Goal: Task Accomplishment & Management: Complete application form

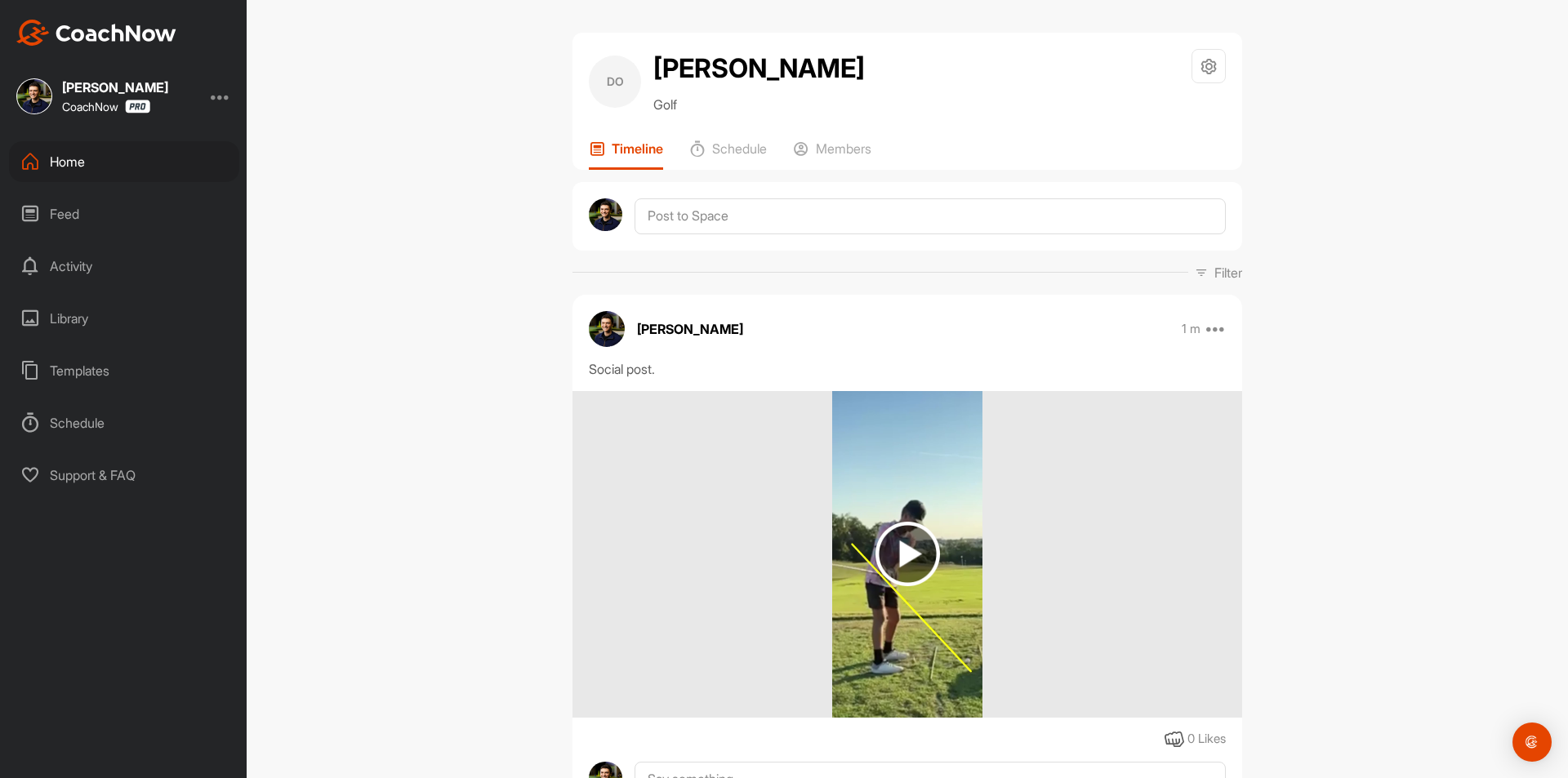
click at [128, 166] on div "Home" at bounding box center [124, 161] width 230 height 41
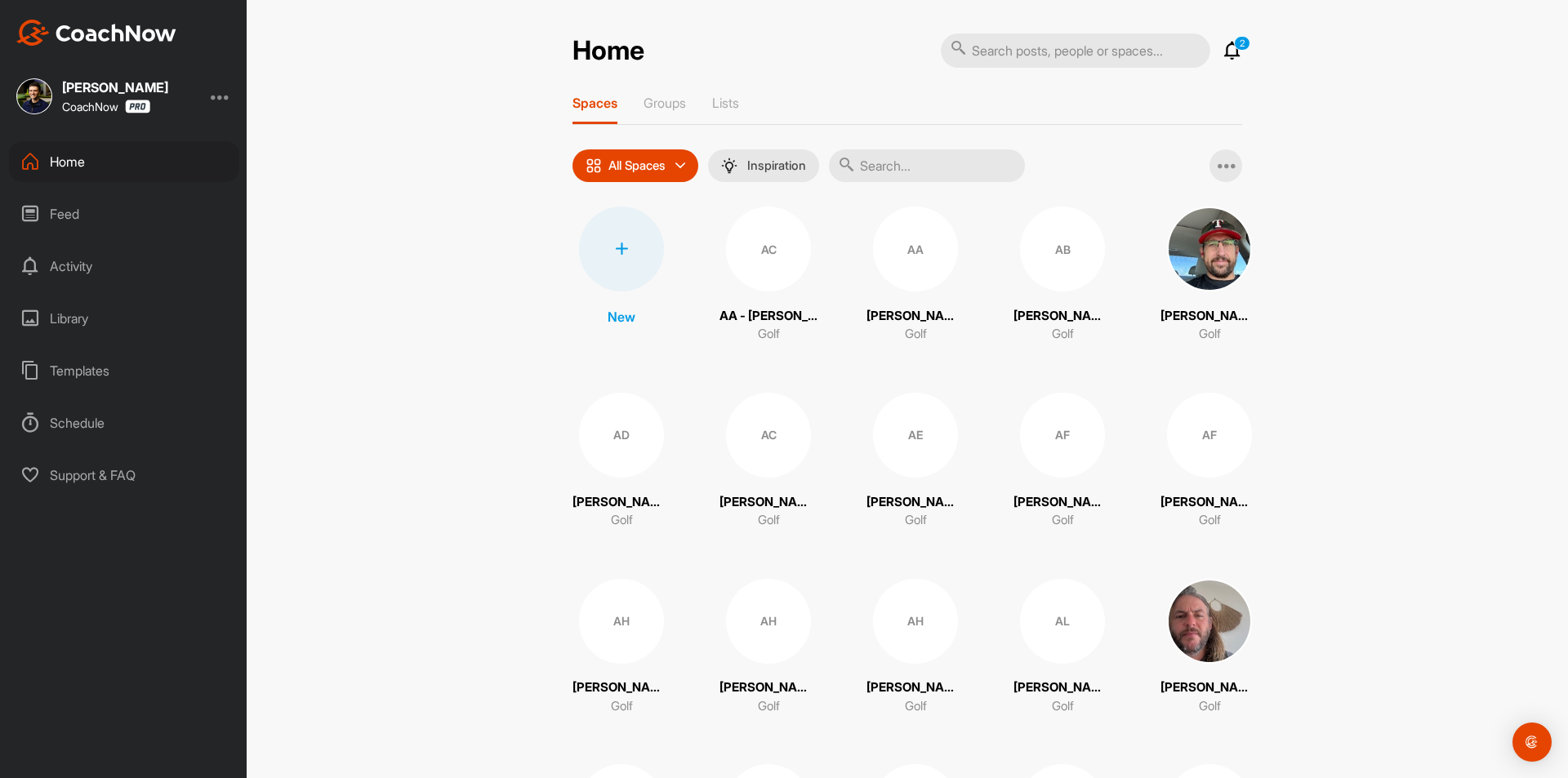
click at [915, 168] on input "text" at bounding box center [927, 165] width 196 height 33
paste input "[PERSON_NAME]"
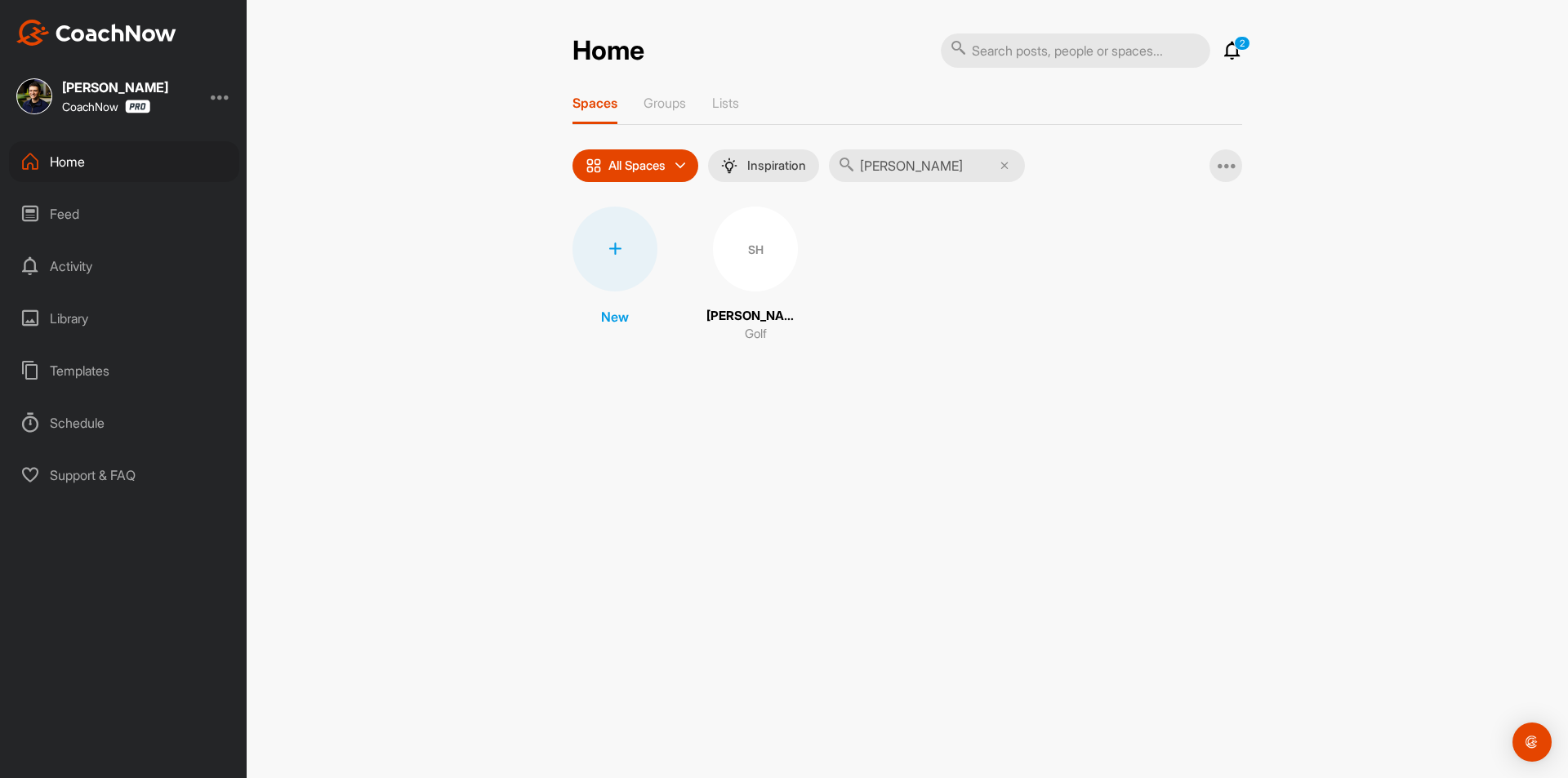
type input "[PERSON_NAME]"
click at [725, 260] on div "SH" at bounding box center [755, 248] width 85 height 85
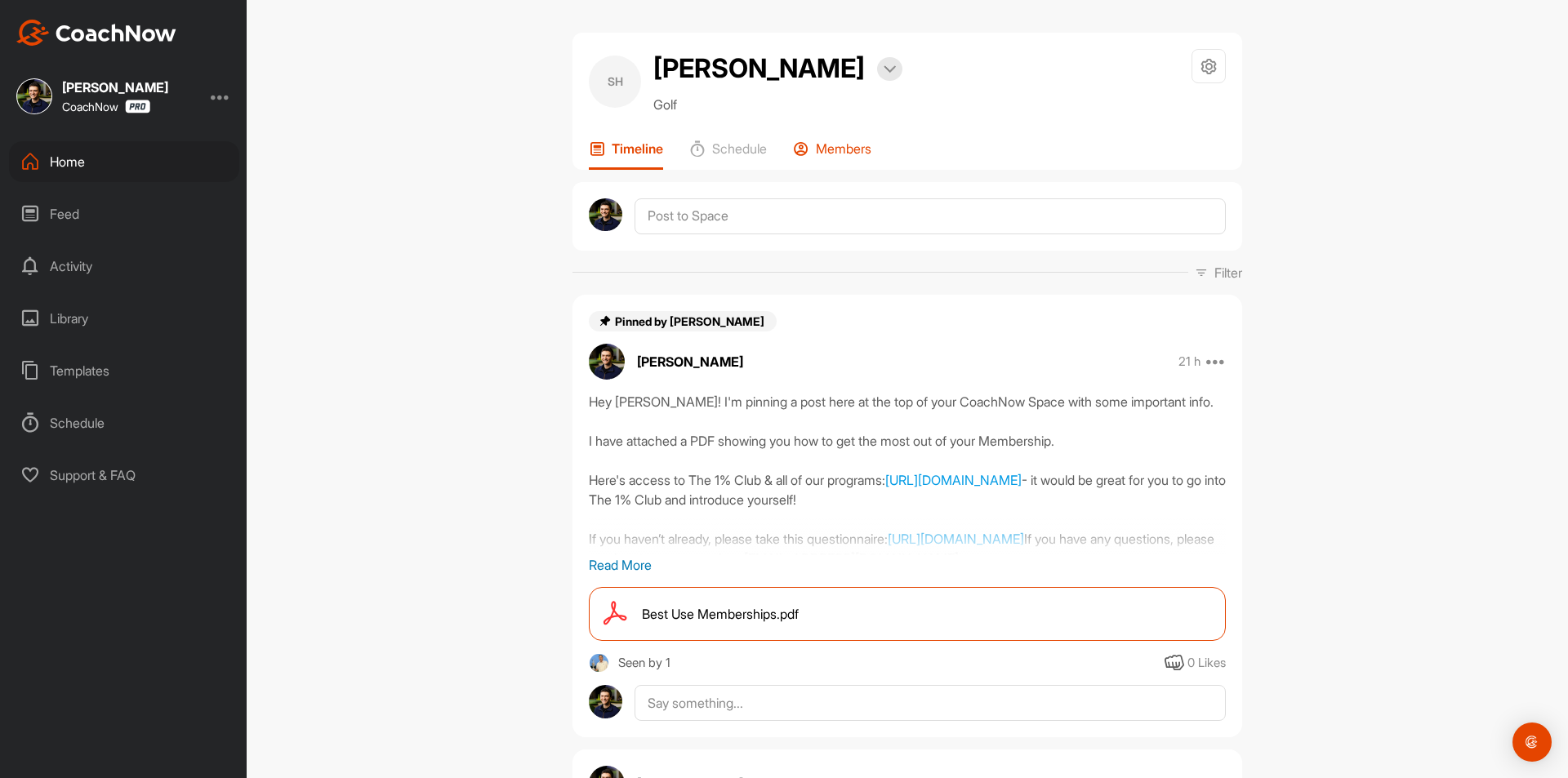
click at [833, 155] on p "Members" at bounding box center [844, 148] width 55 height 16
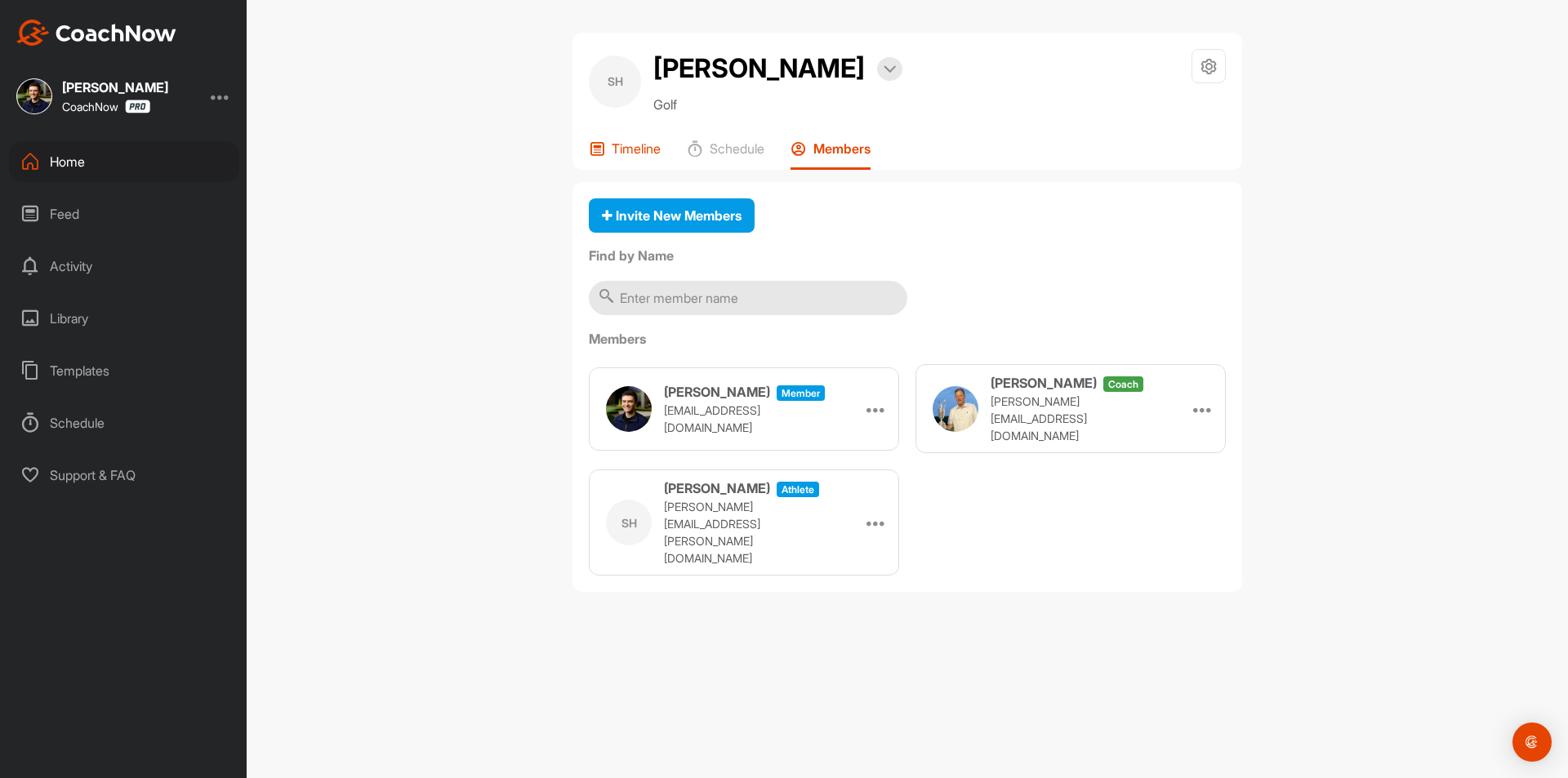
click at [637, 149] on p "Timeline" at bounding box center [636, 148] width 49 height 16
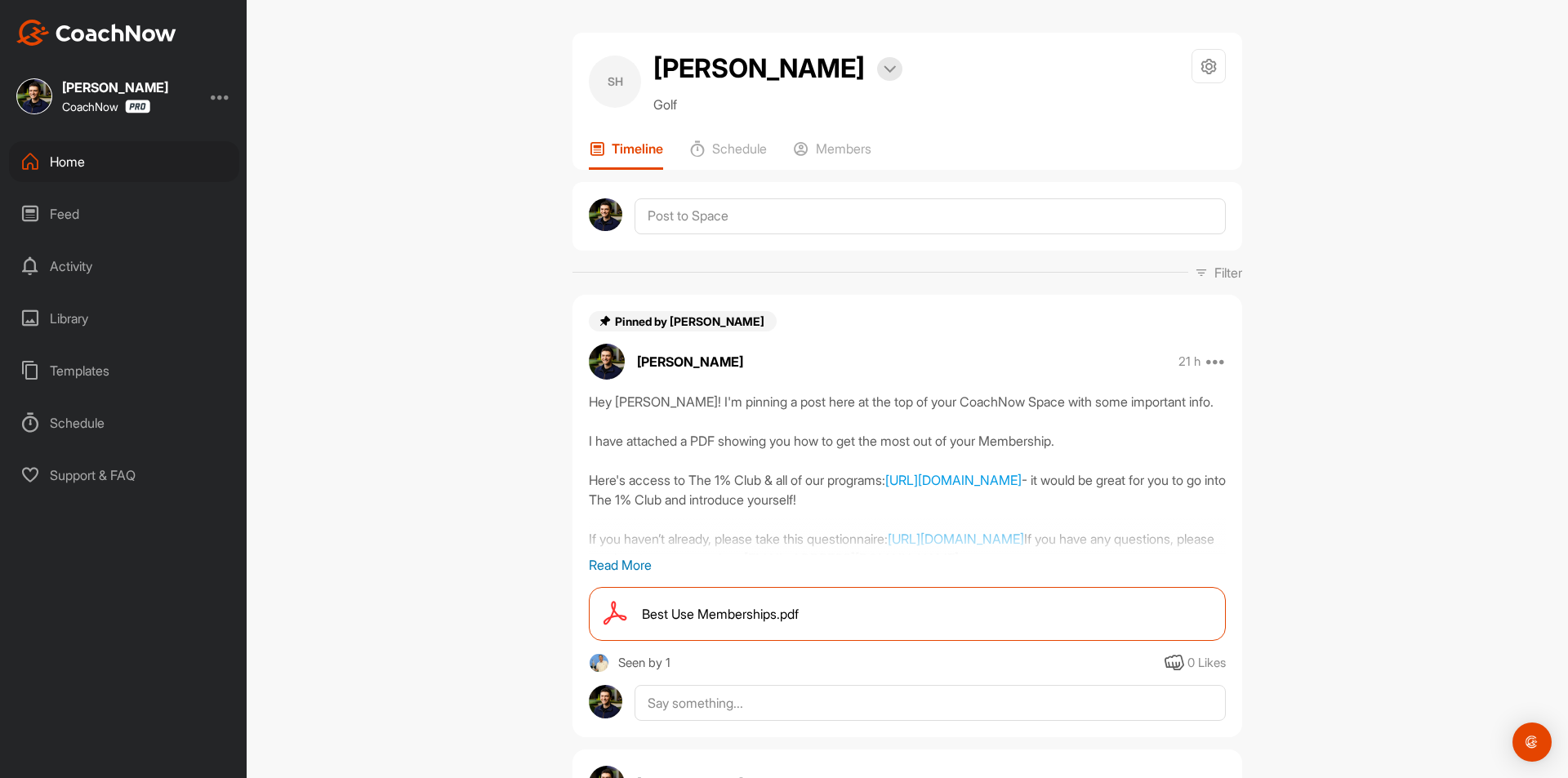
click at [511, 271] on div "SH Steve Houtz Bookings Golf Space Settings Your Notifications Timeline Schedul…" at bounding box center [907, 389] width 1321 height 778
click at [831, 163] on div "Members" at bounding box center [832, 154] width 78 height 29
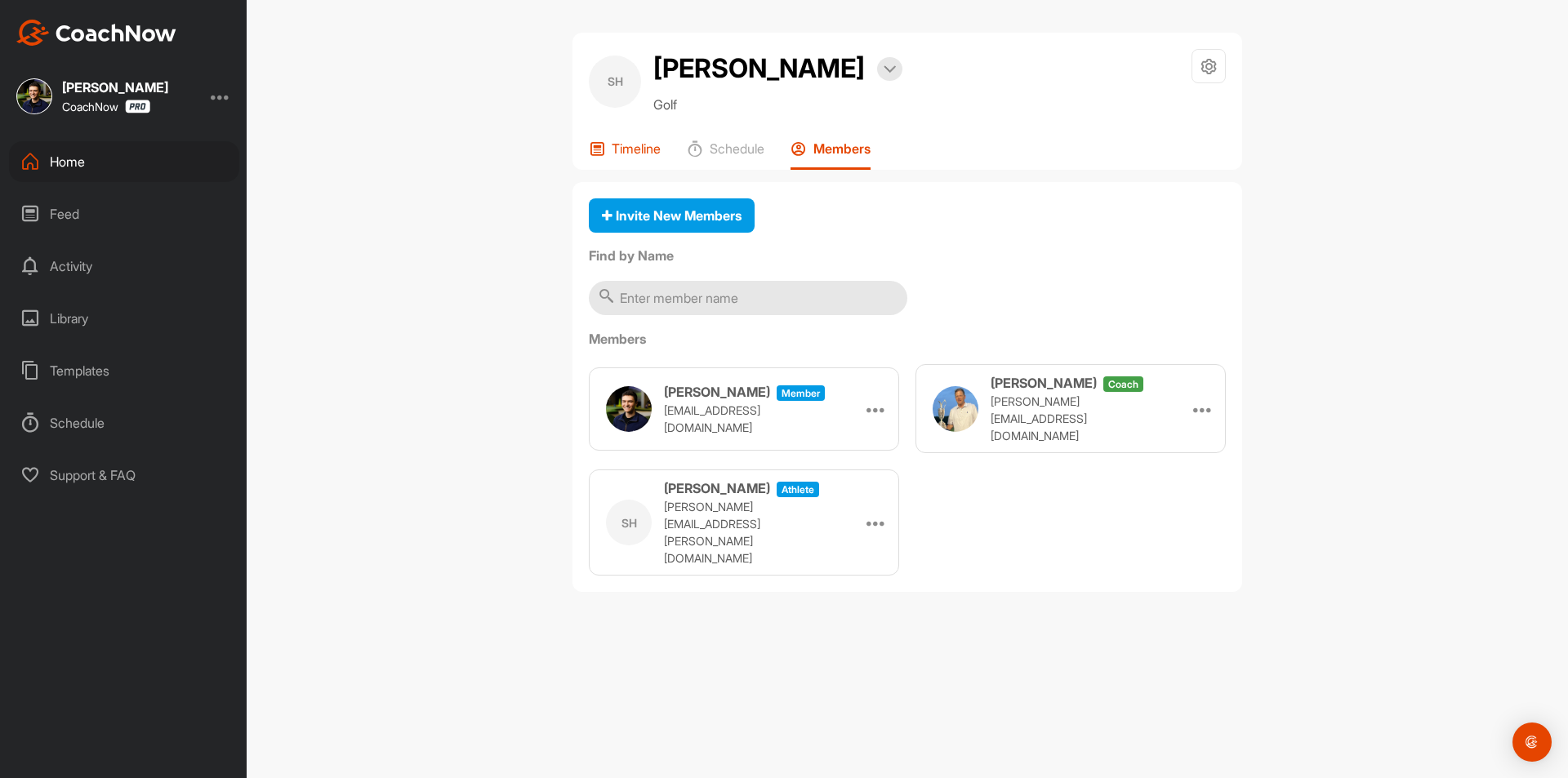
click at [628, 153] on p "Timeline" at bounding box center [636, 148] width 49 height 16
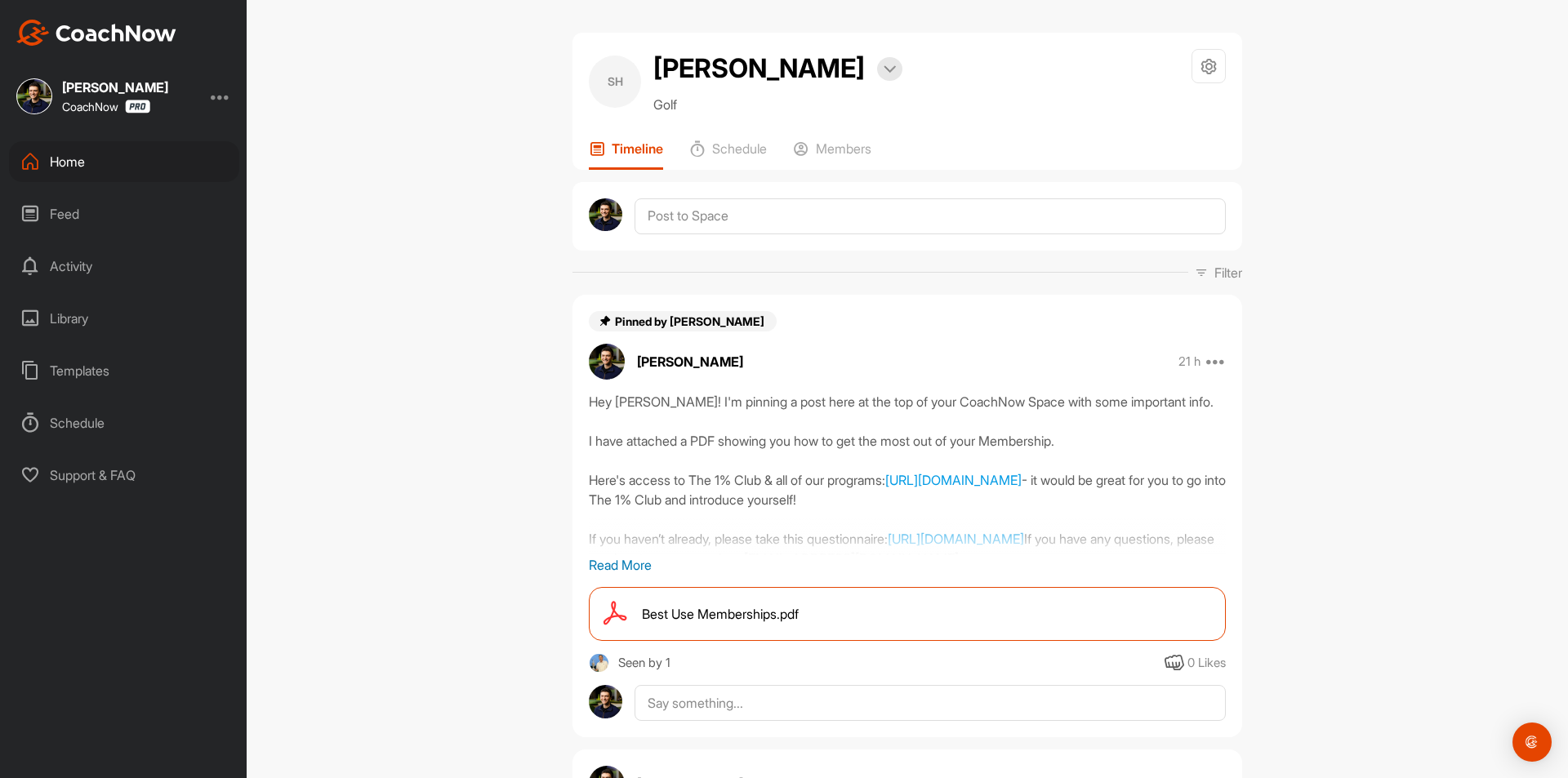
click at [113, 162] on div "Home" at bounding box center [124, 161] width 230 height 41
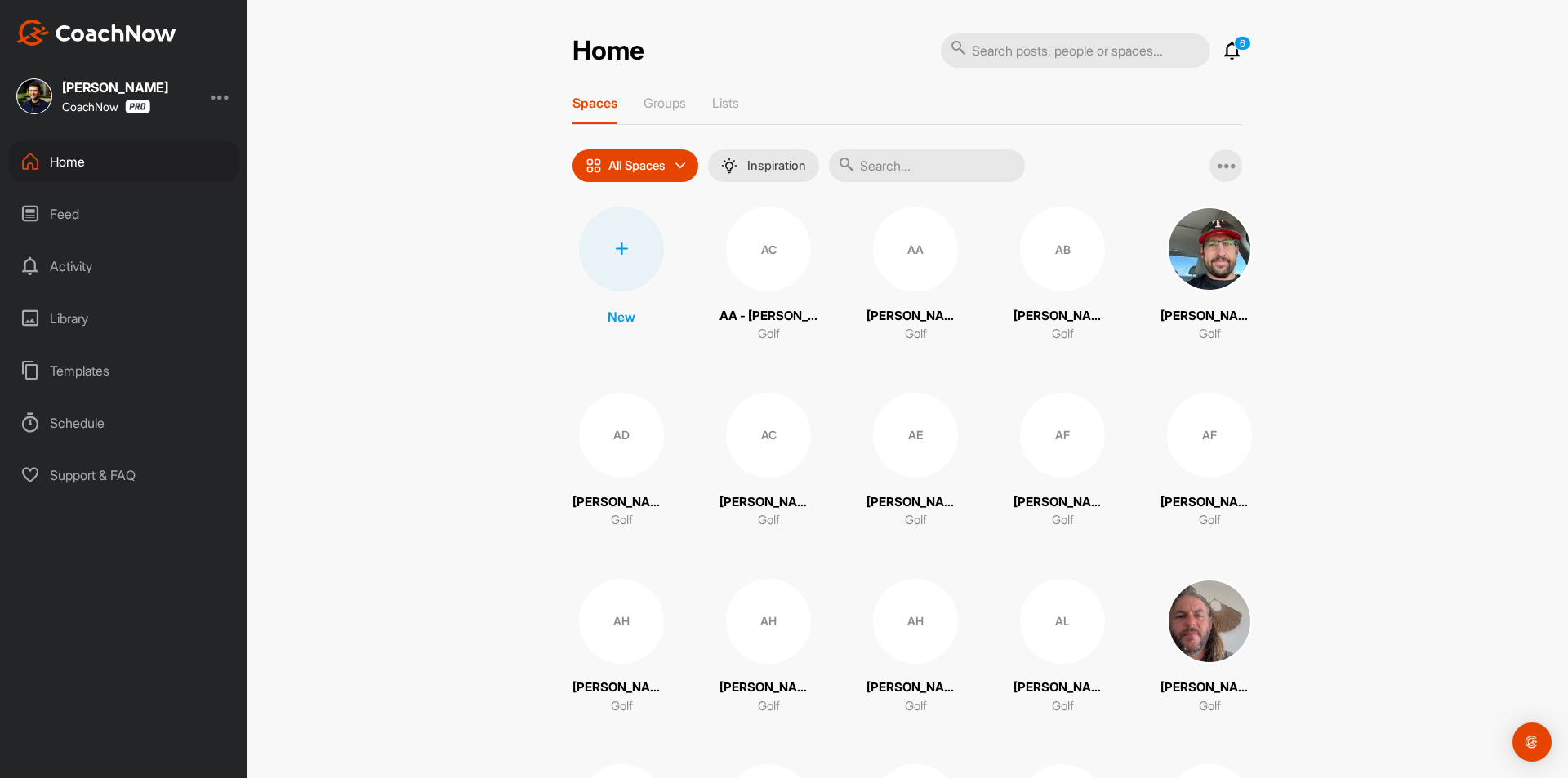
click at [866, 164] on input "text" at bounding box center [927, 165] width 196 height 33
click at [612, 261] on div at bounding box center [621, 248] width 85 height 85
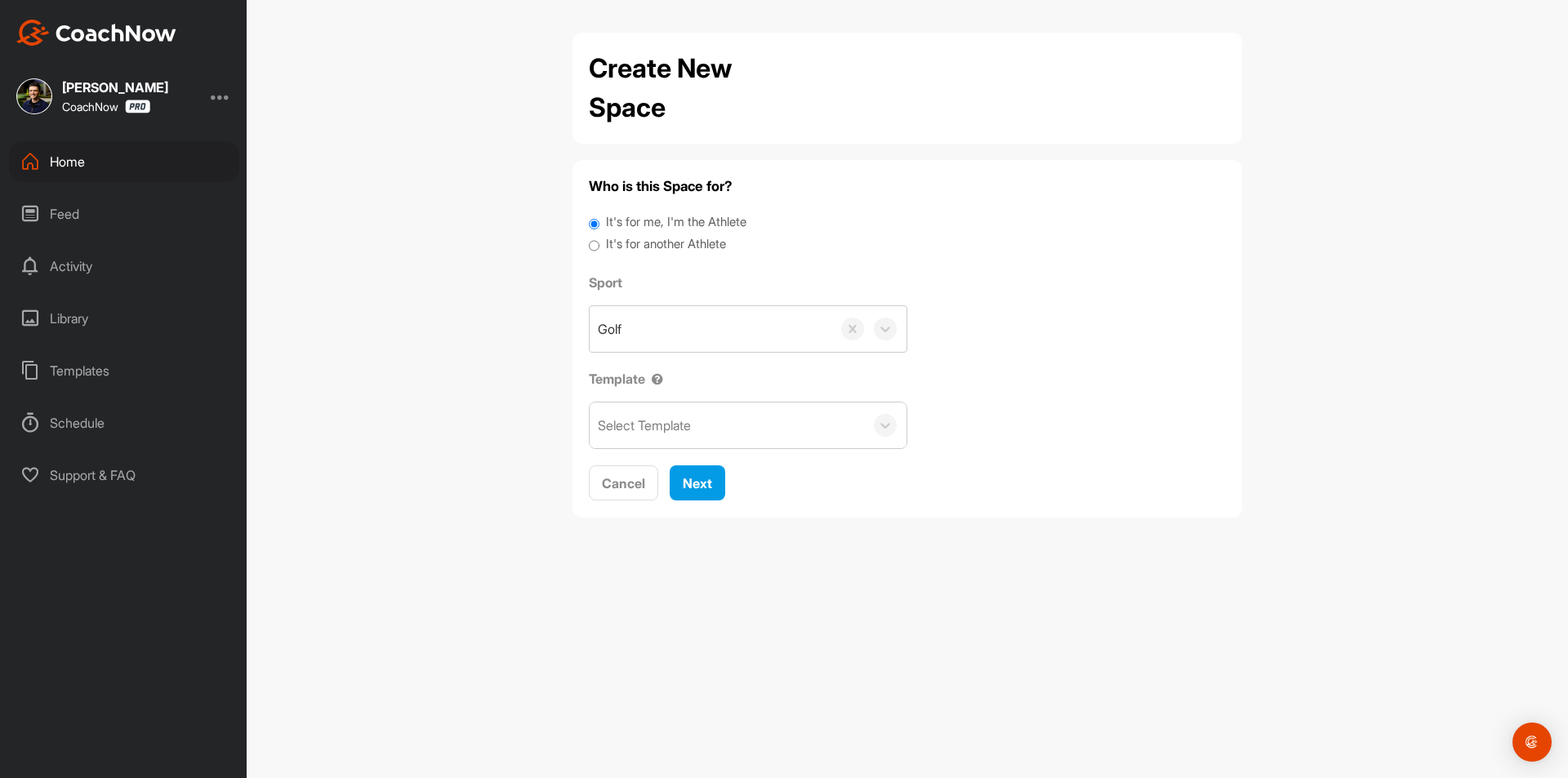
click at [619, 244] on label "It's for another Athlete" at bounding box center [666, 244] width 120 height 18
click at [599, 244] on input "It's for another Athlete" at bounding box center [593, 246] width 11 height 22
radio input "true"
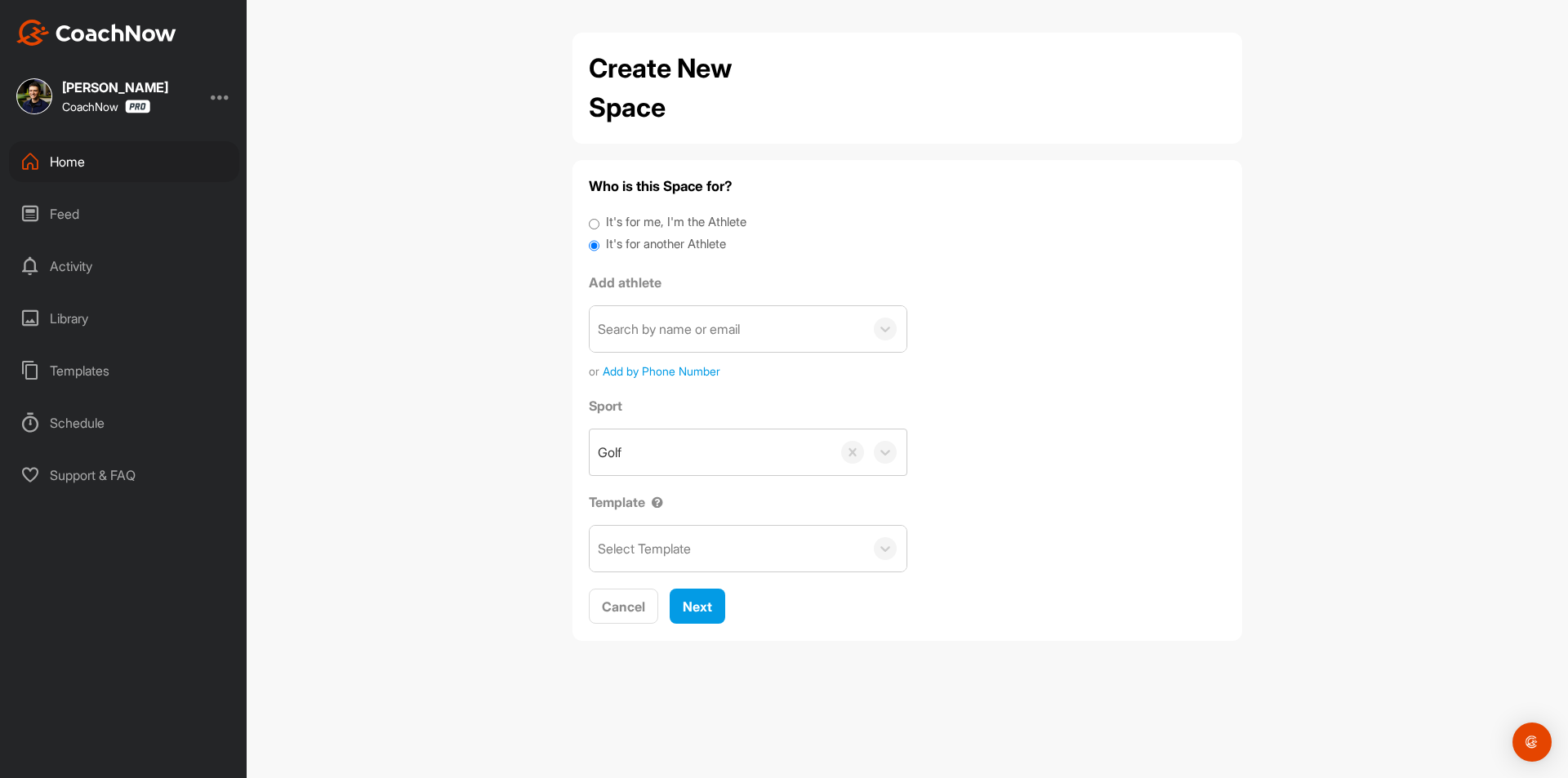
click at [648, 320] on div "Search by name or email" at bounding box center [668, 328] width 142 height 19
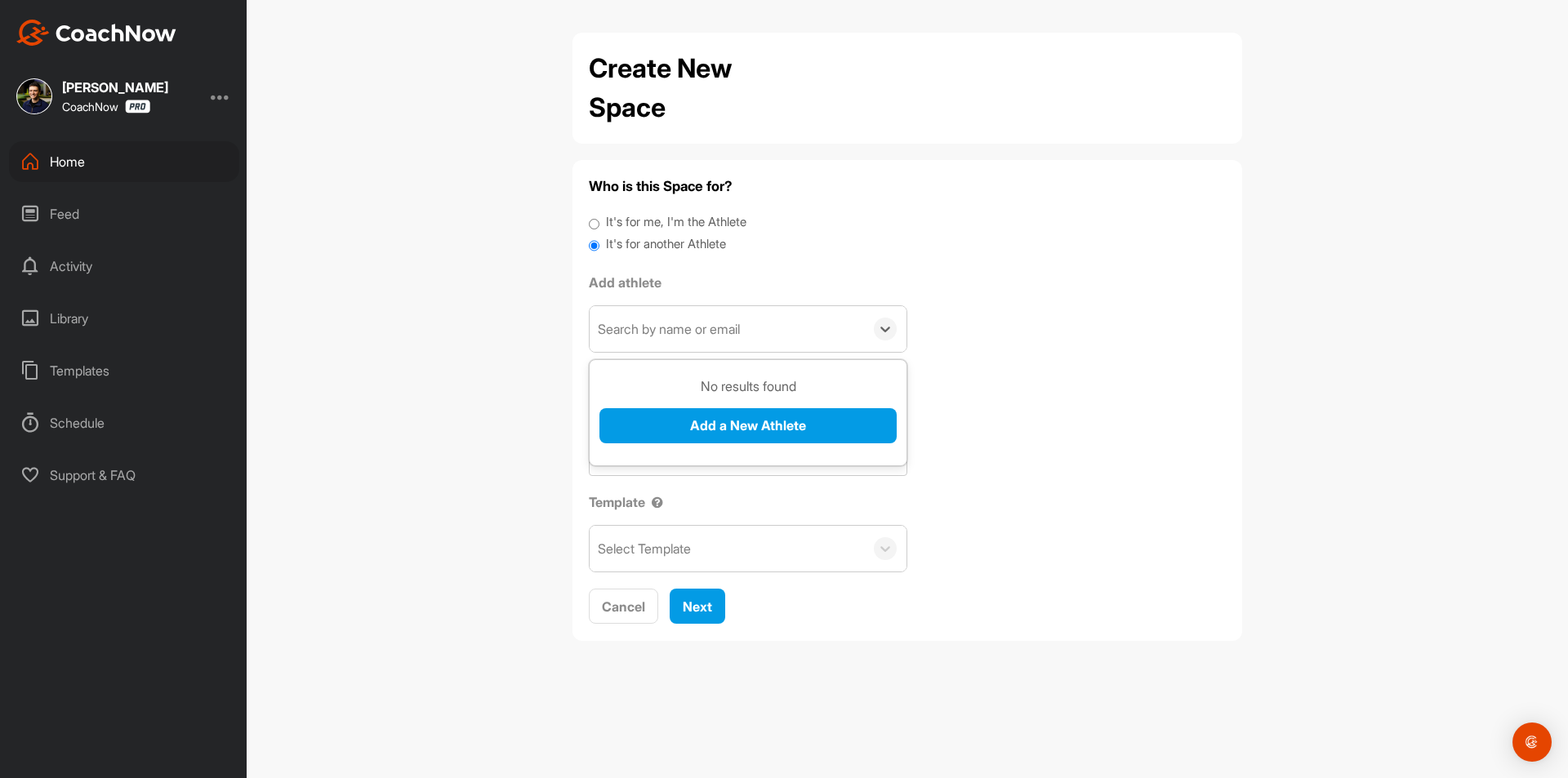
paste input "[EMAIL_ADDRESS][DOMAIN_NAME]"
type input "[EMAIL_ADDRESS][DOMAIN_NAME]"
click at [696, 420] on button "Add a New Athlete" at bounding box center [748, 426] width 297 height 35
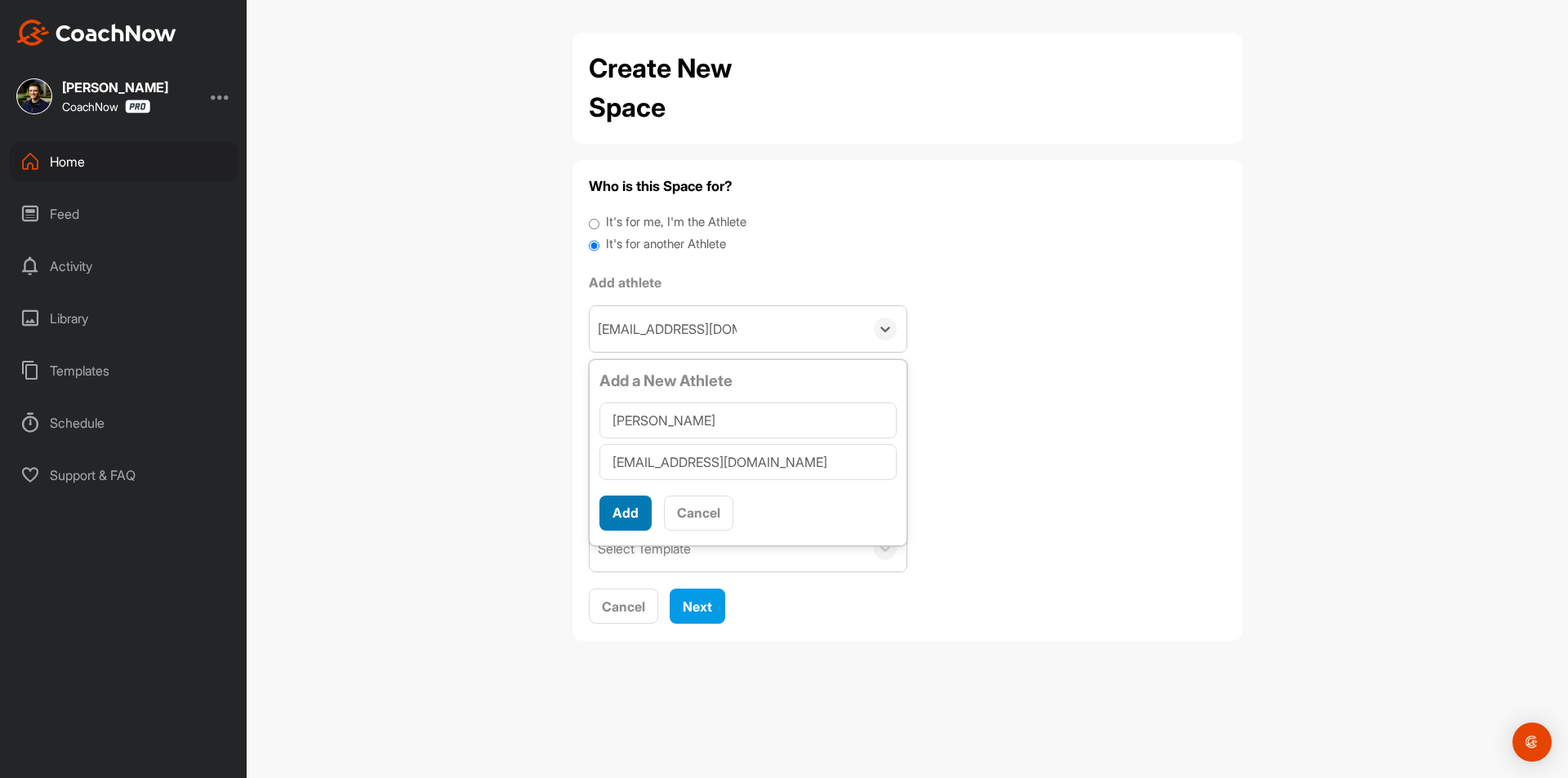
type input "[PERSON_NAME]"
click at [610, 511] on button "Add" at bounding box center [625, 514] width 52 height 35
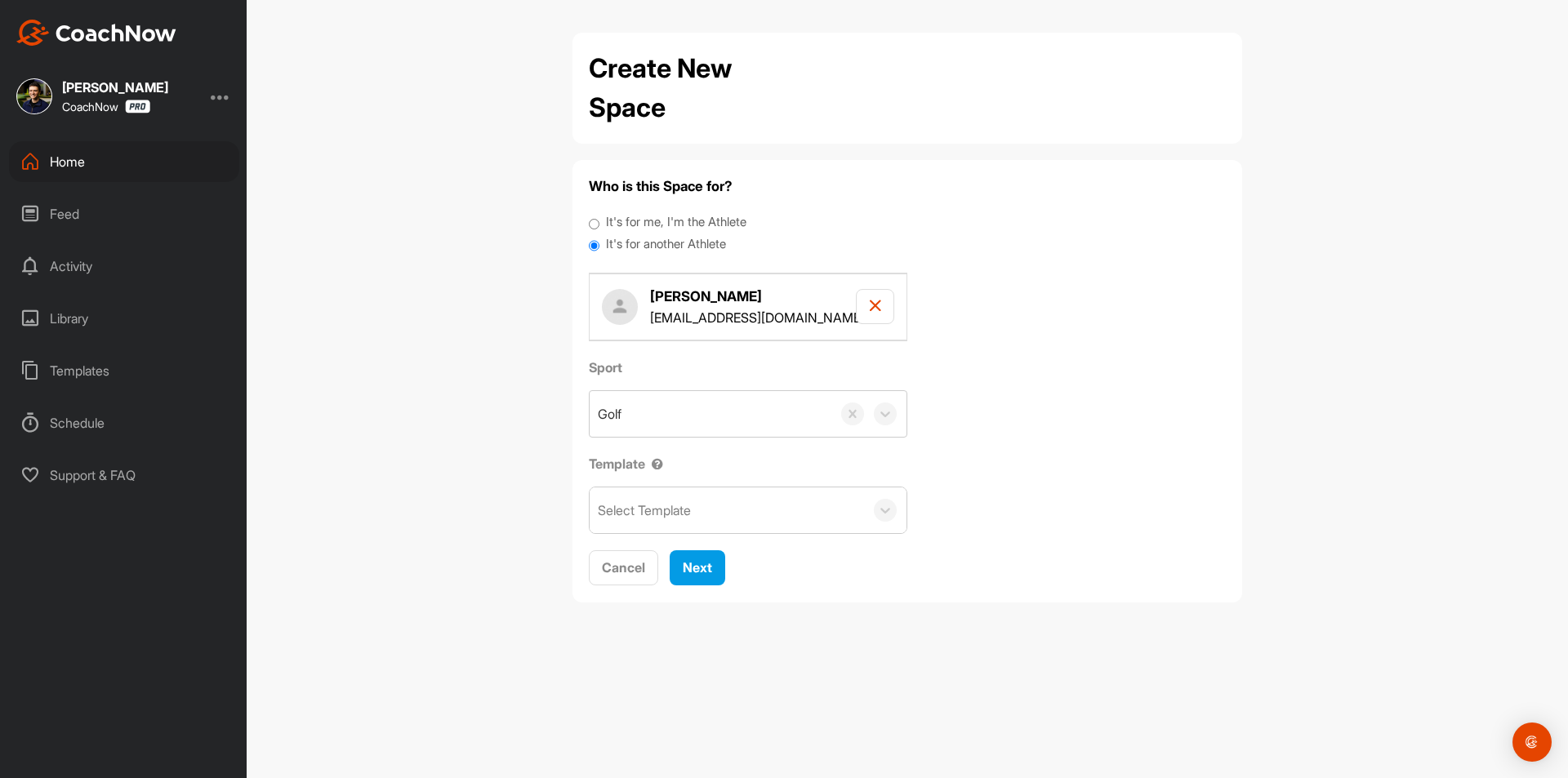
click at [700, 515] on div "Select Template" at bounding box center [726, 510] width 274 height 45
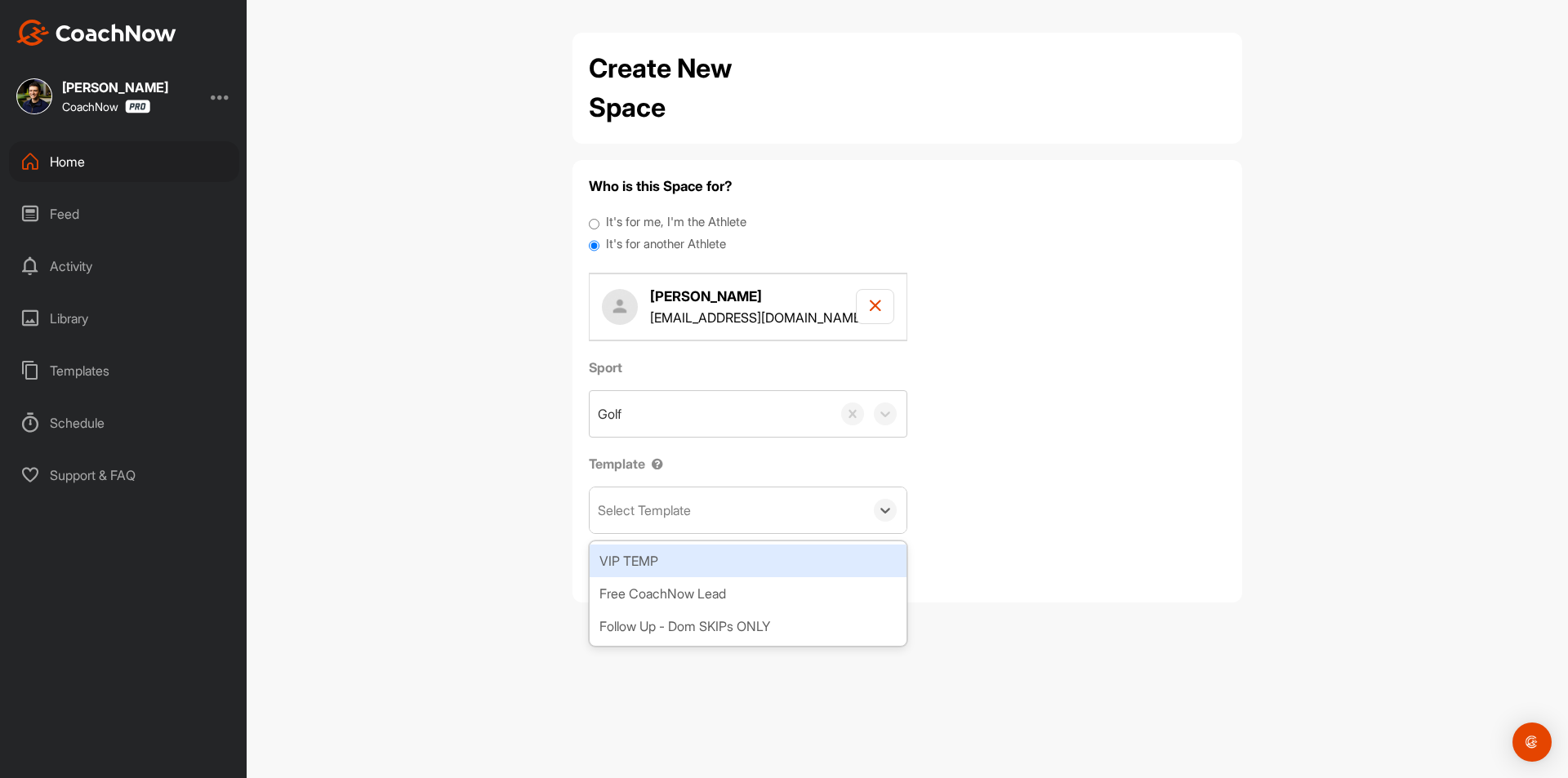
click at [482, 448] on div "Create New Space Who is this Space for? It's for me, I'm the Athlete It's for a…" at bounding box center [907, 389] width 1321 height 778
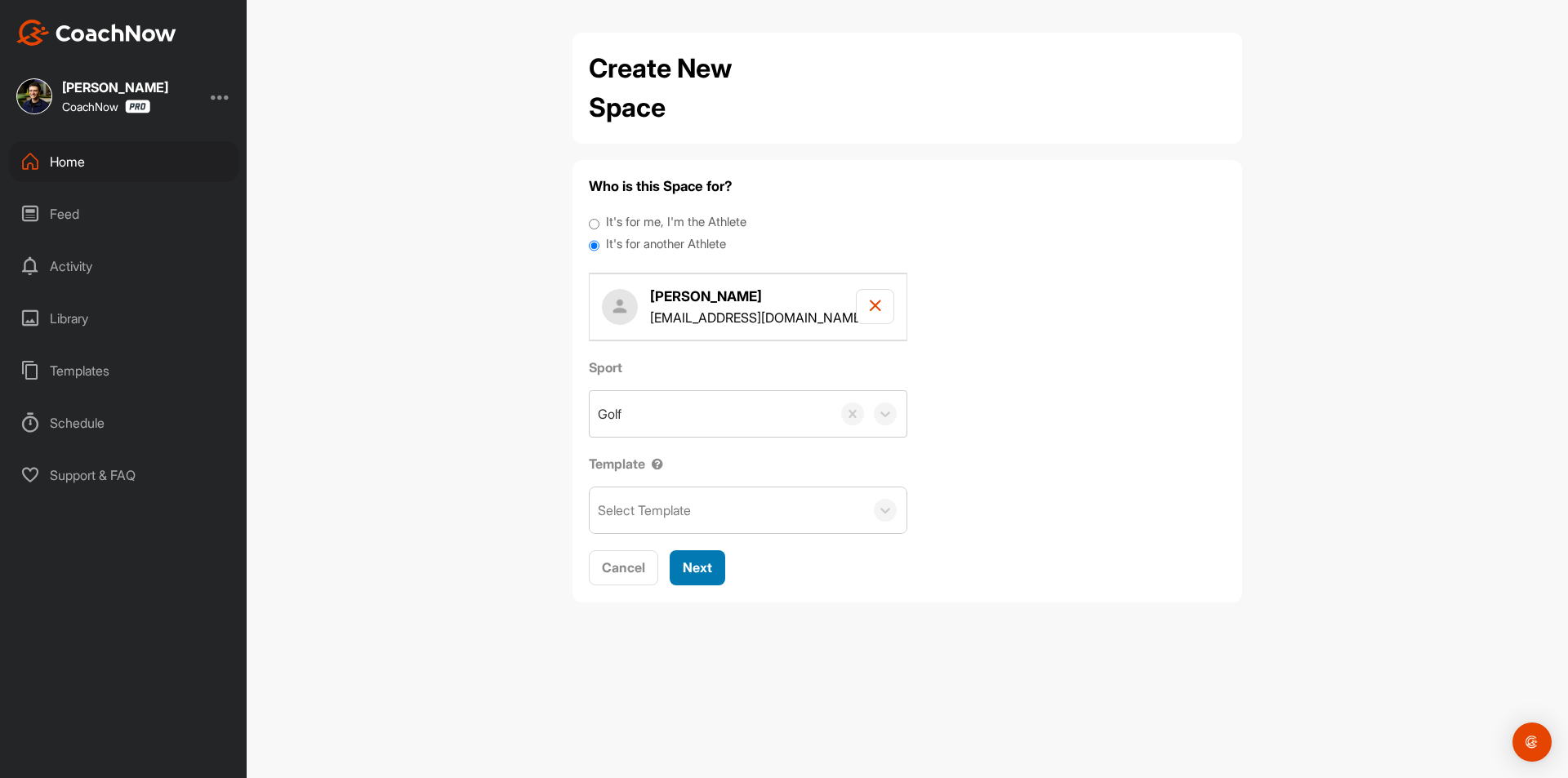
click at [710, 568] on span "Next" at bounding box center [697, 567] width 29 height 16
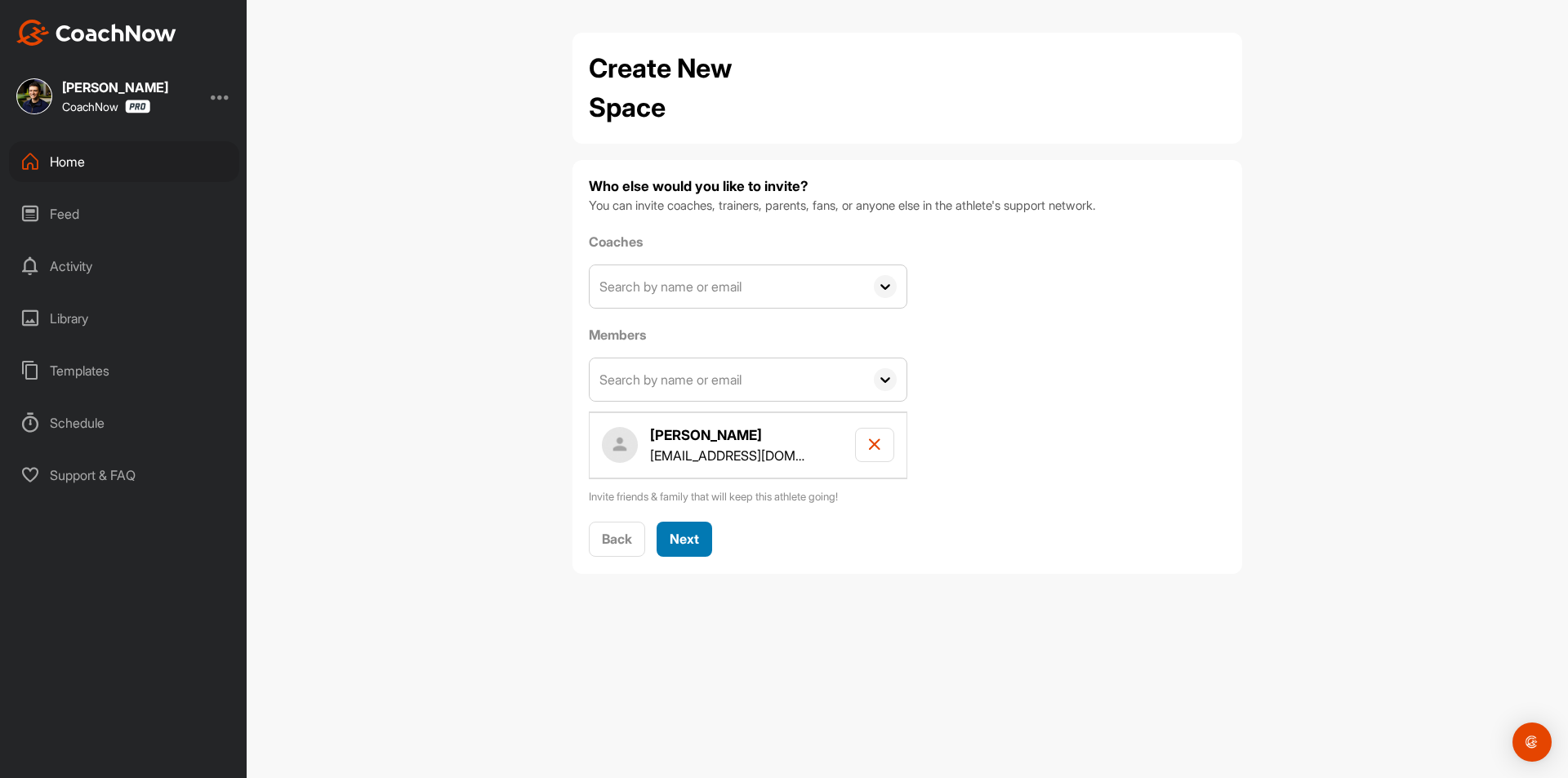
click at [678, 540] on span "Next" at bounding box center [684, 538] width 29 height 16
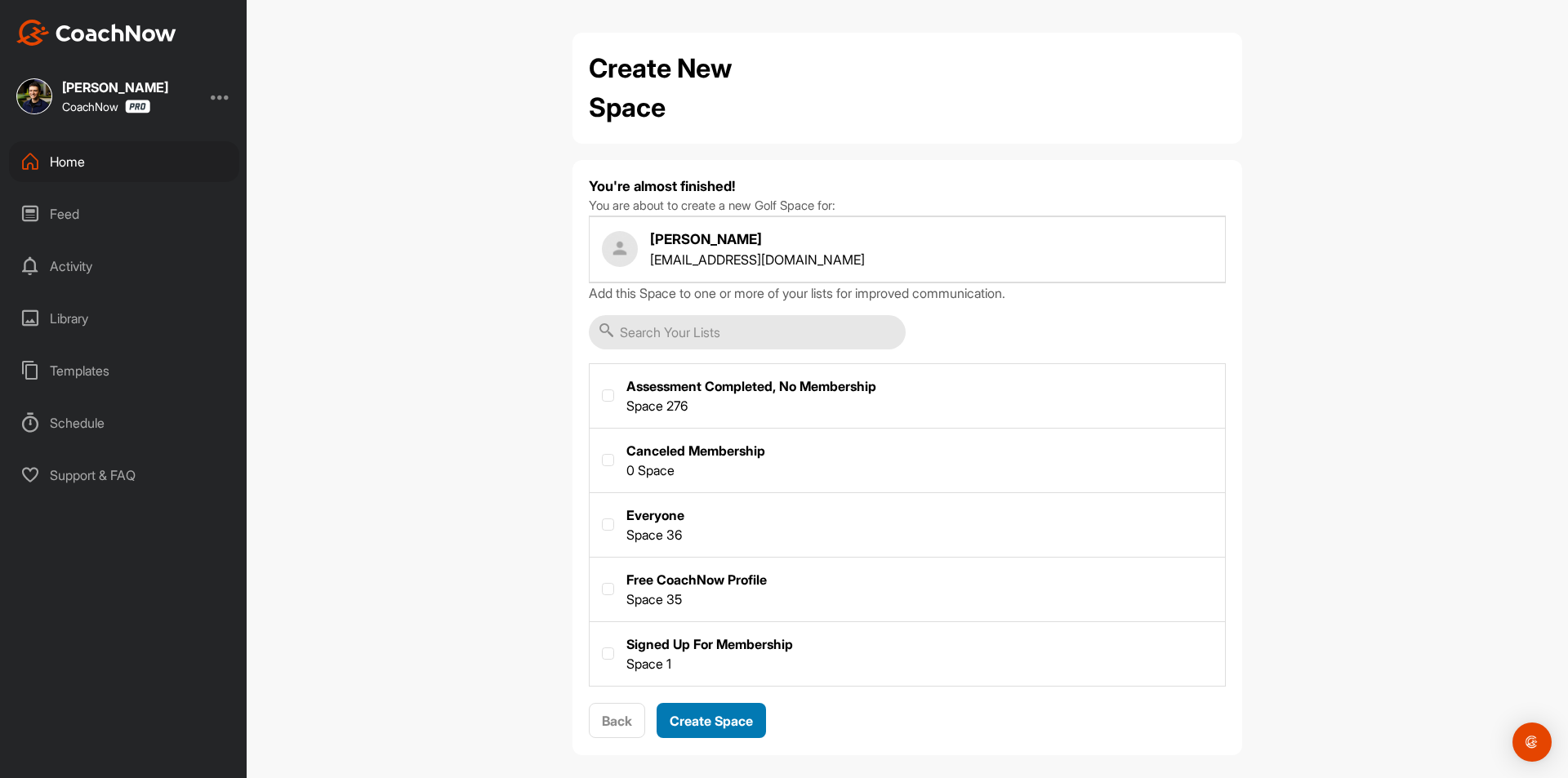
click at [719, 709] on button "Create Space" at bounding box center [711, 721] width 109 height 35
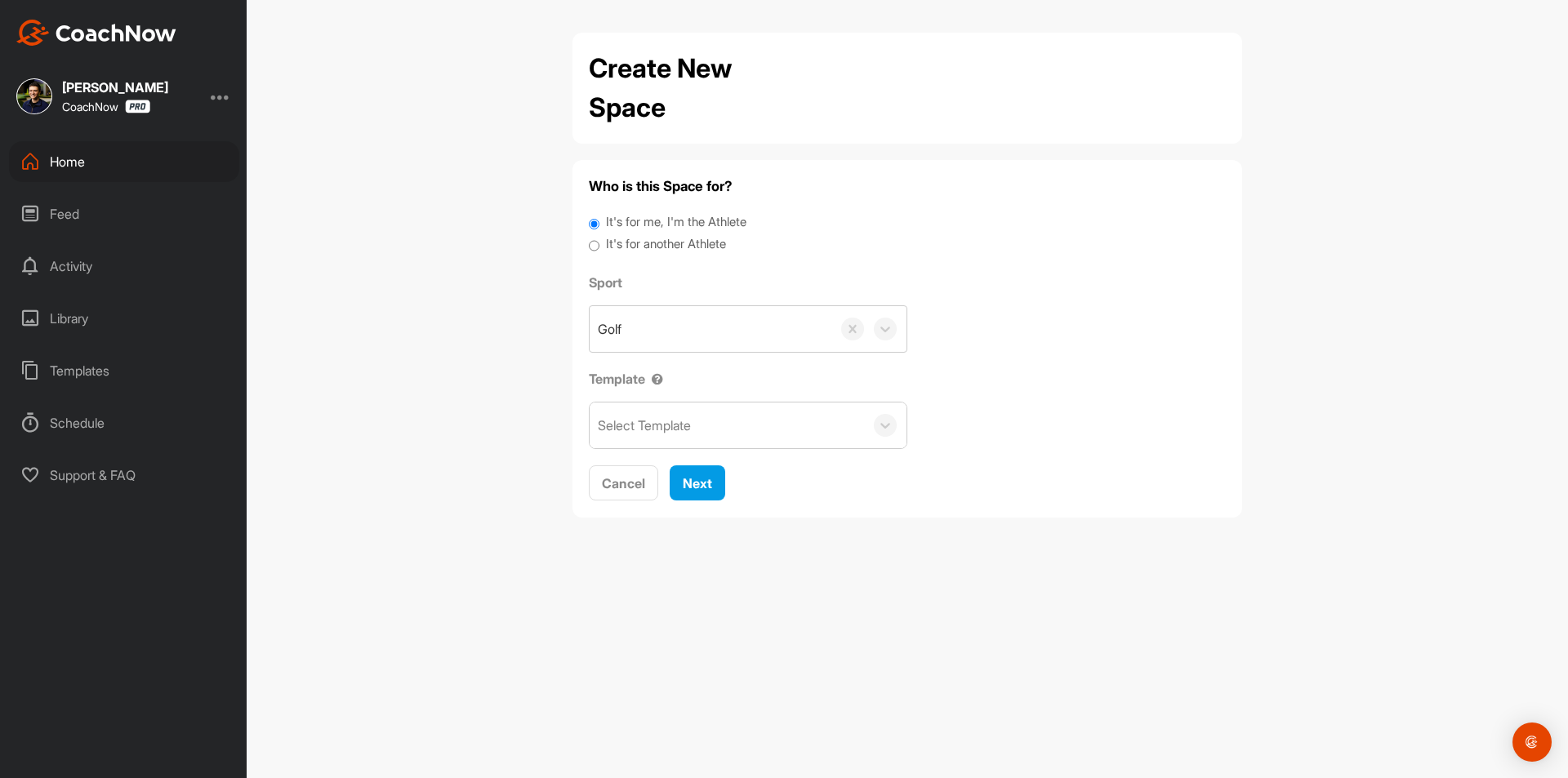
click at [104, 155] on div "Home" at bounding box center [124, 161] width 230 height 41
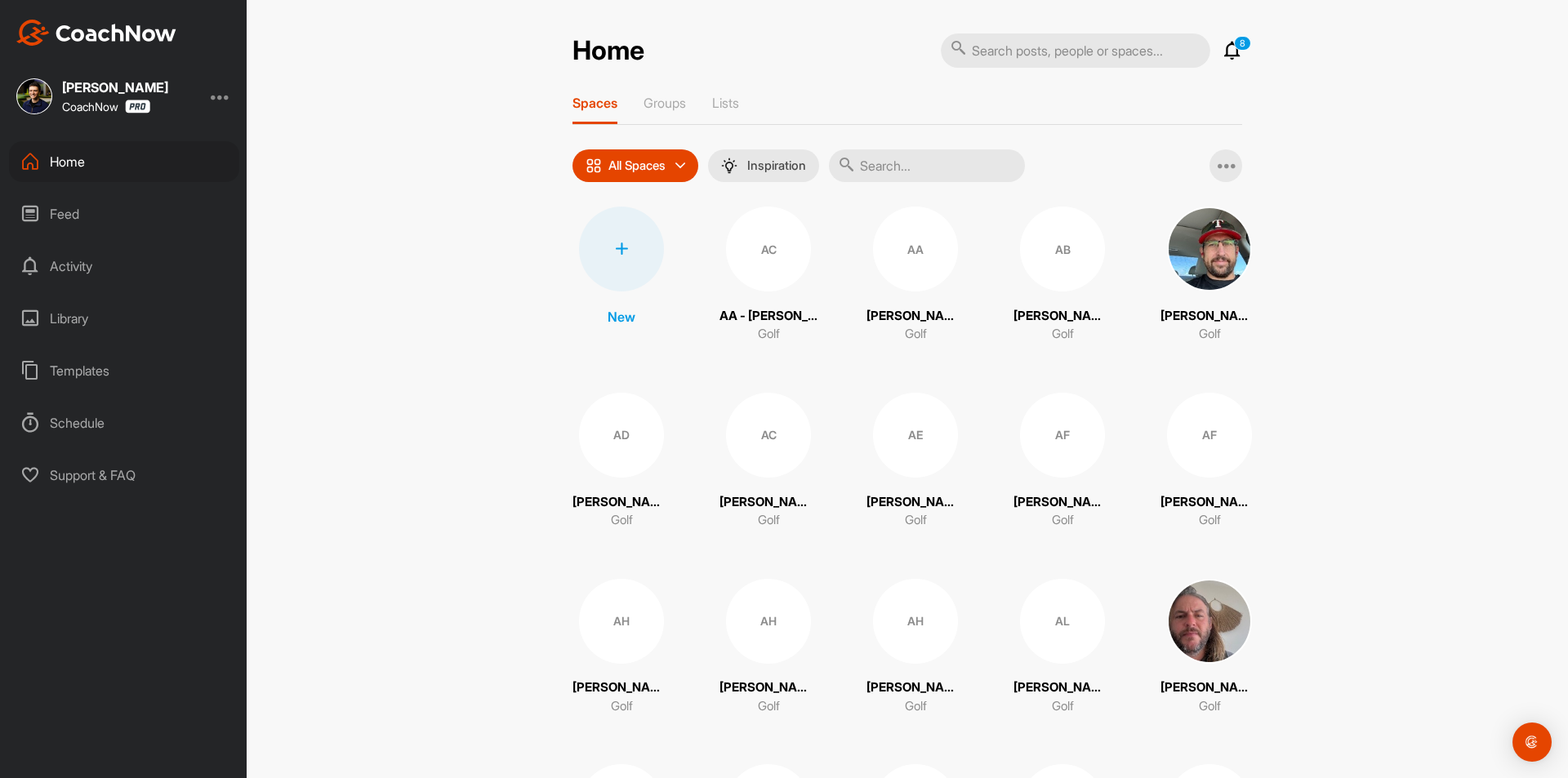
click at [591, 258] on div at bounding box center [621, 248] width 85 height 85
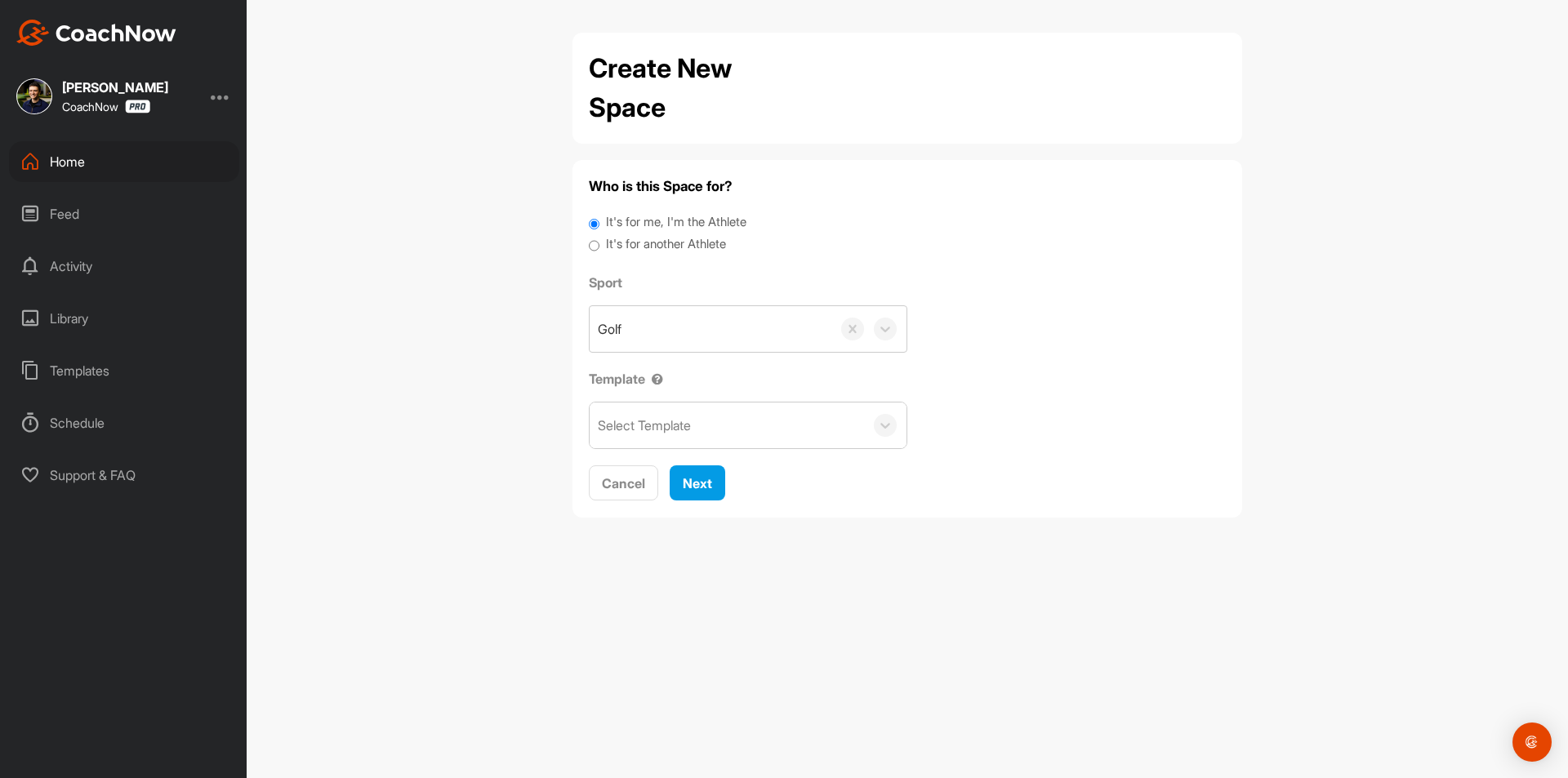
click at [638, 247] on label "It's for another Athlete" at bounding box center [666, 244] width 120 height 18
click at [599, 247] on input "It's for another Athlete" at bounding box center [593, 246] width 11 height 22
radio input "true"
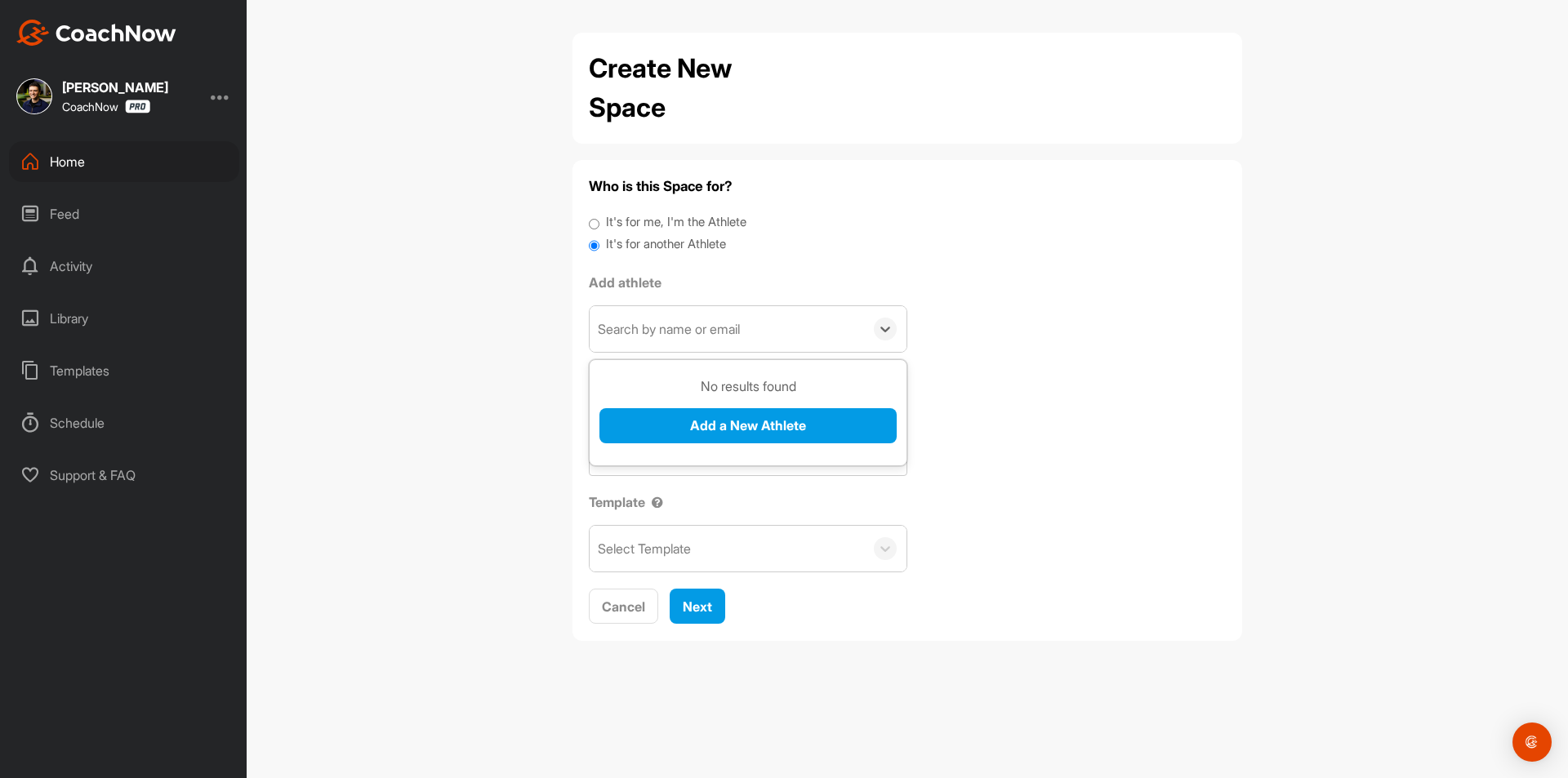
click at [656, 306] on div "Search by name or email" at bounding box center [726, 329] width 274 height 45
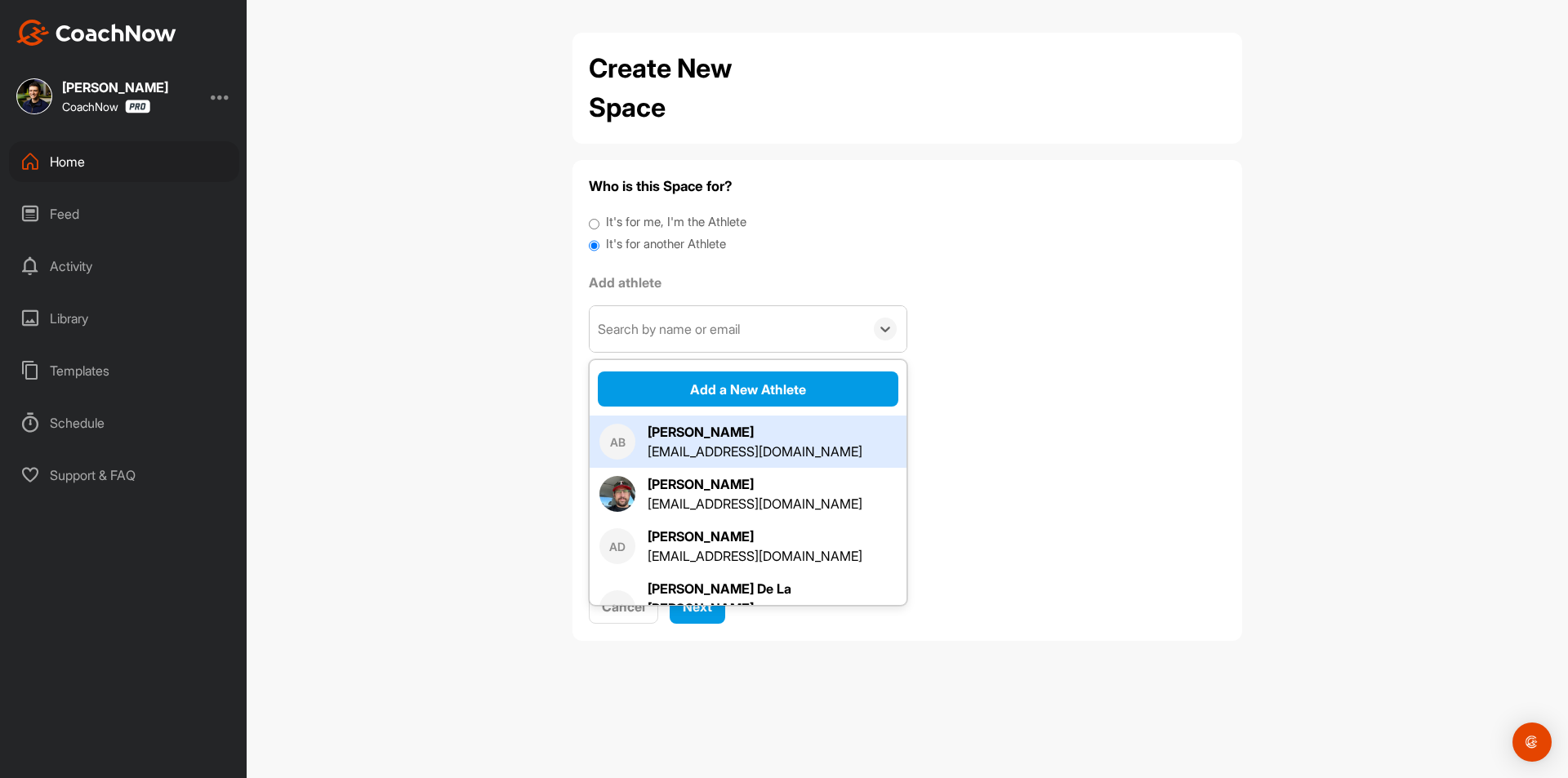
click at [682, 332] on div "Search by name or email" at bounding box center [668, 328] width 142 height 19
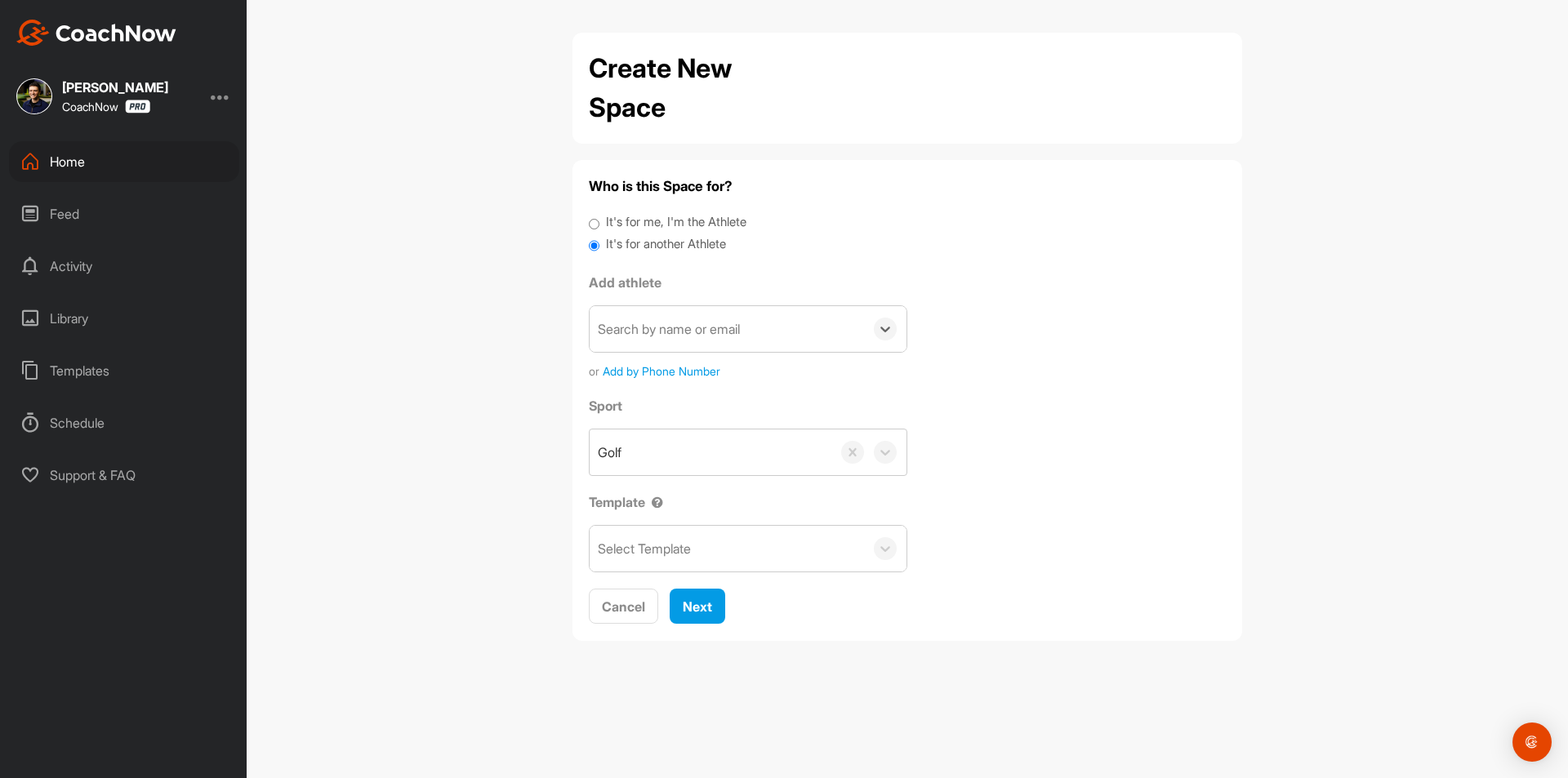
click at [682, 332] on div "Search by name or email" at bounding box center [668, 328] width 142 height 19
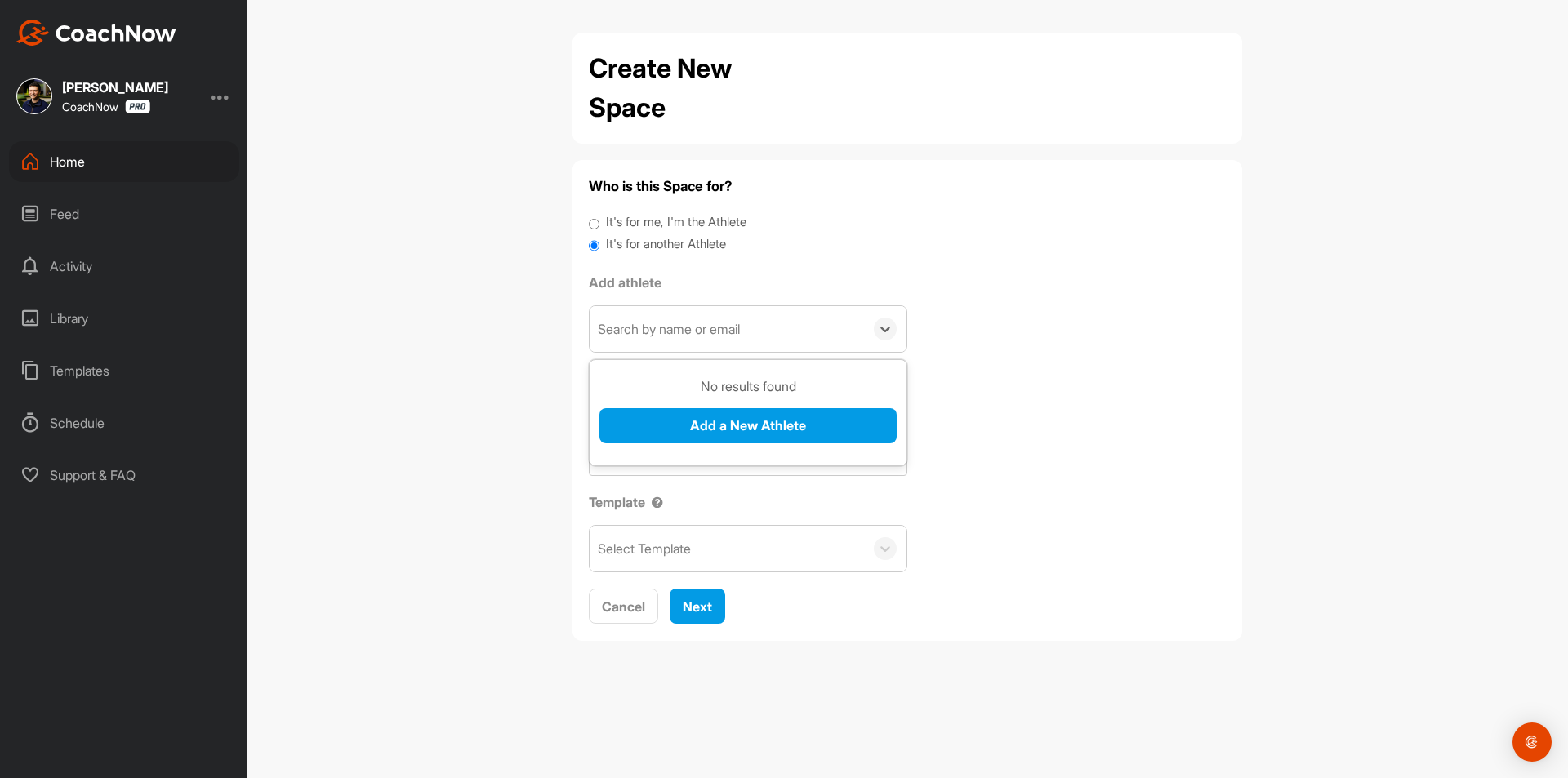
paste input "[EMAIL_ADDRESS][DOMAIN_NAME]"
type input "[EMAIL_ADDRESS][DOMAIN_NAME]"
click at [691, 414] on button "Add a New Athlete" at bounding box center [748, 426] width 297 height 35
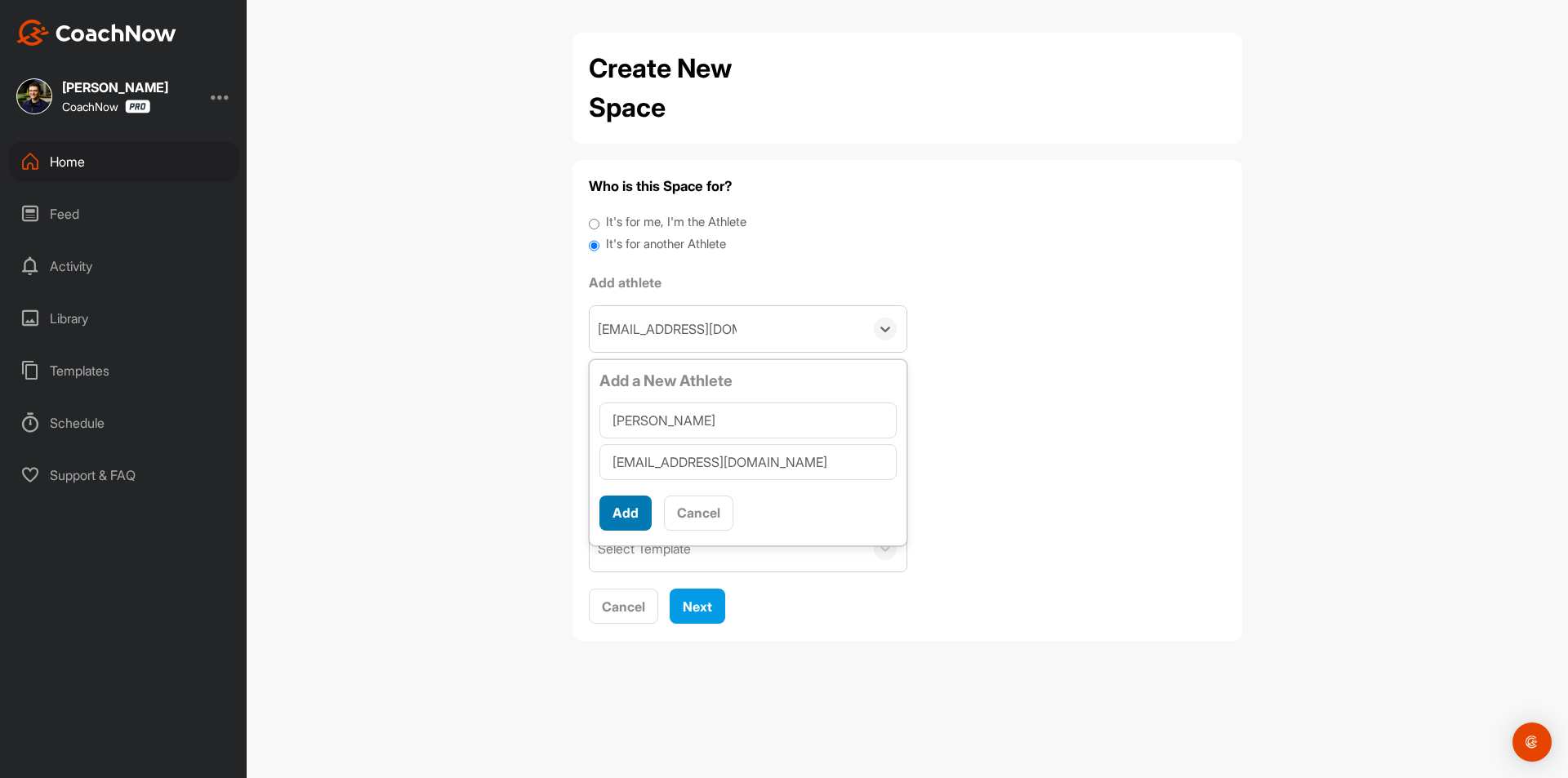
type input "[PERSON_NAME]"
click at [631, 521] on button "Add" at bounding box center [625, 514] width 52 height 35
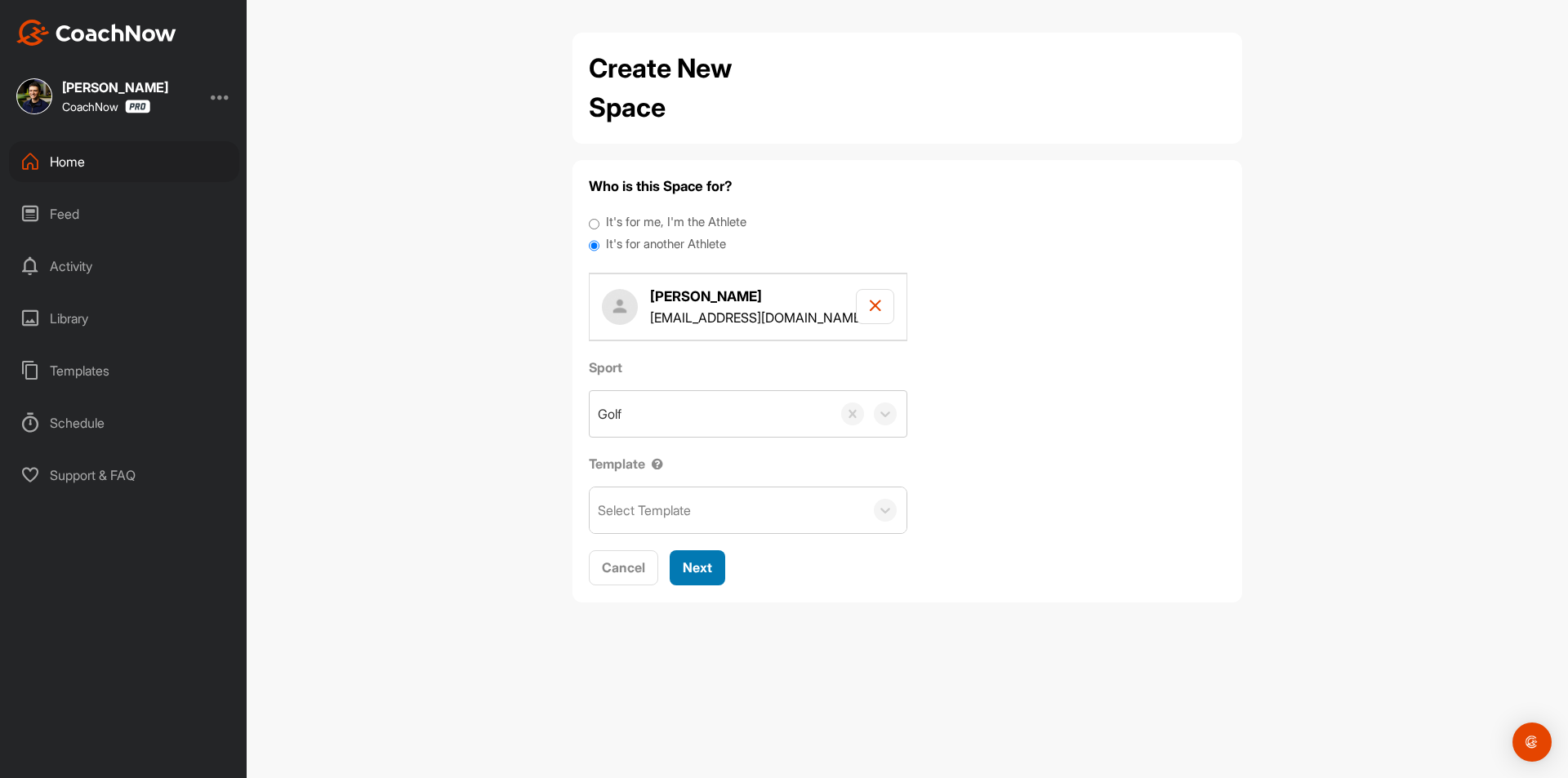
click at [712, 573] on span "Next" at bounding box center [697, 567] width 29 height 16
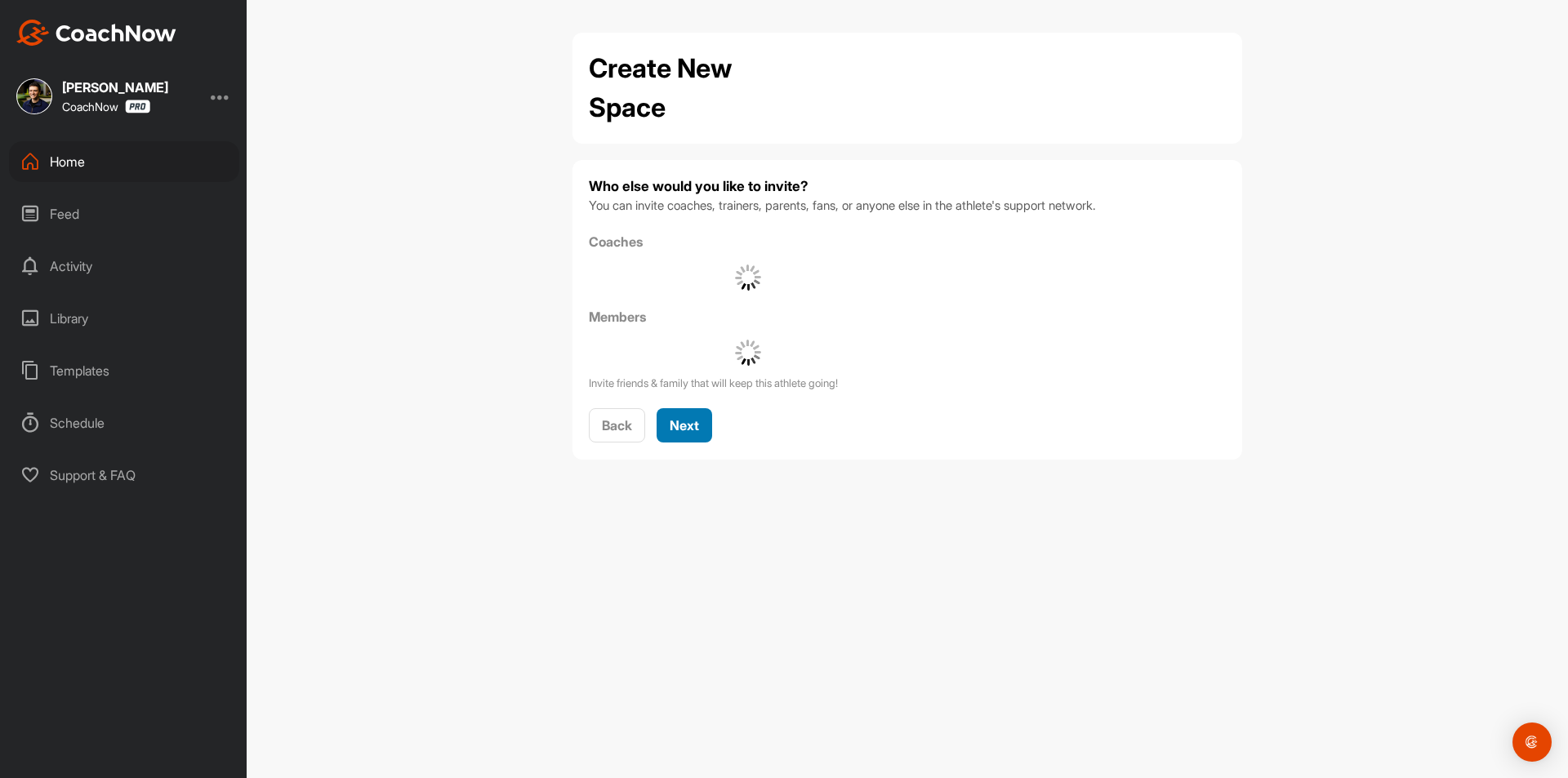
click at [688, 436] on button "Next" at bounding box center [684, 426] width 55 height 35
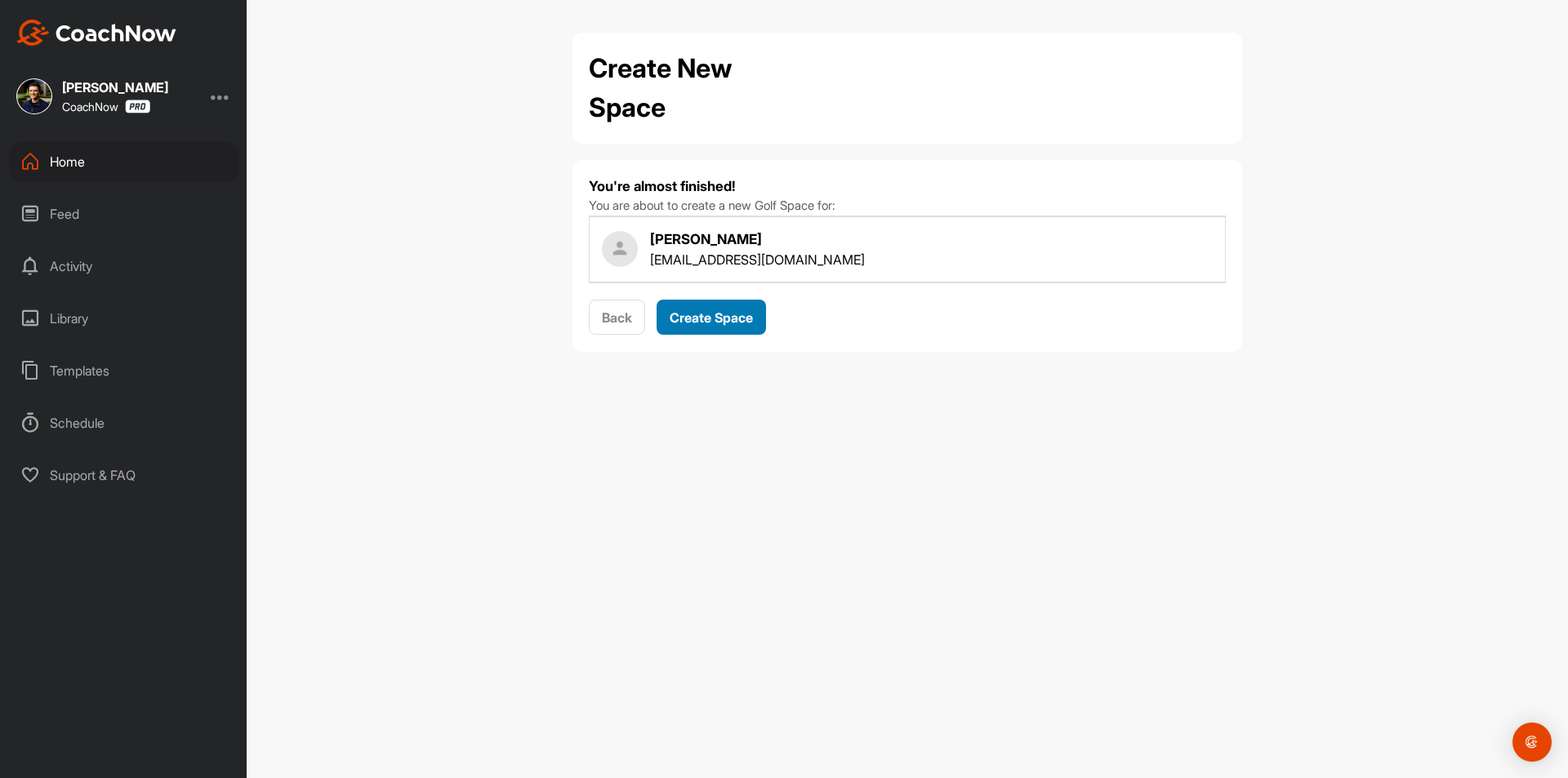
click at [734, 324] on div "You're almost finished! You are about to create a new Golf Space for: Noah Robi…" at bounding box center [907, 256] width 637 height 159
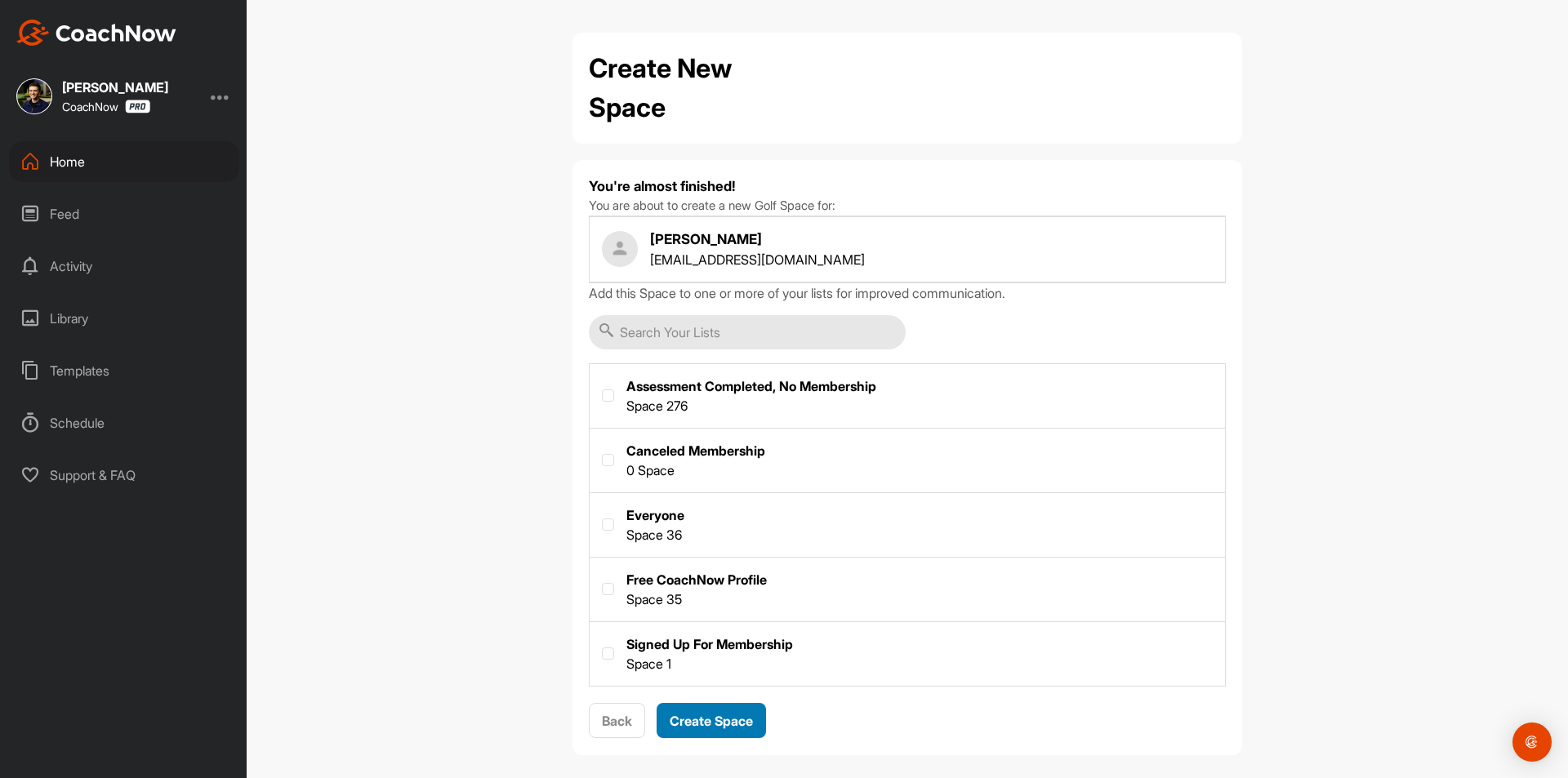
click at [714, 729] on div "Create Space" at bounding box center [711, 720] width 83 height 19
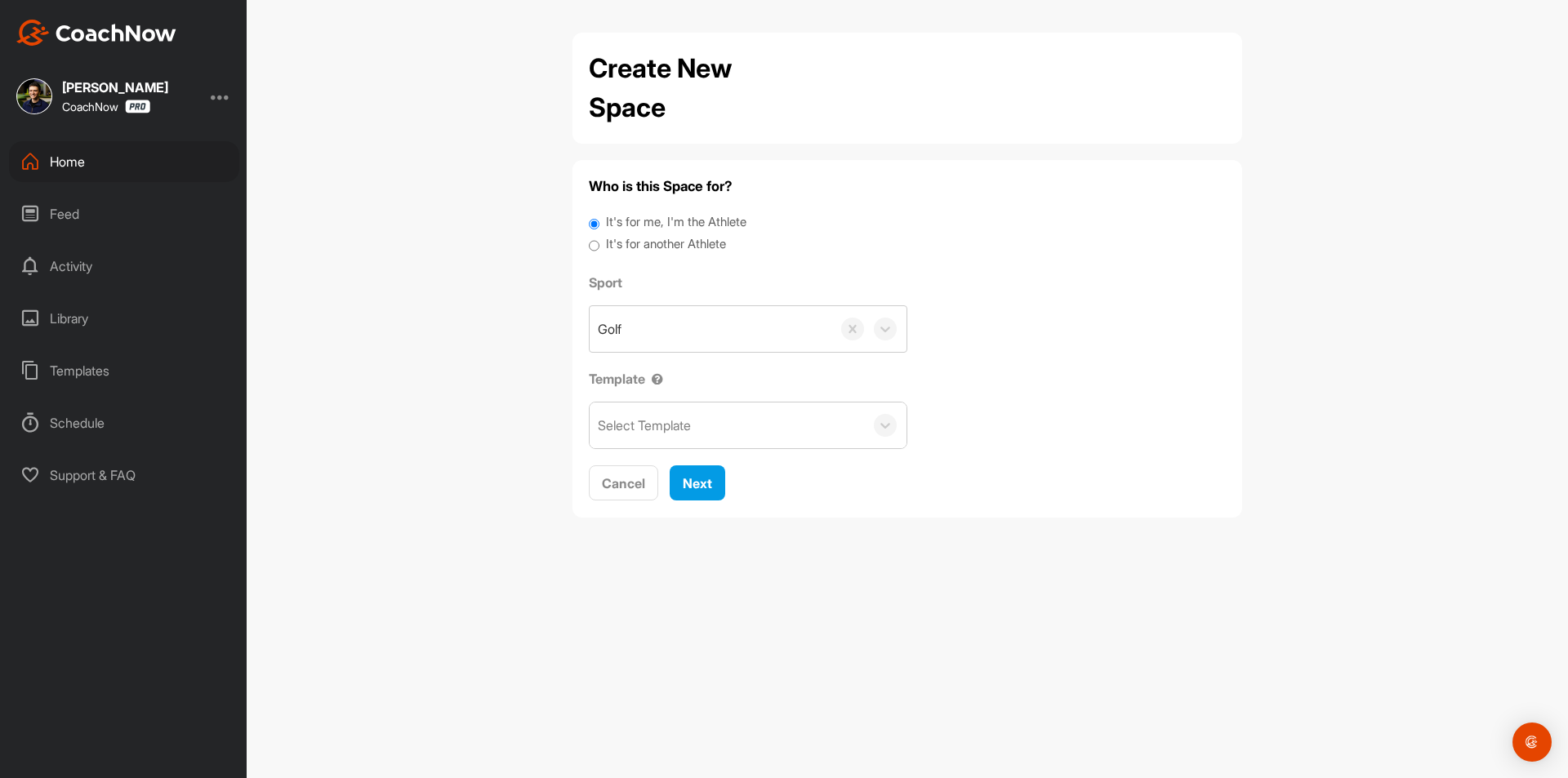
click at [609, 248] on label "It's for another Athlete" at bounding box center [666, 244] width 120 height 18
click at [599, 248] on input "It's for another Athlete" at bounding box center [593, 246] width 11 height 22
radio input "true"
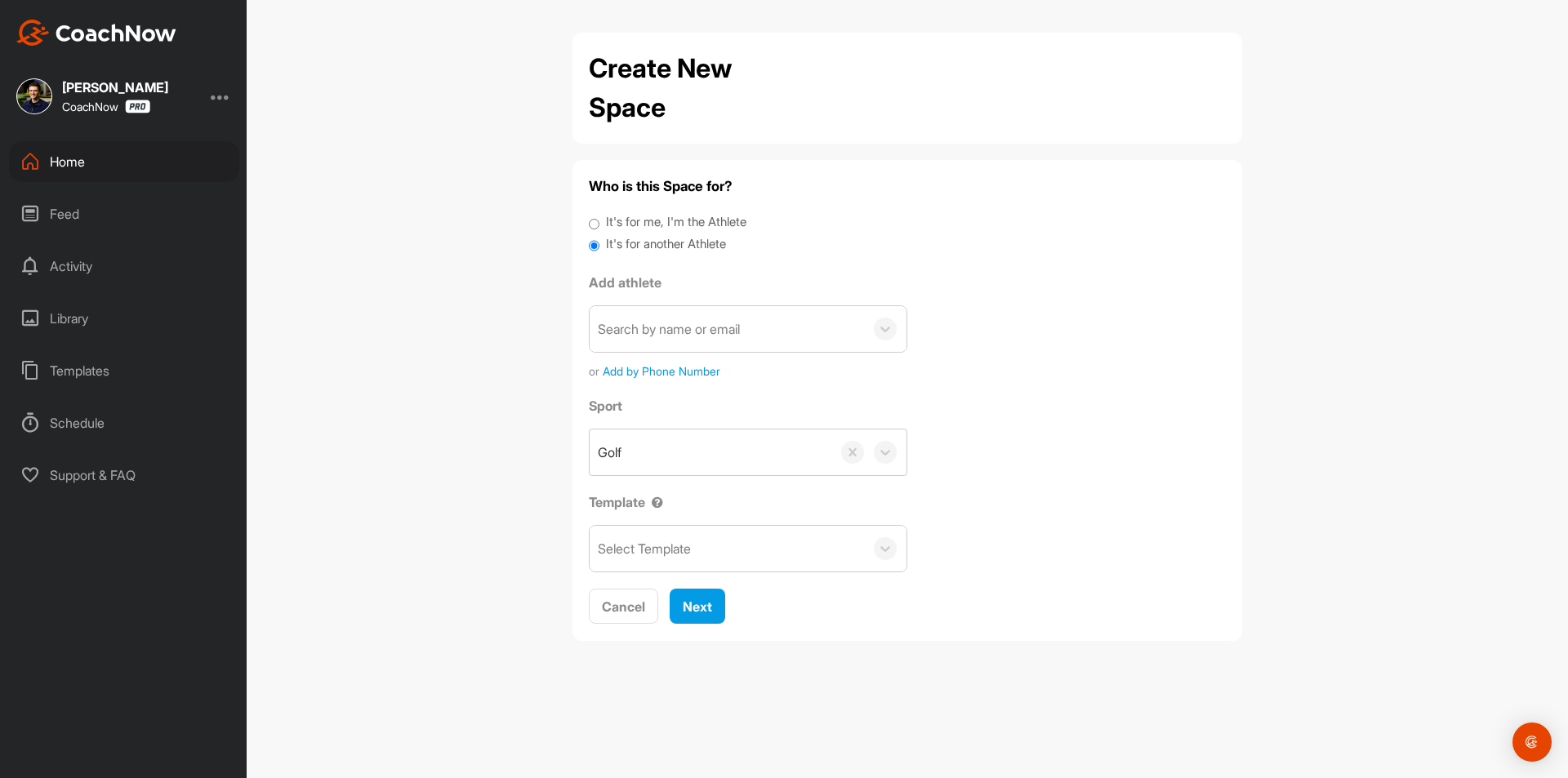
click at [689, 332] on div "Search by name or email" at bounding box center [668, 328] width 142 height 19
click at [672, 333] on div "Search by name or email" at bounding box center [668, 328] width 142 height 19
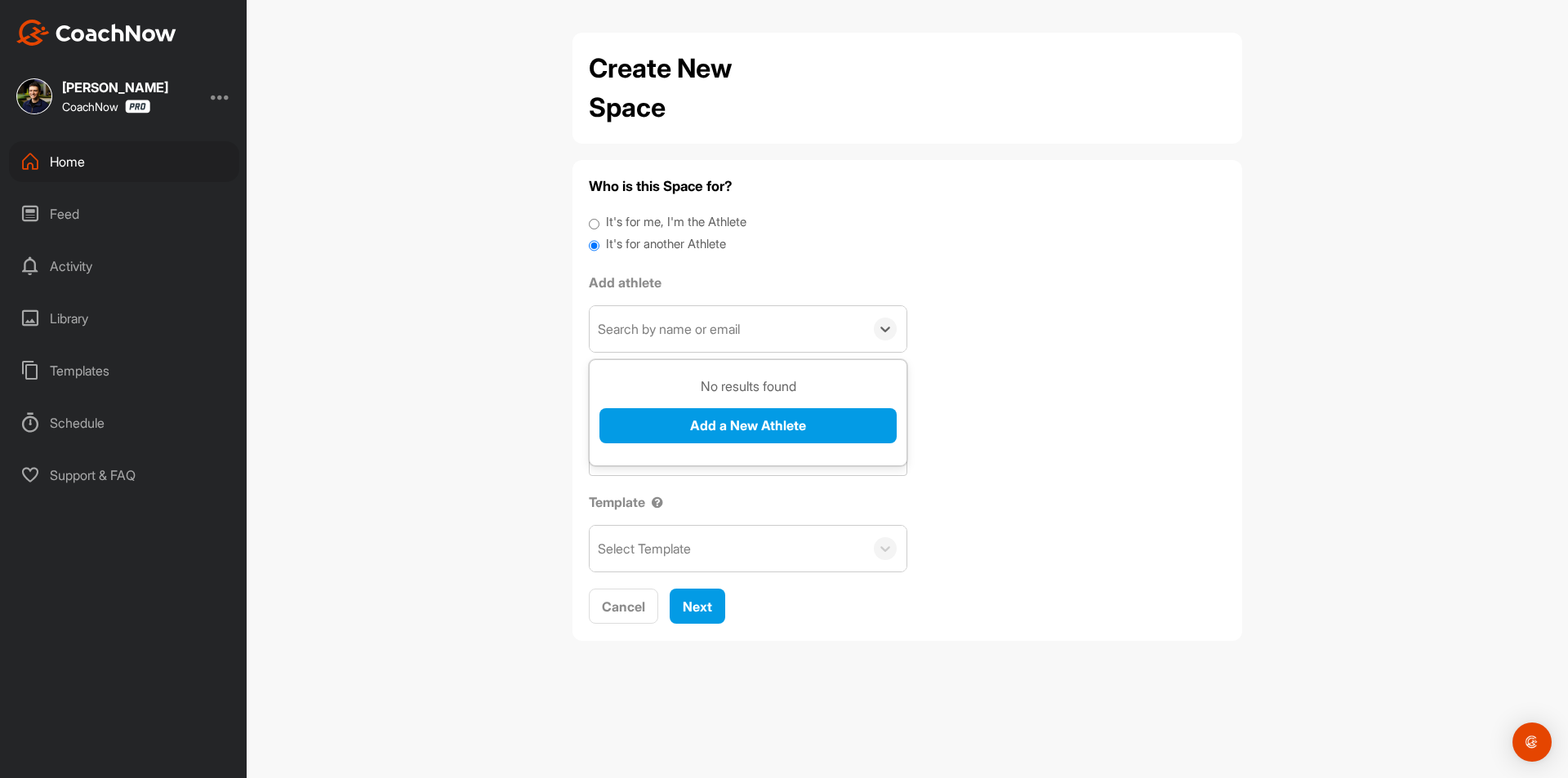
click at [672, 333] on div "Search by name or email" at bounding box center [668, 328] width 142 height 19
paste input "[EMAIL_ADDRESS][DOMAIN_NAME]"
type input "[EMAIL_ADDRESS][DOMAIN_NAME]"
click at [682, 424] on button "Add a New Athlete" at bounding box center [748, 426] width 297 height 35
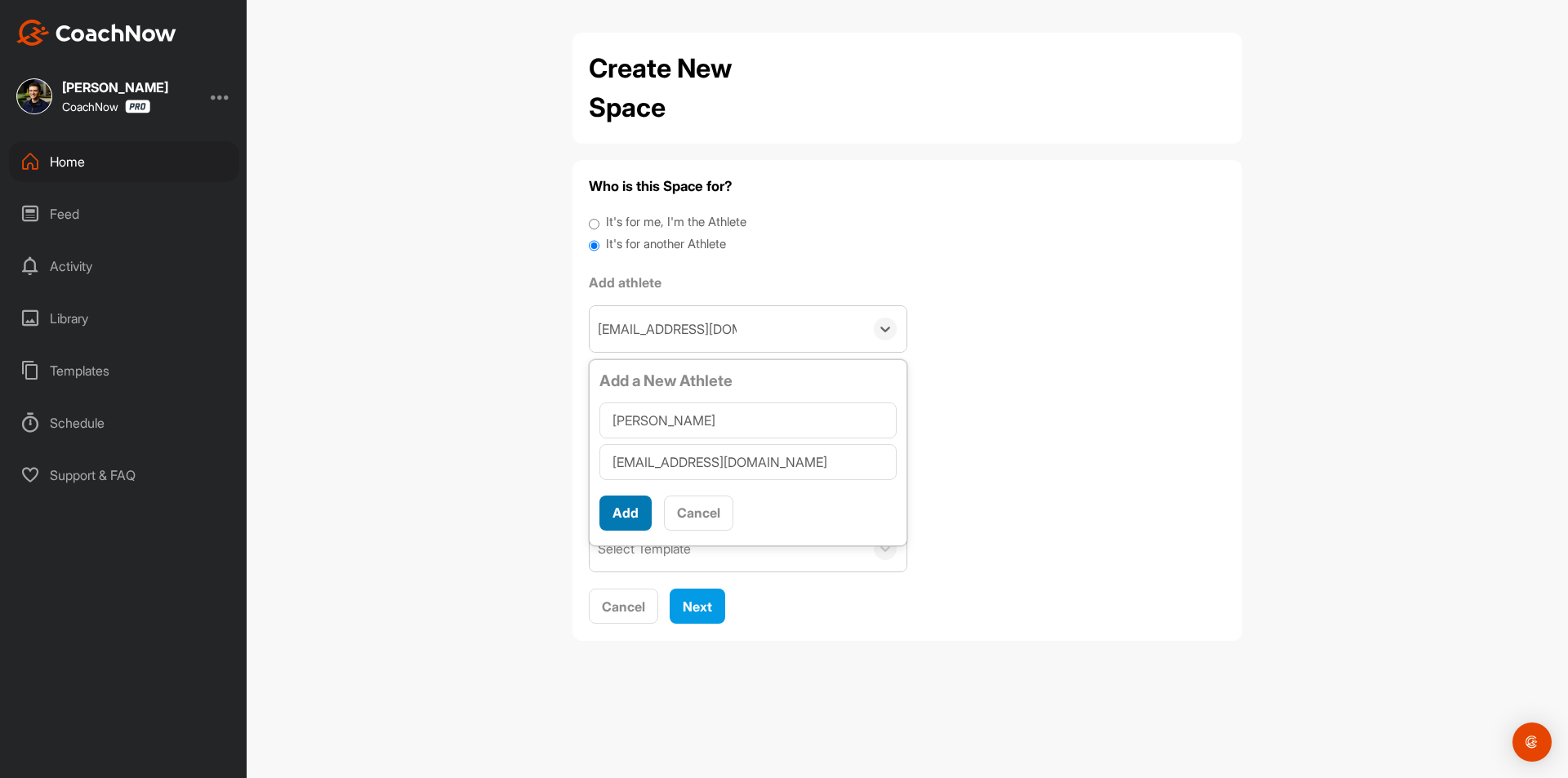
type input "[PERSON_NAME]"
click at [627, 512] on button "Add" at bounding box center [625, 514] width 52 height 35
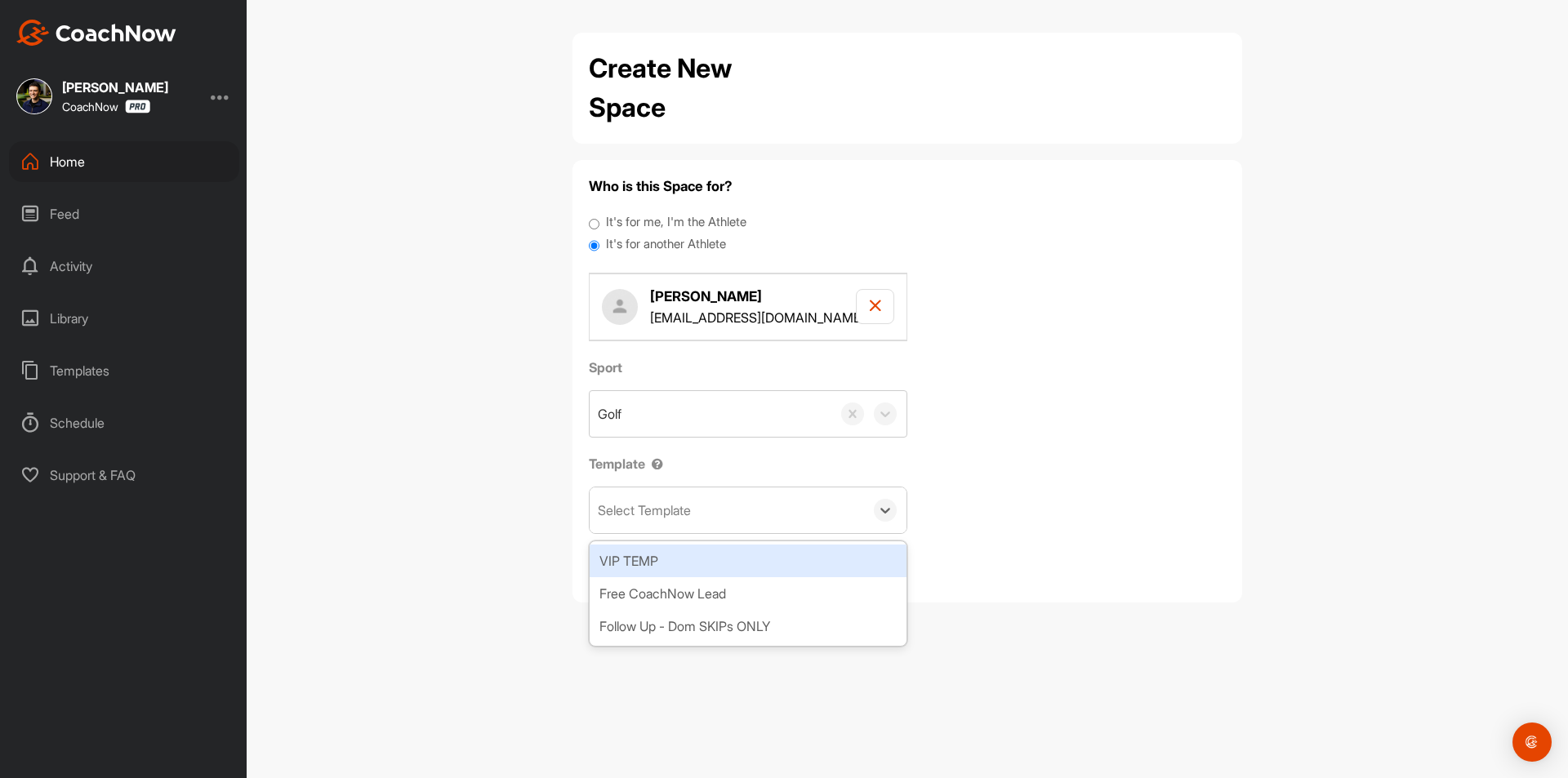
click at [663, 512] on div "Select Template" at bounding box center [644, 509] width 93 height 19
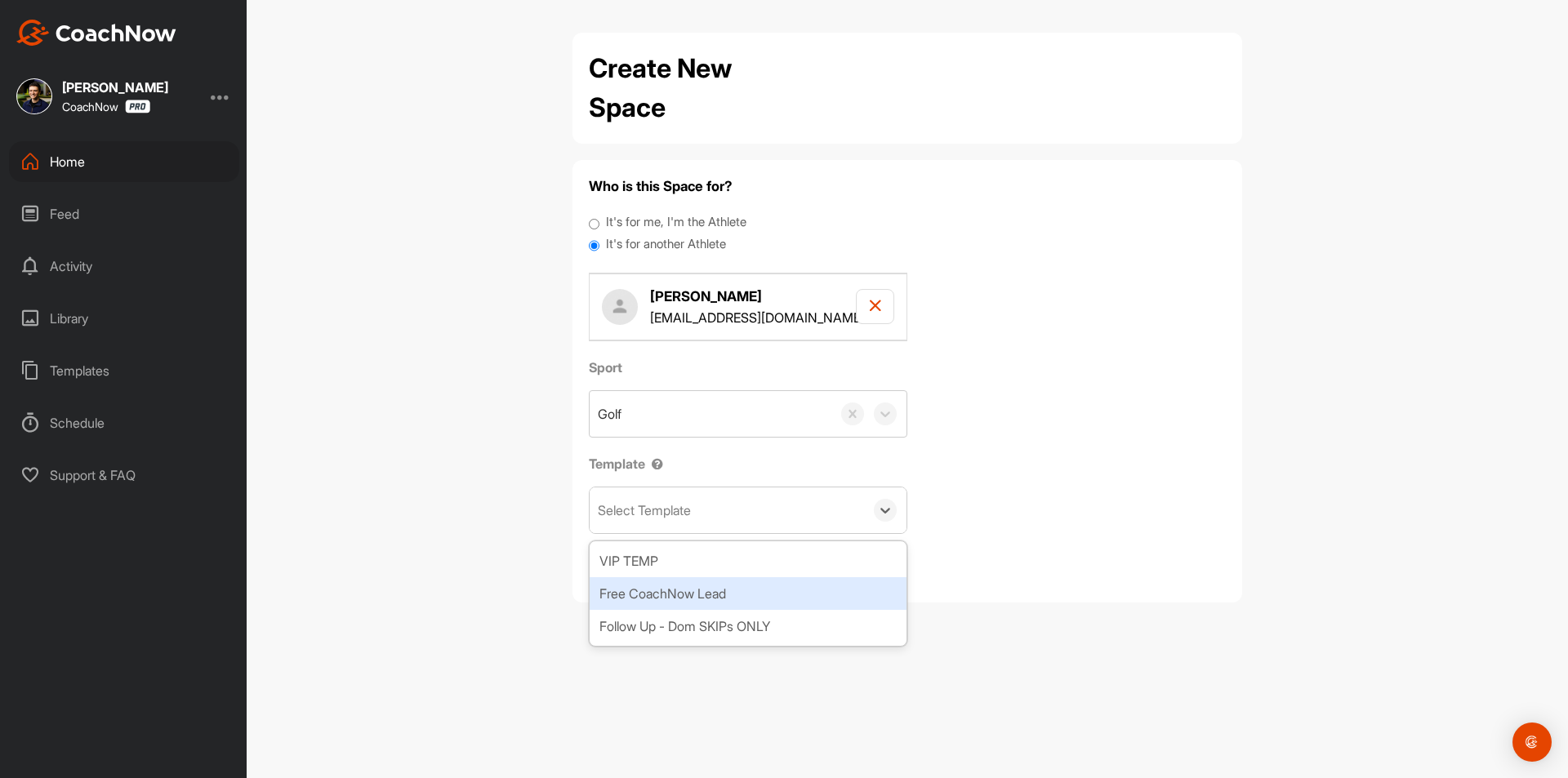
drag, startPoint x: 382, startPoint y: 528, endPoint x: 592, endPoint y: 564, distance: 213.1
click at [383, 528] on div "Create New Space Who is this Space for? It's for me, I'm the Athlete It's for a…" at bounding box center [907, 389] width 1321 height 778
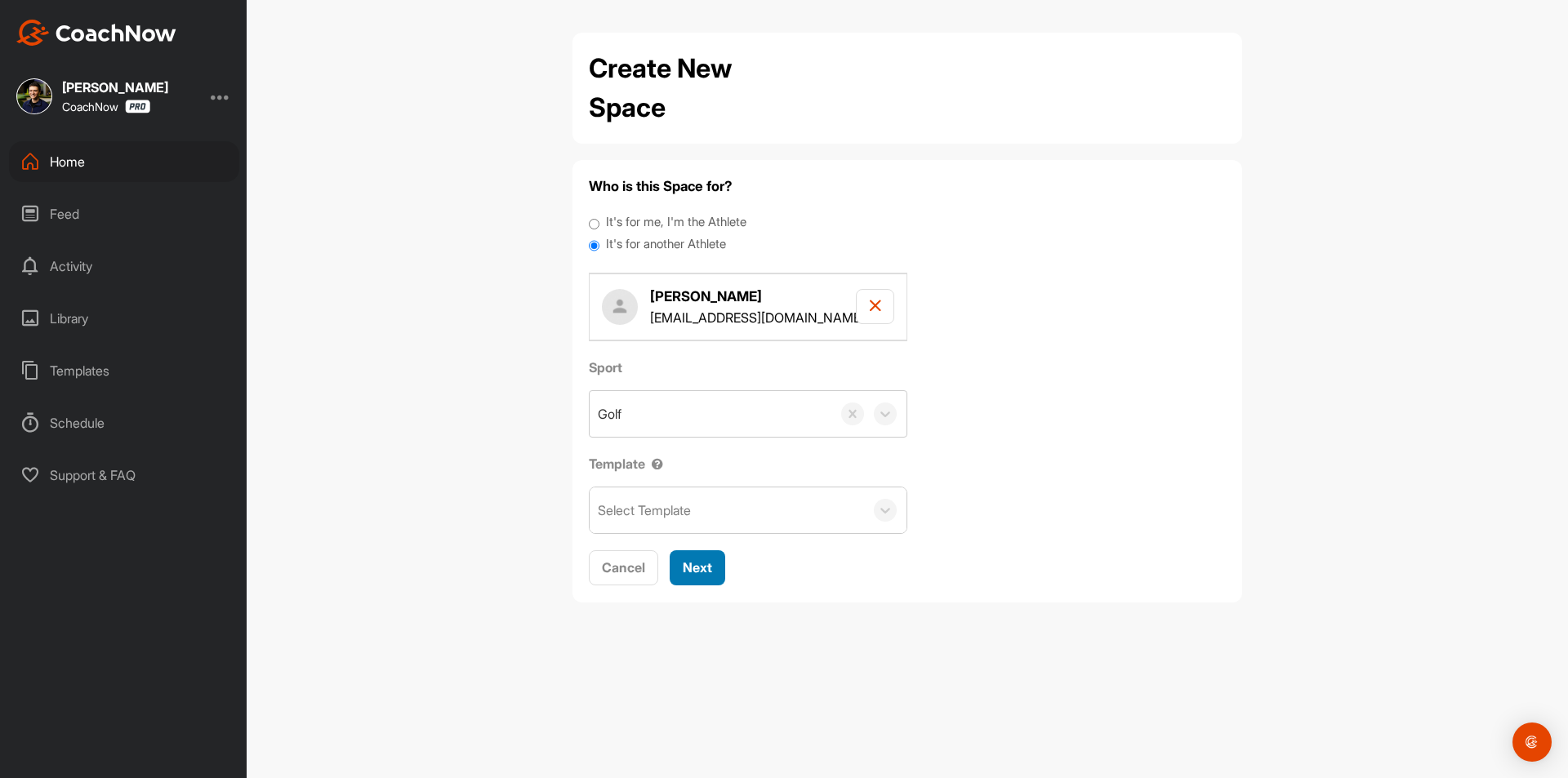
click at [716, 567] on button "Next" at bounding box center [698, 568] width 55 height 35
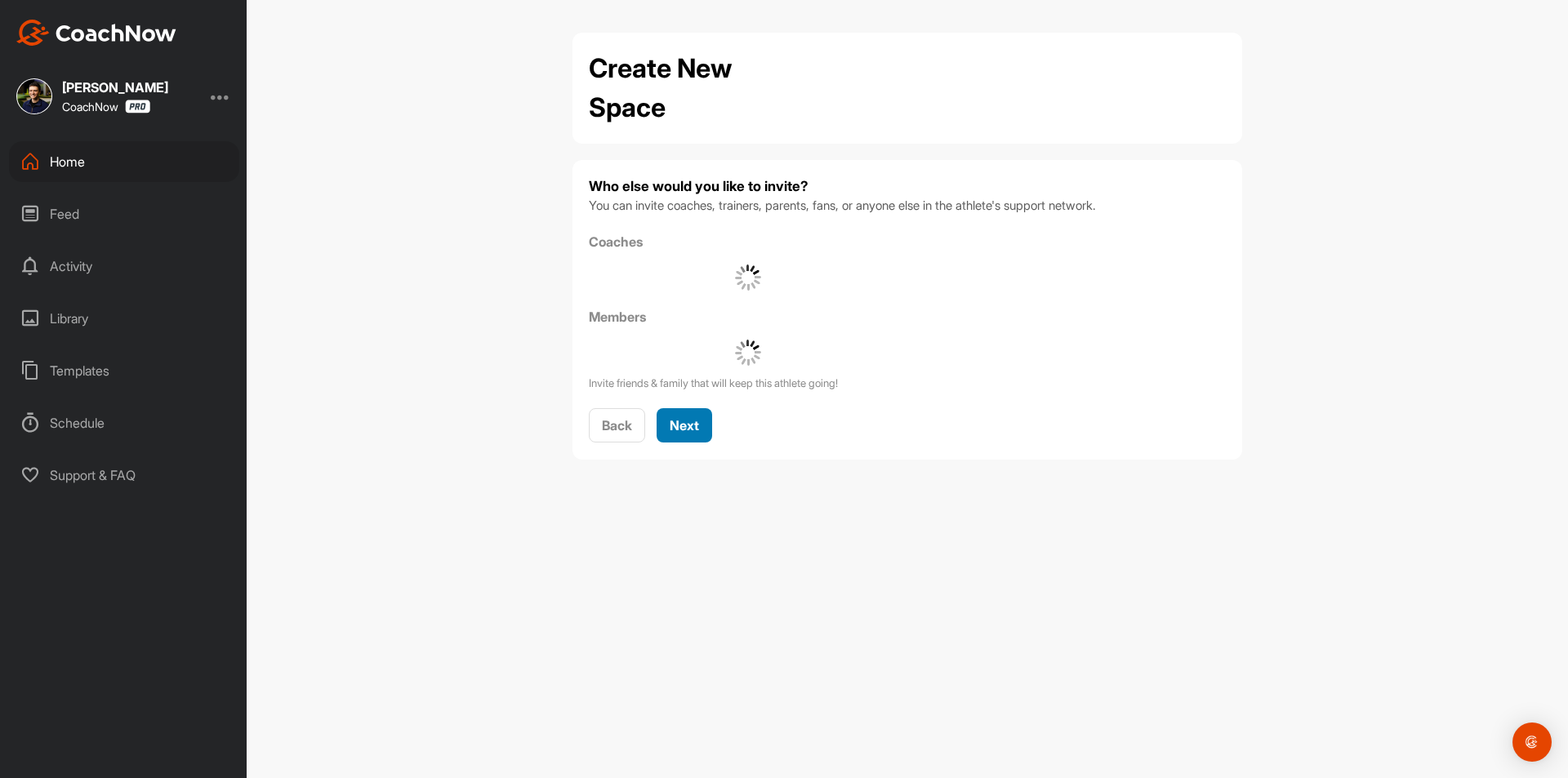
click at [693, 431] on span "Next" at bounding box center [684, 425] width 29 height 16
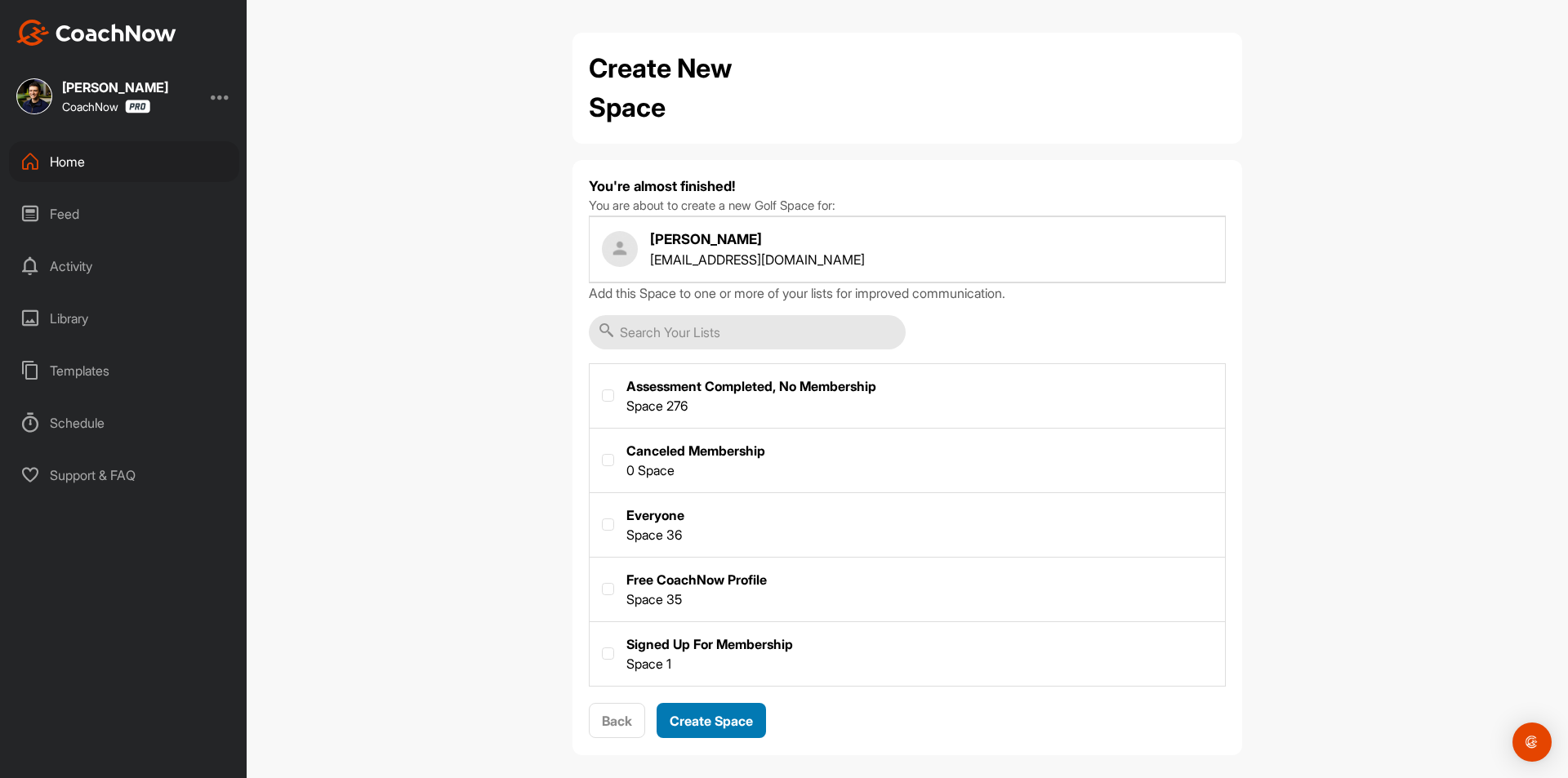
click at [720, 732] on button "Create Space" at bounding box center [711, 721] width 109 height 35
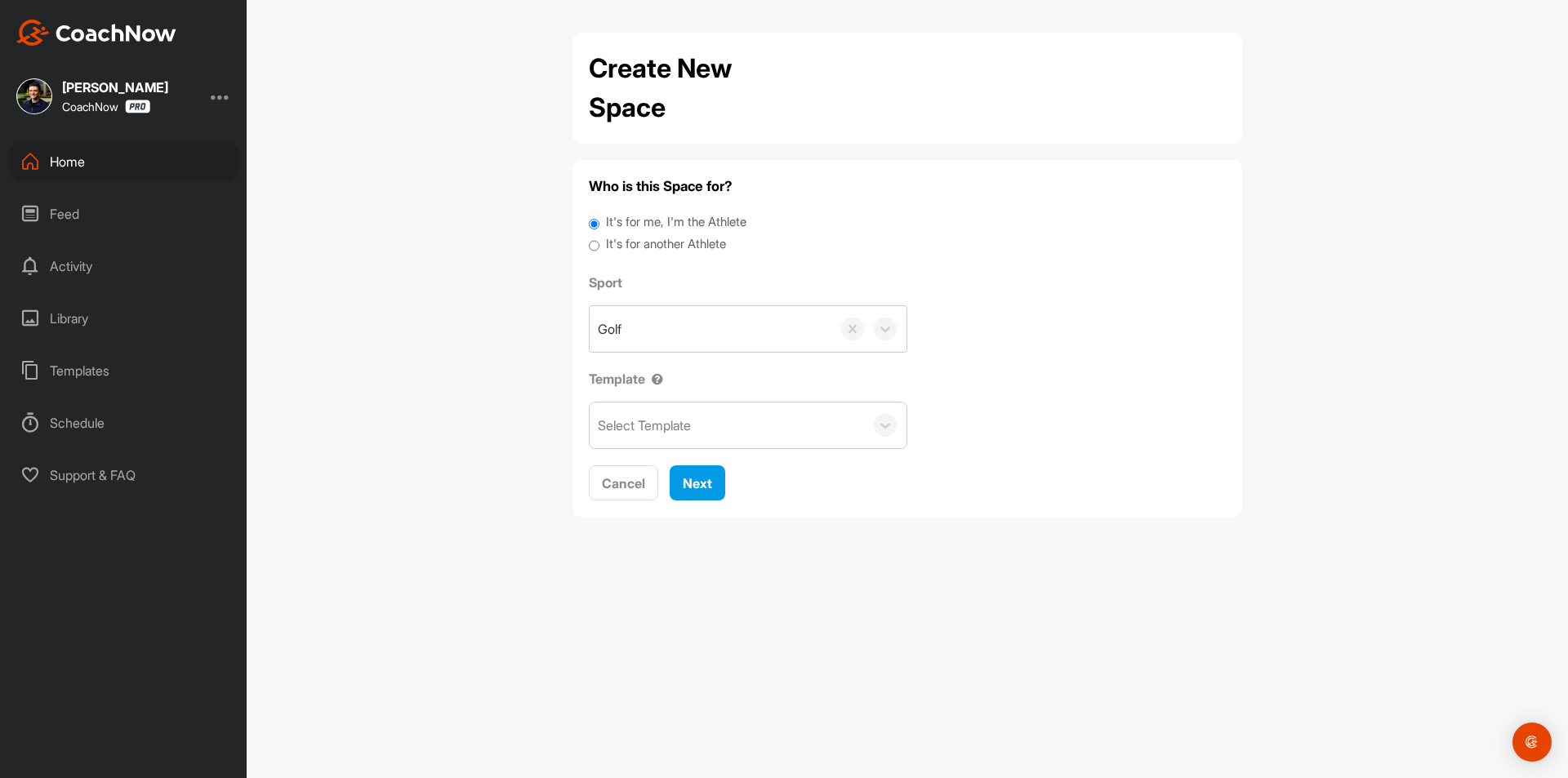
click at [155, 155] on div "Home" at bounding box center [124, 161] width 230 height 41
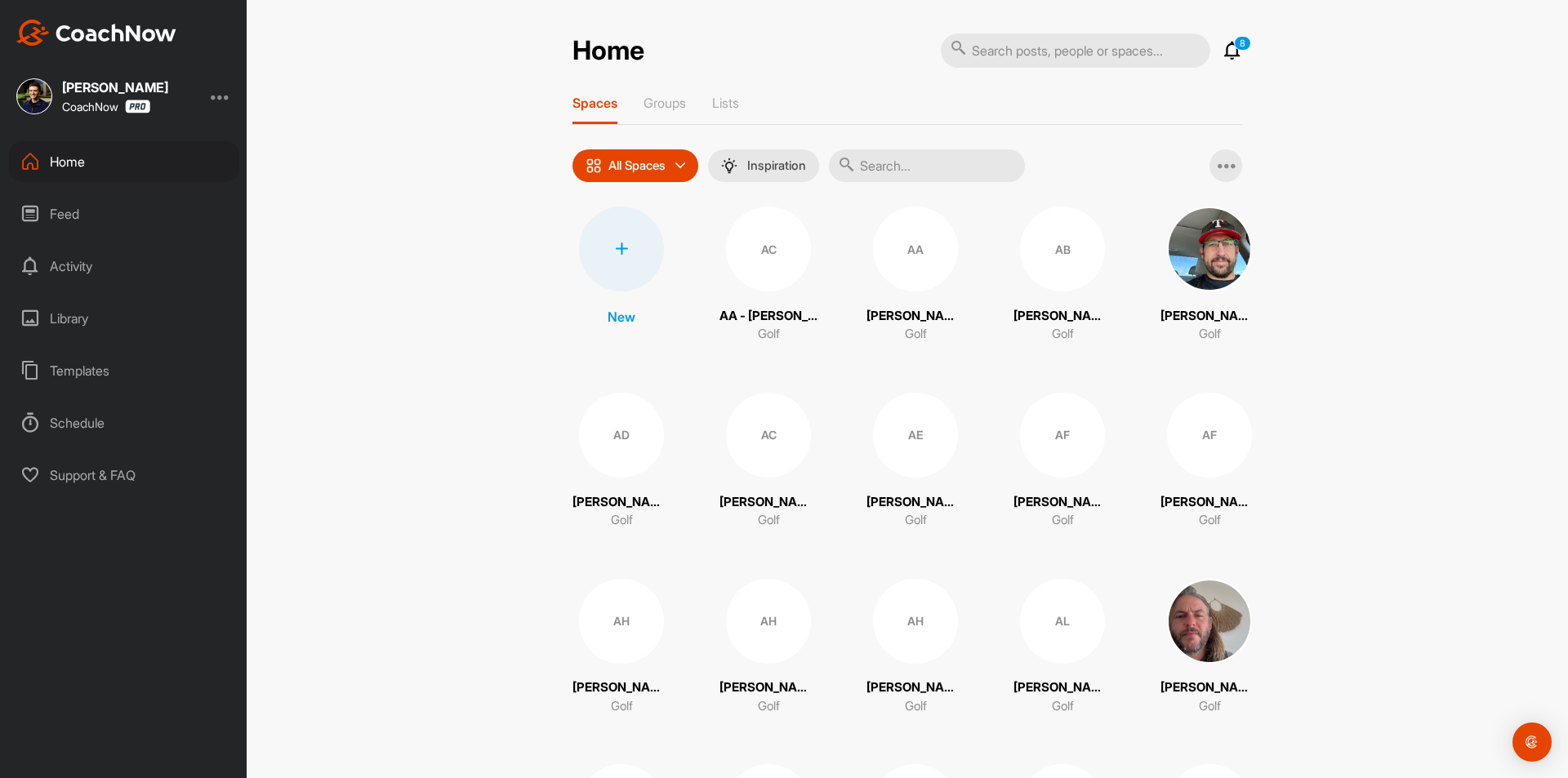
click at [642, 270] on div at bounding box center [621, 248] width 85 height 85
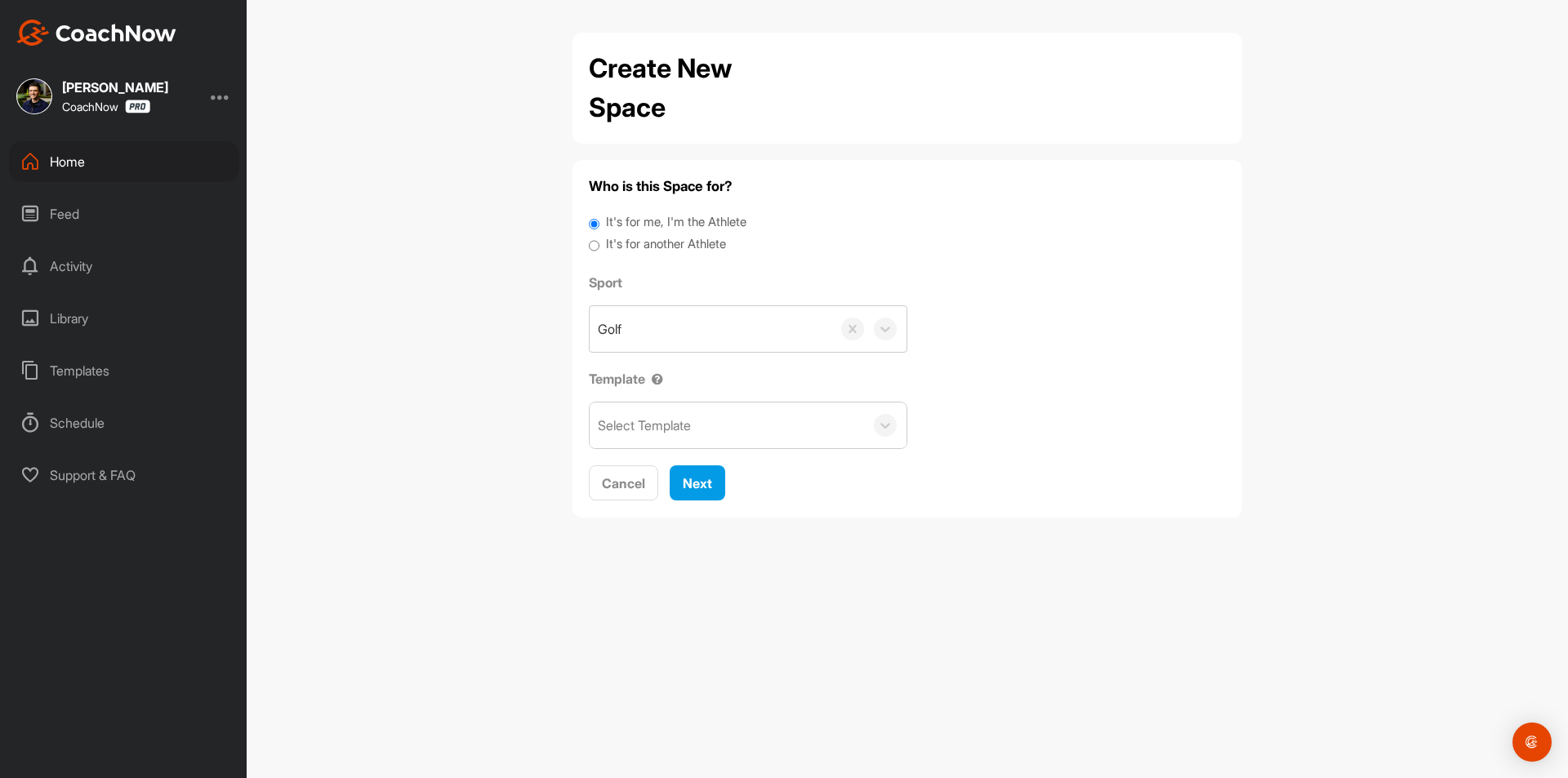
click at [647, 248] on label "It's for another Athlete" at bounding box center [666, 244] width 120 height 18
click at [599, 248] on input "It's for another Athlete" at bounding box center [593, 246] width 11 height 22
radio input "true"
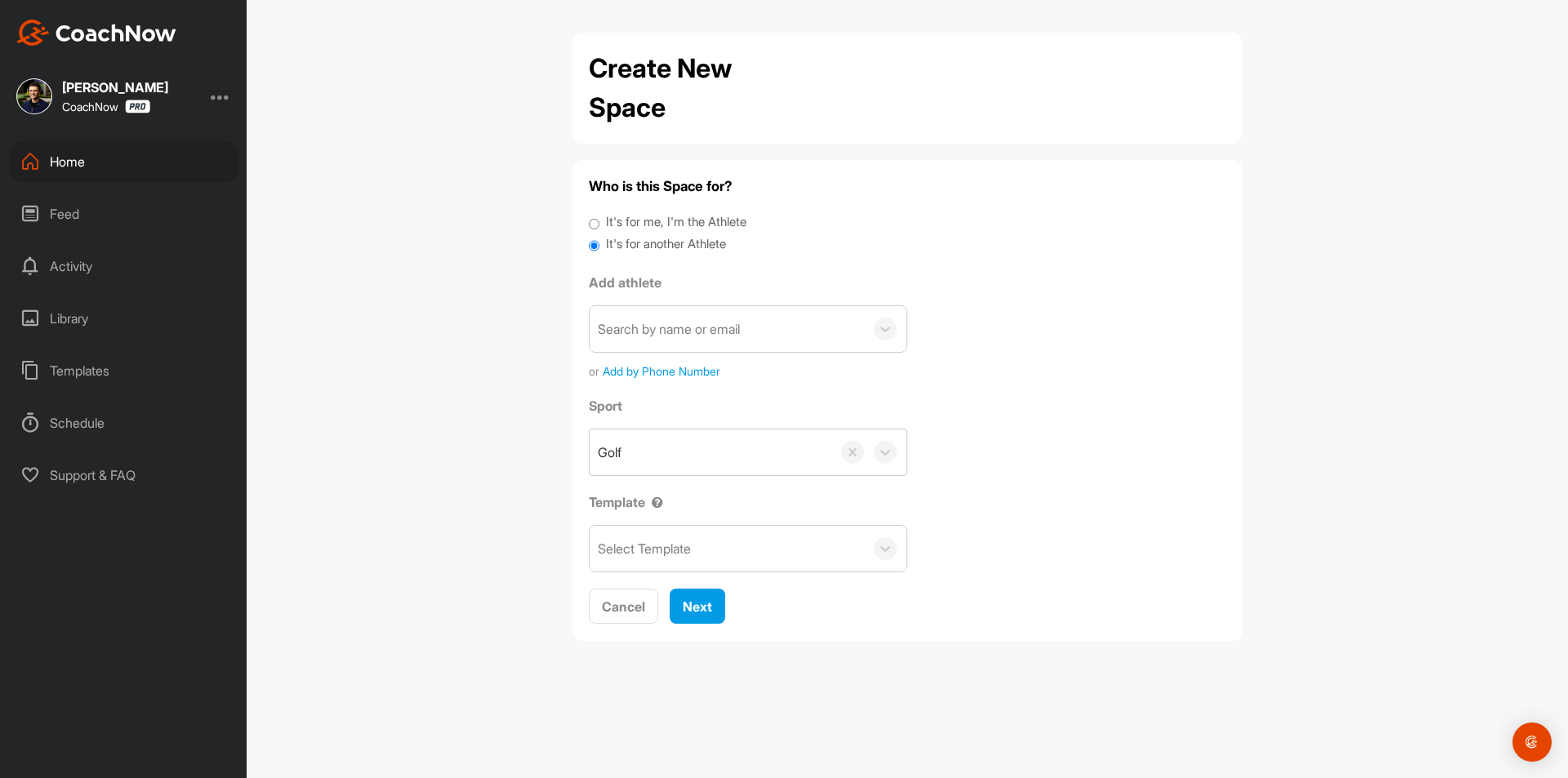
click at [630, 331] on div "Search by name or email" at bounding box center [668, 328] width 142 height 19
click at [649, 321] on div "Search by name or email" at bounding box center [668, 328] width 142 height 19
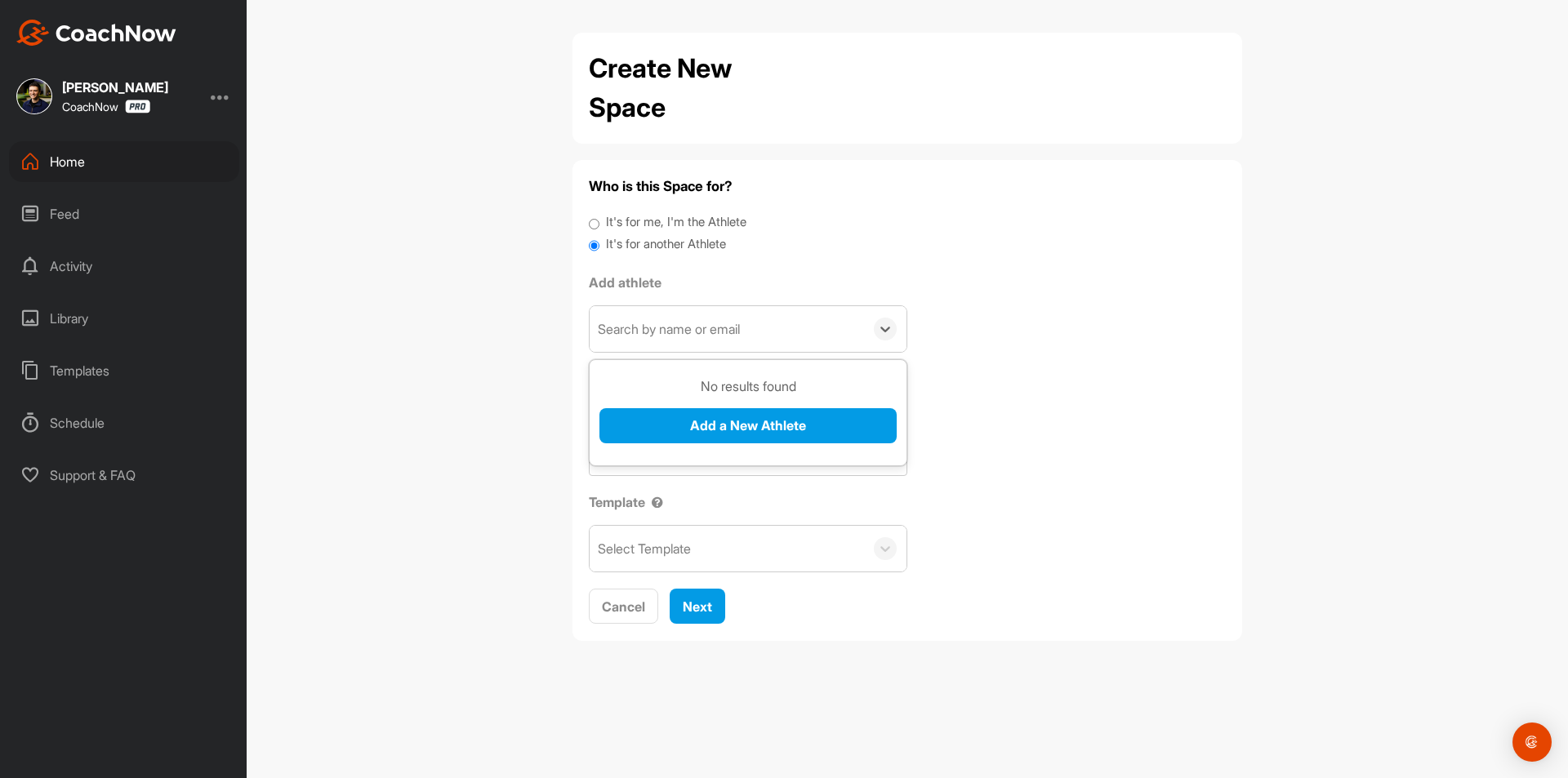
paste input "[EMAIL_ADDRESS][DOMAIN_NAME]"
type input "[EMAIL_ADDRESS][DOMAIN_NAME]"
click at [679, 429] on button "Add a New Athlete" at bounding box center [748, 426] width 297 height 35
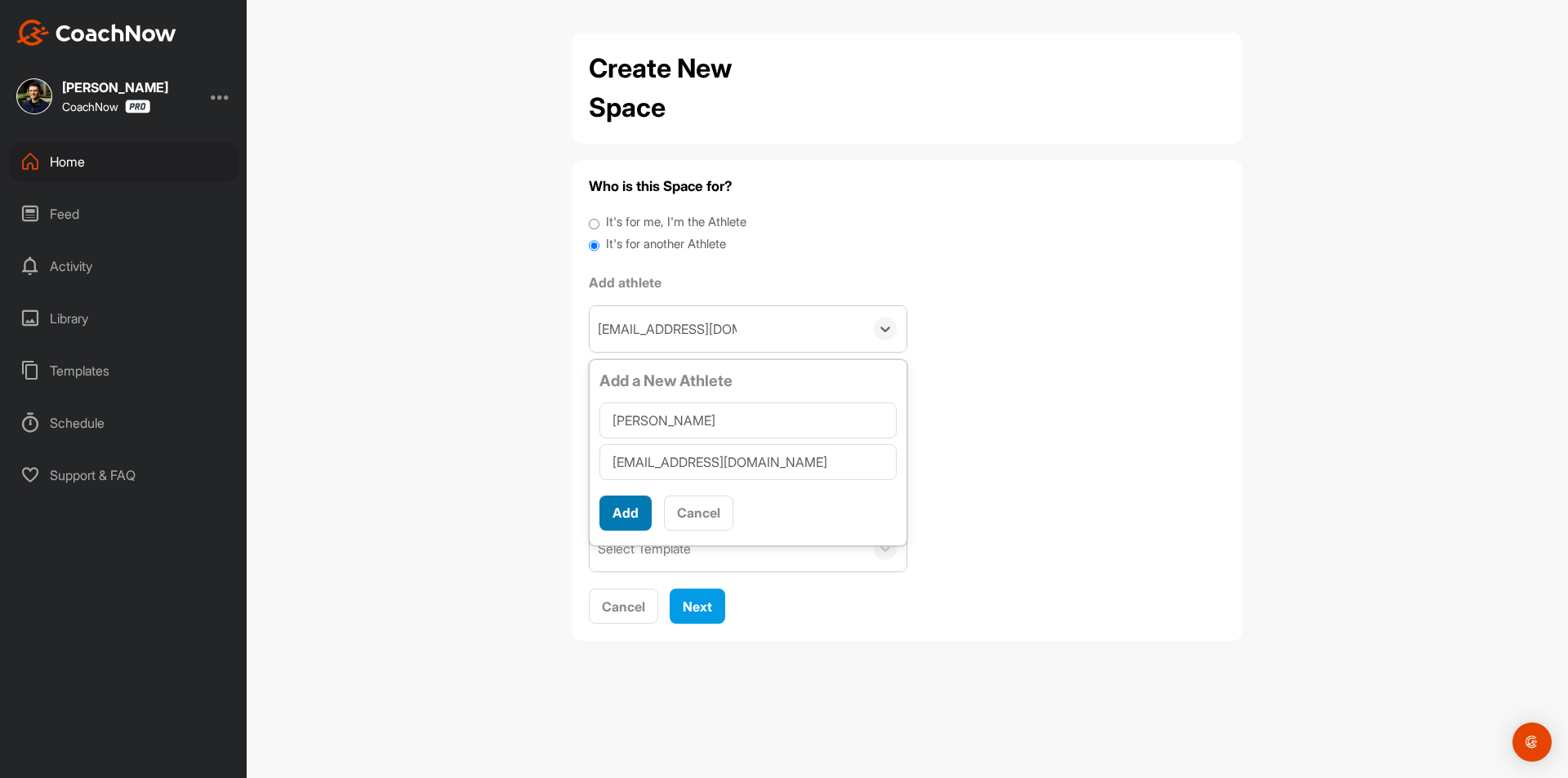
type input "[PERSON_NAME]"
click at [621, 514] on button "Add" at bounding box center [625, 514] width 52 height 35
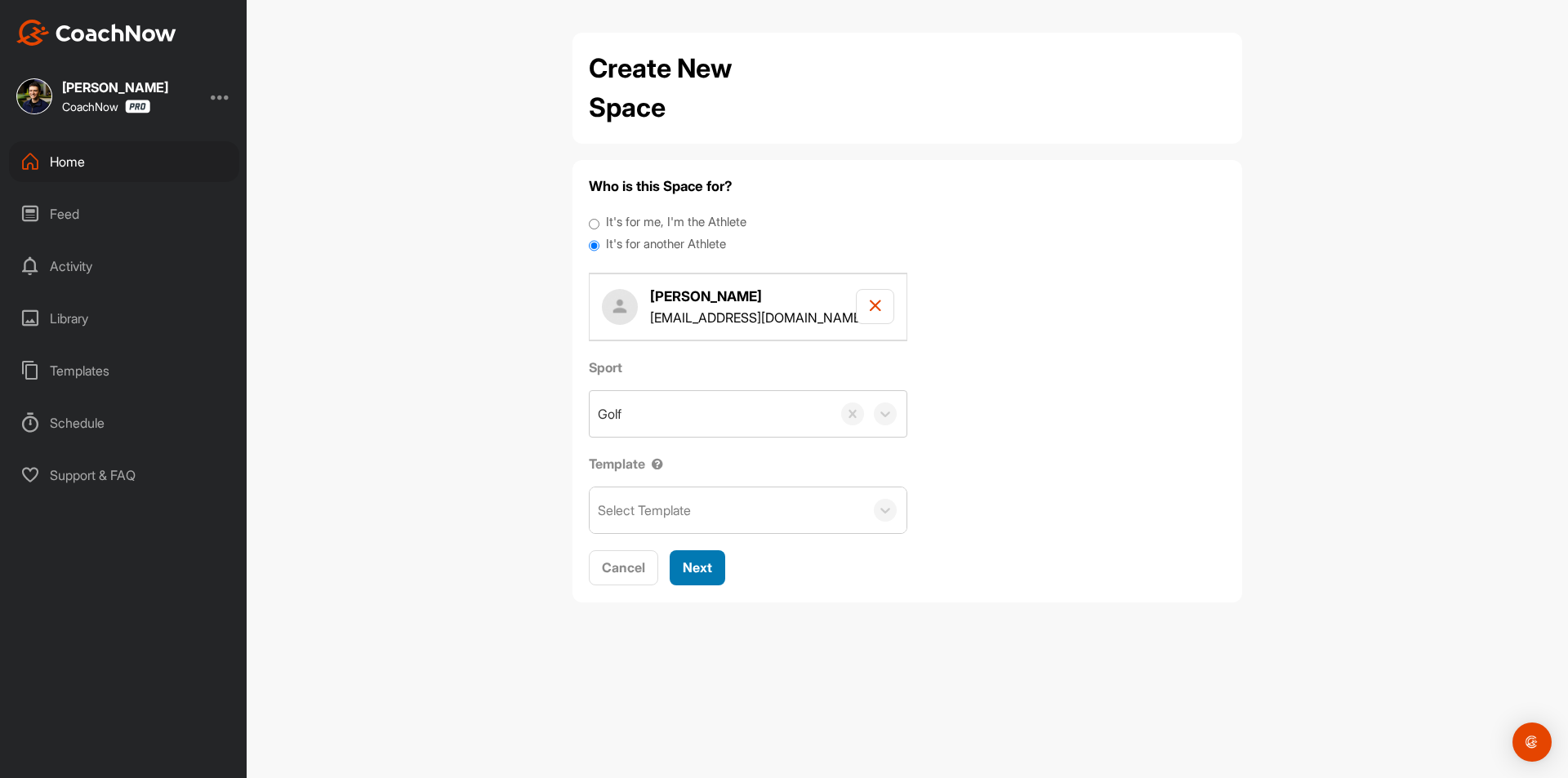
click at [724, 568] on button "Next" at bounding box center [698, 568] width 55 height 35
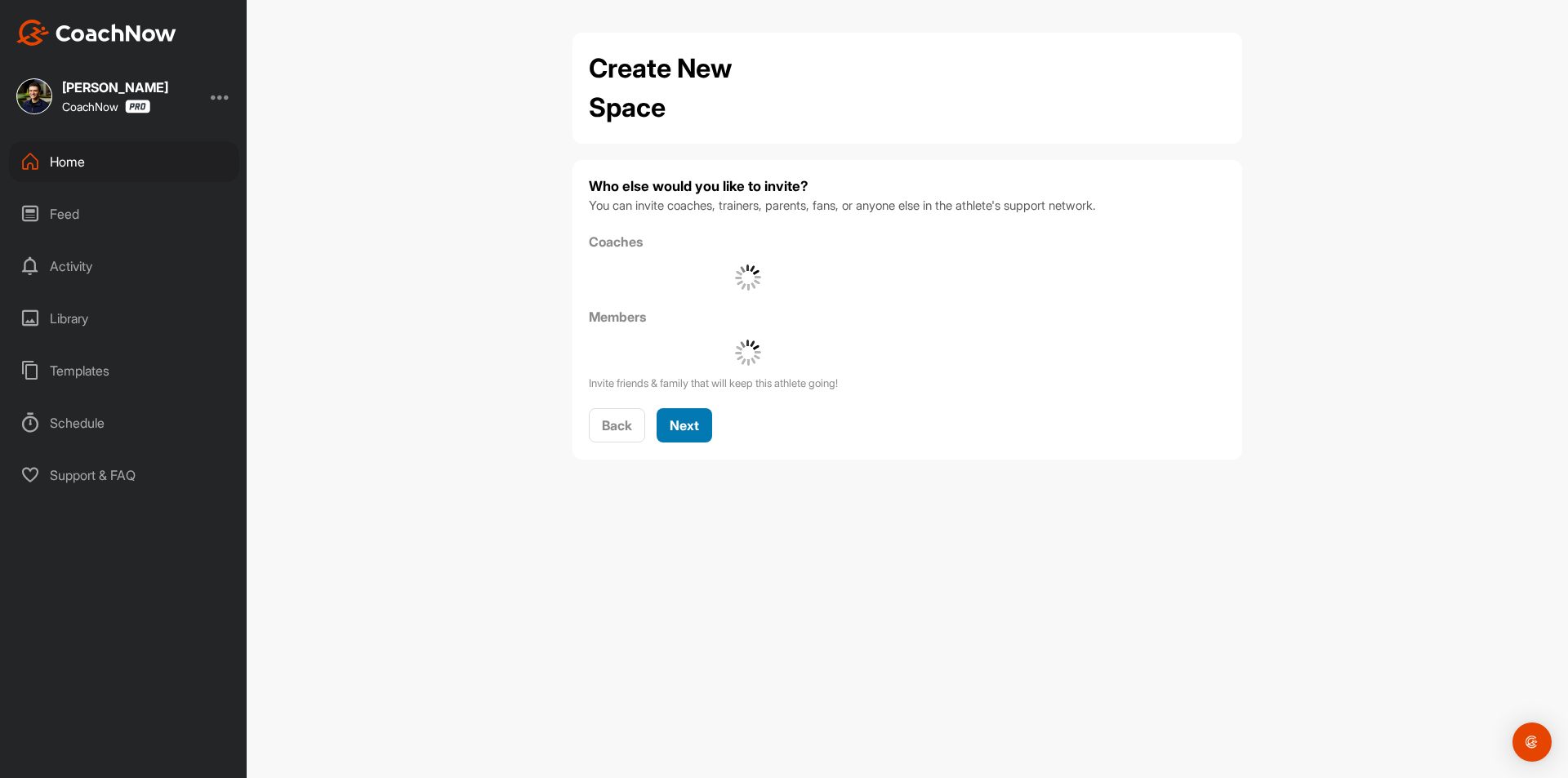
click at [688, 426] on span "Next" at bounding box center [684, 425] width 29 height 16
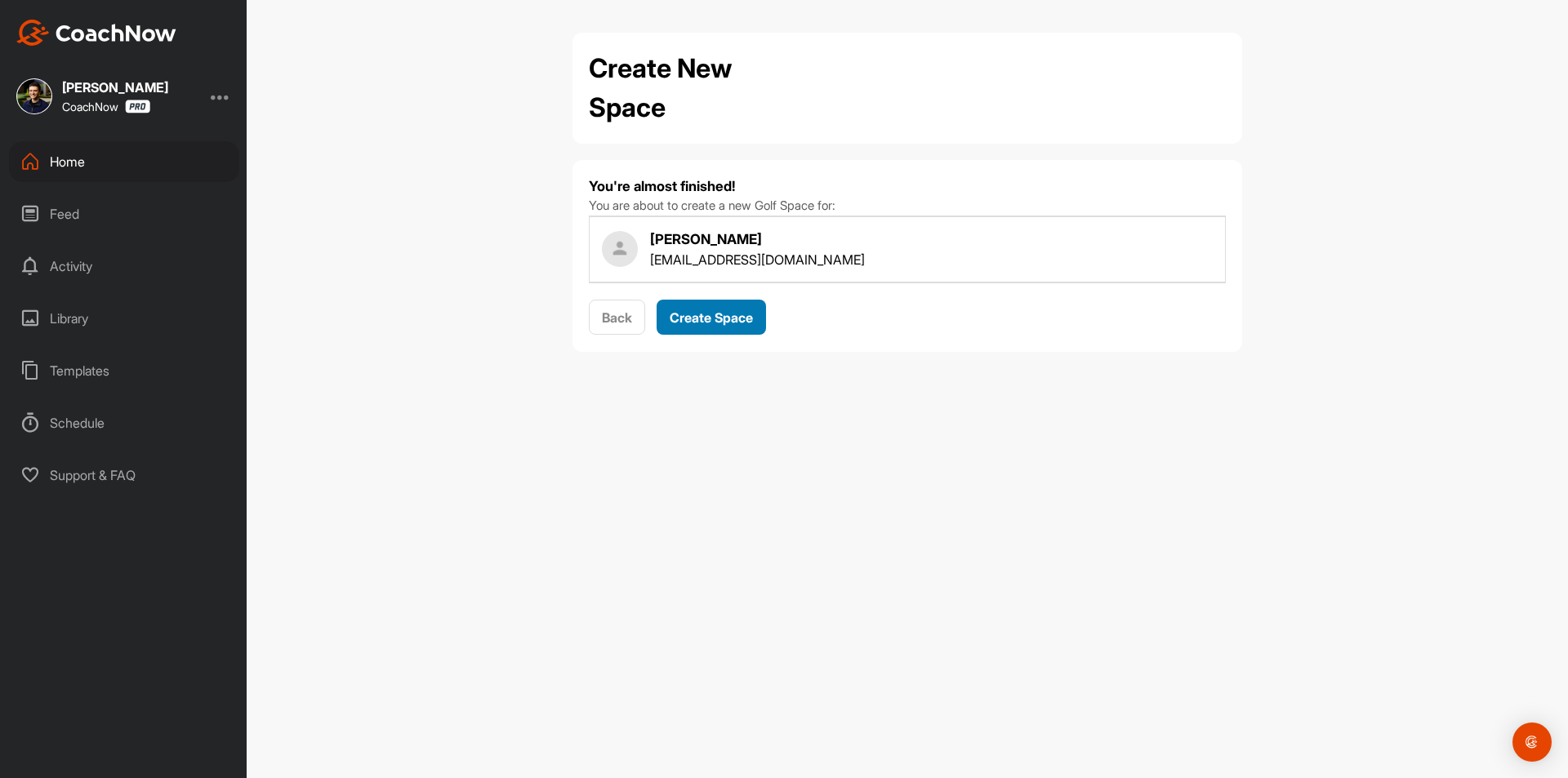
click at [708, 316] on span "Create Space" at bounding box center [711, 317] width 83 height 16
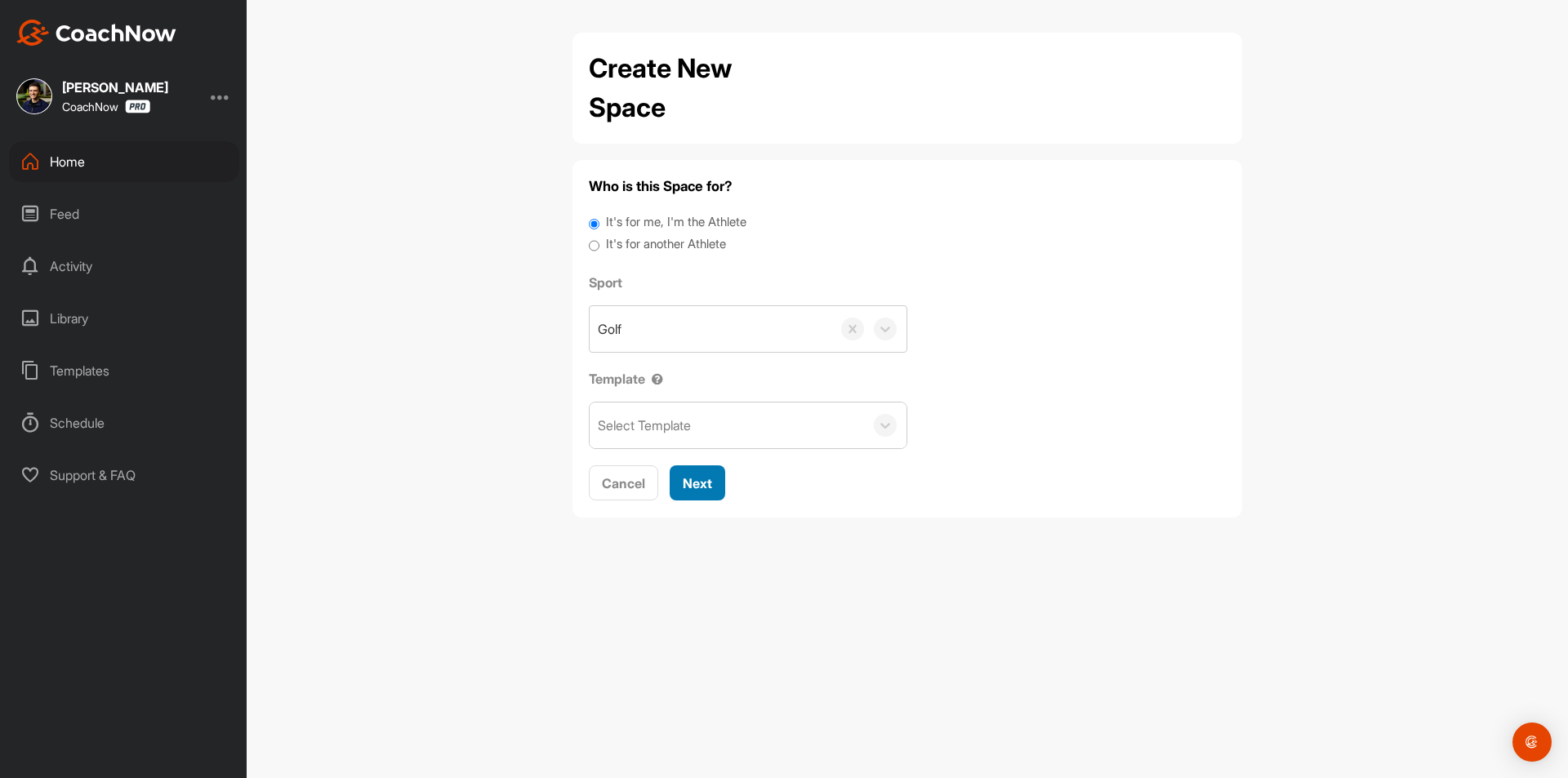
click at [704, 490] on span "Next" at bounding box center [697, 483] width 29 height 16
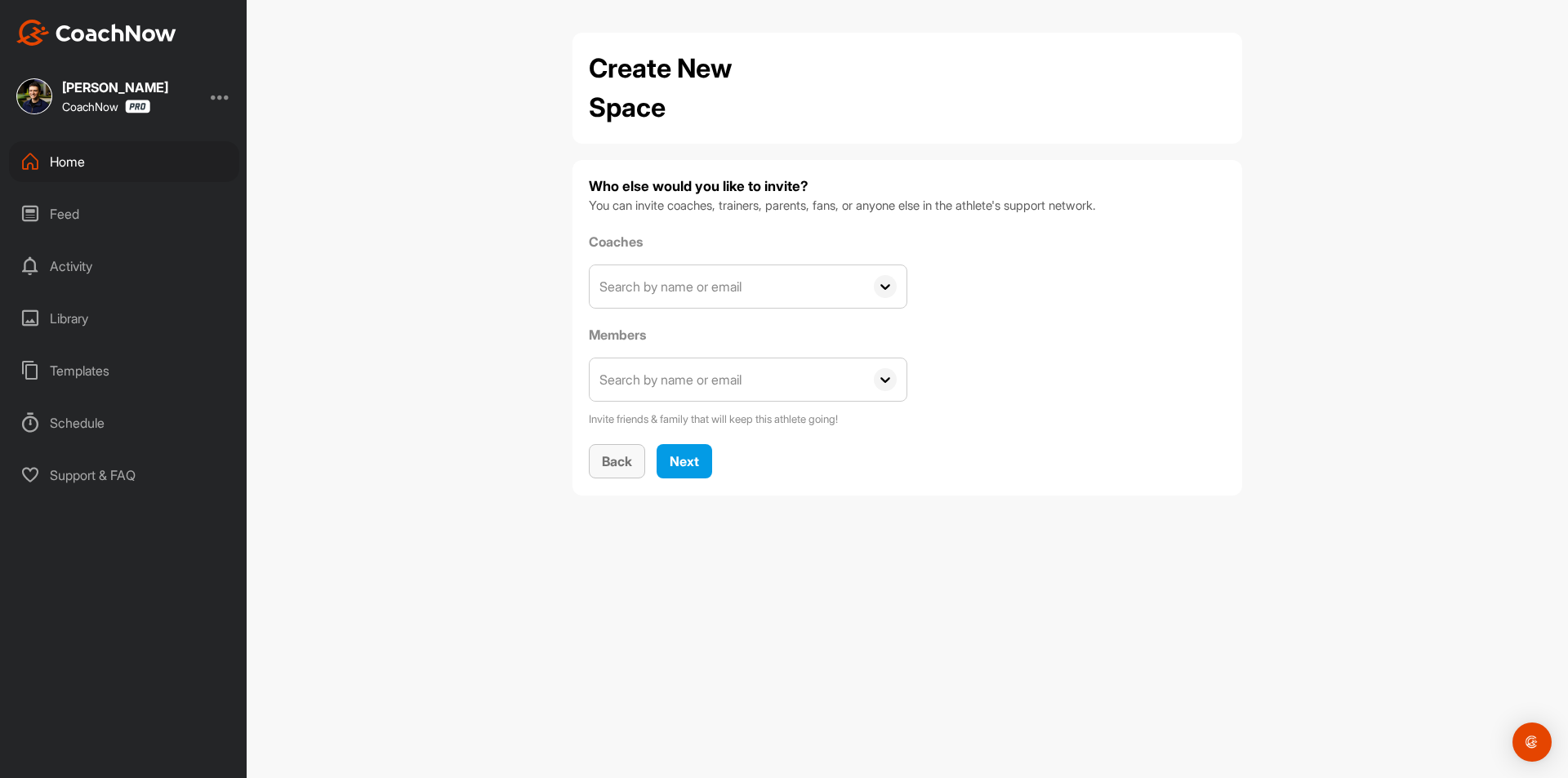
click at [608, 467] on span "Back" at bounding box center [617, 461] width 30 height 16
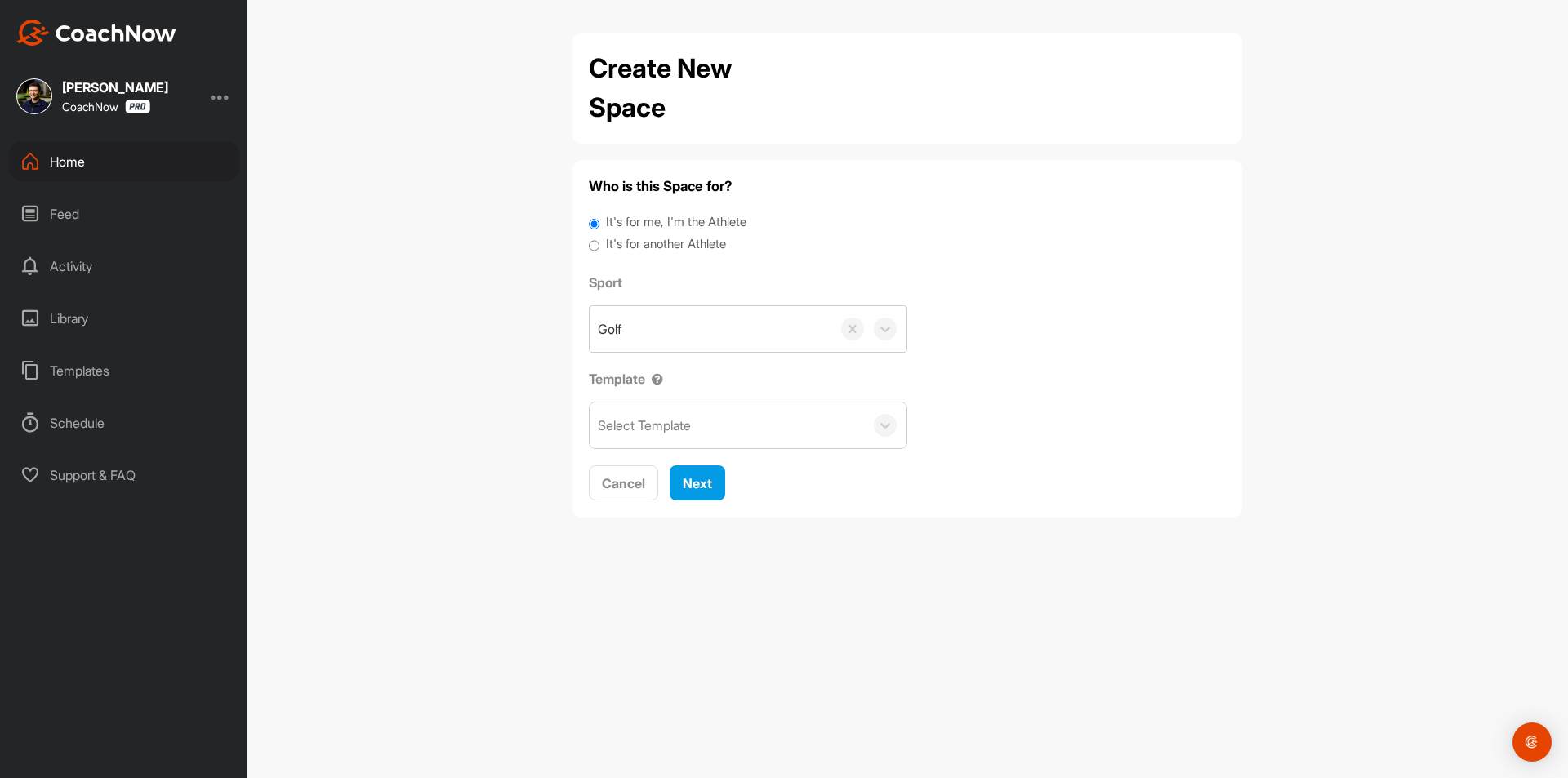
click at [102, 168] on div "Home" at bounding box center [124, 161] width 230 height 41
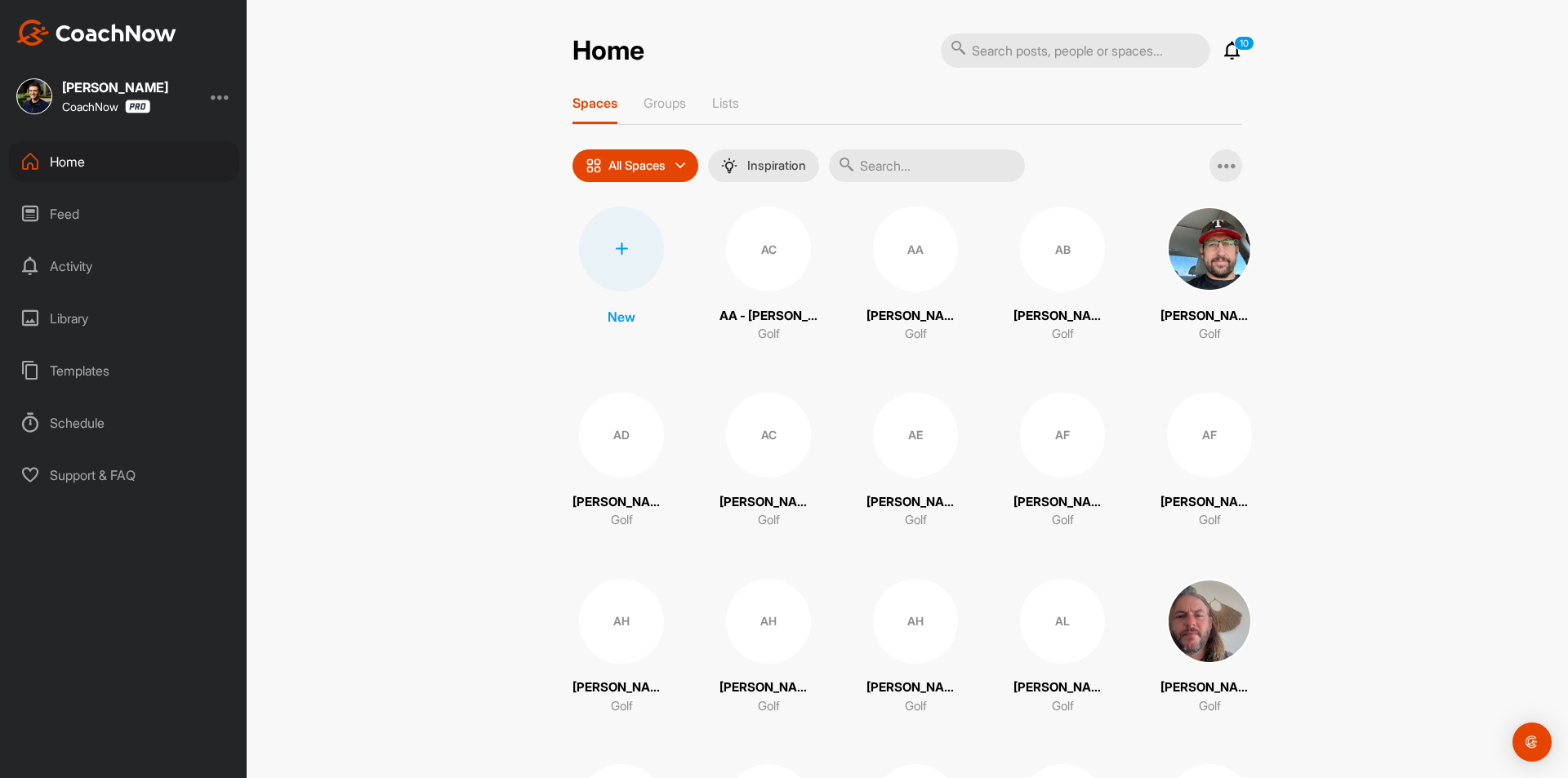
click at [924, 160] on input "text" at bounding box center [927, 165] width 196 height 33
paste input "[PERSON_NAME]"
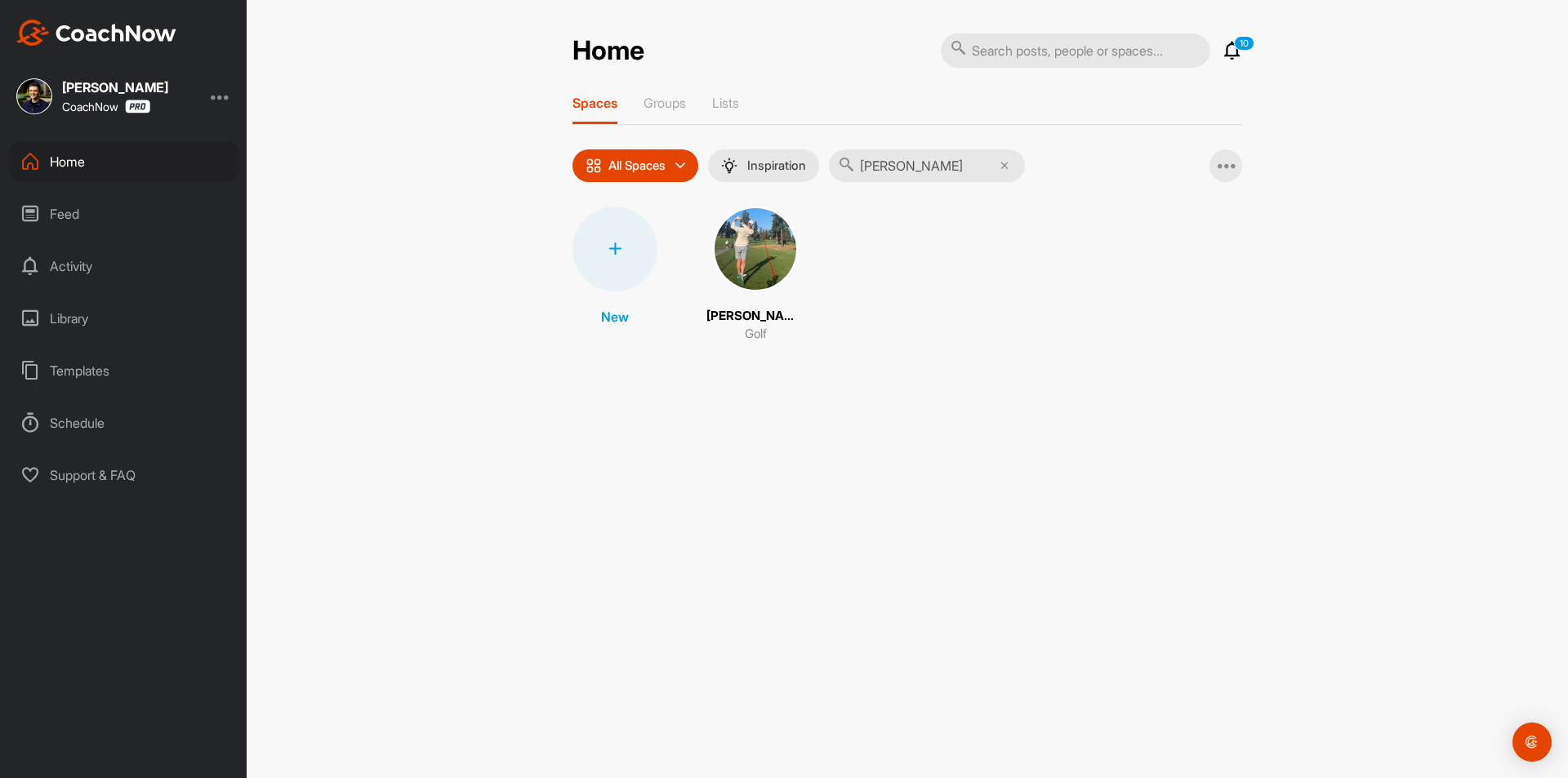
type input "[PERSON_NAME]"
click at [761, 258] on img at bounding box center [755, 248] width 85 height 85
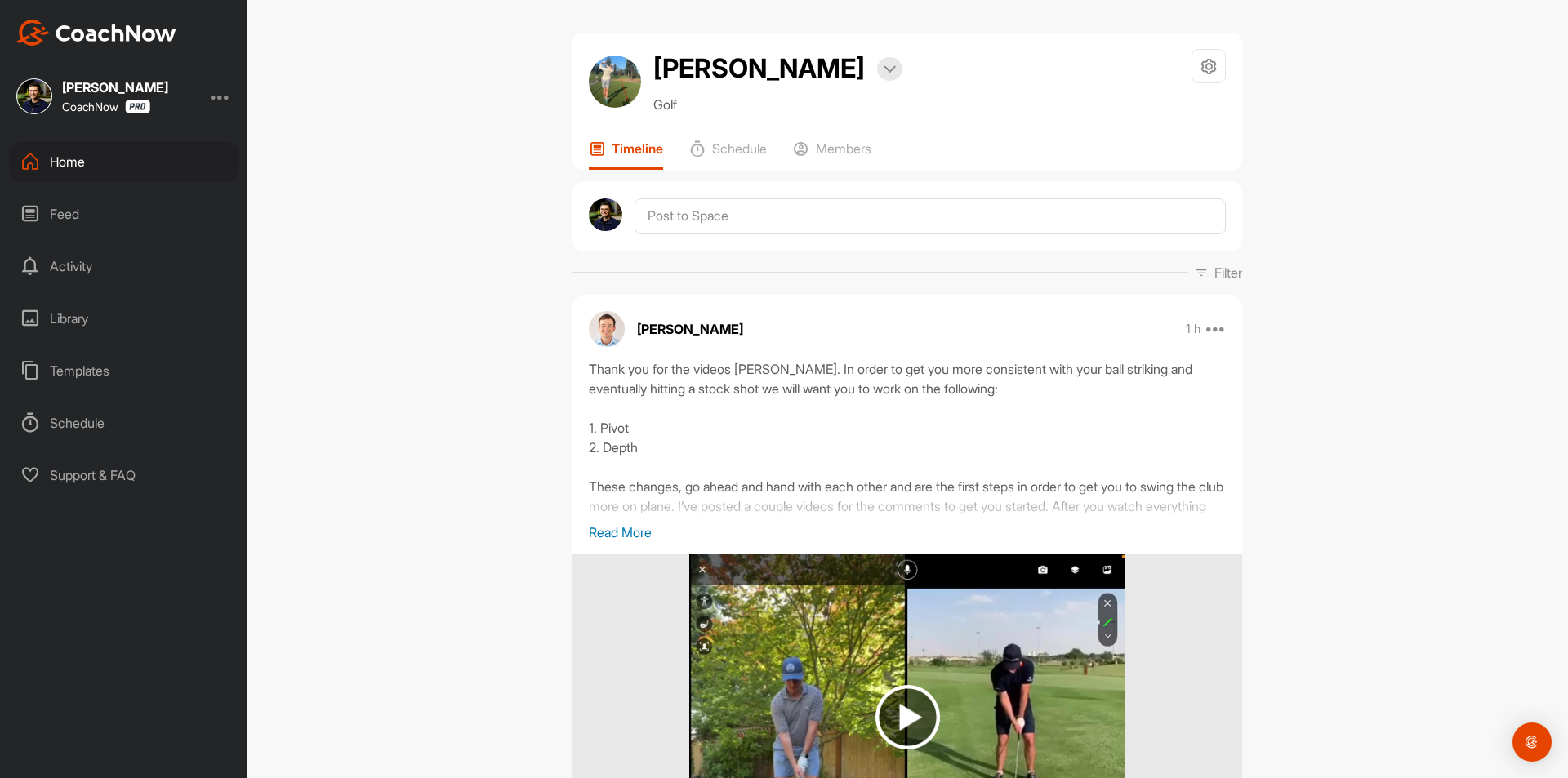
click at [479, 258] on div "[PERSON_NAME] Bookings Golf Space Settings Your Notifications Timeline Schedule…" at bounding box center [907, 389] width 1321 height 778
click at [140, 157] on div "Home" at bounding box center [124, 161] width 230 height 41
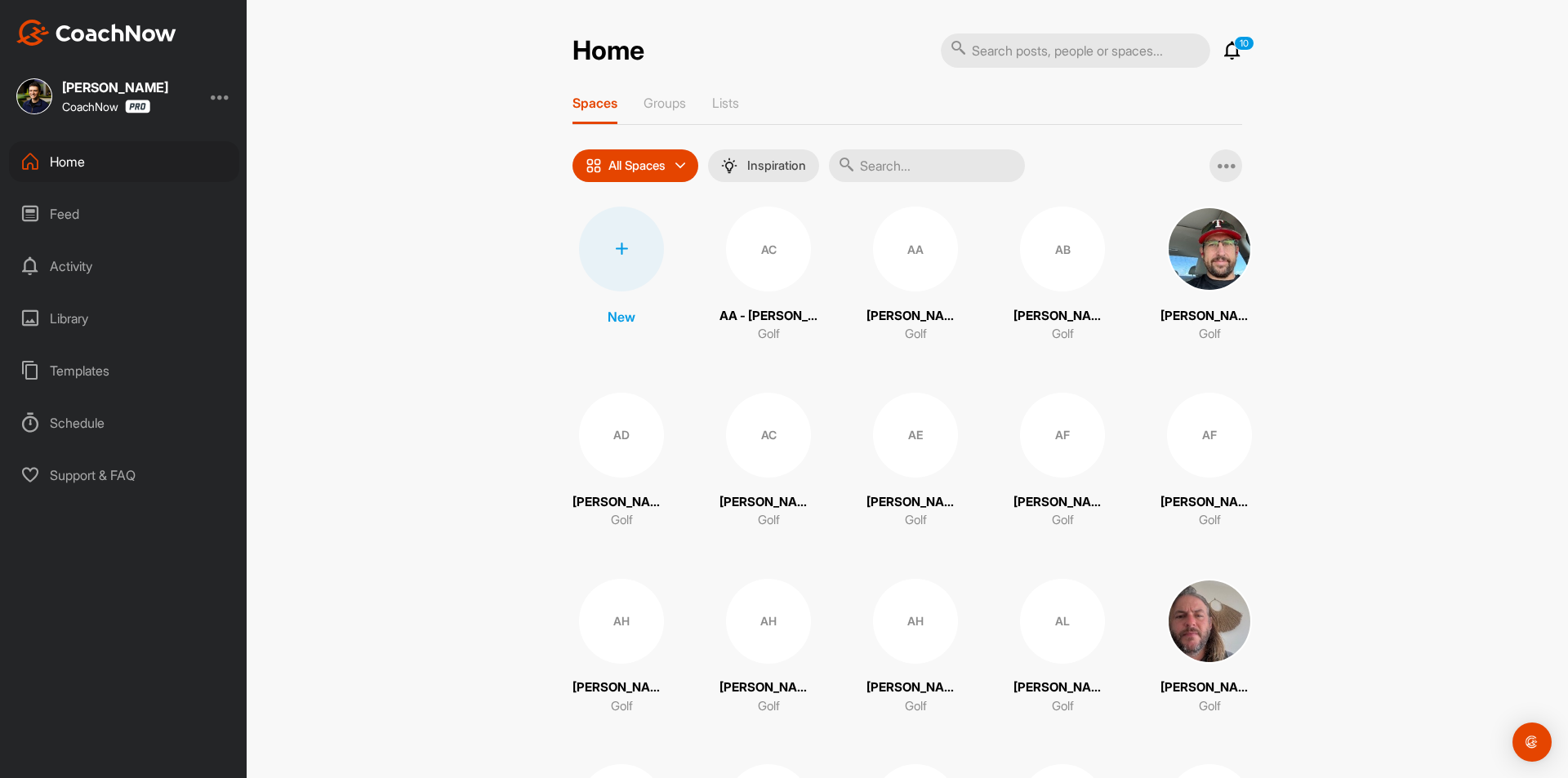
click at [924, 160] on input "text" at bounding box center [927, 165] width 196 height 33
paste input "[PERSON_NAME]"
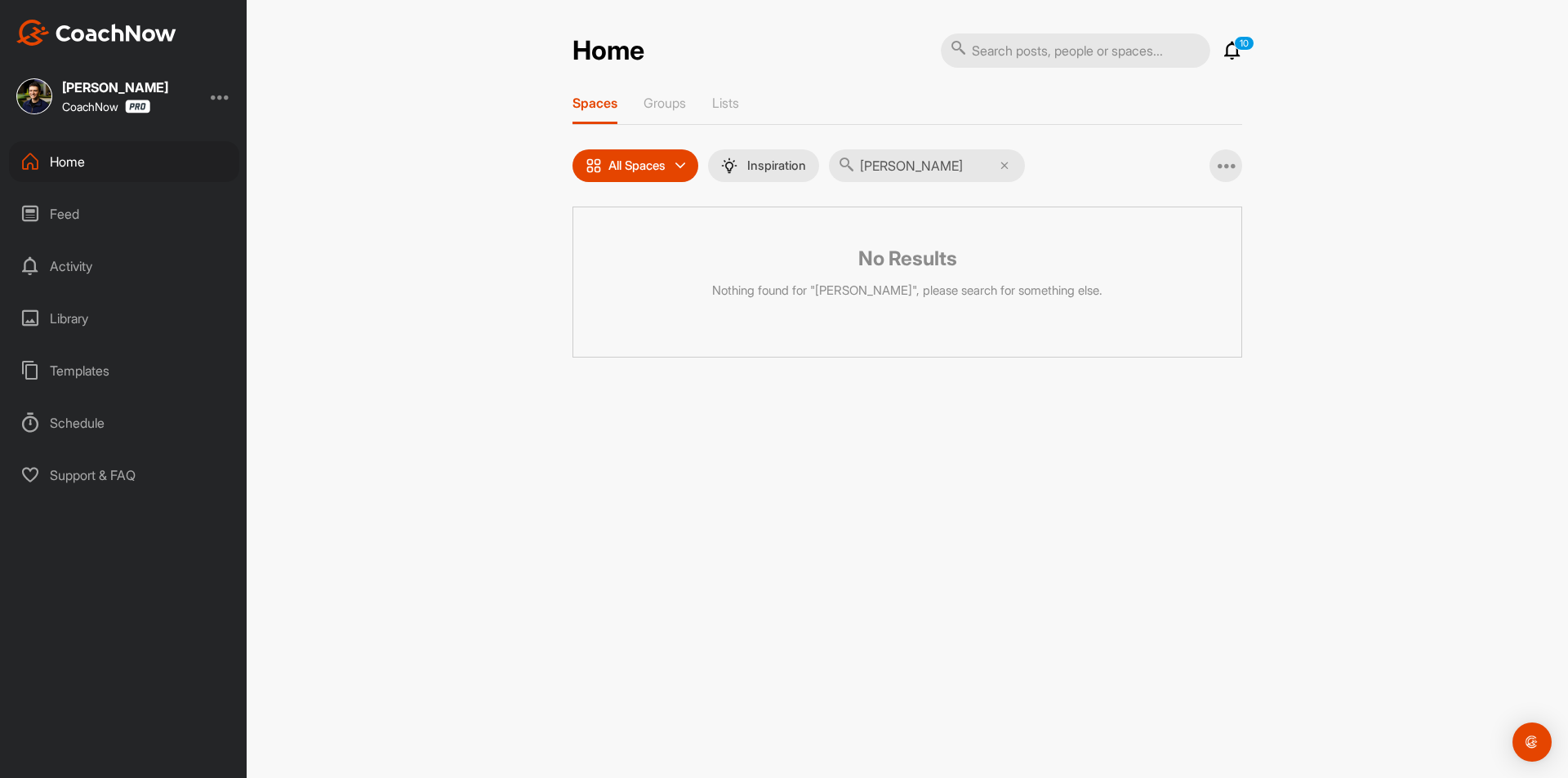
type input "[PERSON_NAME]"
click at [1009, 165] on icon at bounding box center [1005, 166] width 8 height 8
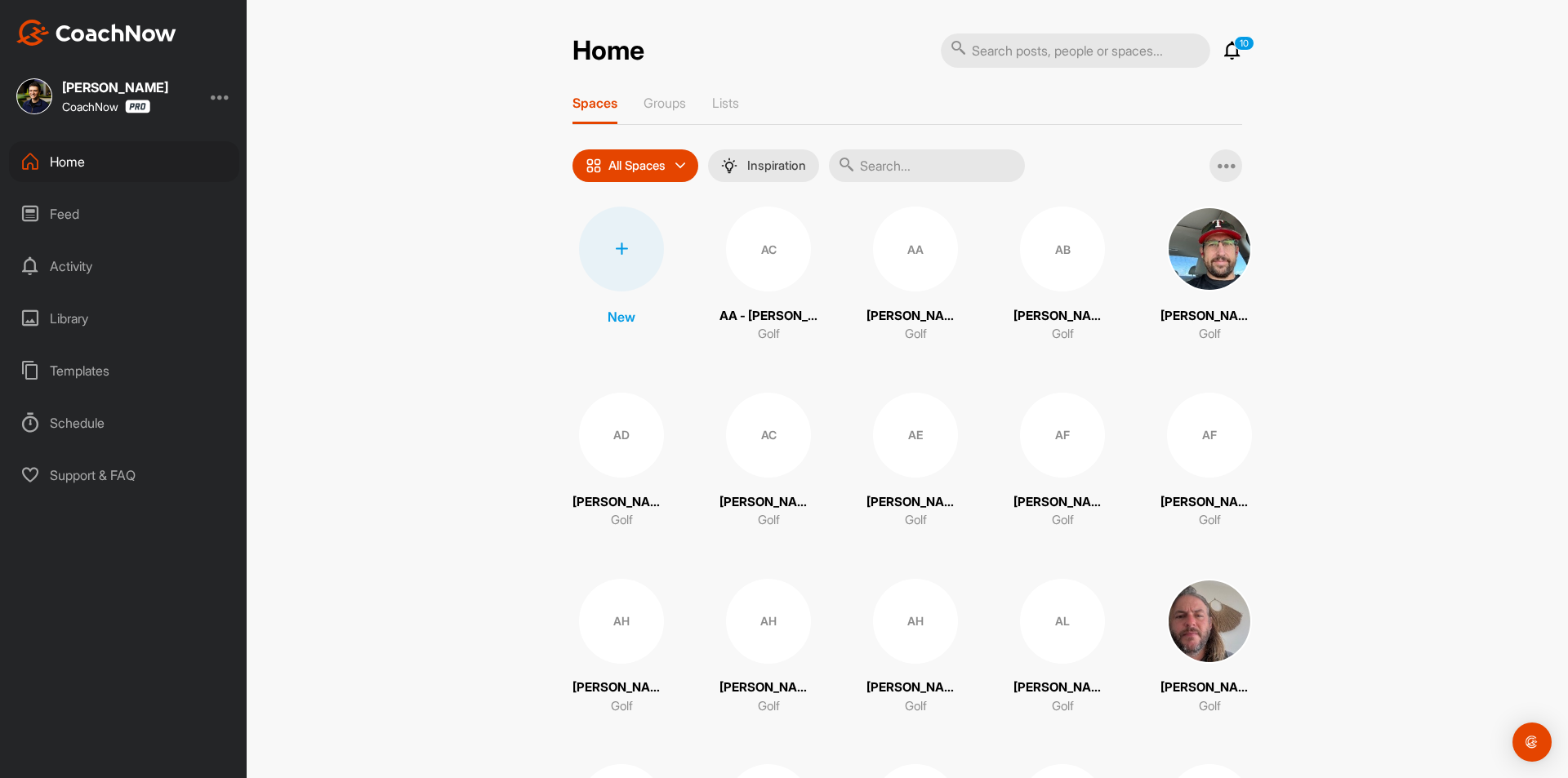
click at [136, 171] on div "Home" at bounding box center [124, 161] width 230 height 41
click at [944, 158] on input "text" at bounding box center [927, 165] width 196 height 33
paste input "[PERSON_NAME]"
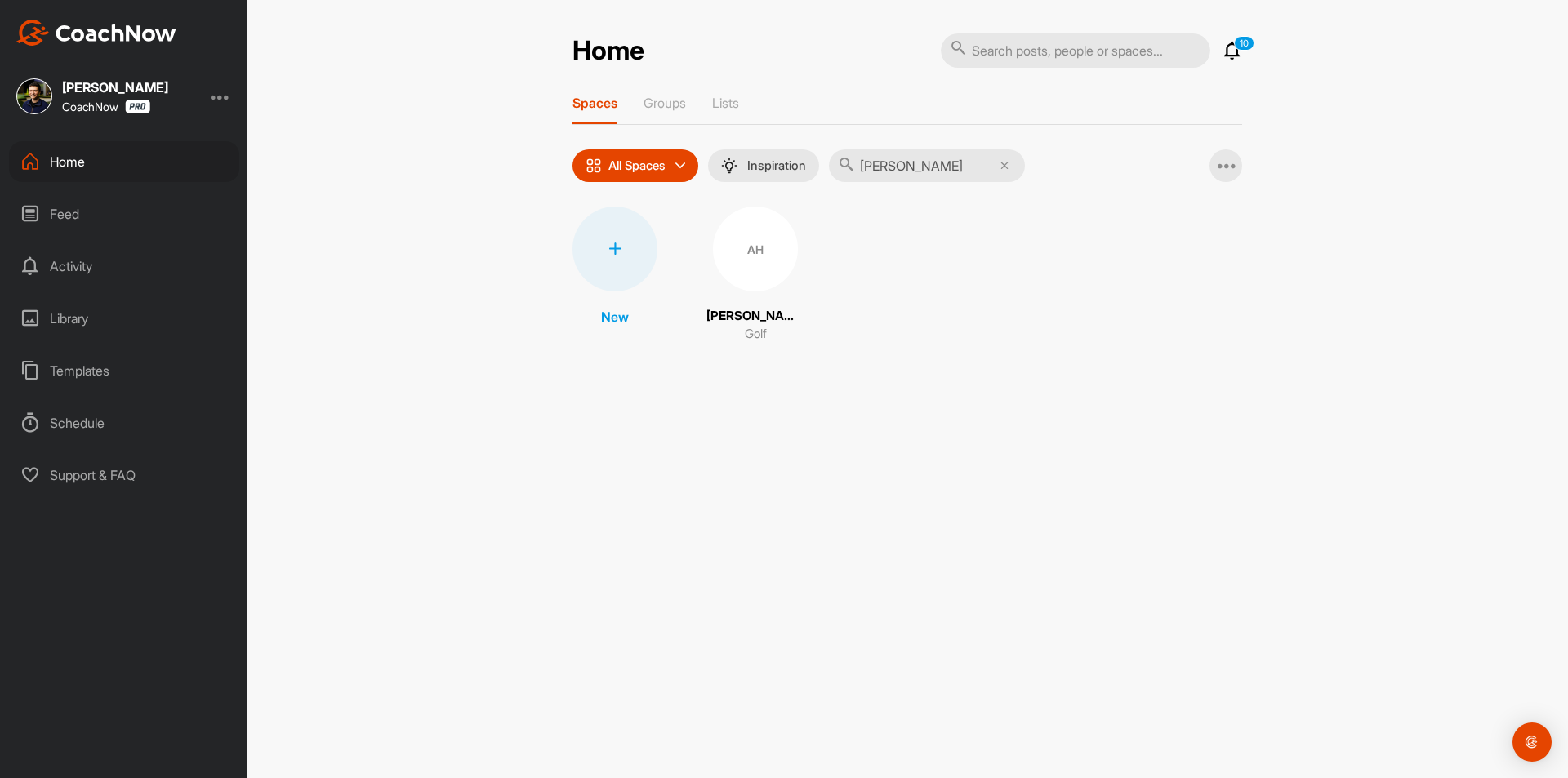
type input "[PERSON_NAME]"
click at [777, 269] on div "AH" at bounding box center [755, 248] width 85 height 85
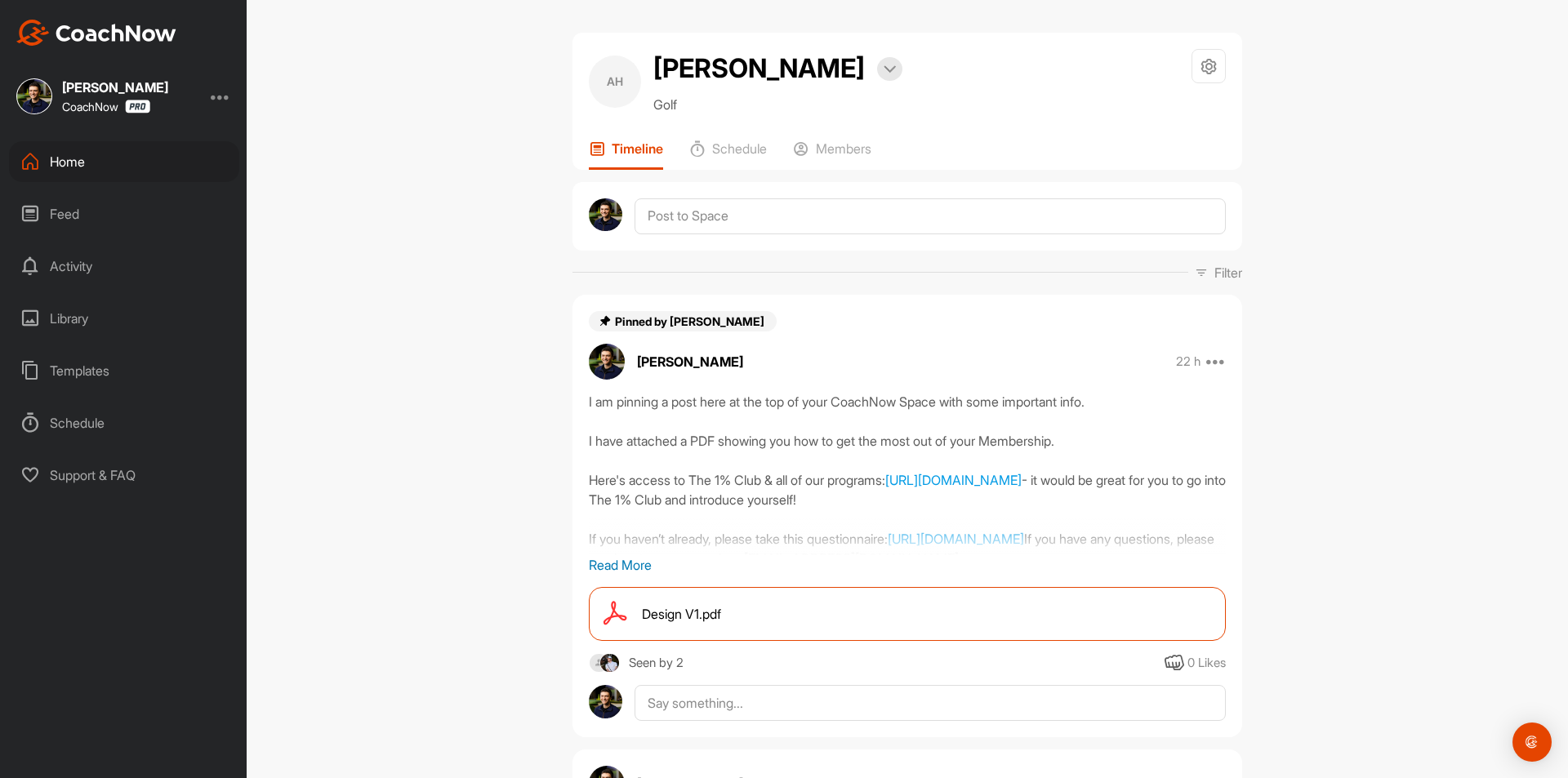
click at [182, 168] on div "Home" at bounding box center [124, 161] width 230 height 41
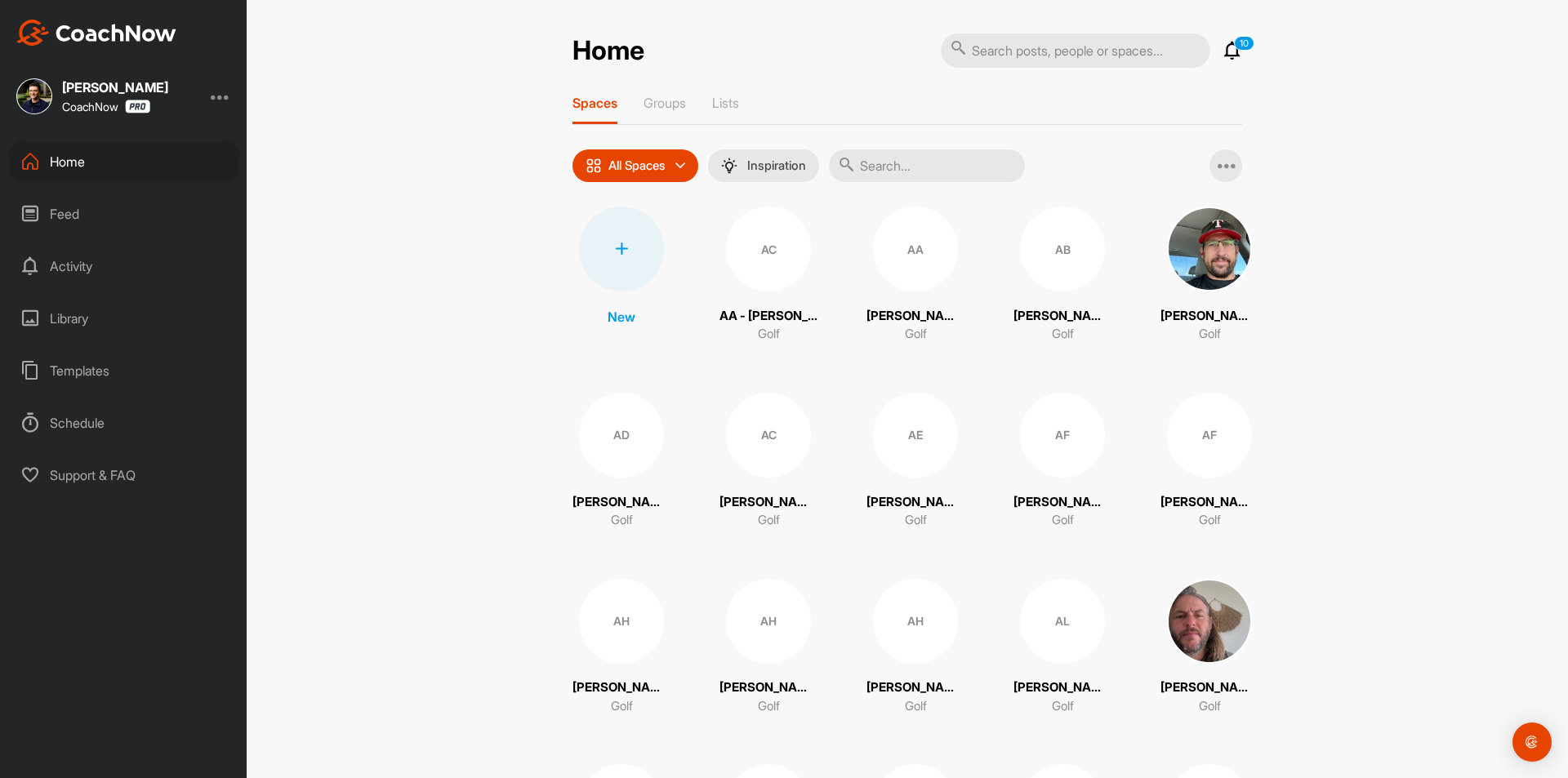
click at [940, 166] on input "text" at bounding box center [927, 165] width 196 height 33
paste input "[PERSON_NAME]"
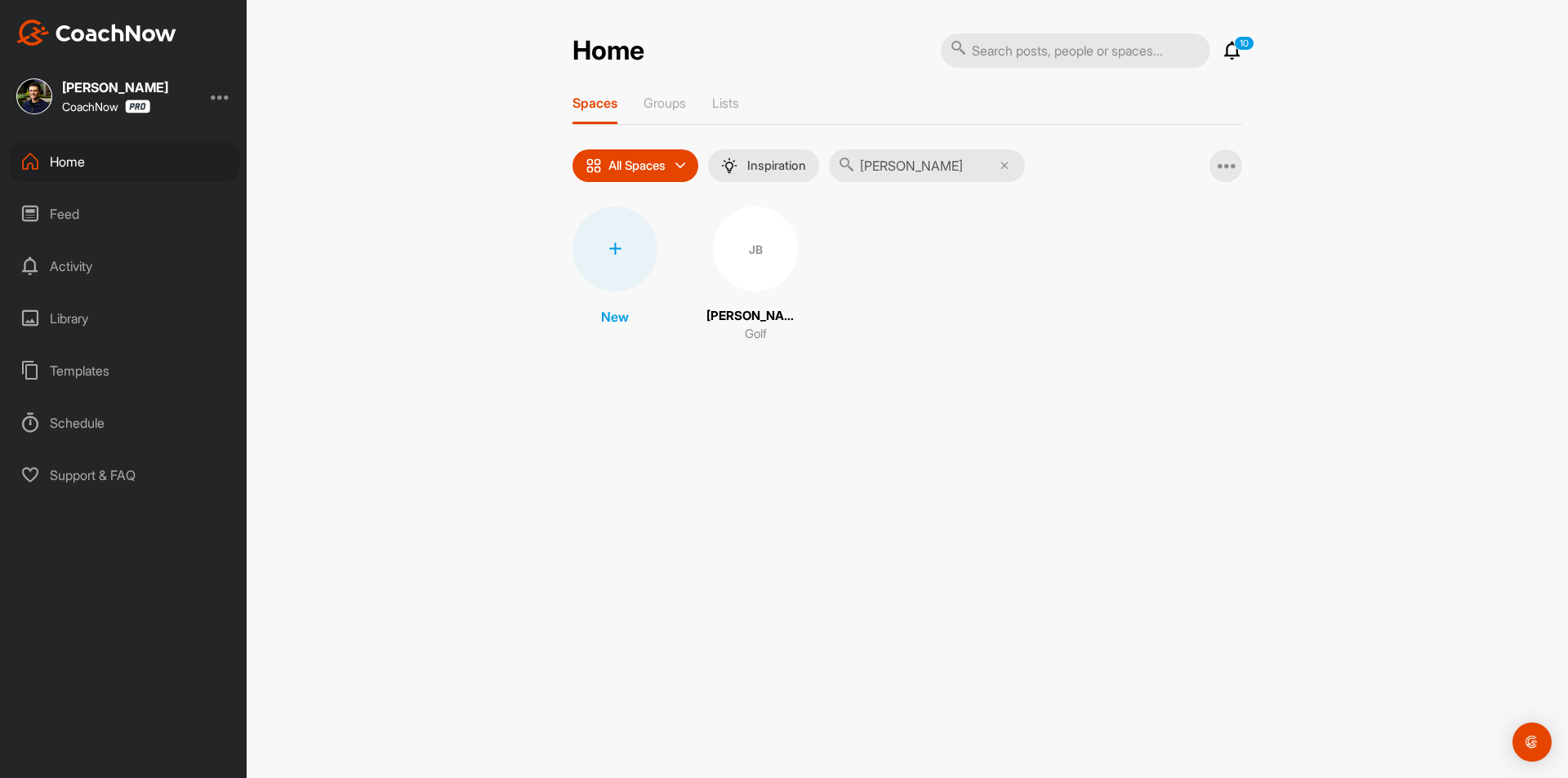
type input "[PERSON_NAME]"
click at [769, 262] on div "JB" at bounding box center [755, 248] width 85 height 85
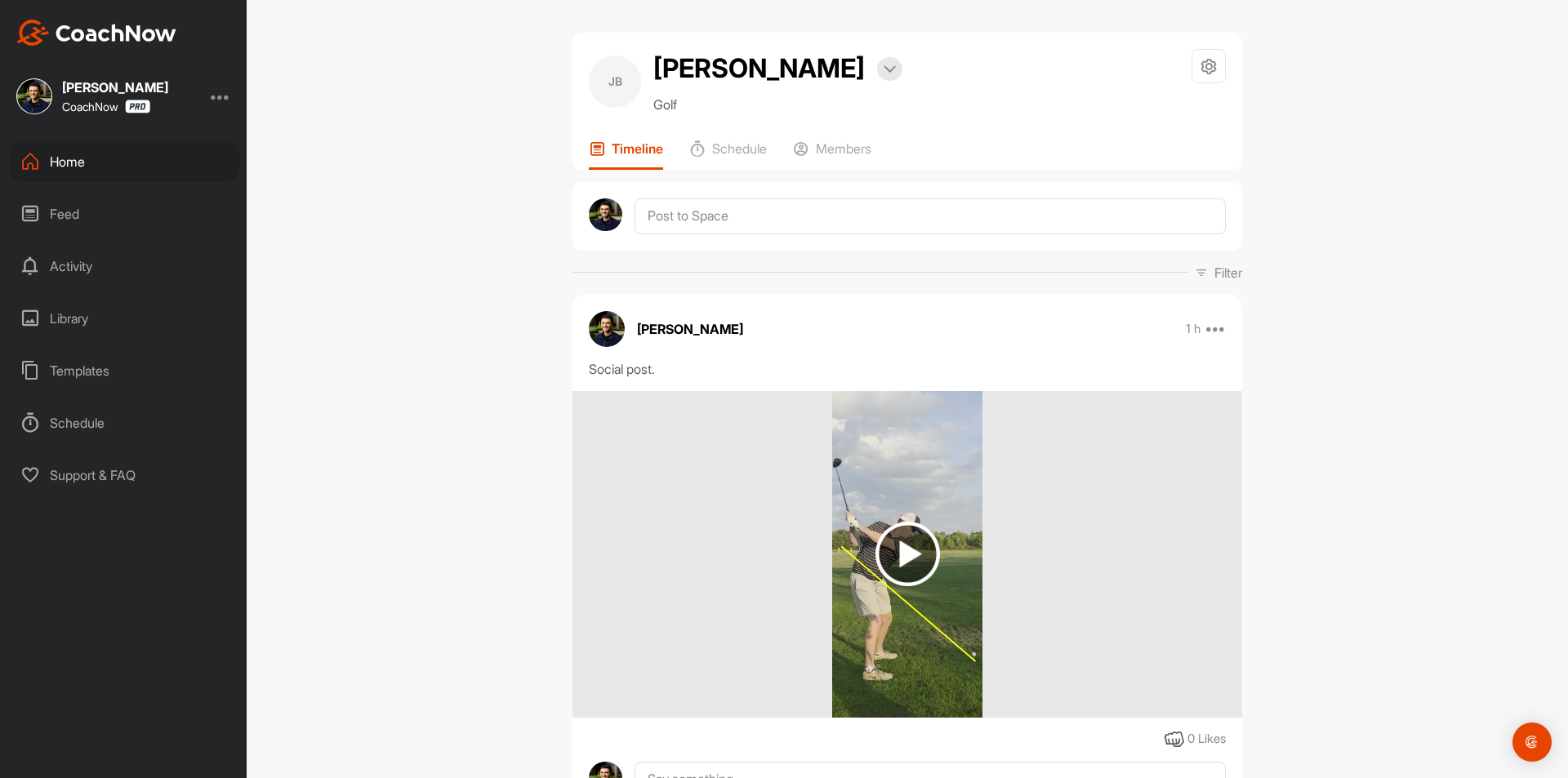
click at [134, 162] on div "Home" at bounding box center [124, 161] width 230 height 41
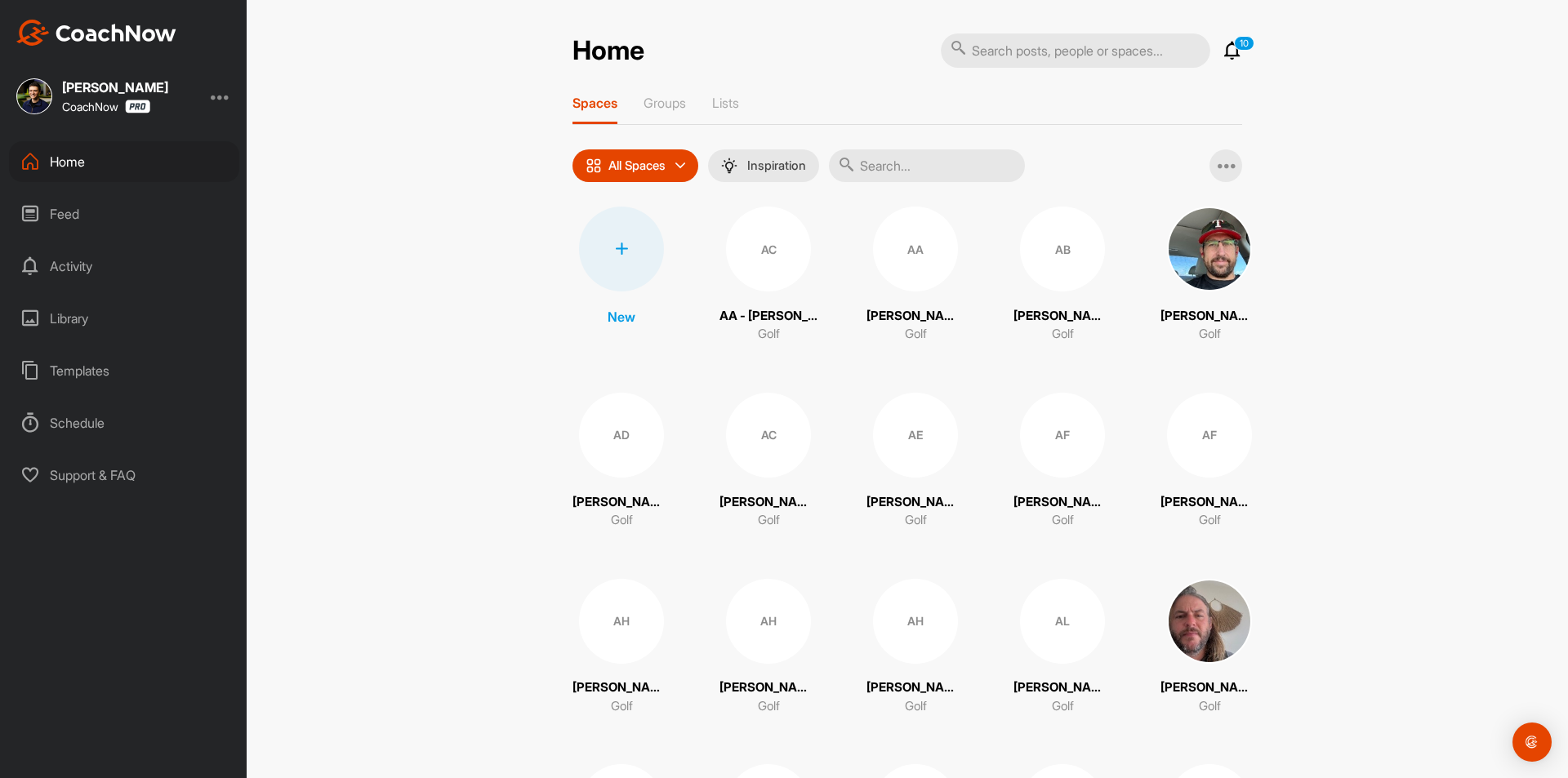
click at [907, 162] on input "text" at bounding box center [927, 165] width 196 height 33
paste input "[PERSON_NAME]"
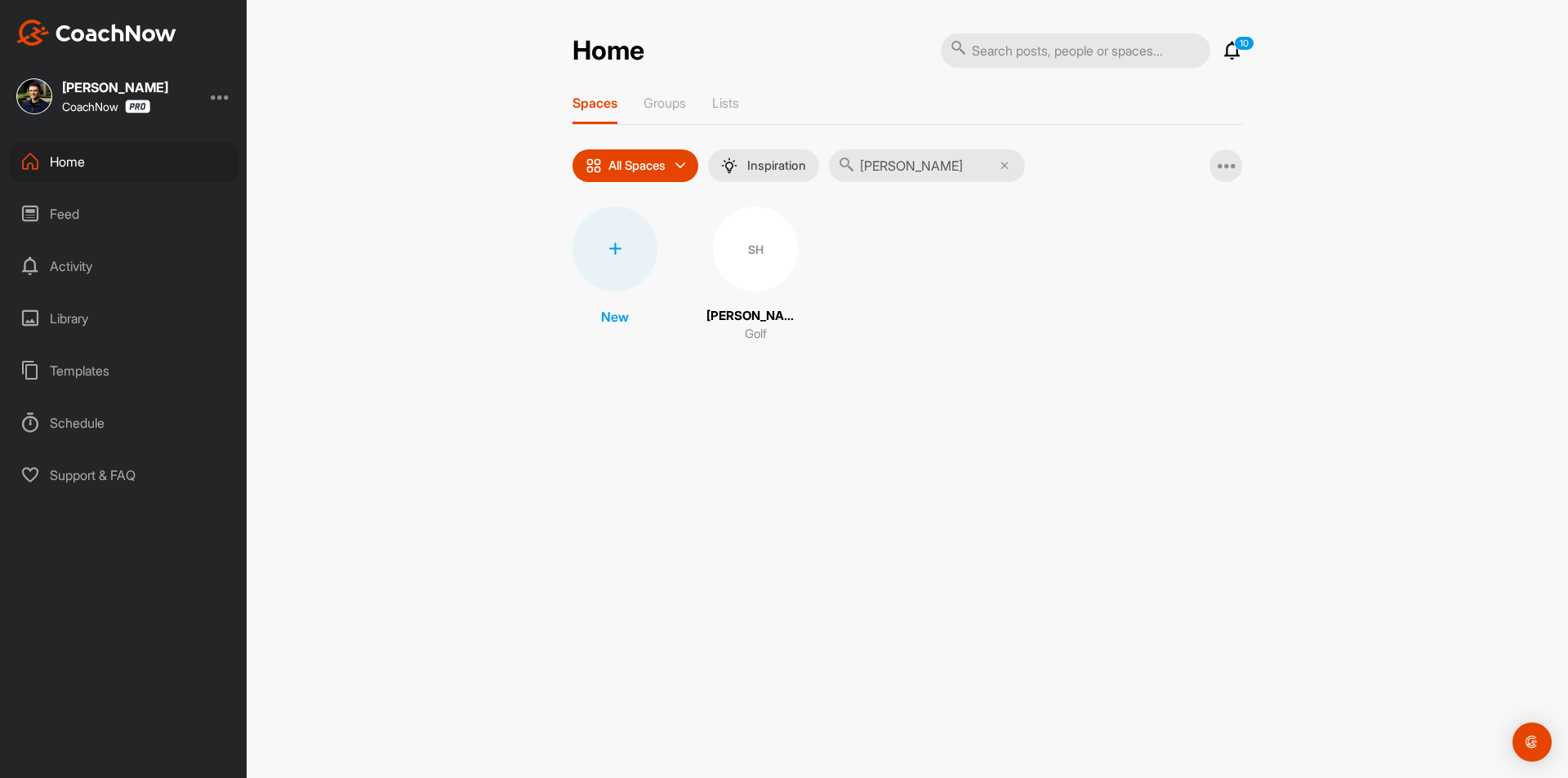
type input "[PERSON_NAME]"
click at [741, 248] on div "SH" at bounding box center [755, 248] width 85 height 85
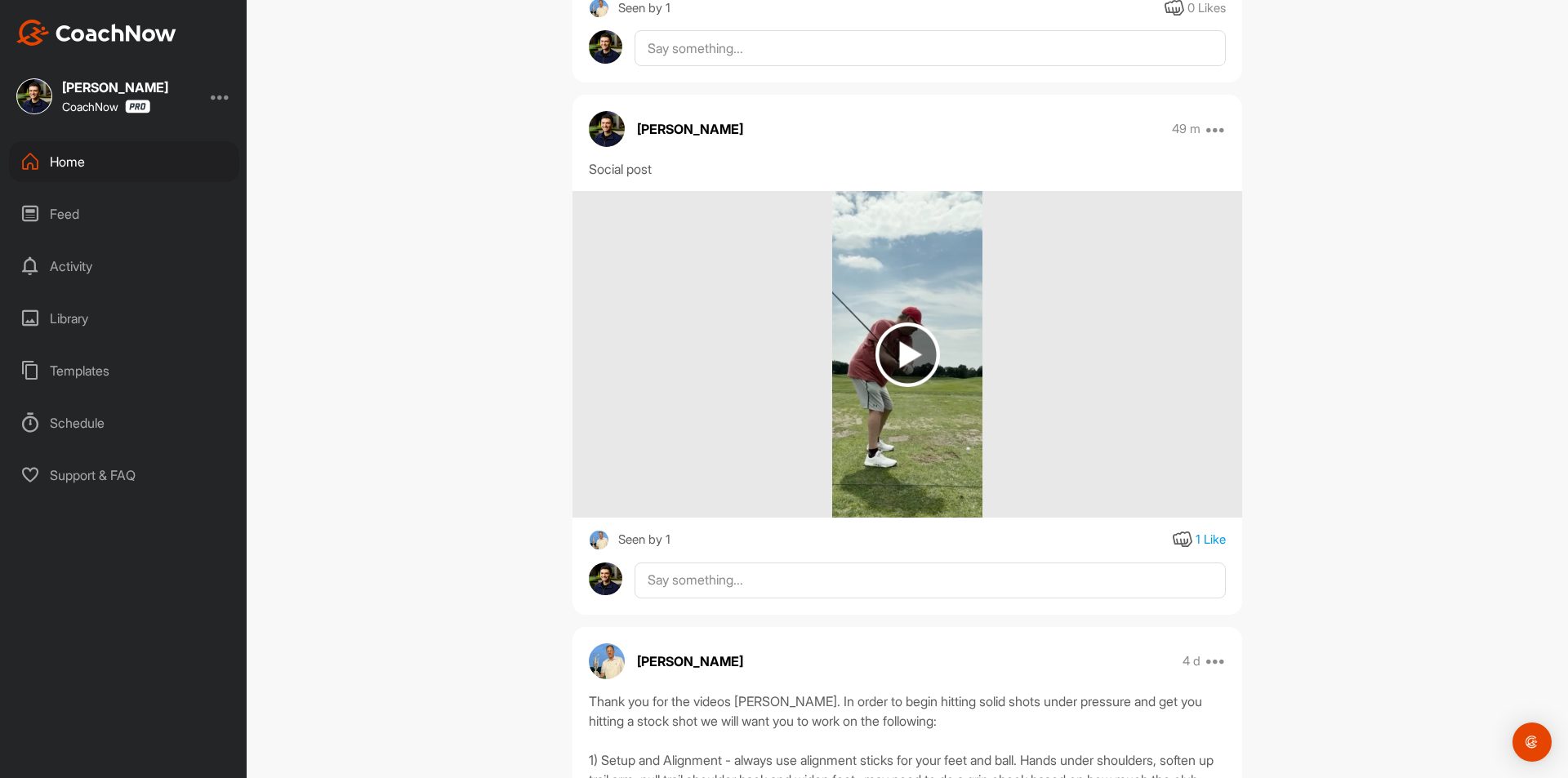
scroll to position [653, 0]
click at [108, 167] on div "Home" at bounding box center [124, 161] width 230 height 41
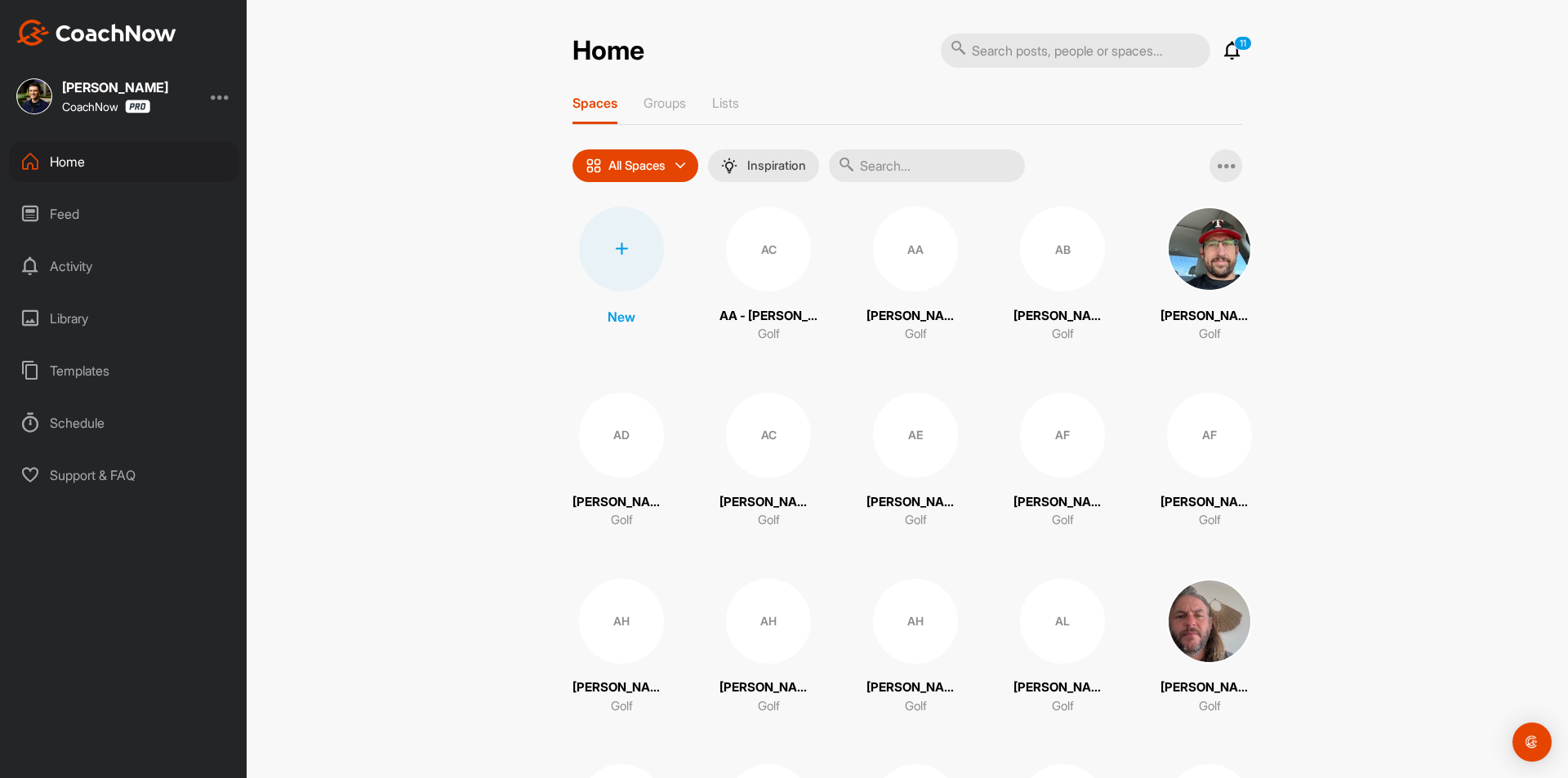
click at [916, 167] on input "text" at bounding box center [927, 165] width 196 height 33
paste input "[PERSON_NAME]"
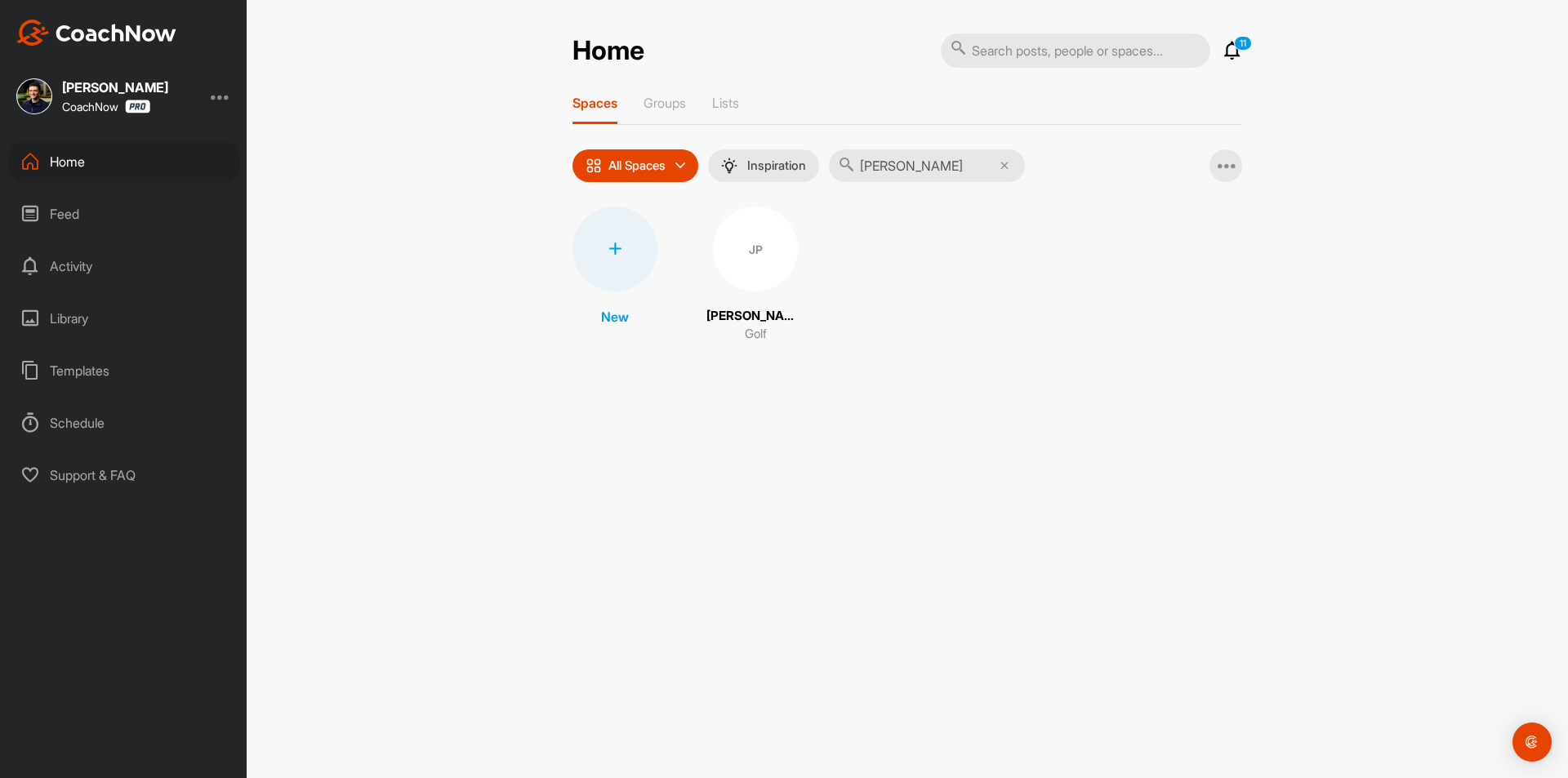
type input "[PERSON_NAME]"
click at [758, 278] on div "JP" at bounding box center [755, 248] width 85 height 85
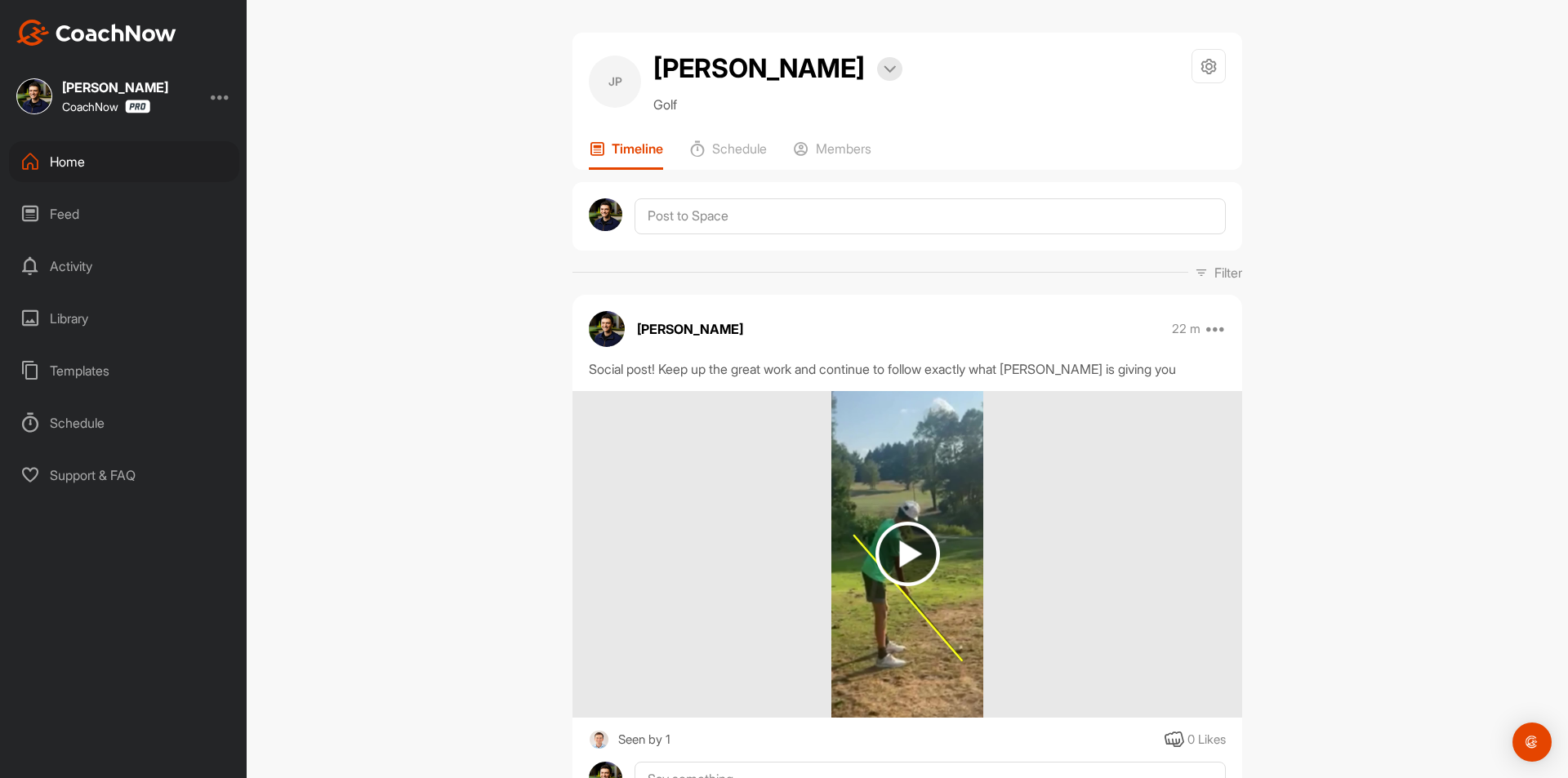
click at [145, 156] on div "Home" at bounding box center [124, 161] width 230 height 41
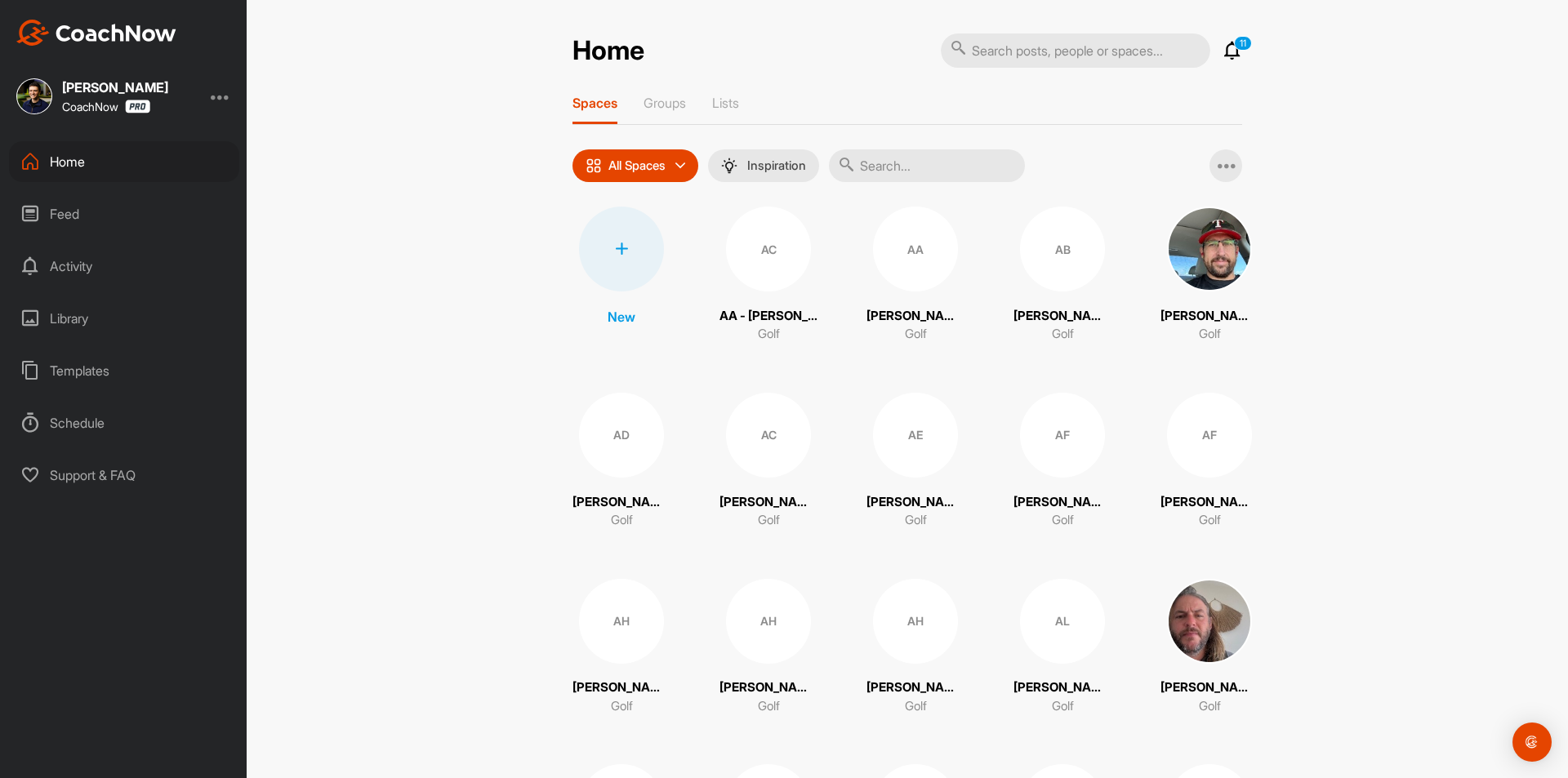
click at [640, 238] on div at bounding box center [621, 248] width 85 height 85
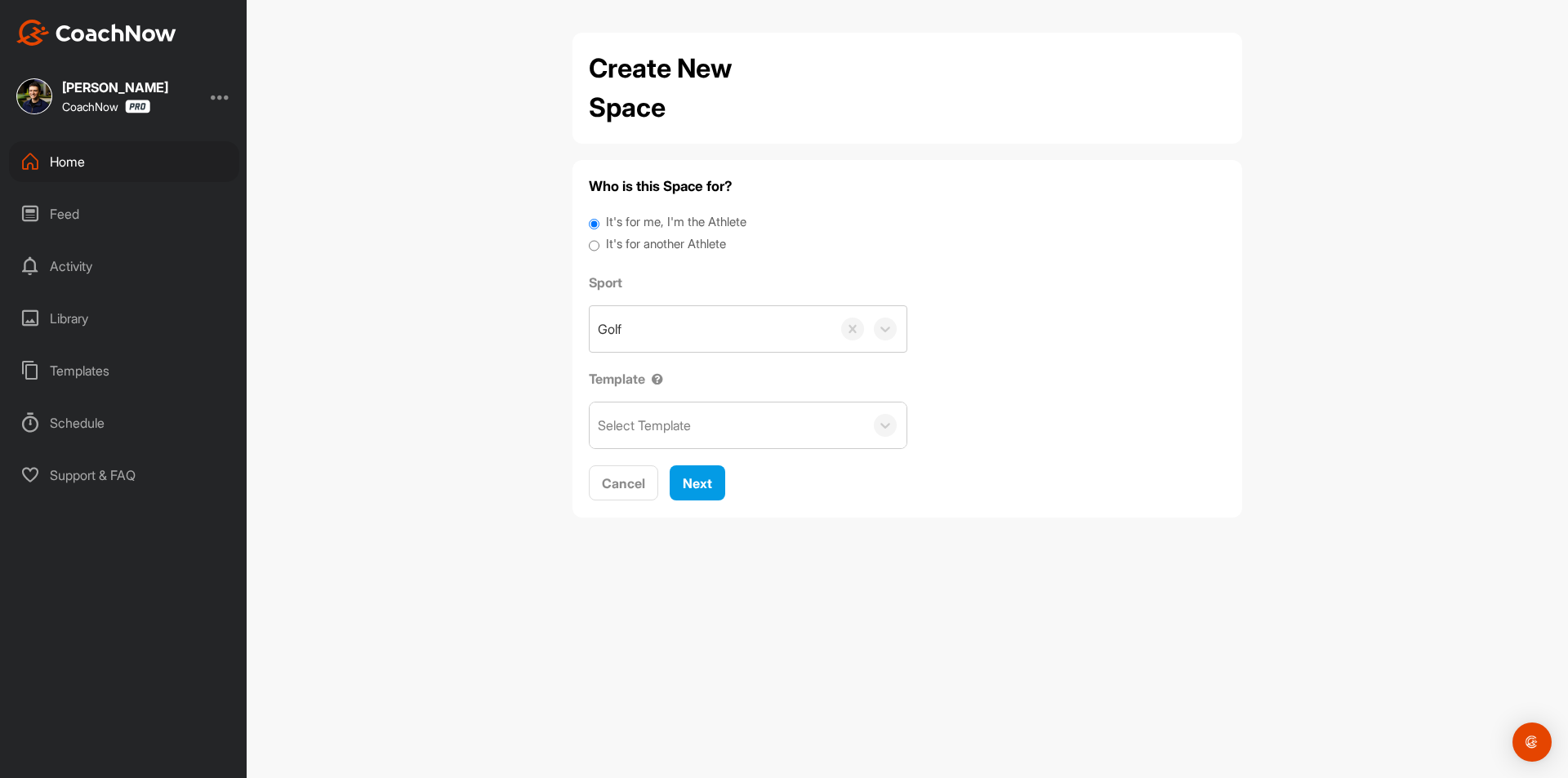
click at [670, 236] on label "It's for another Athlete" at bounding box center [666, 244] width 120 height 18
click at [599, 236] on input "It's for another Athlete" at bounding box center [593, 246] width 11 height 22
radio input "true"
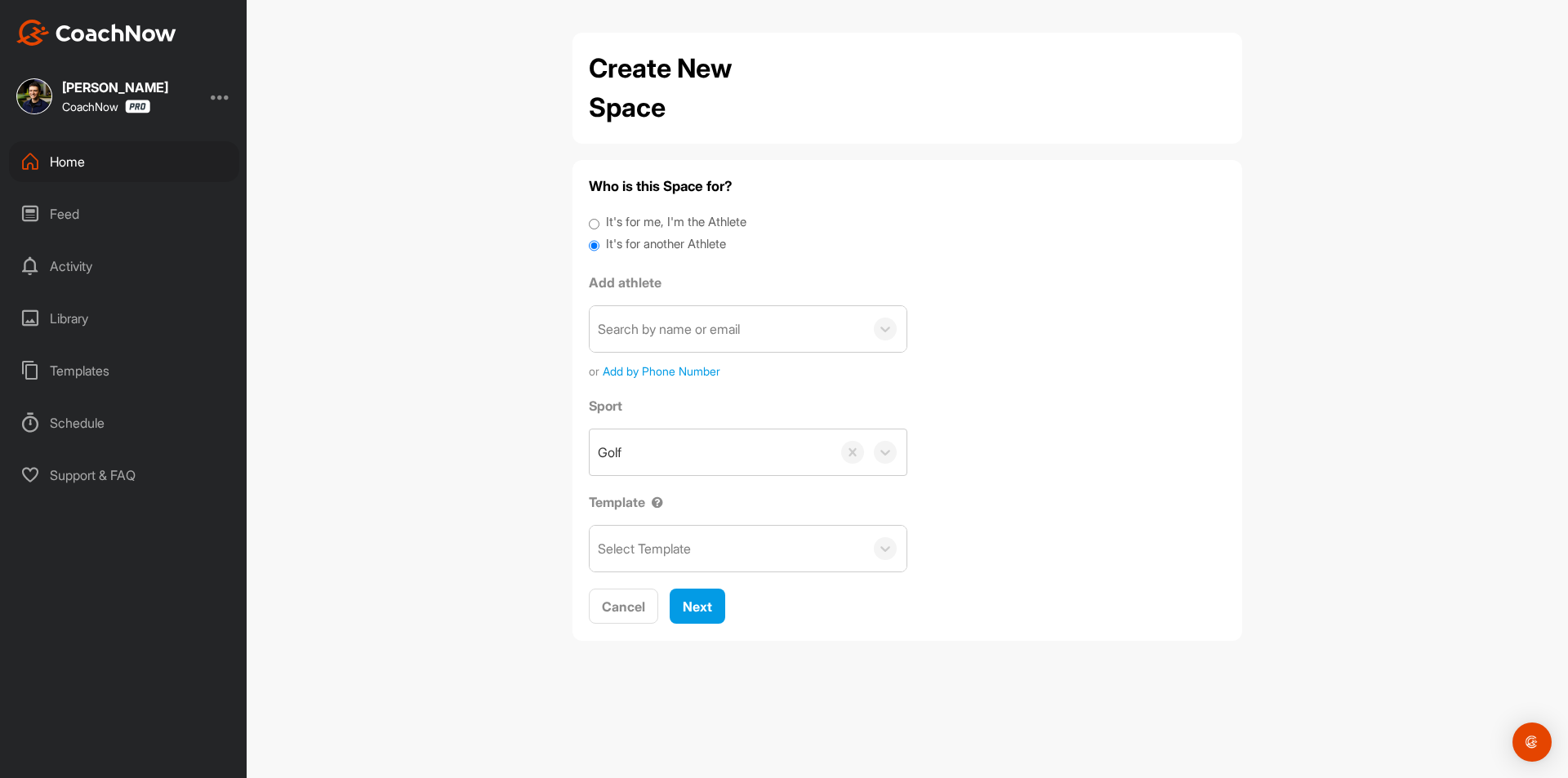
click at [682, 333] on div "Search by name or email" at bounding box center [668, 328] width 142 height 19
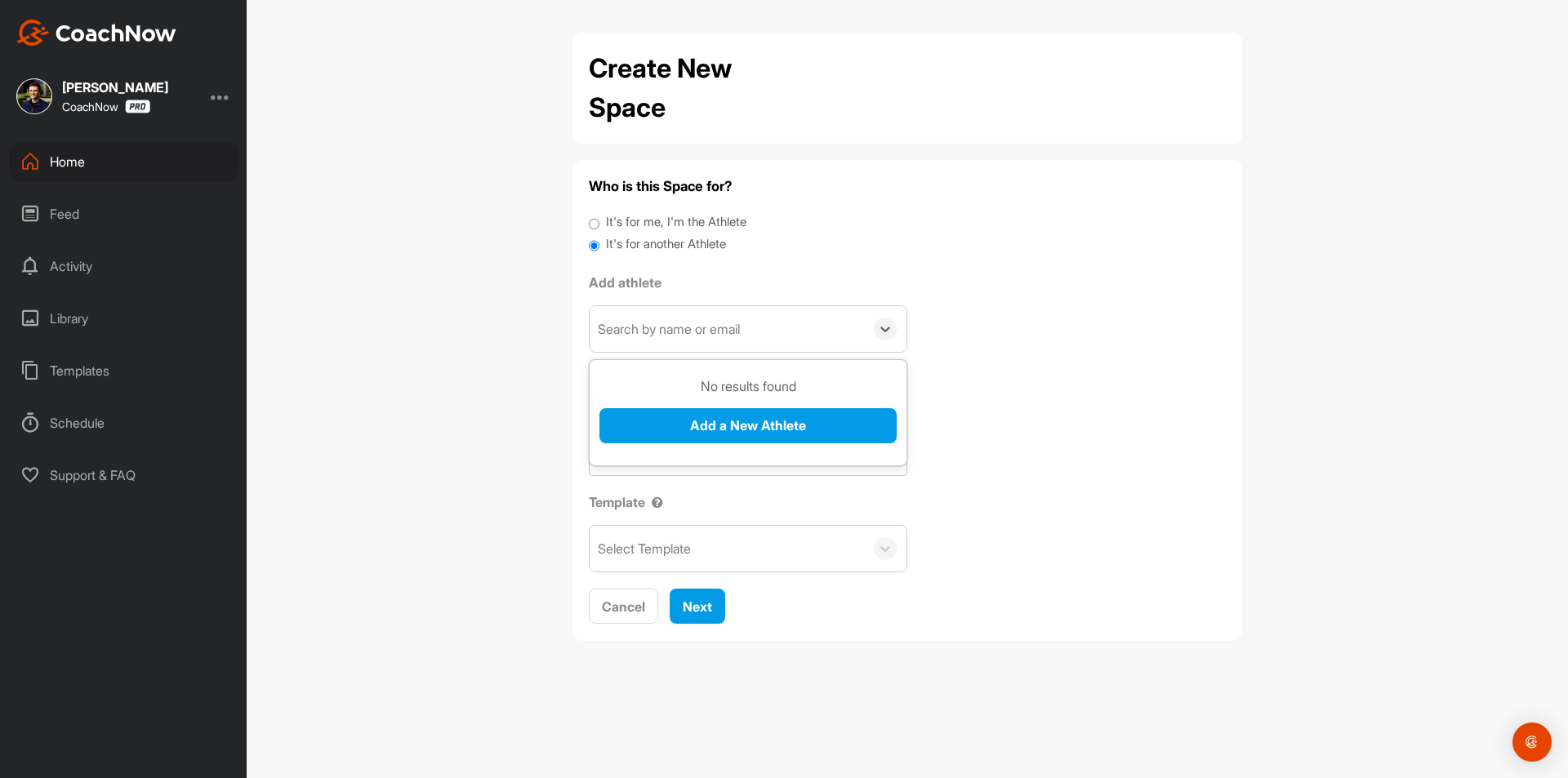
paste input "[PERSON_NAME]"
type input "[PERSON_NAME]"
click at [684, 425] on button "Add a New Athlete" at bounding box center [748, 426] width 297 height 35
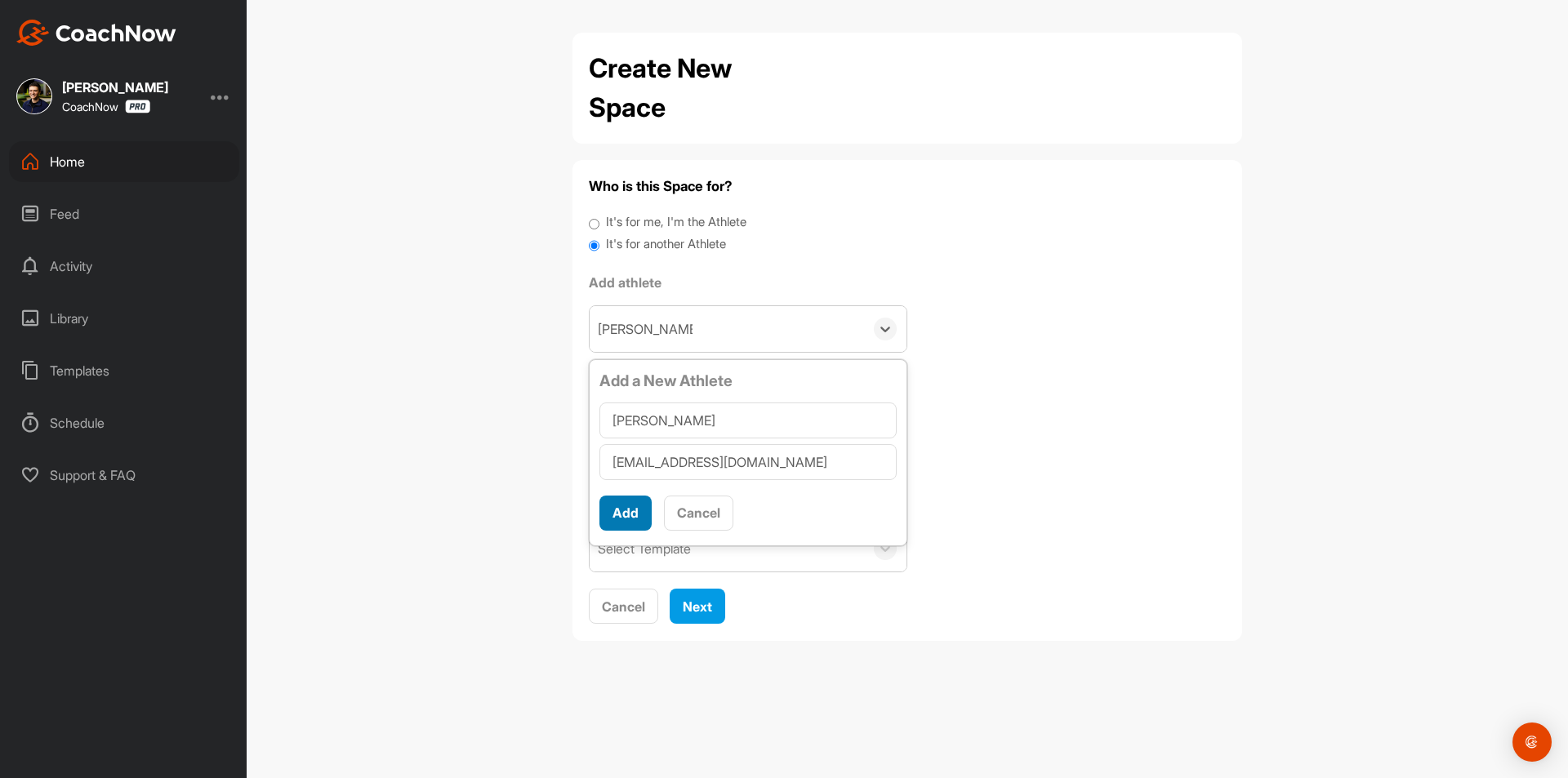
type input "[EMAIL_ADDRESS][DOMAIN_NAME]"
click at [618, 498] on button "Add" at bounding box center [625, 514] width 52 height 35
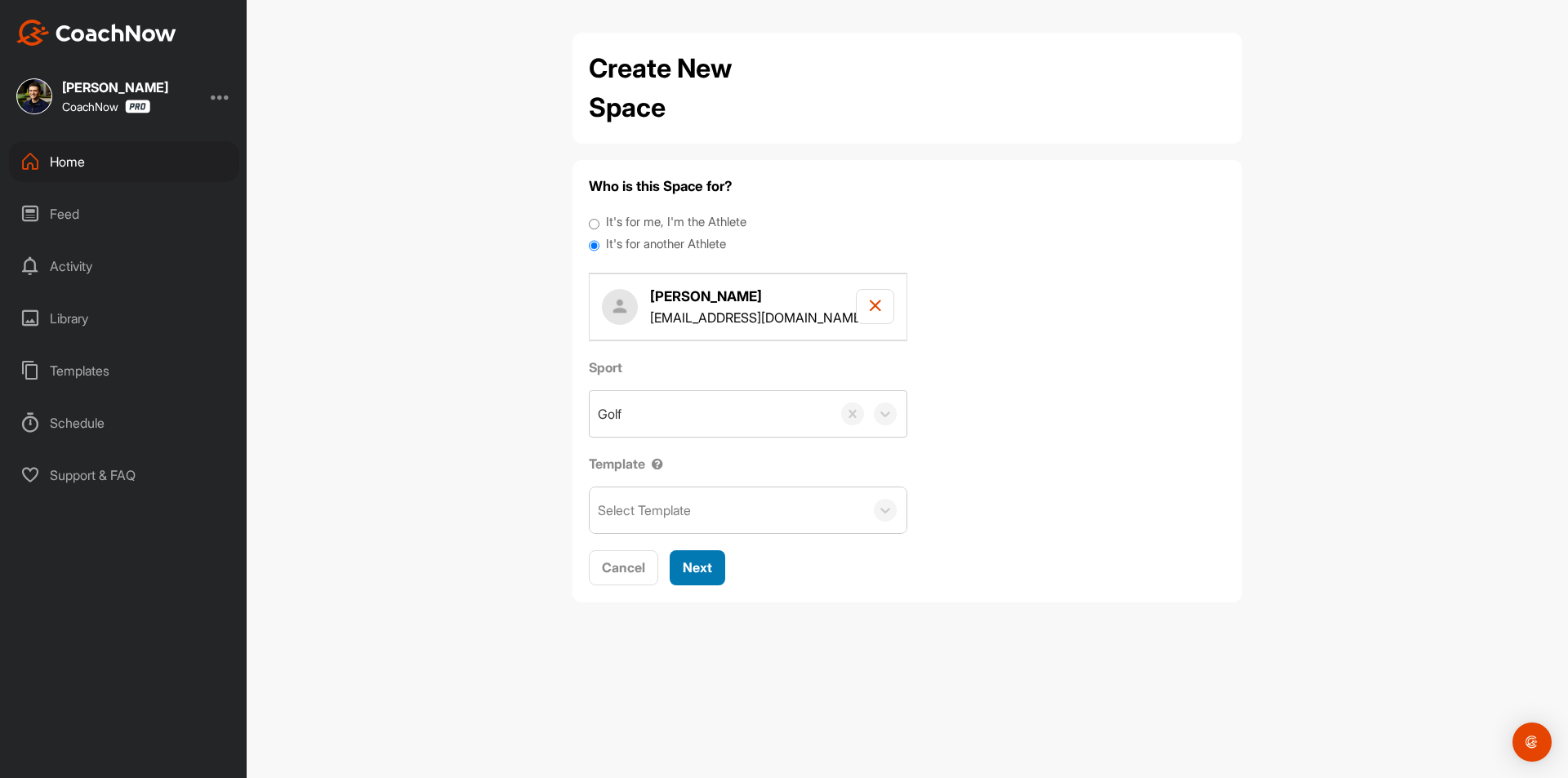
click at [701, 567] on span "Next" at bounding box center [697, 567] width 29 height 16
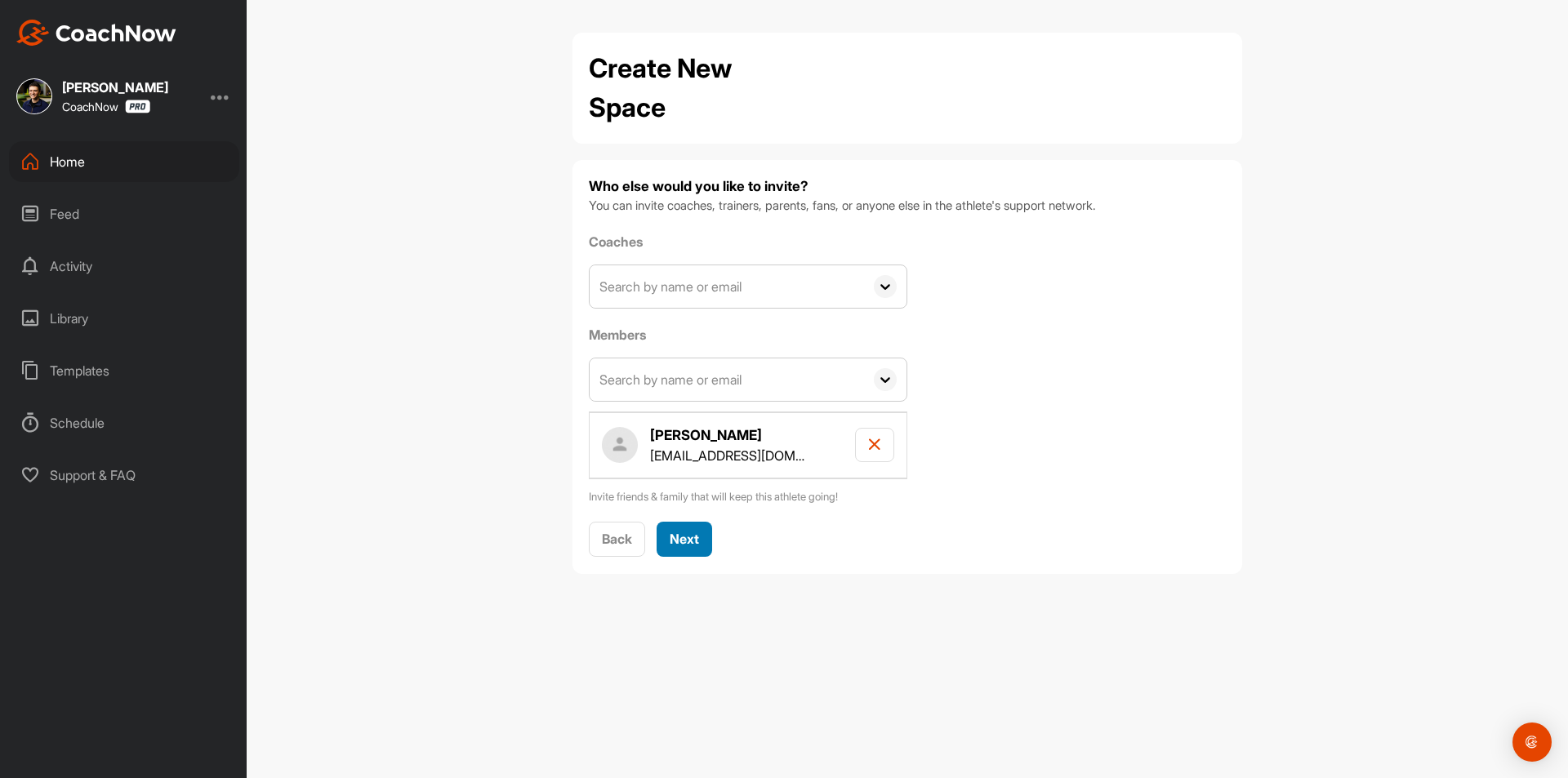
click at [682, 536] on span "Next" at bounding box center [684, 538] width 29 height 16
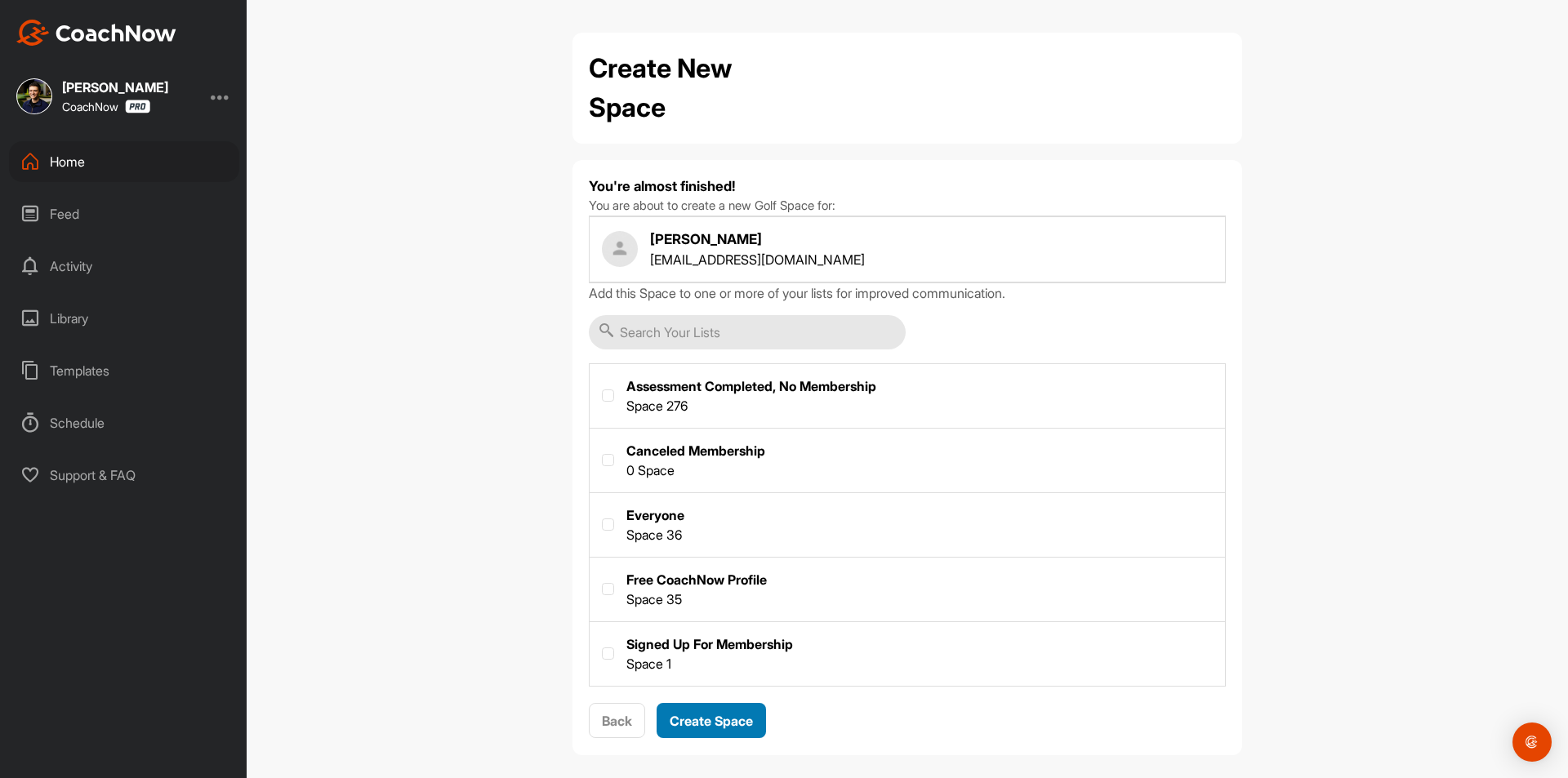
click at [731, 719] on span "Create Space" at bounding box center [711, 720] width 83 height 16
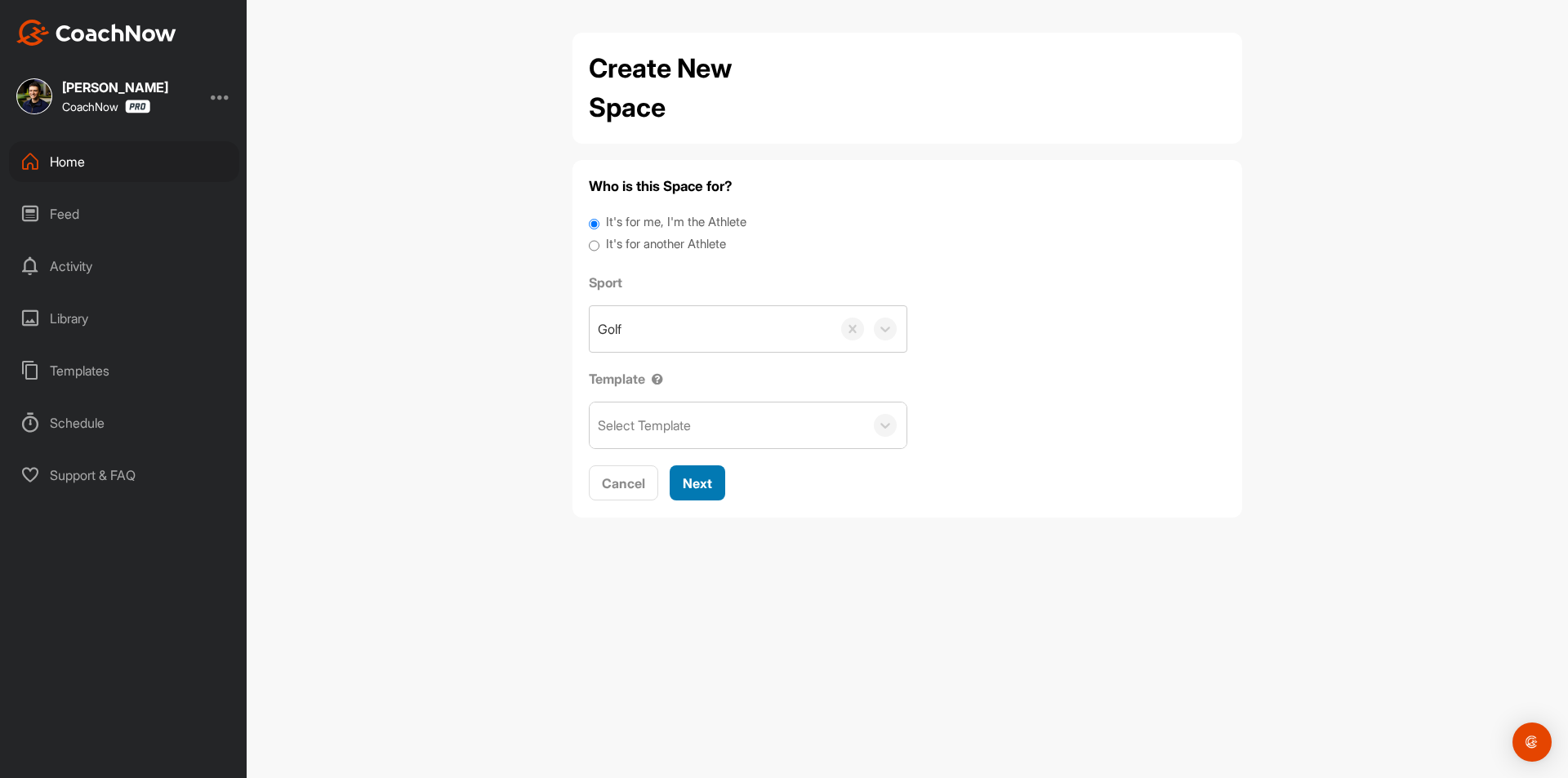
click at [702, 485] on span "Next" at bounding box center [697, 483] width 29 height 16
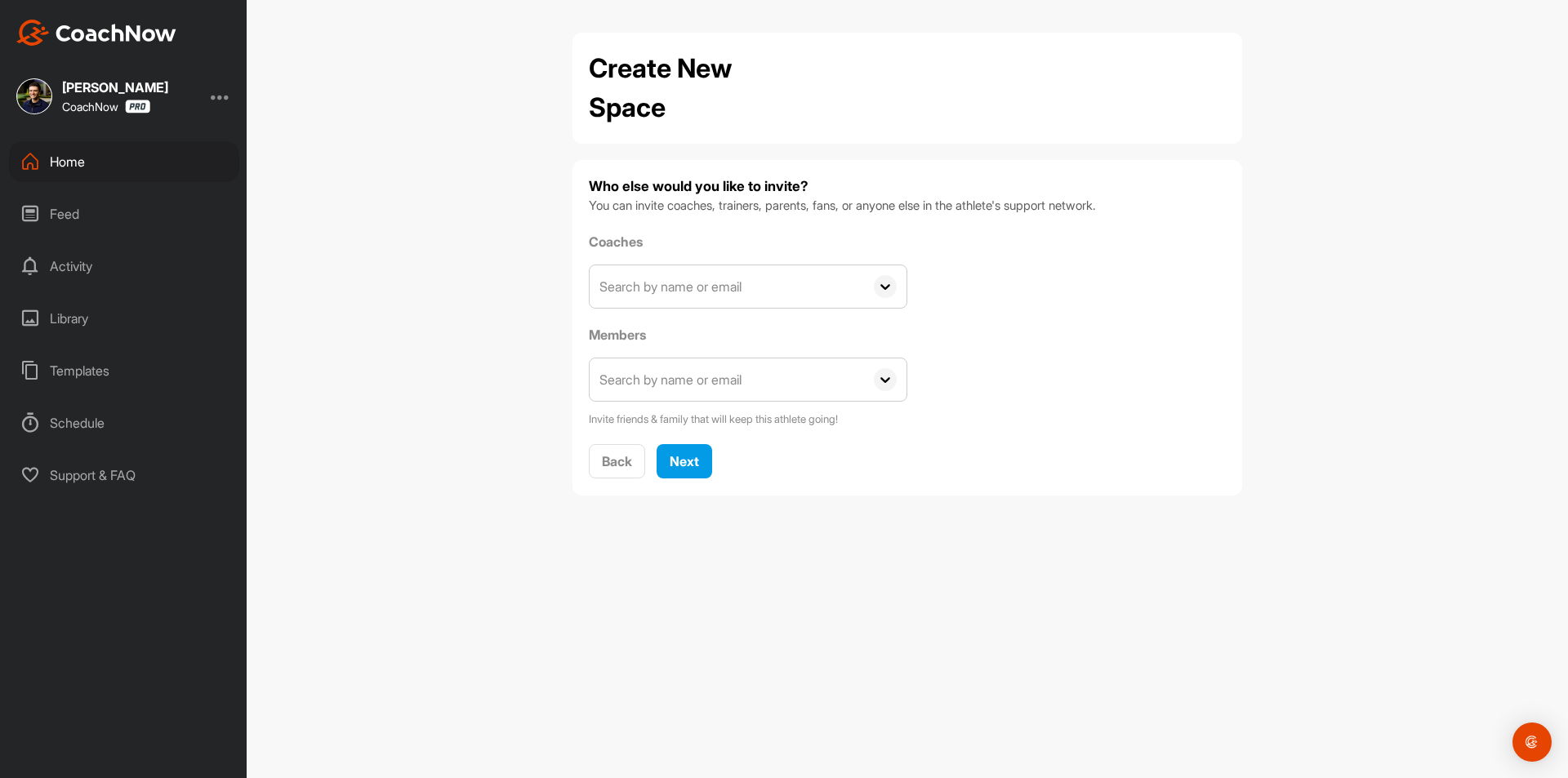
click at [152, 162] on div "Home" at bounding box center [124, 161] width 230 height 41
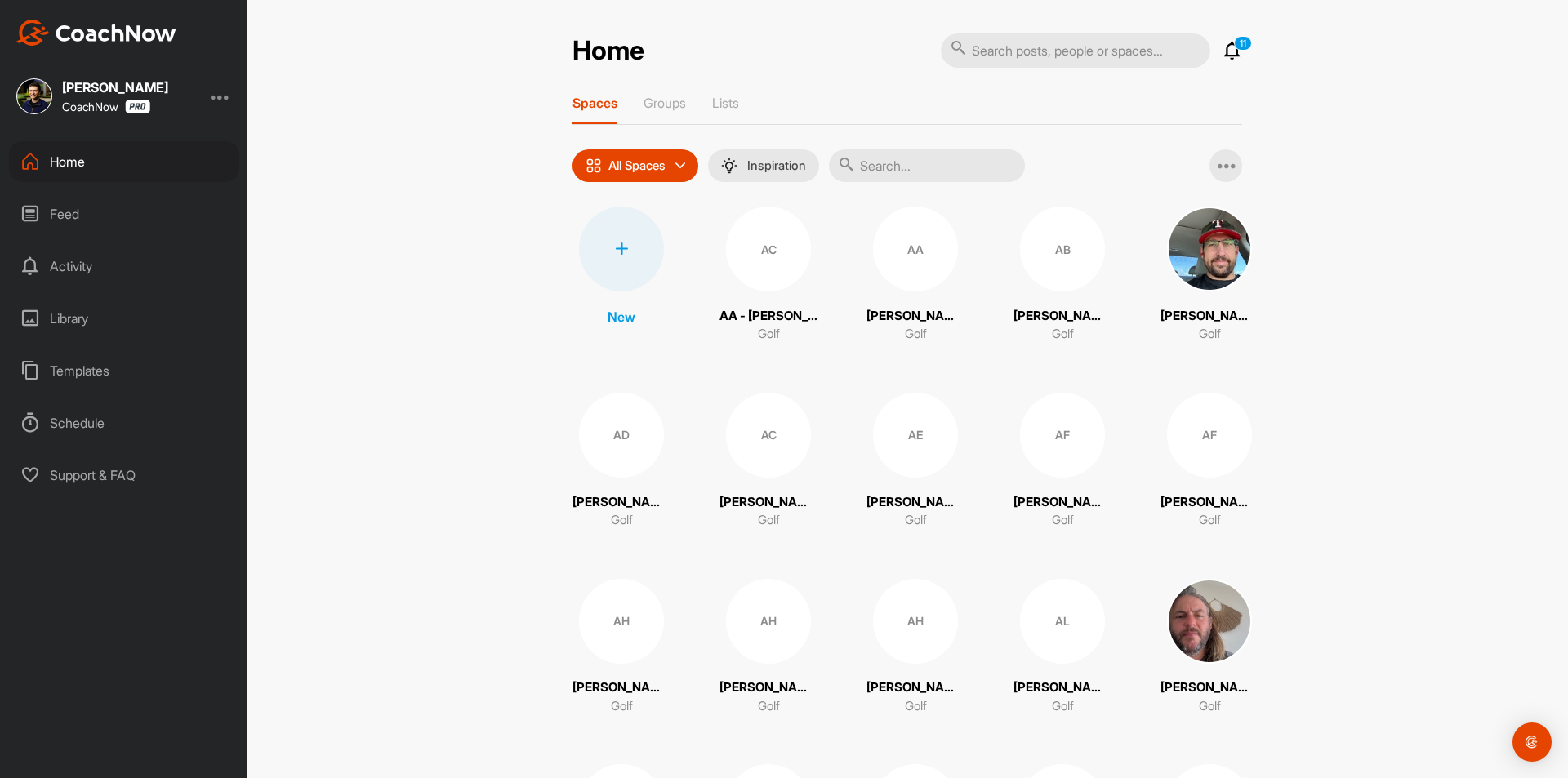
click at [909, 159] on input "text" at bounding box center [927, 165] width 196 height 33
paste input "[PERSON_NAME]"
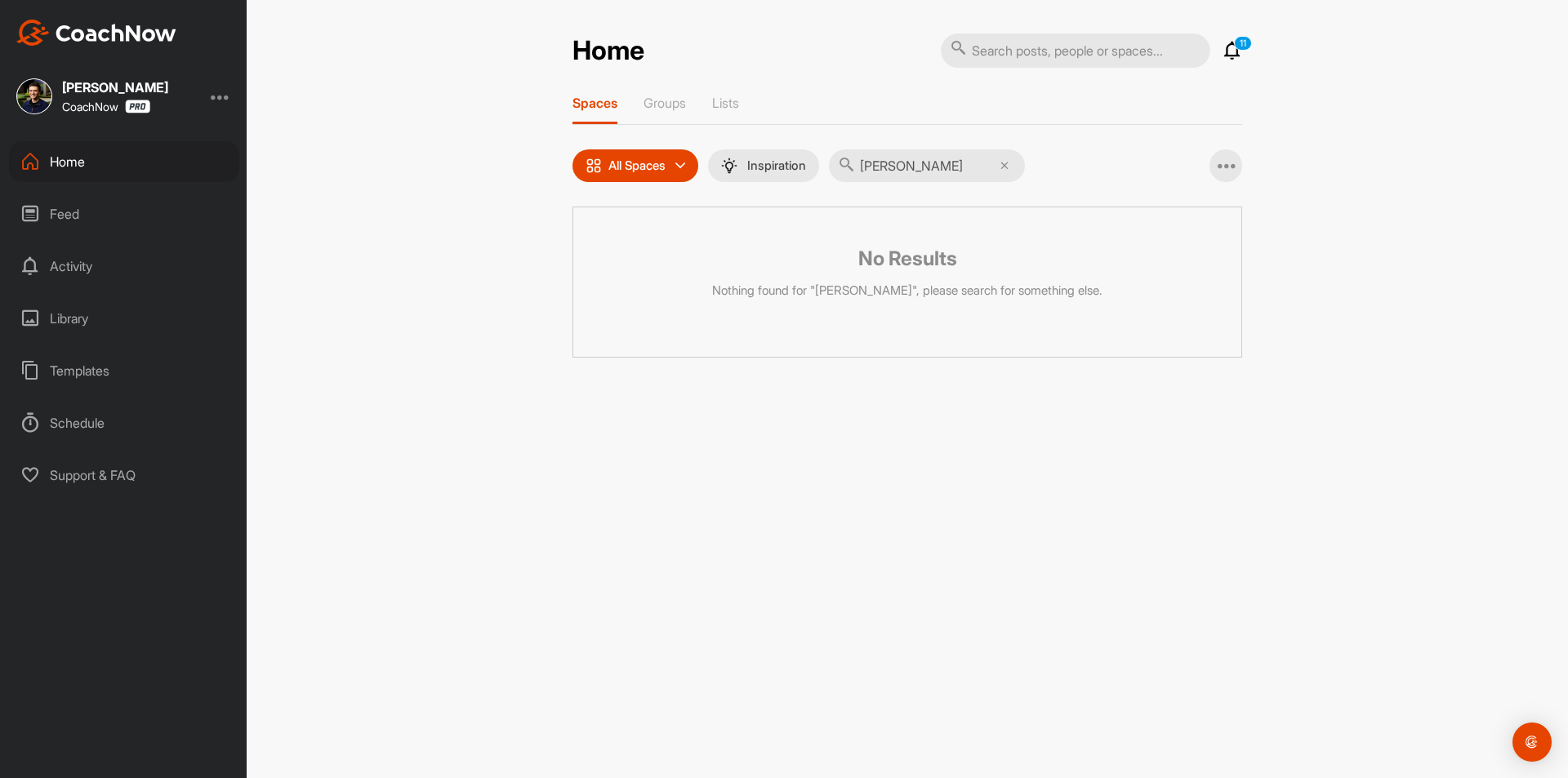
type input "[PERSON_NAME]"
click at [684, 523] on div "Home 11 Notifications Invitations [DATE] SH [PERSON_NAME] created a post : "Tha…" at bounding box center [907, 389] width 1321 height 778
click at [126, 173] on div "Home" at bounding box center [124, 161] width 230 height 41
click at [144, 162] on div "Home" at bounding box center [124, 161] width 230 height 41
click at [140, 217] on div "Feed" at bounding box center [124, 214] width 230 height 41
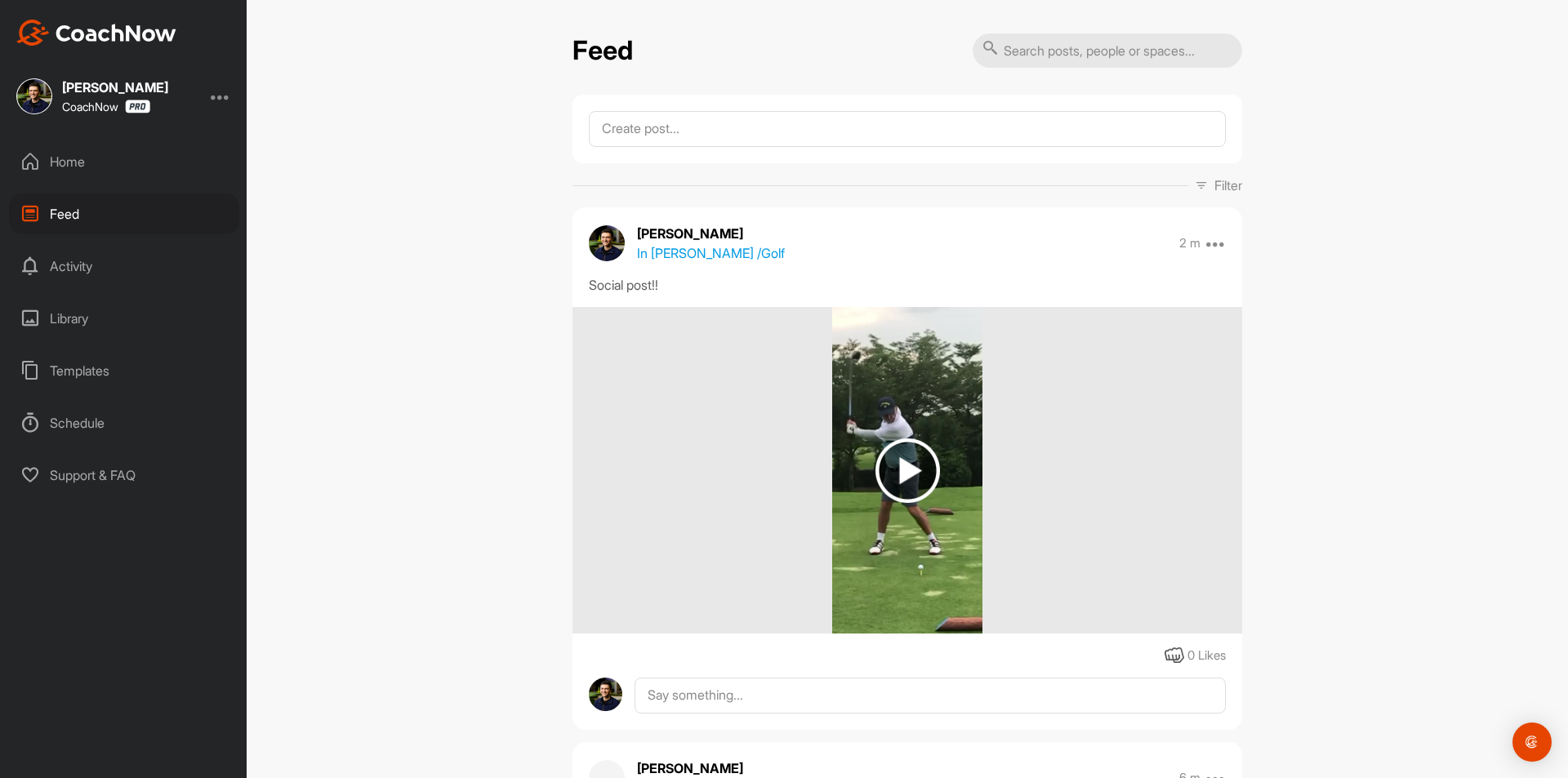
click at [162, 175] on div "Home" at bounding box center [124, 161] width 230 height 41
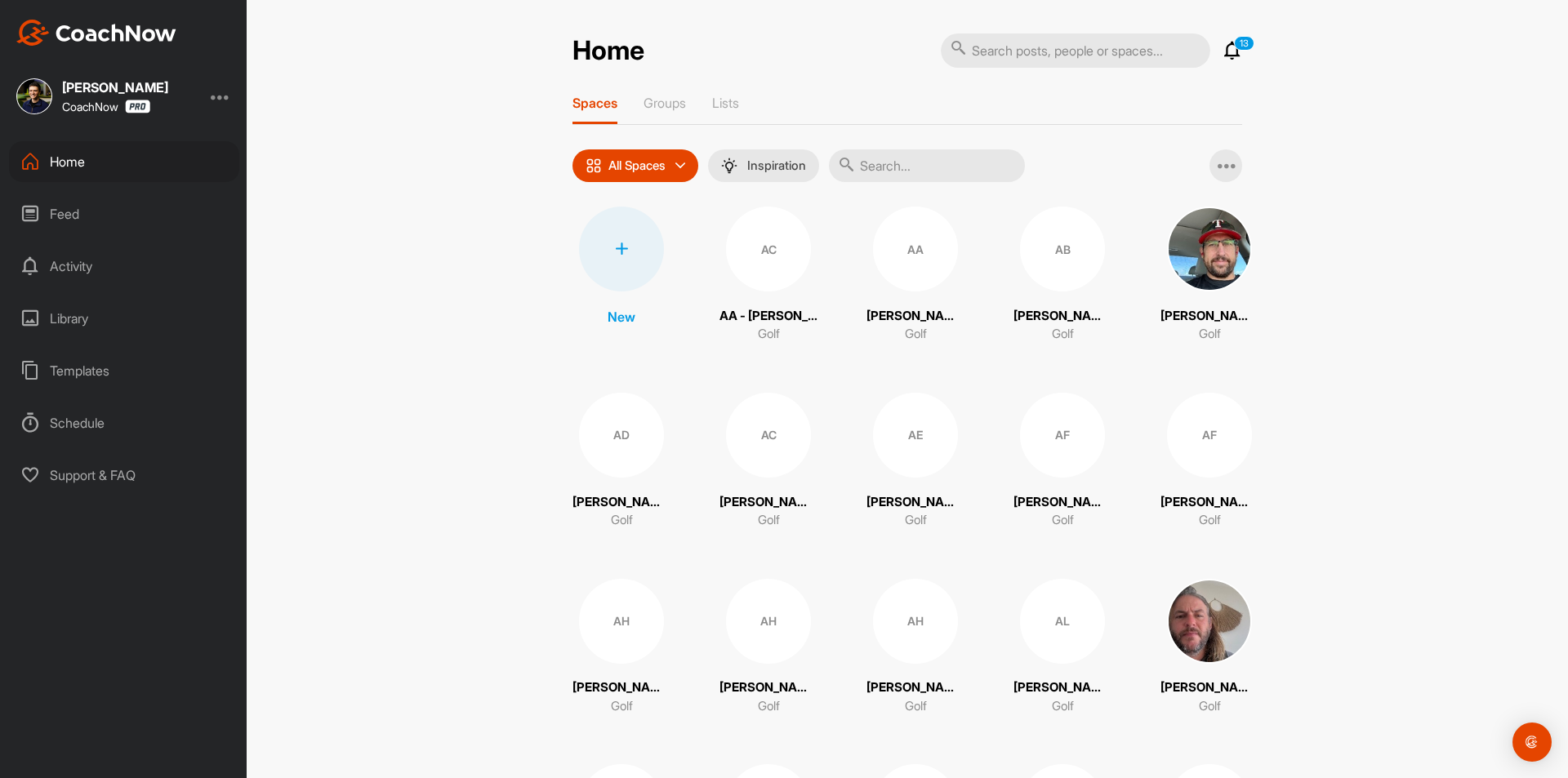
click at [601, 275] on div at bounding box center [621, 248] width 85 height 85
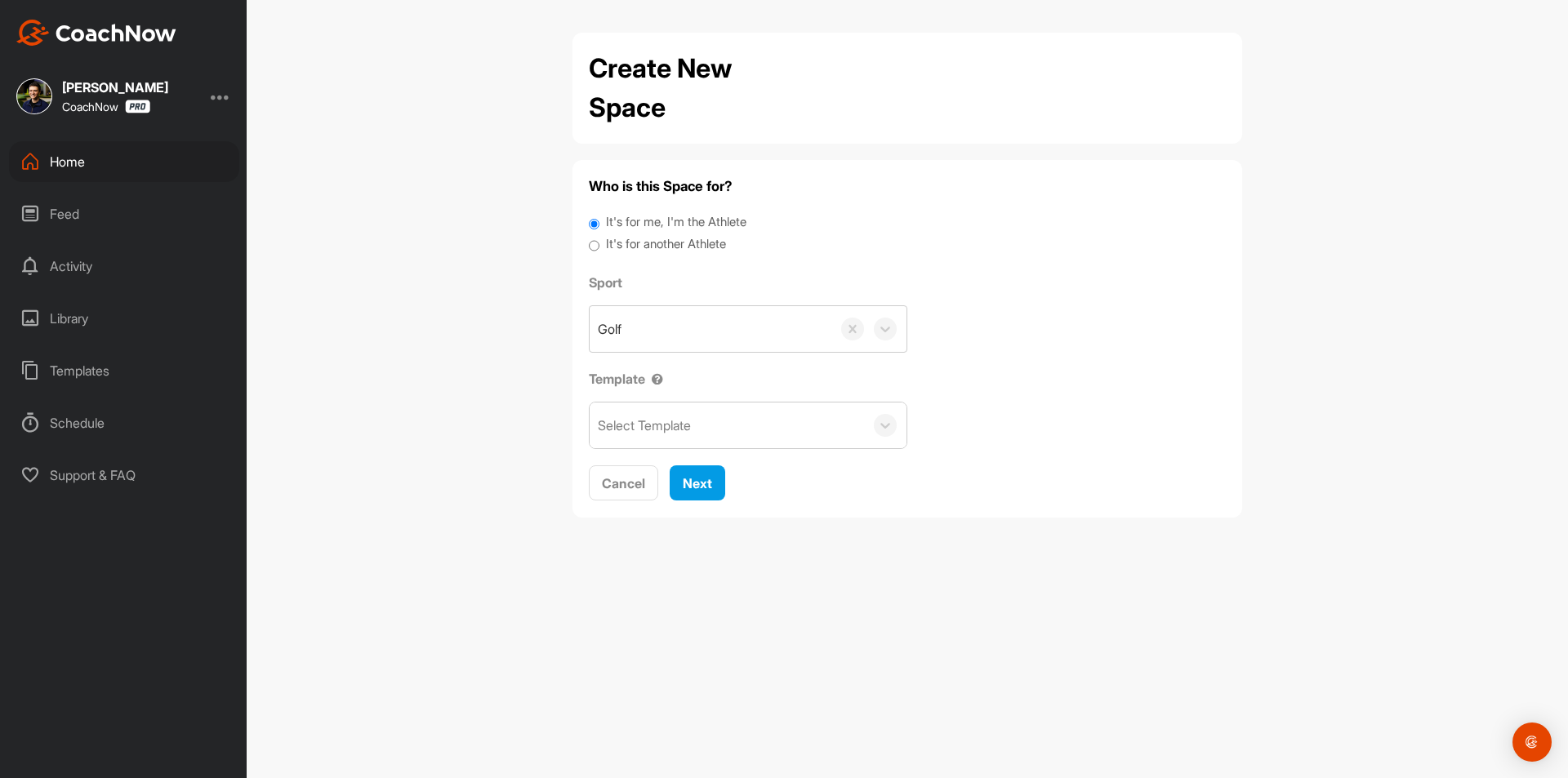
click at [645, 243] on label "It's for another Athlete" at bounding box center [666, 244] width 120 height 18
click at [599, 243] on input "It's for another Athlete" at bounding box center [593, 246] width 11 height 22
radio input "true"
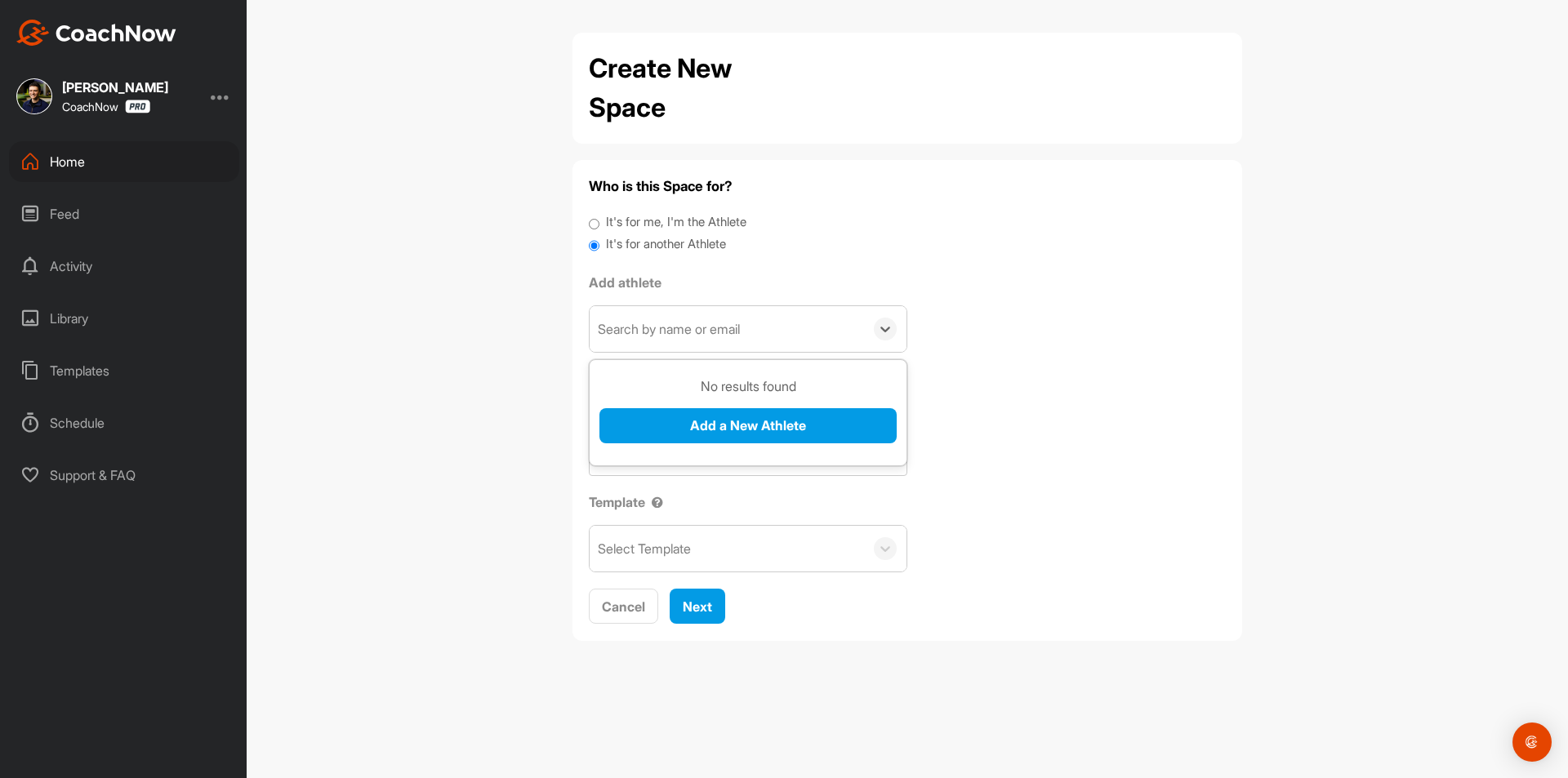
click at [677, 333] on div "Search by name or email" at bounding box center [668, 328] width 142 height 19
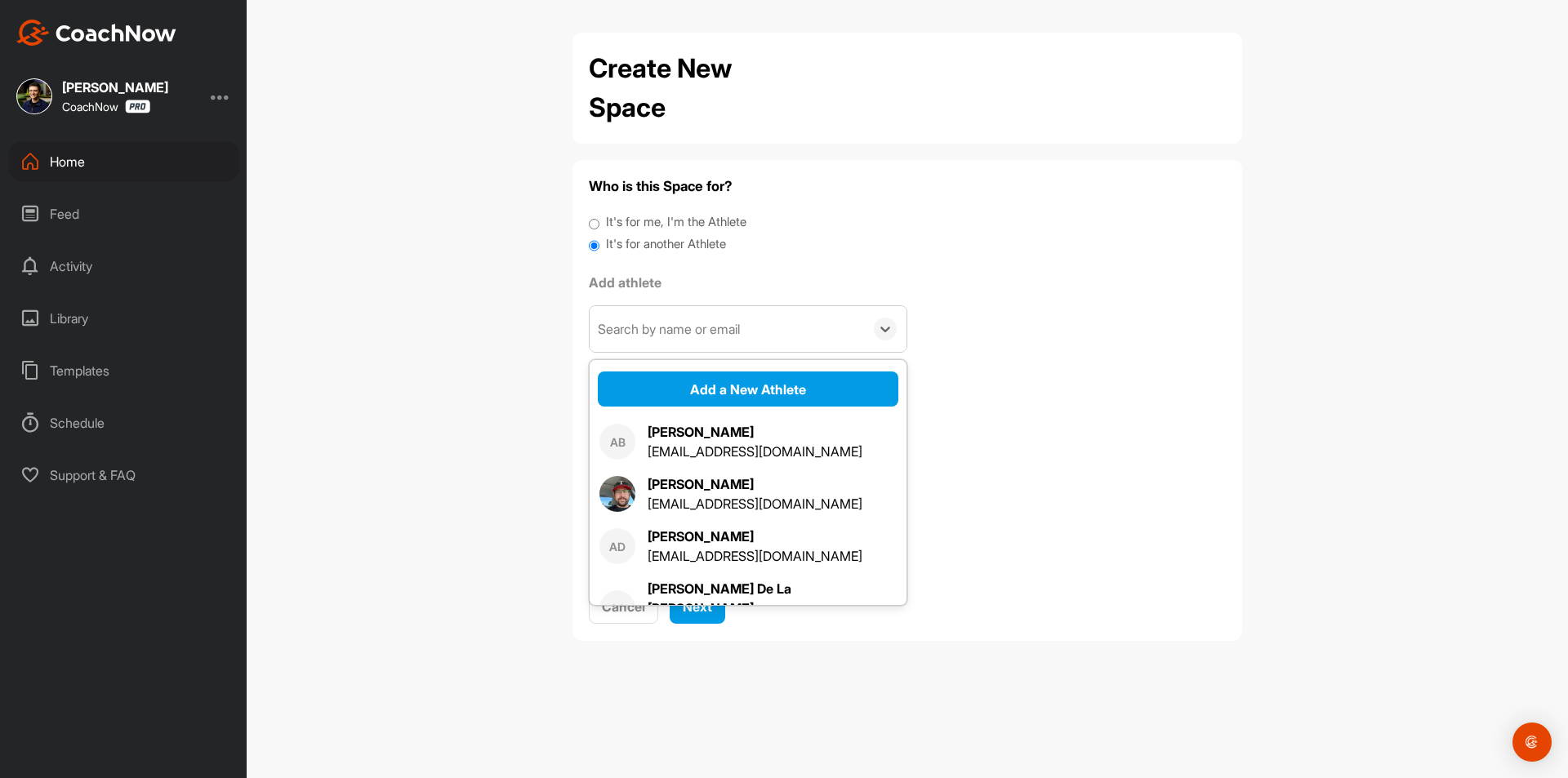
click at [661, 304] on div "Add athlete option Add a New Athlete focused, 1 of 1321. 100 results available.…" at bounding box center [747, 326] width 318 height 107
click at [662, 332] on div "Search by name or email" at bounding box center [668, 328] width 142 height 19
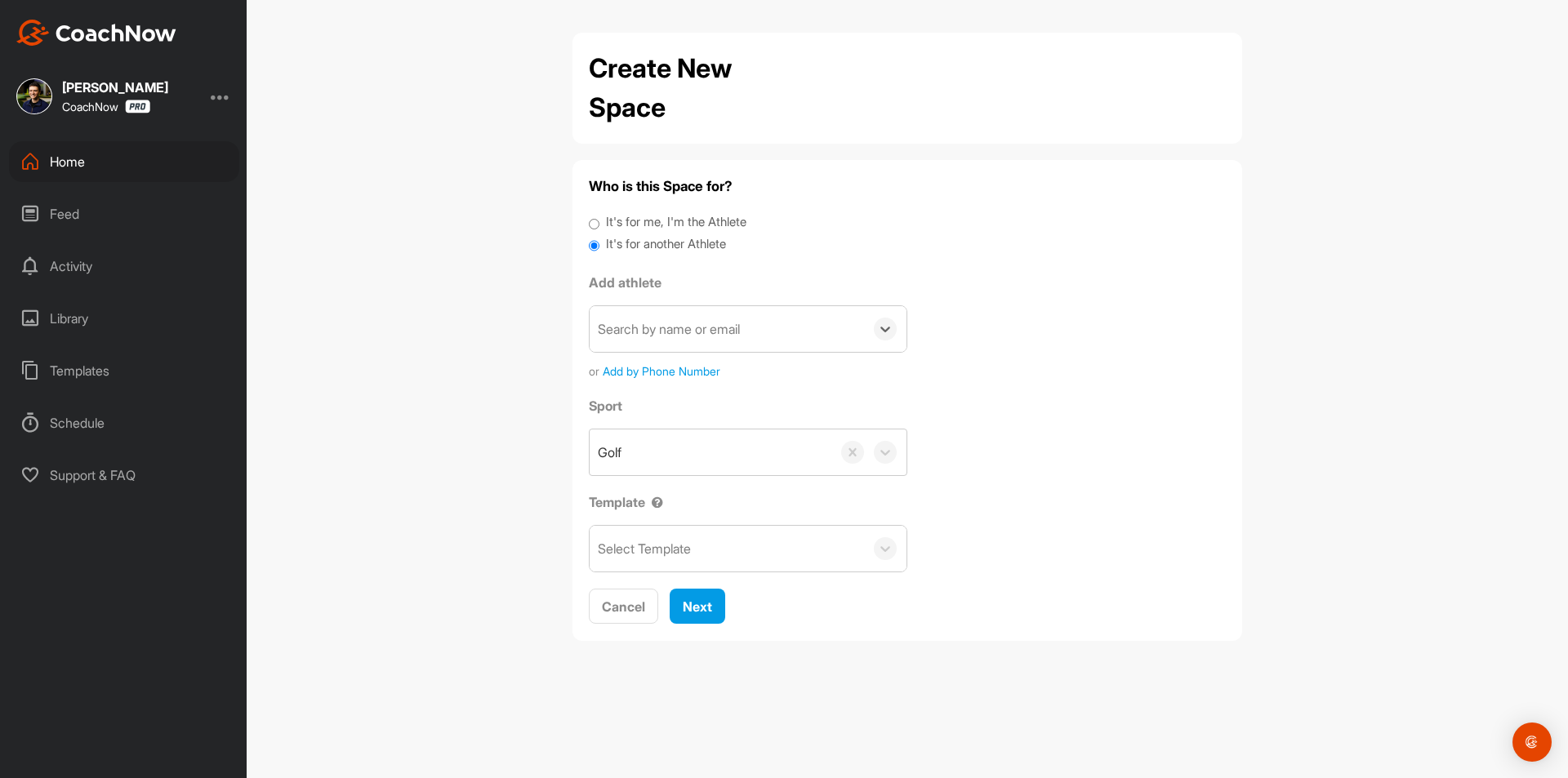
paste input "[PERSON_NAME][EMAIL_ADDRESS][PERSON_NAME][DOMAIN_NAME]"
type input "[PERSON_NAME][EMAIL_ADDRESS][PERSON_NAME][DOMAIN_NAME]"
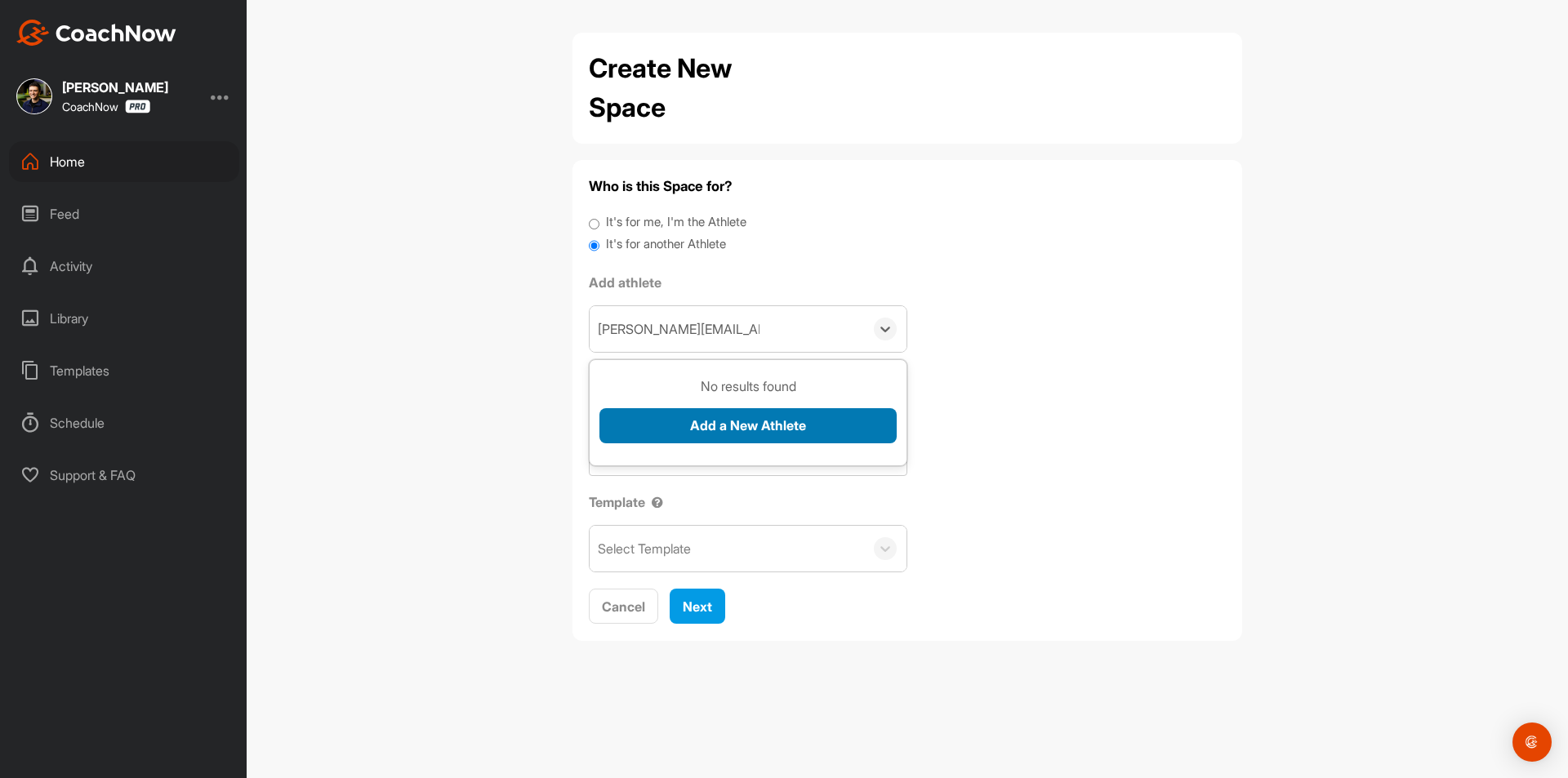
click at [635, 431] on button "Add a New Athlete" at bounding box center [748, 426] width 297 height 35
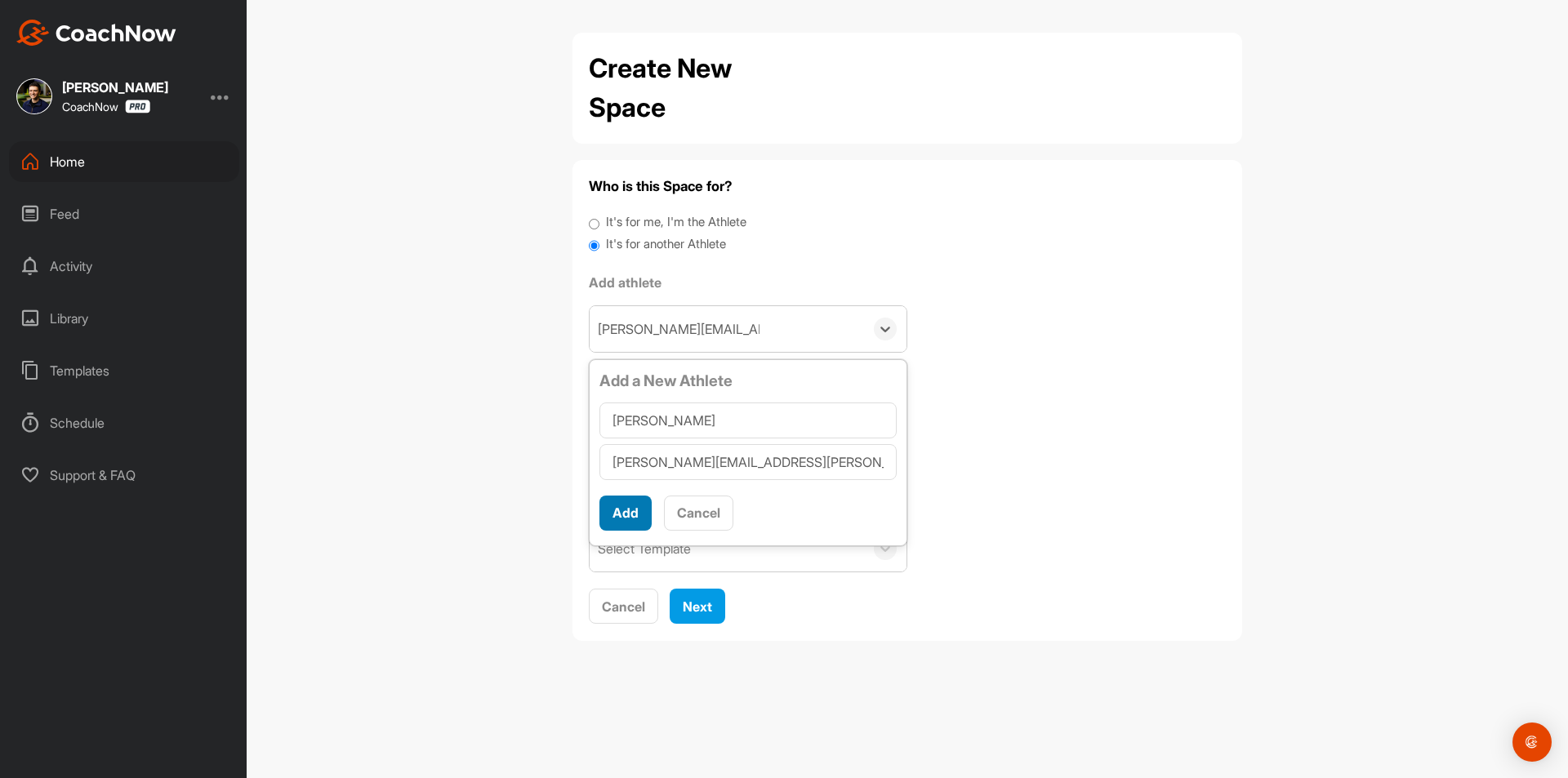
type input "[PERSON_NAME]"
click at [621, 514] on button "Add" at bounding box center [625, 514] width 52 height 35
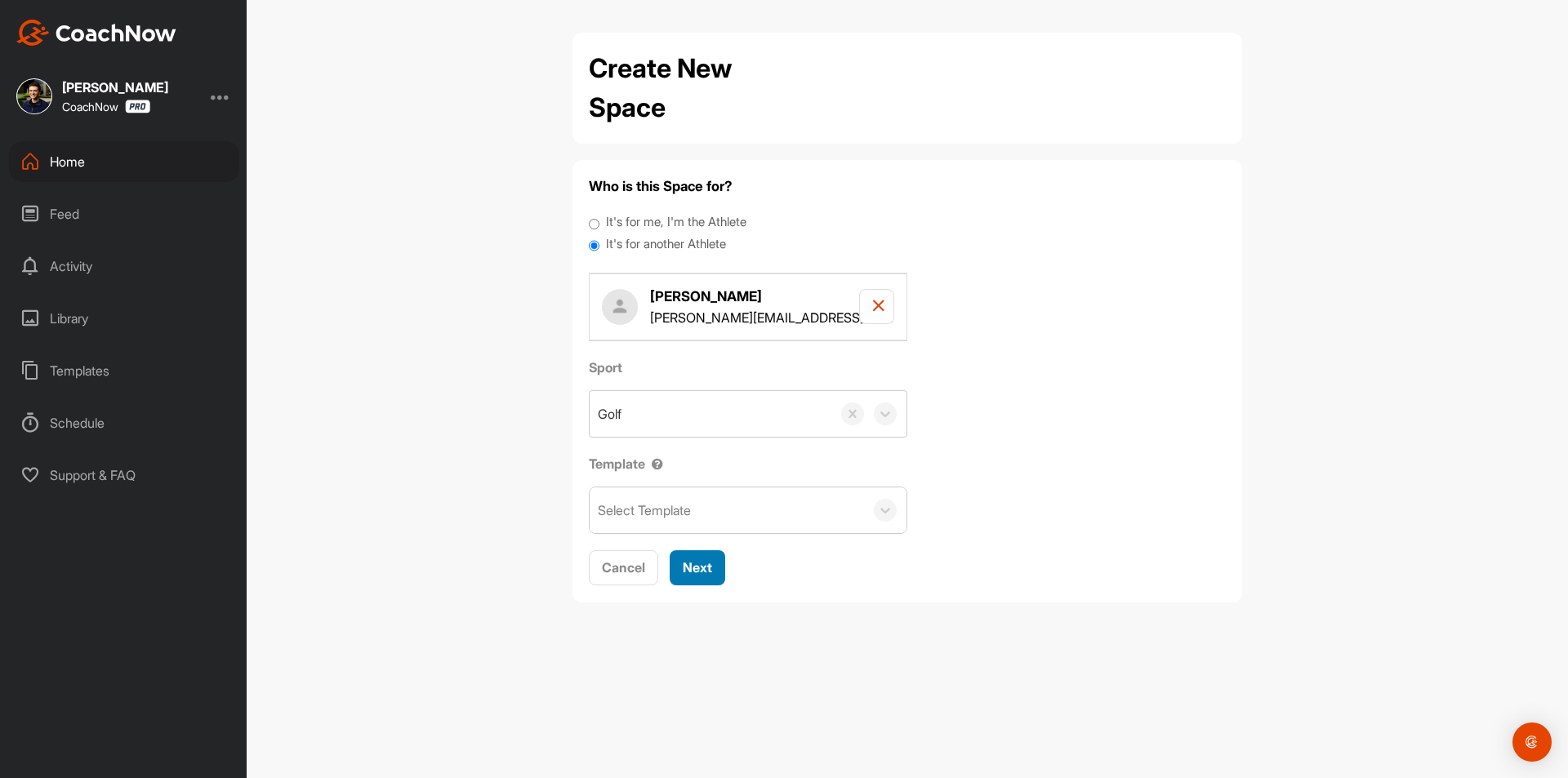
click at [719, 567] on button "Next" at bounding box center [698, 568] width 55 height 35
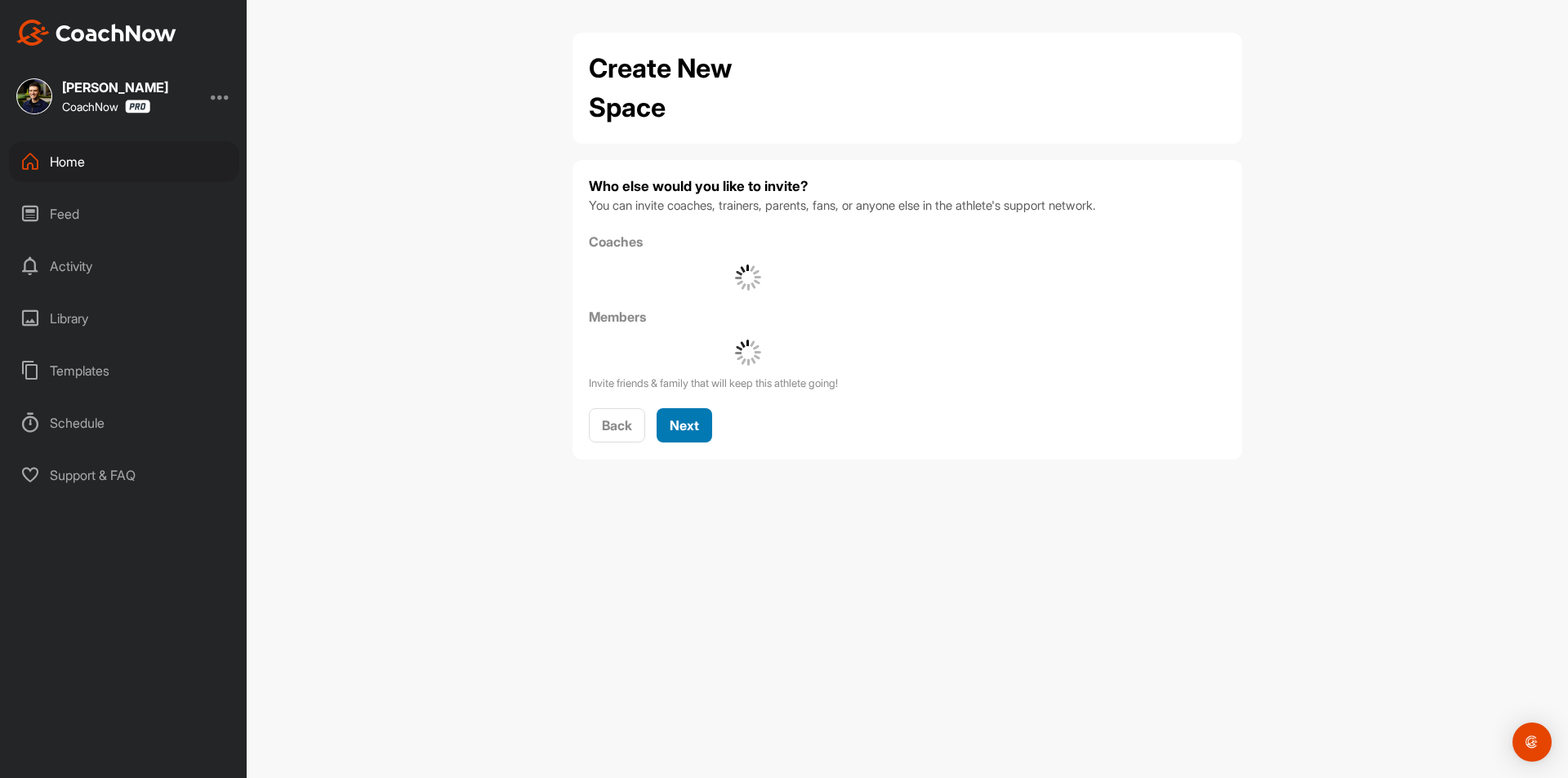
click at [691, 425] on span "Next" at bounding box center [684, 425] width 29 height 16
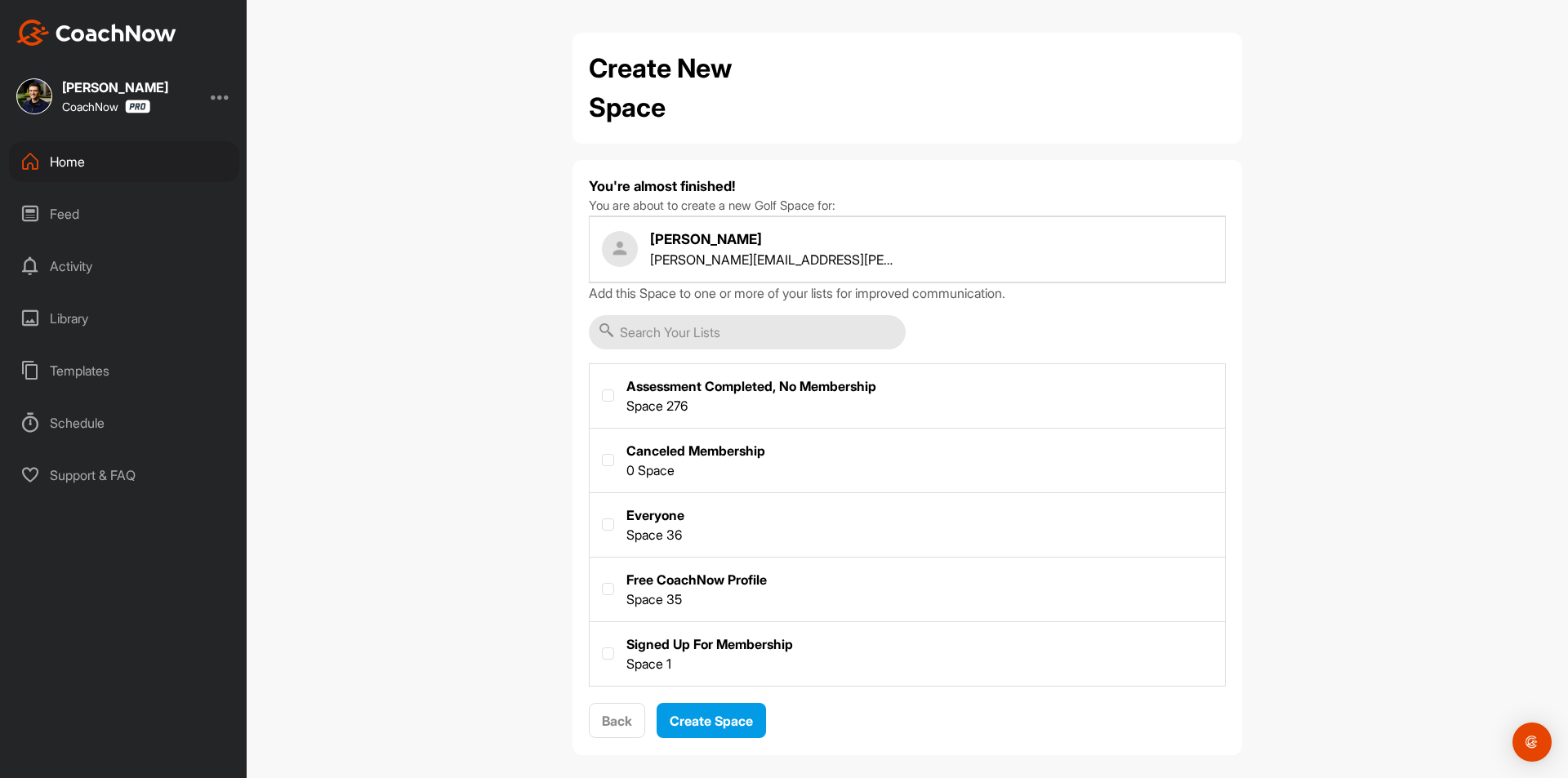
click at [708, 316] on input "text" at bounding box center [746, 332] width 316 height 34
click at [732, 727] on span "Create Space" at bounding box center [711, 720] width 83 height 16
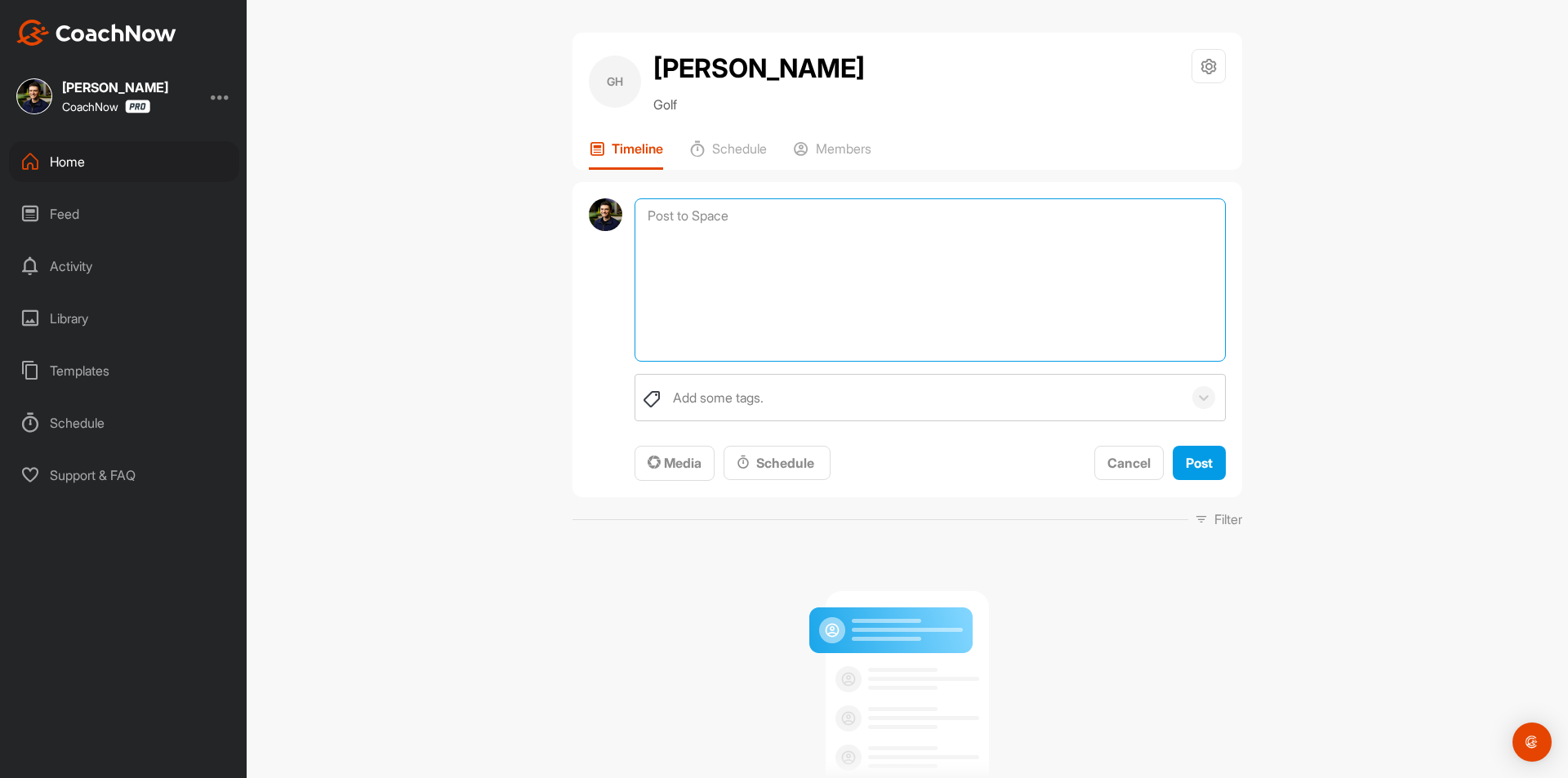
click at [764, 219] on textarea at bounding box center [930, 279] width 591 height 164
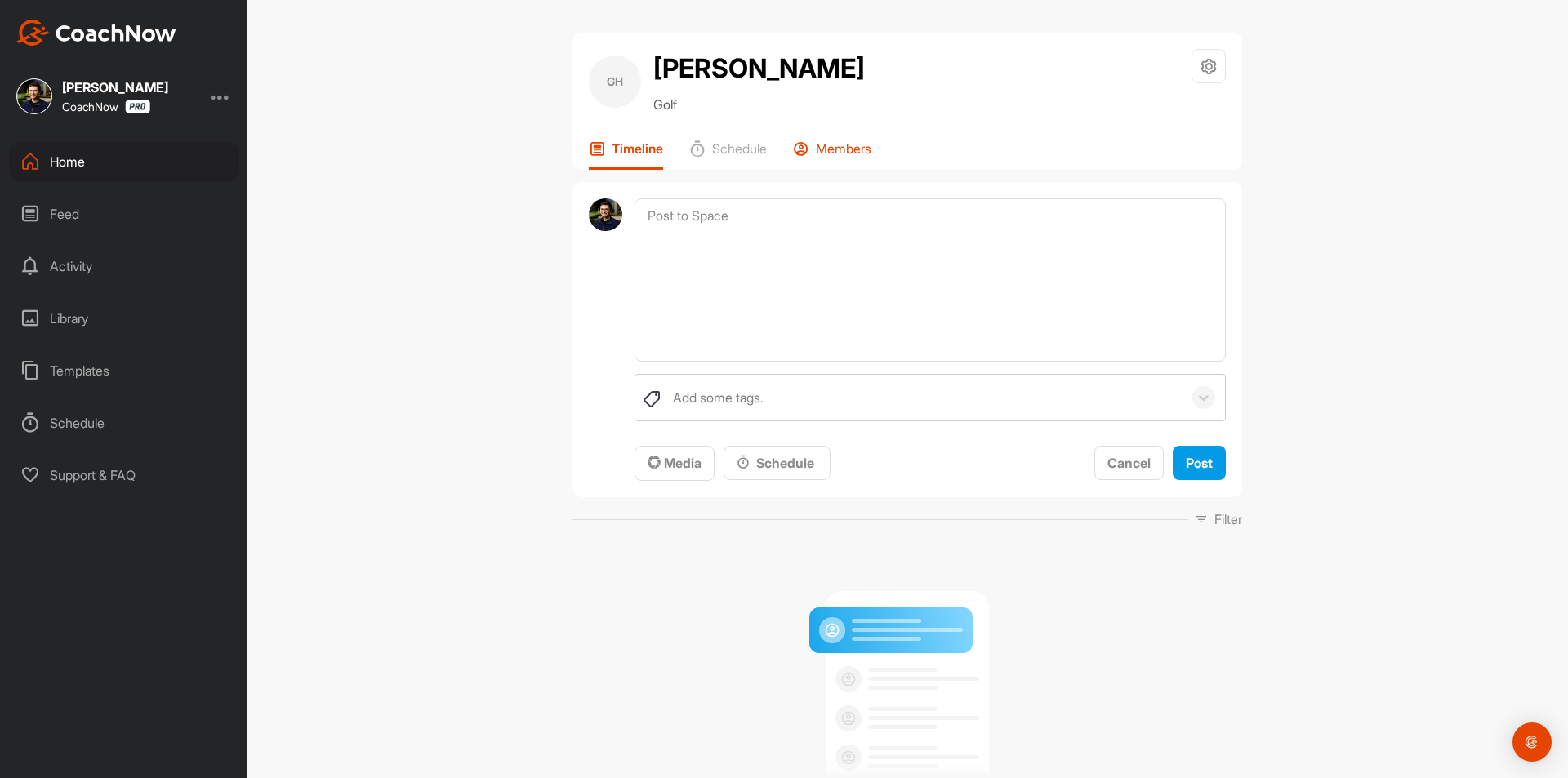
click at [841, 153] on p "Members" at bounding box center [844, 148] width 55 height 16
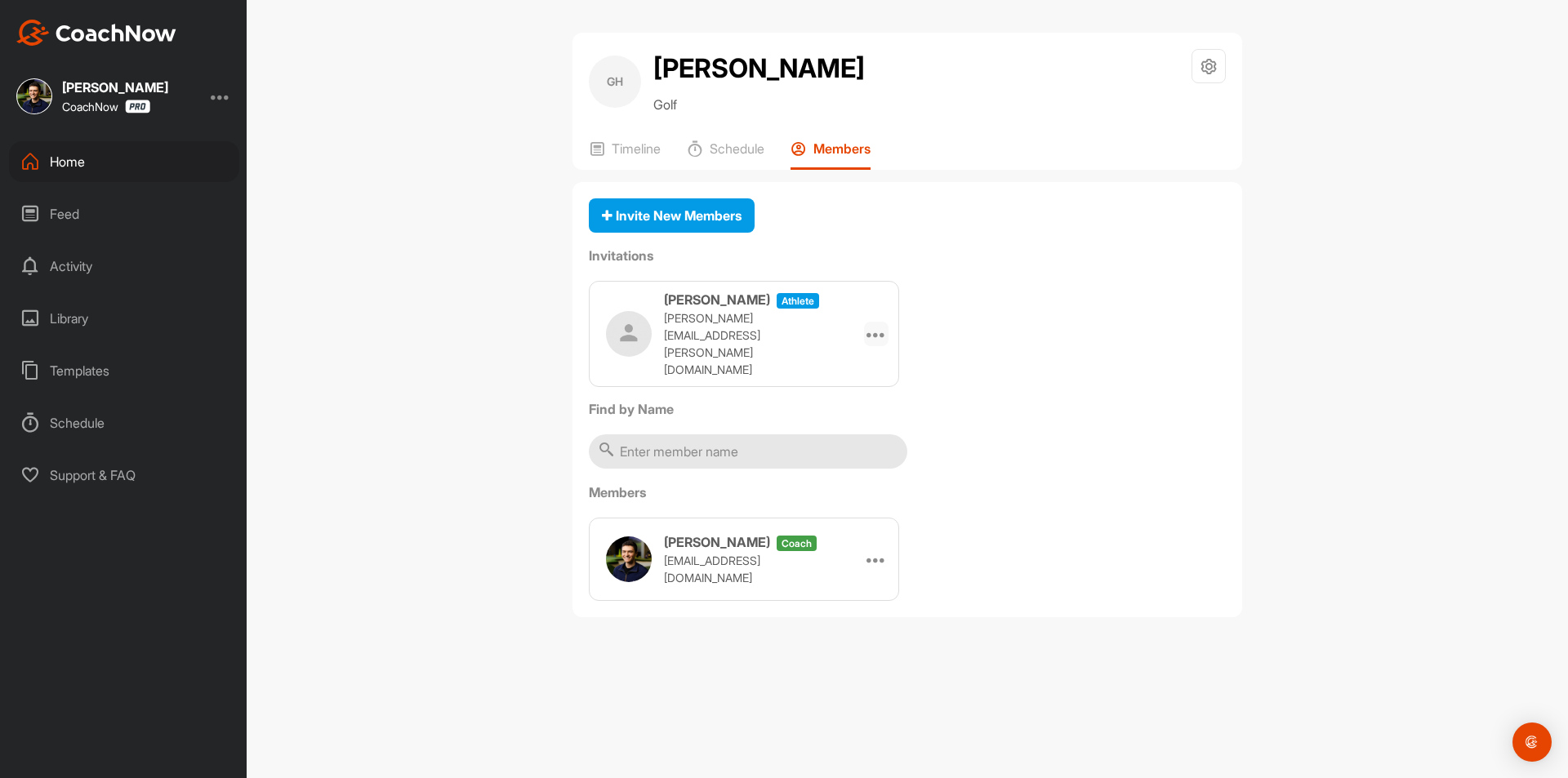
click at [884, 324] on div at bounding box center [875, 333] width 24 height 24
click at [859, 466] on li "Copy Link" at bounding box center [844, 482] width 87 height 51
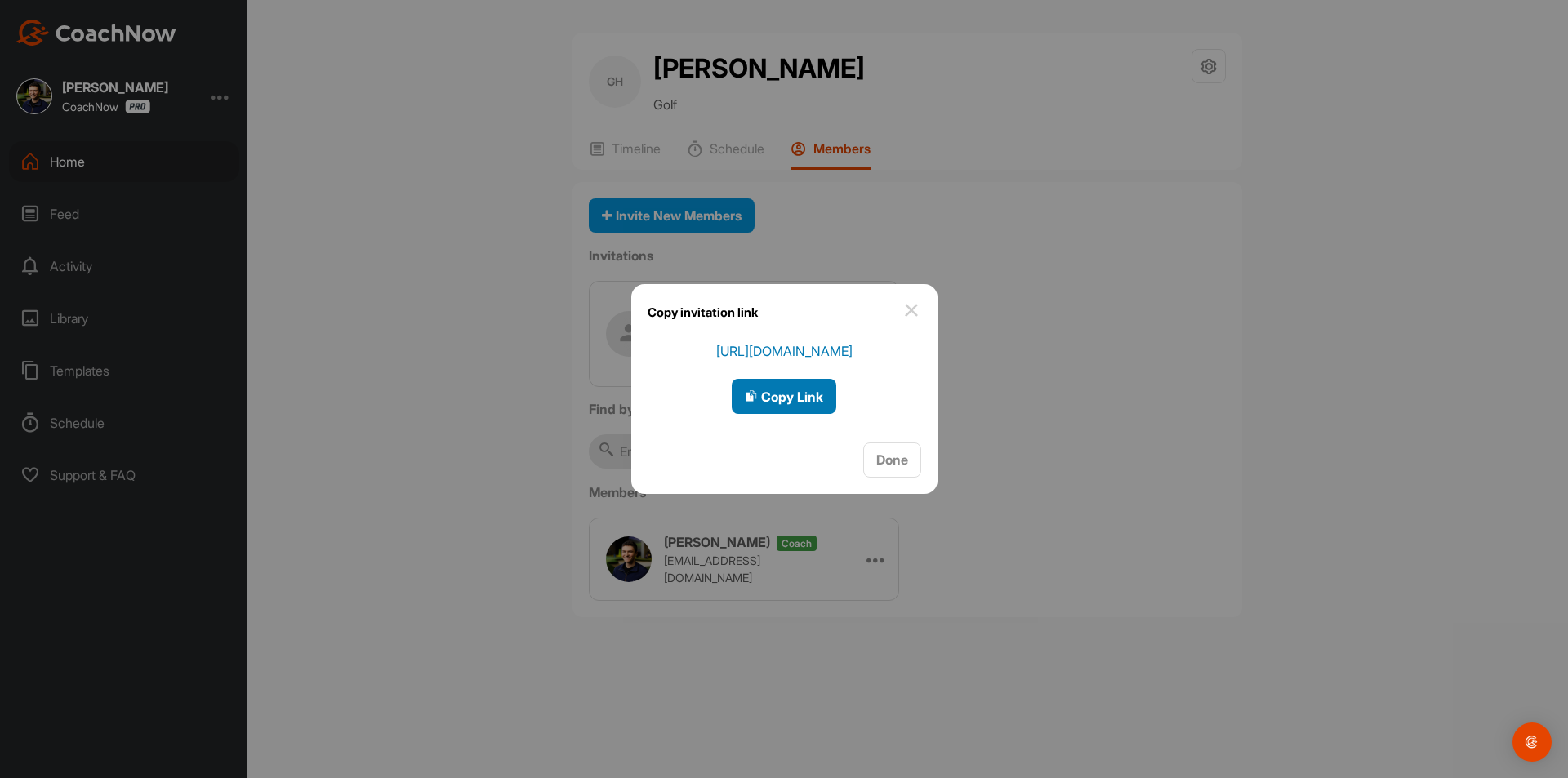
click at [783, 399] on span "Copy Link" at bounding box center [783, 396] width 78 height 16
drag, startPoint x: 893, startPoint y: 468, endPoint x: 886, endPoint y: 459, distance: 11.4
click at [893, 468] on div "Done" at bounding box center [892, 459] width 32 height 19
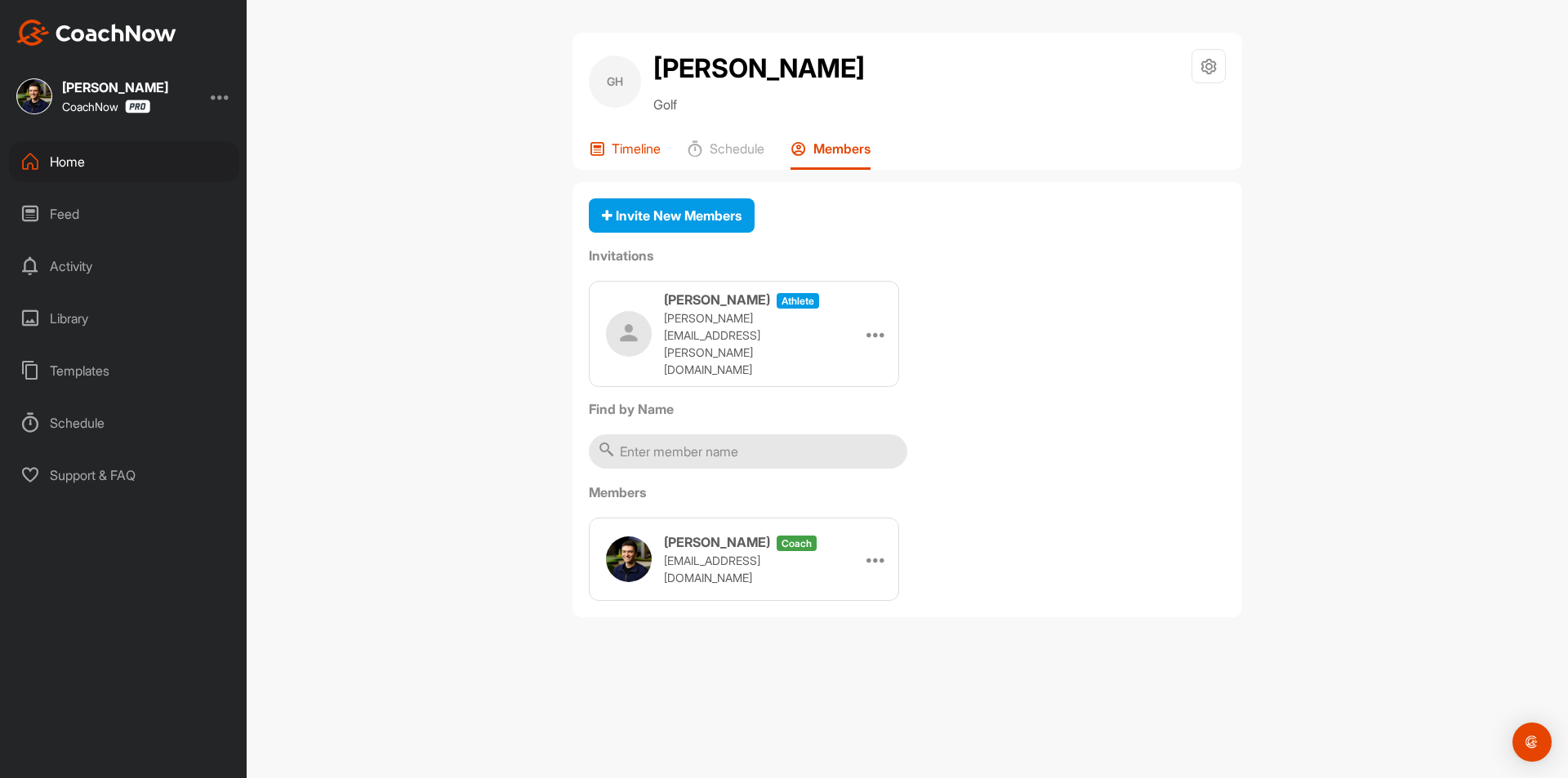
click at [627, 155] on p "Timeline" at bounding box center [636, 148] width 49 height 16
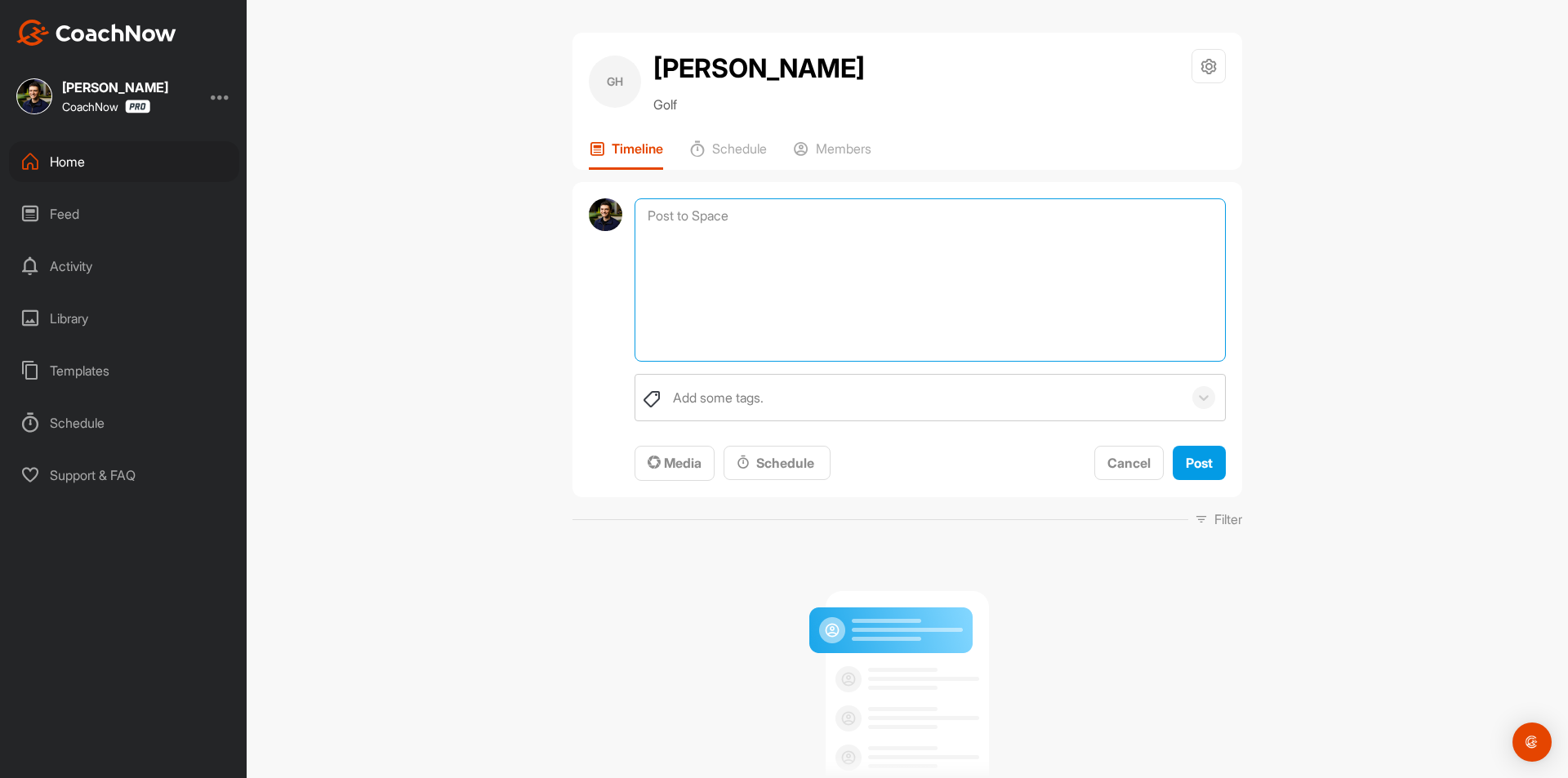
click at [736, 225] on textarea at bounding box center [930, 279] width 591 height 164
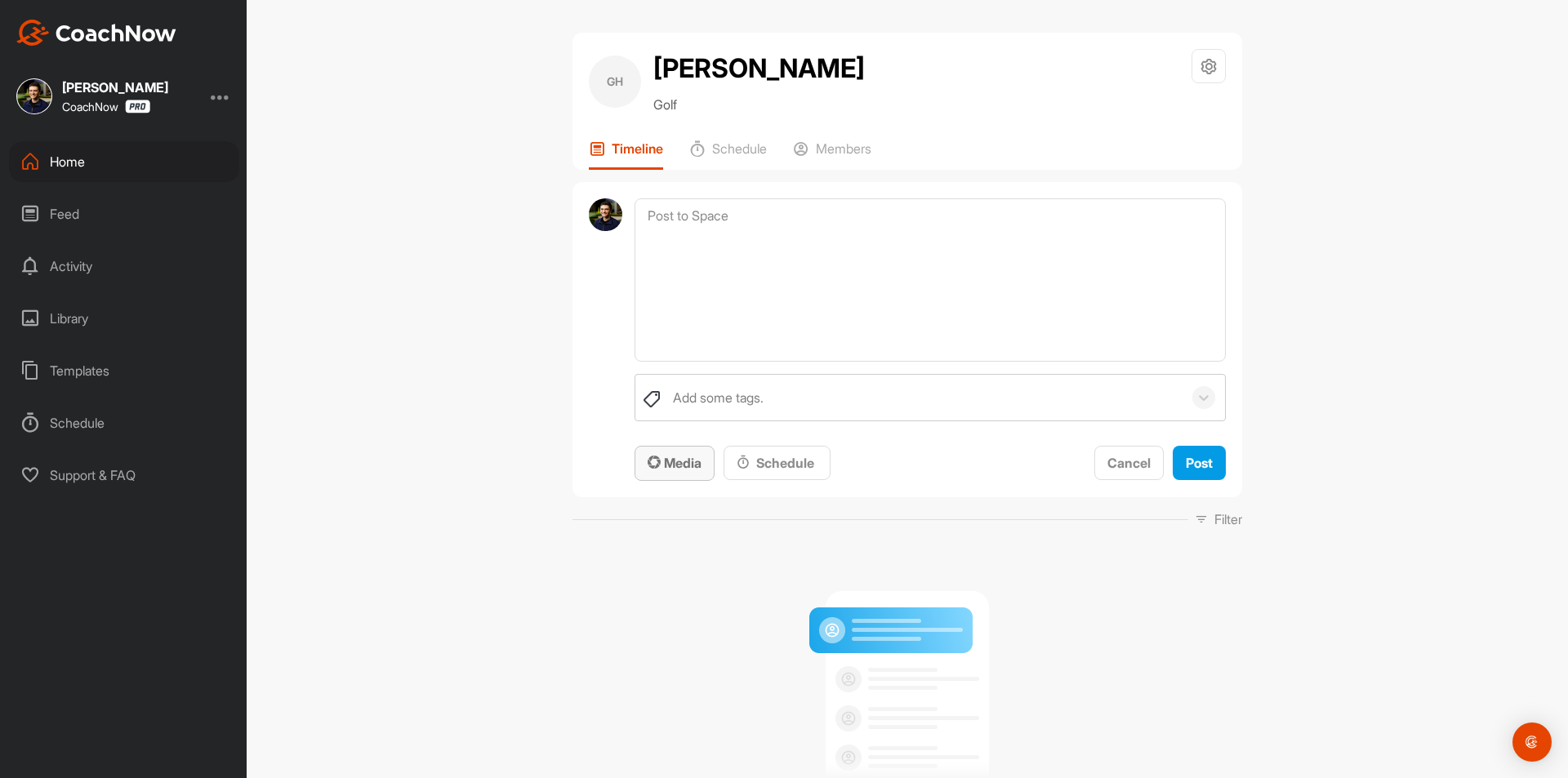
click at [691, 462] on span "Media" at bounding box center [675, 462] width 54 height 16
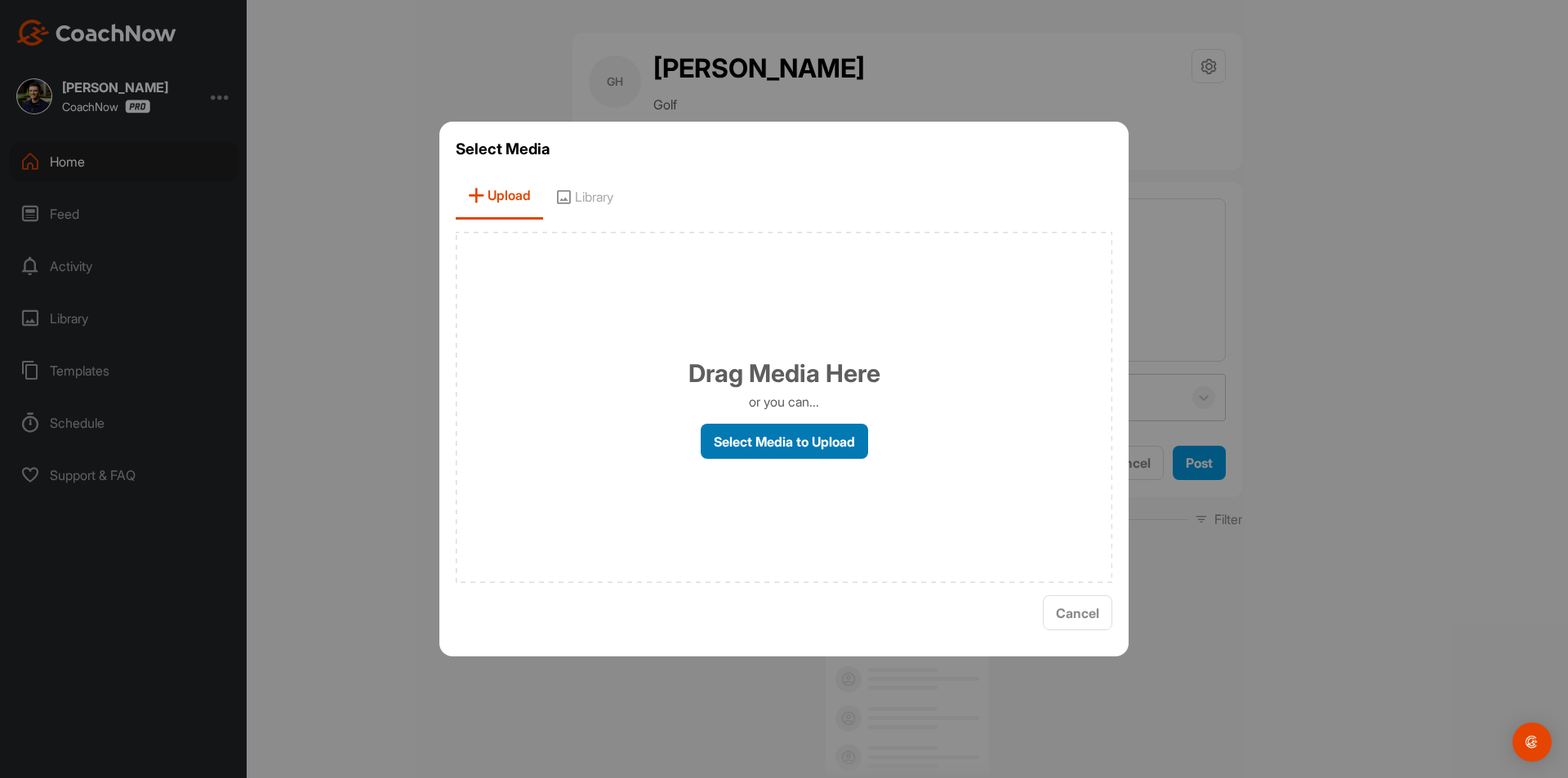
click at [790, 442] on label "Select Media to Upload" at bounding box center [784, 441] width 167 height 35
click at [0, 0] on input "Select Media to Upload" at bounding box center [0, 0] width 0 height 0
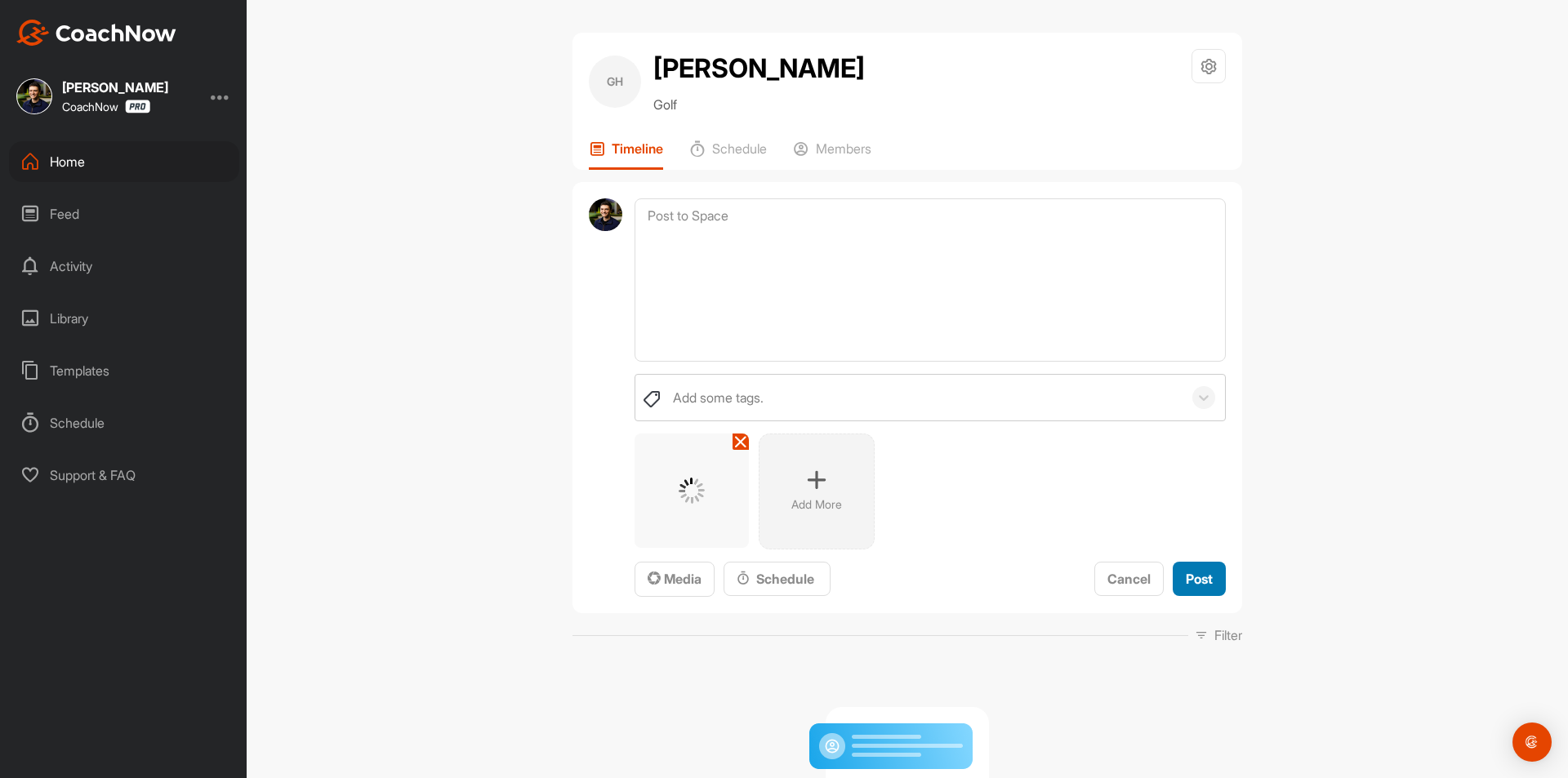
click at [1210, 577] on button "Post" at bounding box center [1199, 579] width 53 height 35
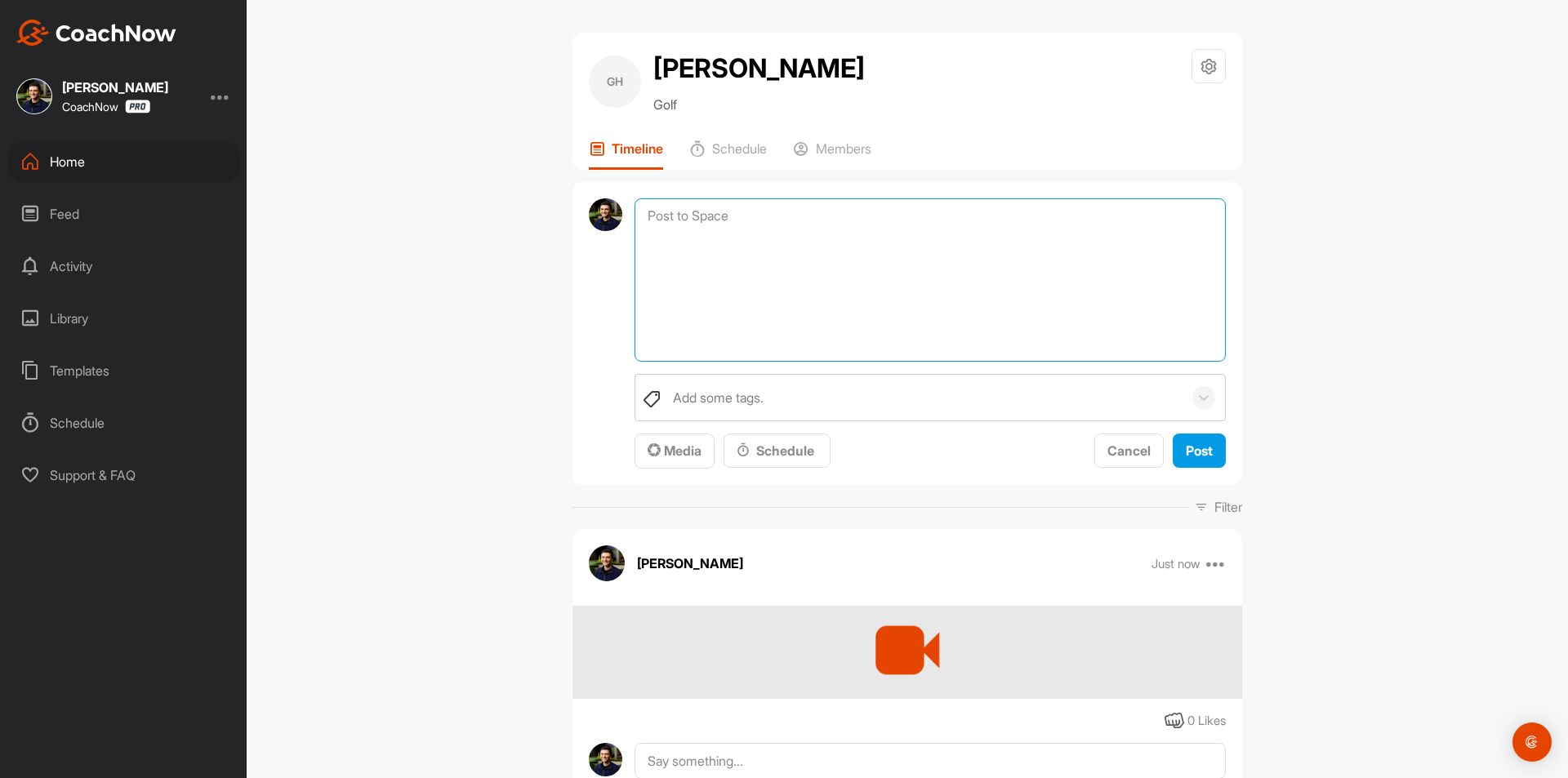
click at [807, 214] on textarea at bounding box center [930, 279] width 591 height 164
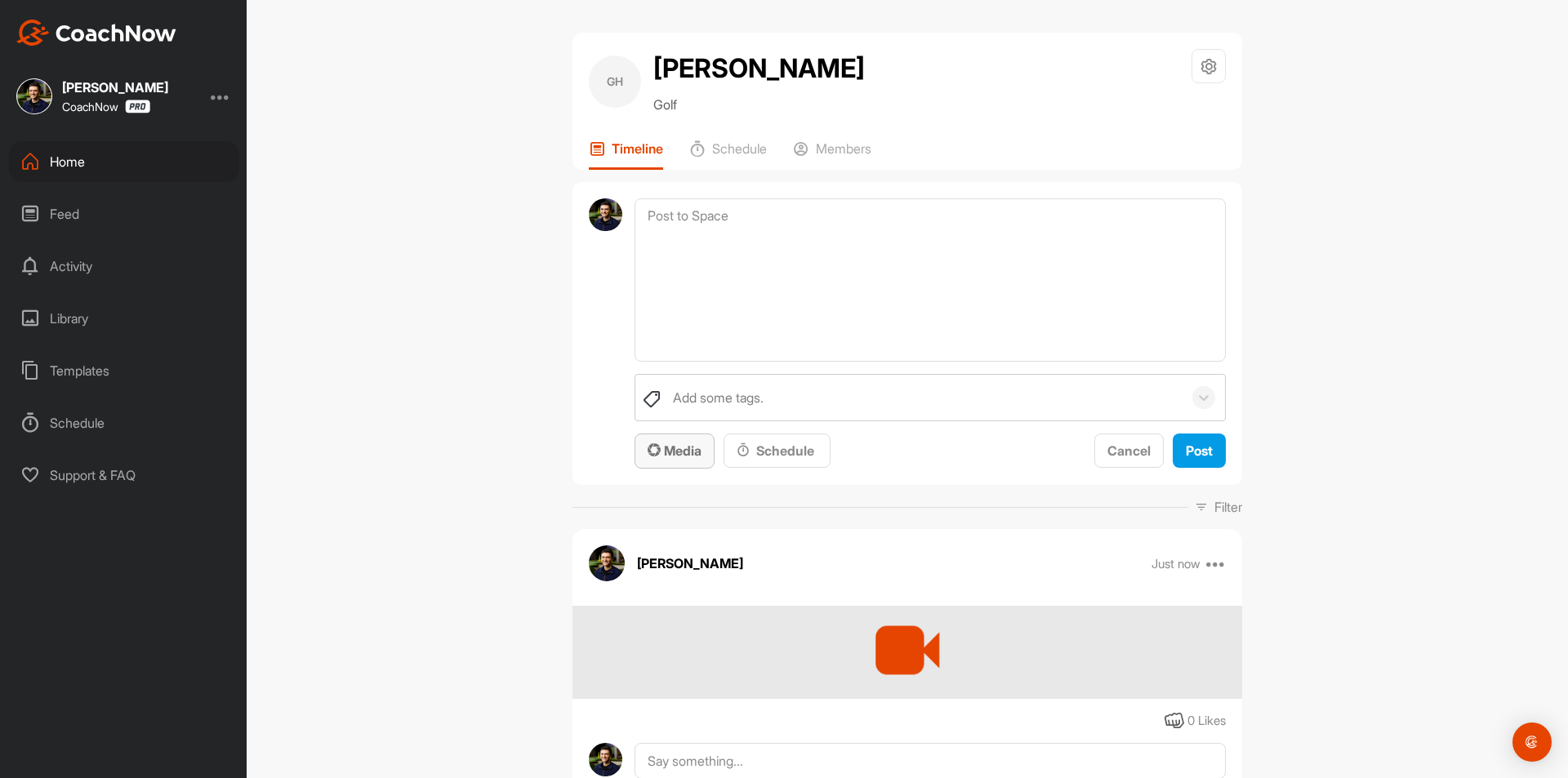
click at [676, 461] on div "Media" at bounding box center [675, 450] width 54 height 19
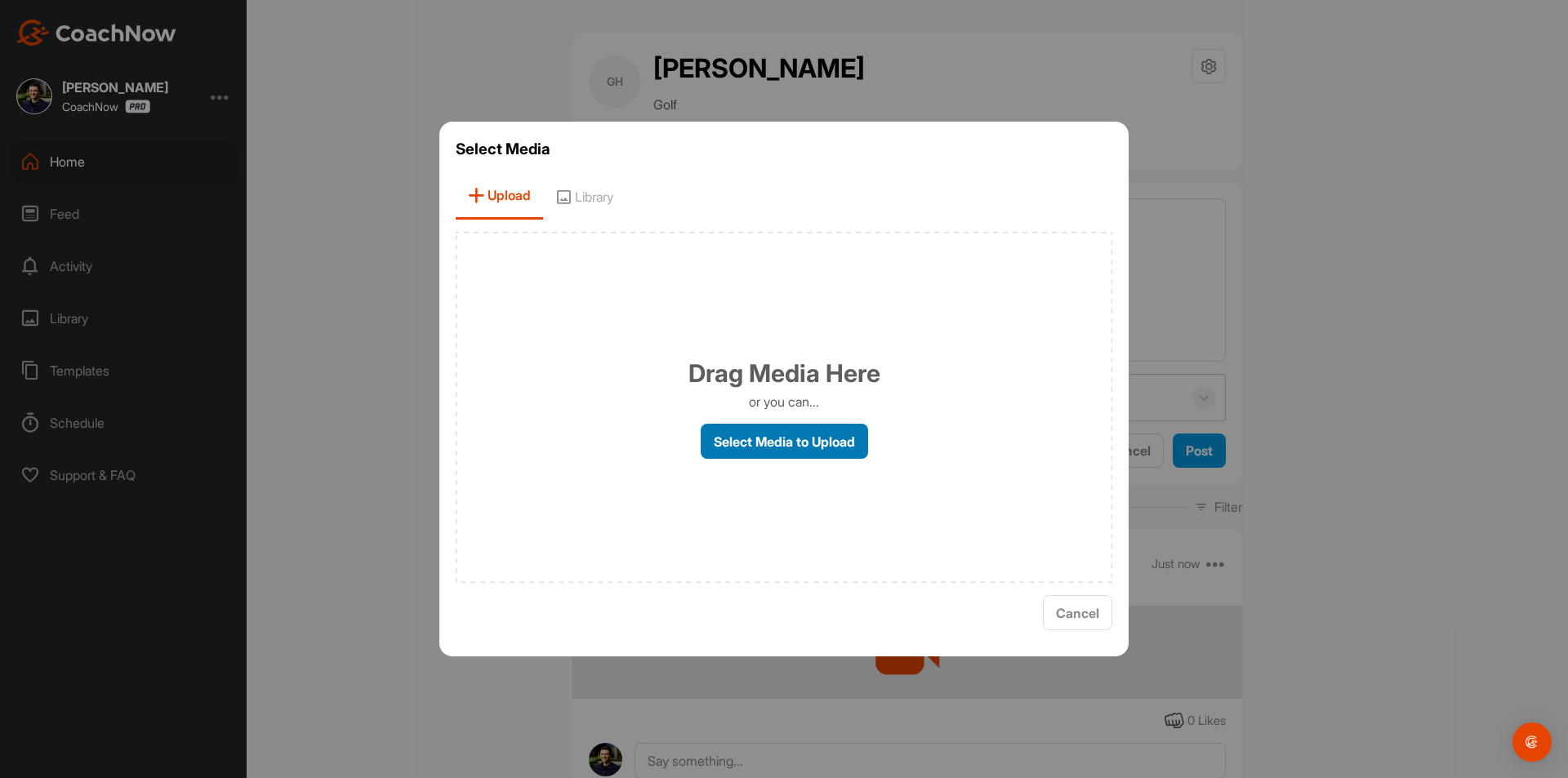
click at [790, 445] on label "Select Media to Upload" at bounding box center [784, 441] width 167 height 35
click at [0, 0] on input "Select Media to Upload" at bounding box center [0, 0] width 0 height 0
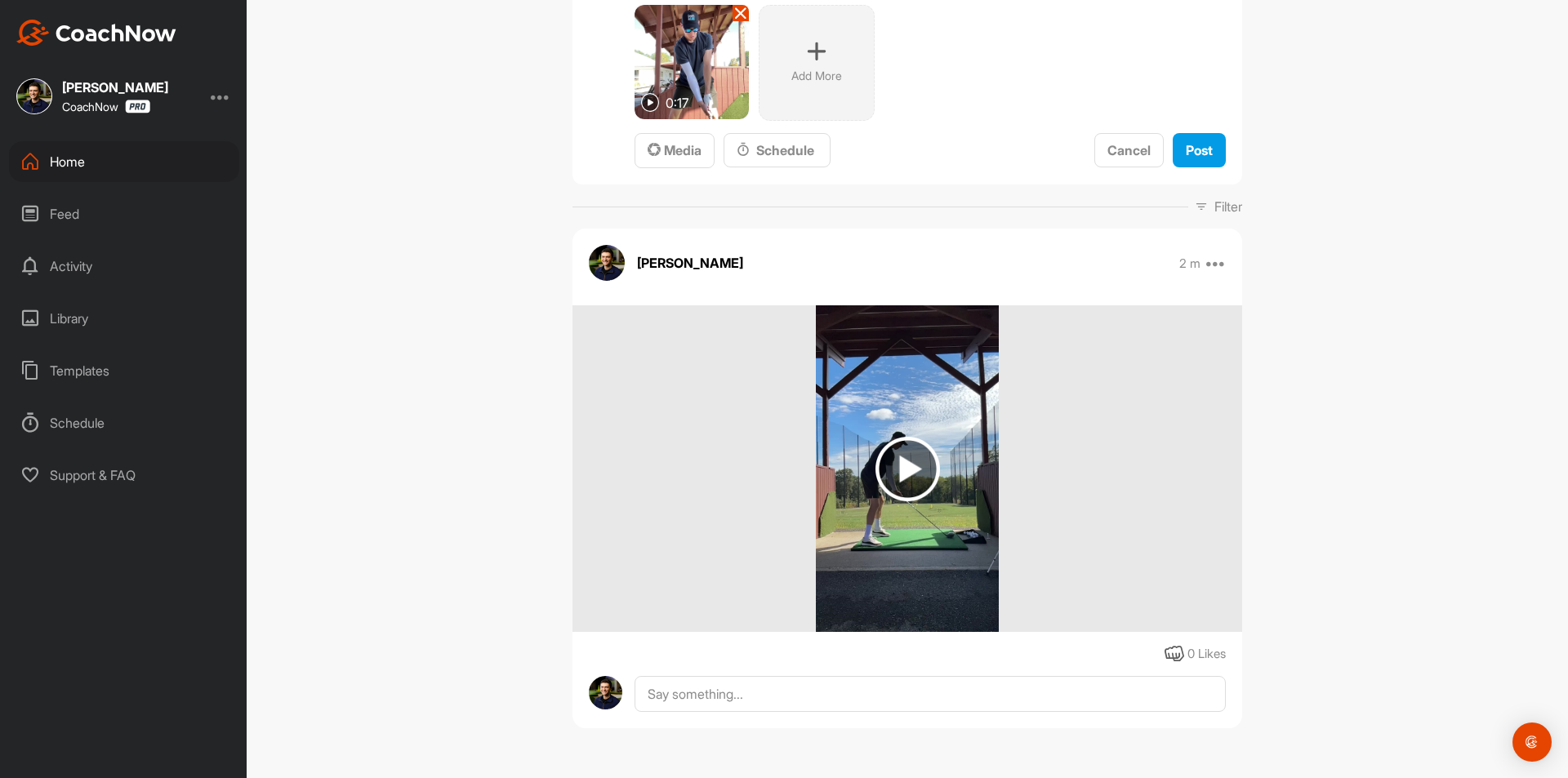
scroll to position [20, 0]
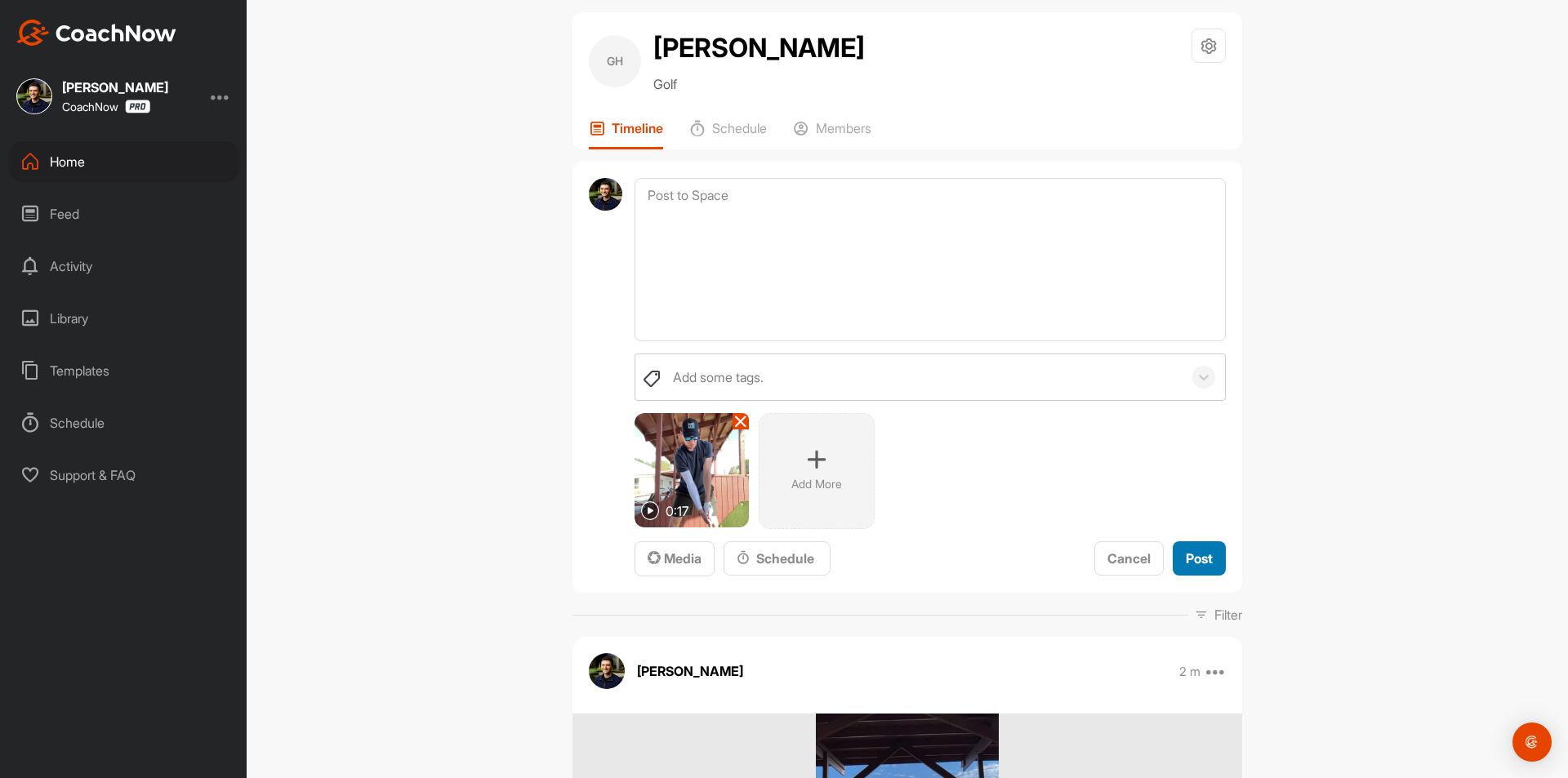
click at [1189, 551] on span "Post" at bounding box center [1200, 558] width 27 height 16
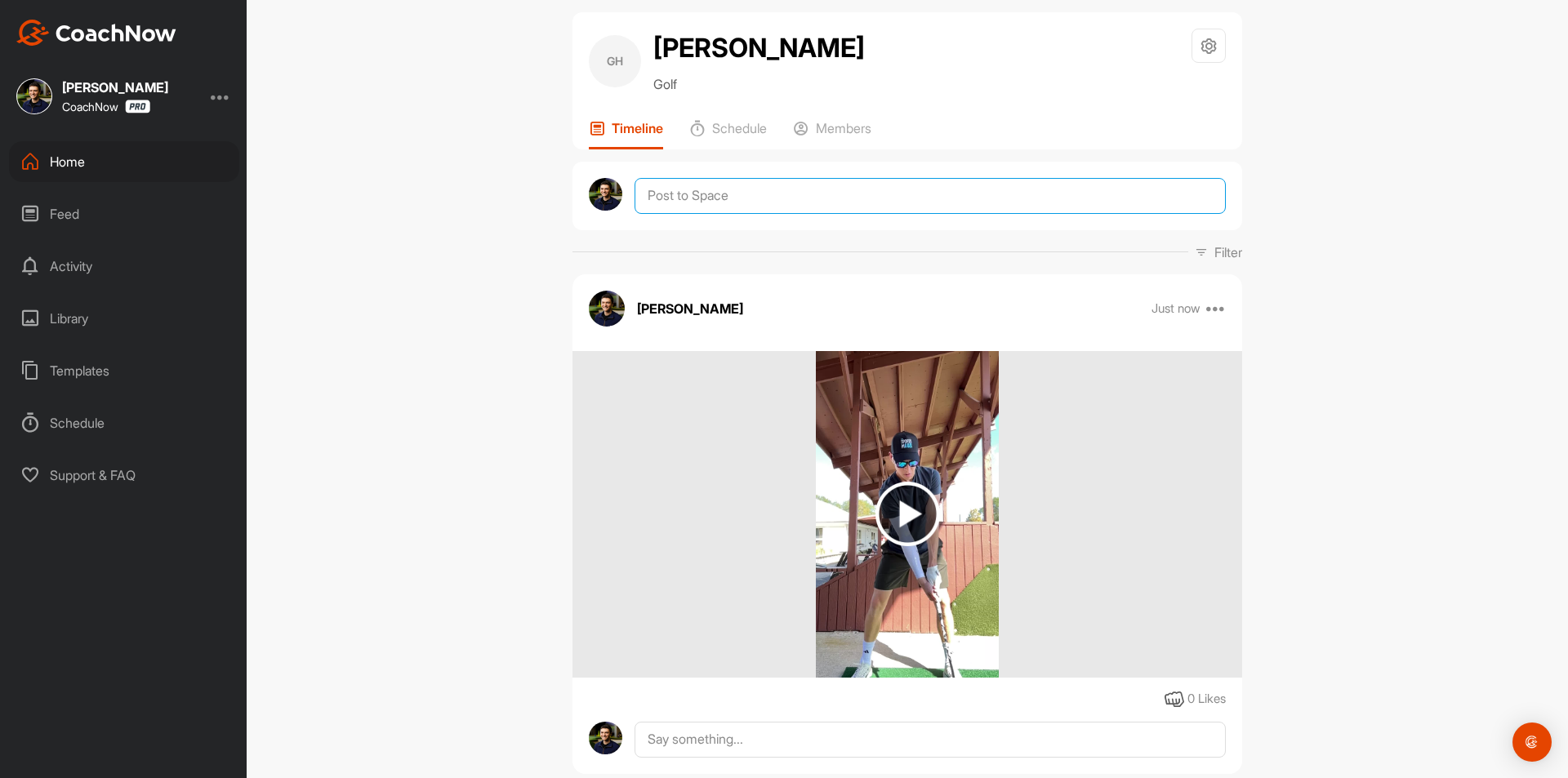
click at [748, 196] on textarea at bounding box center [930, 196] width 591 height 36
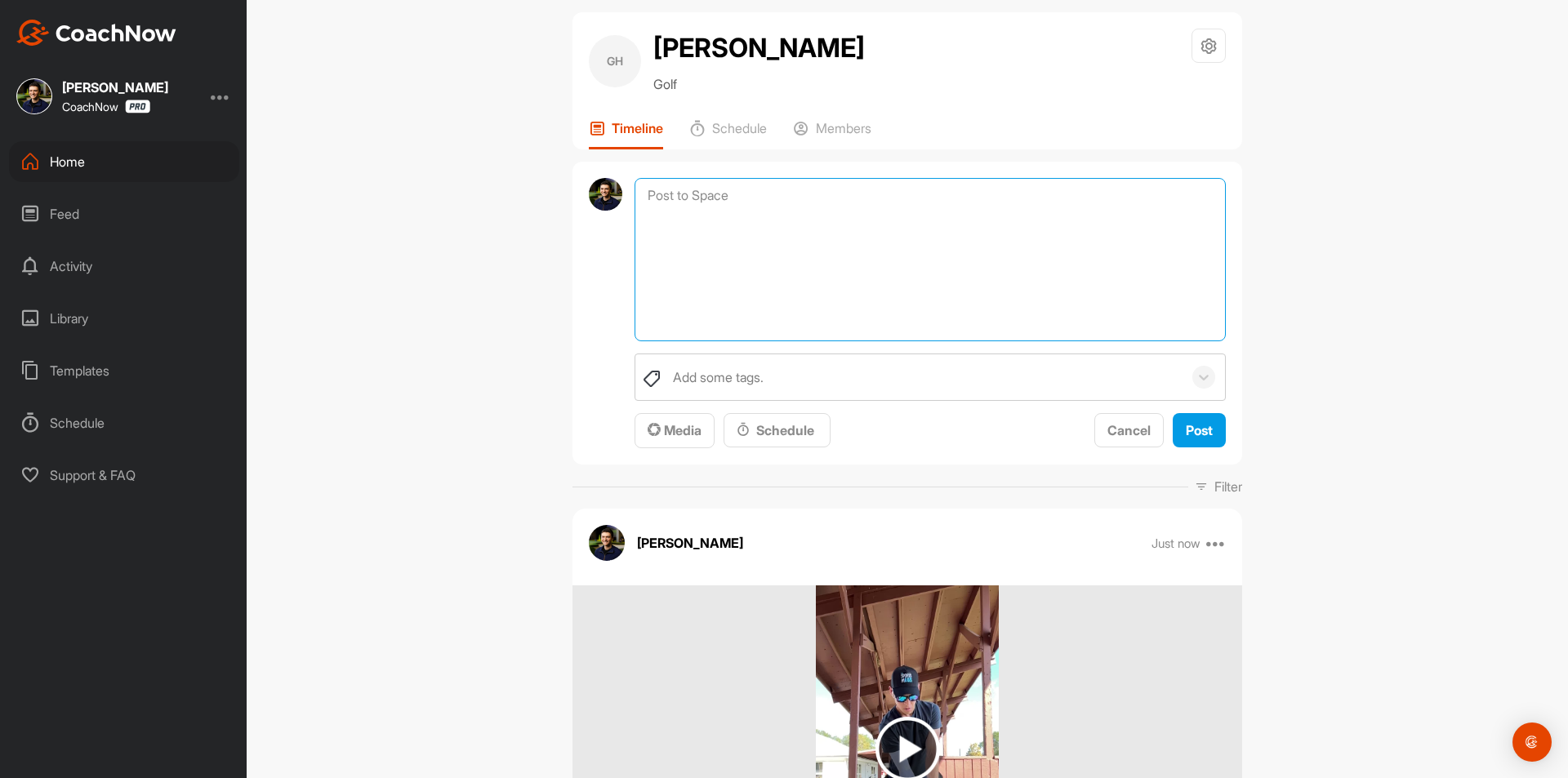
paste textarea "Thank you for sending in your video! You signed up for The Starter Package whic…"
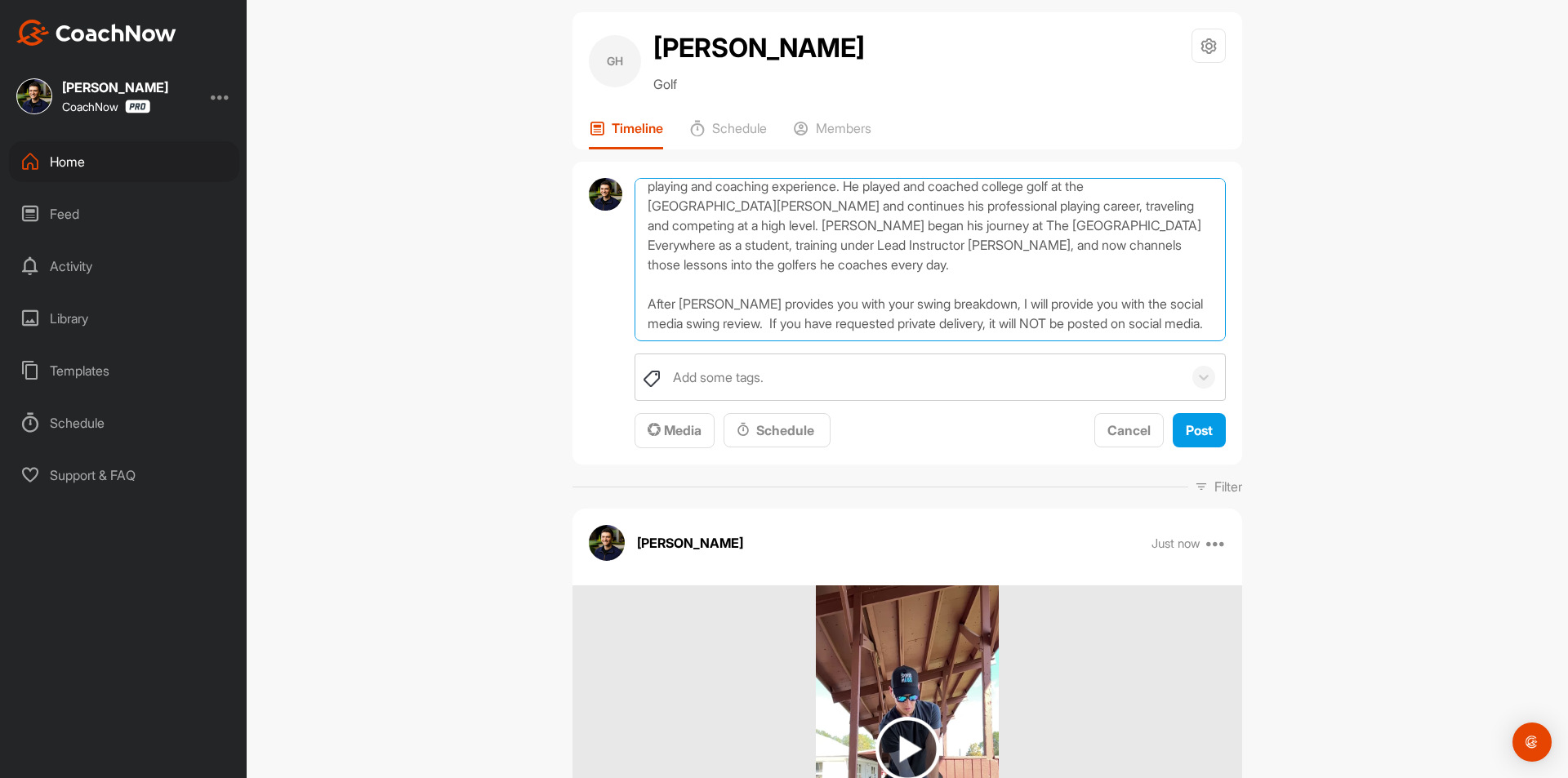
scroll to position [0, 0]
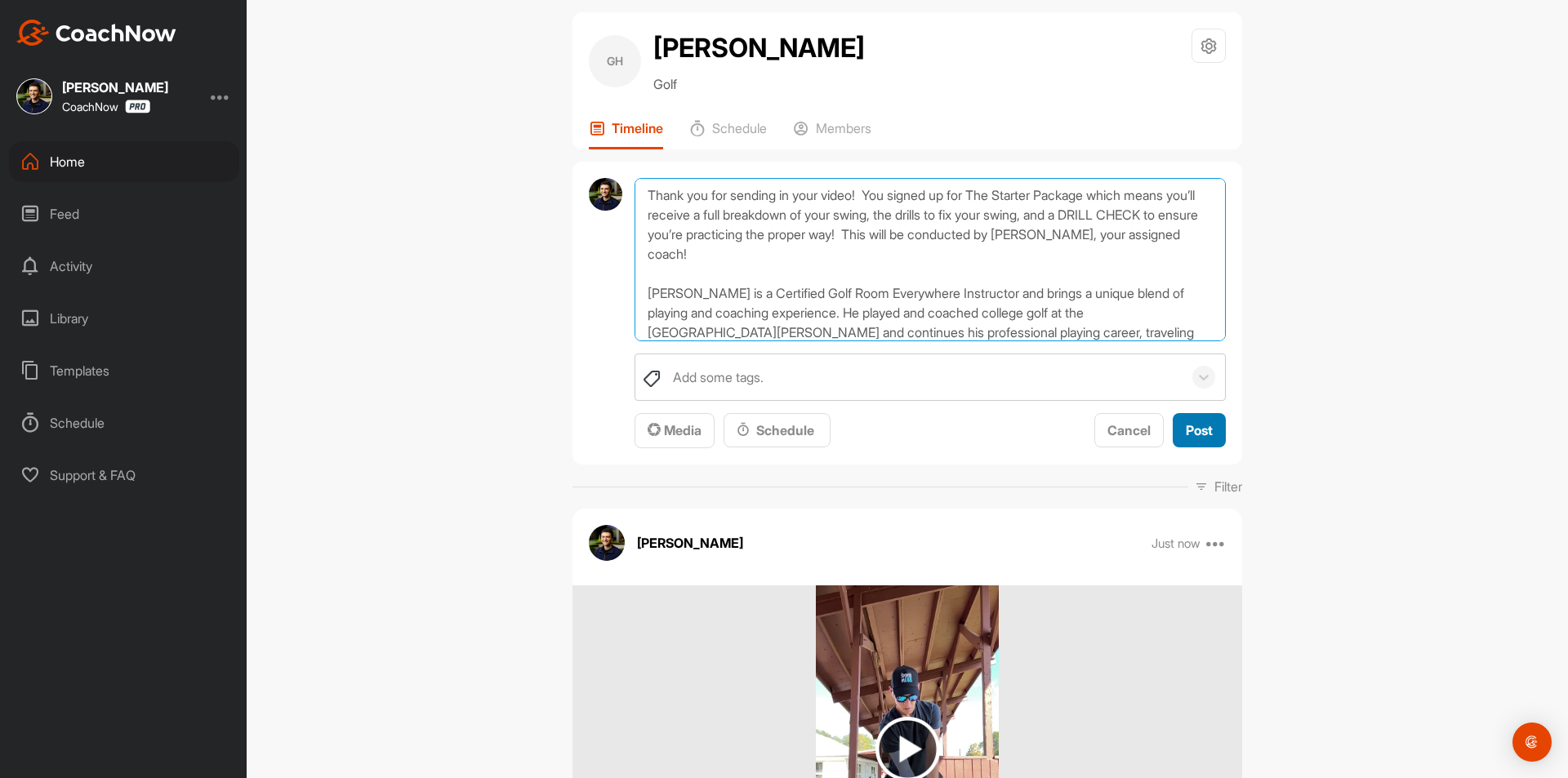
type textarea "Thank you for sending in your video! You signed up for The Starter Package whic…"
click at [1200, 435] on span "Post" at bounding box center [1200, 430] width 27 height 16
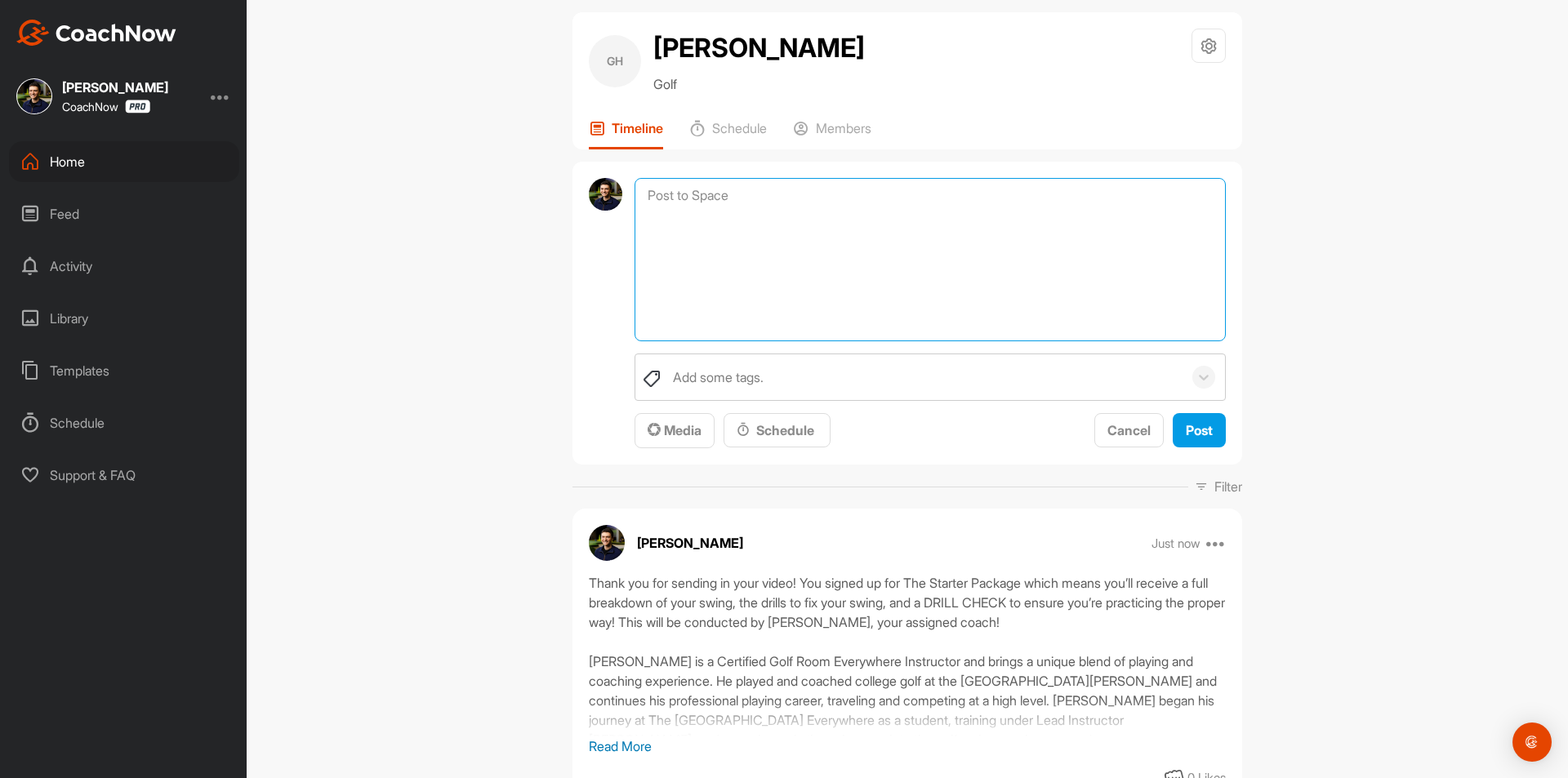
click at [766, 210] on textarea at bounding box center [930, 259] width 591 height 164
paste textarea "I have attached a PDF showing you how to get the most out of your Membership. H…"
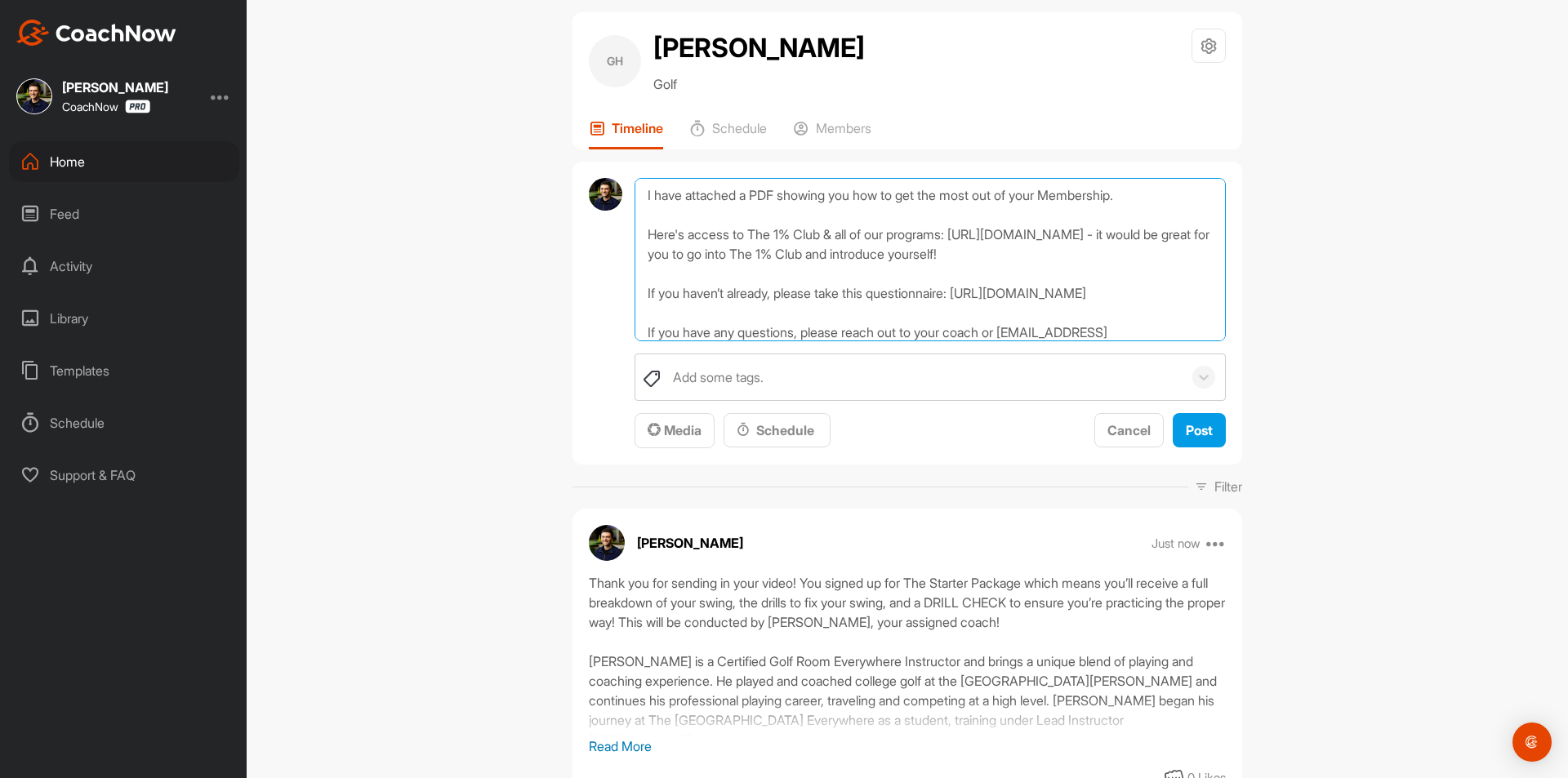
scroll to position [40, 0]
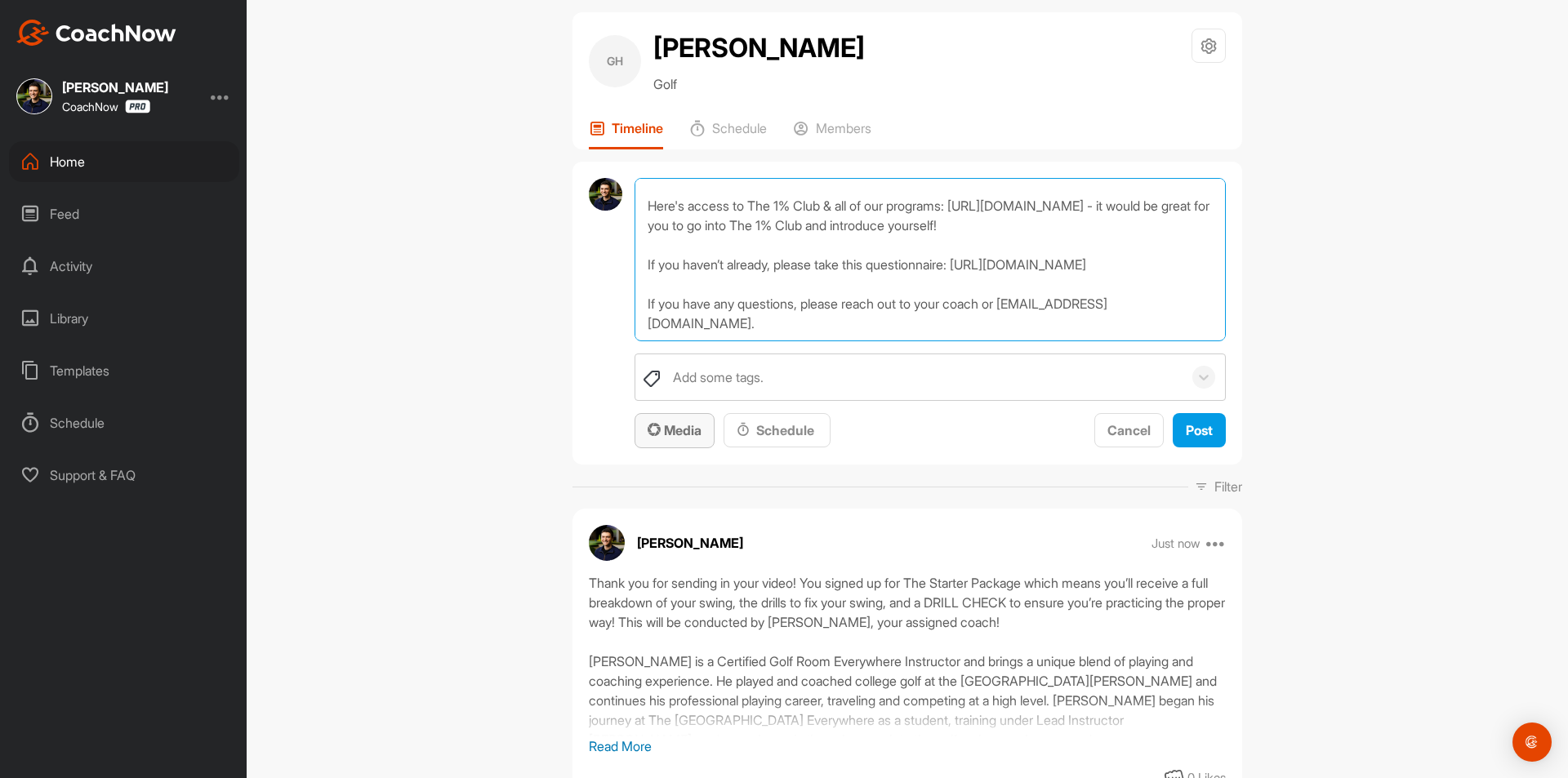
type textarea "I have attached a PDF showing you how to get the most out of your Membership. H…"
drag, startPoint x: 671, startPoint y: 424, endPoint x: 686, endPoint y: 412, distance: 19.2
click at [686, 413] on div "Media Schedule" at bounding box center [732, 431] width 196 height 36
click at [678, 421] on div "Media" at bounding box center [675, 430] width 54 height 19
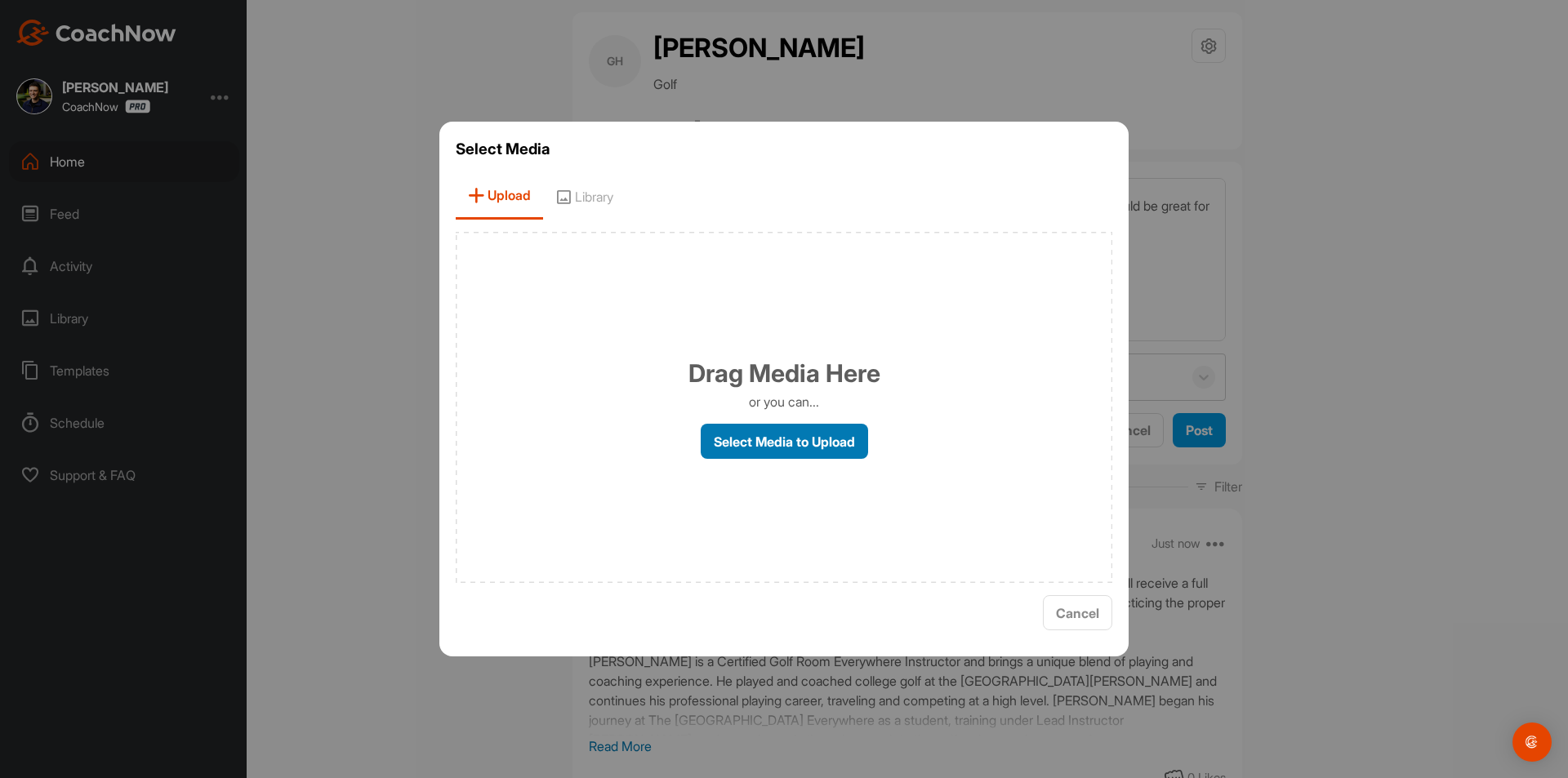
click at [761, 436] on label "Select Media to Upload" at bounding box center [784, 441] width 167 height 35
click at [0, 0] on input "Select Media to Upload" at bounding box center [0, 0] width 0 height 0
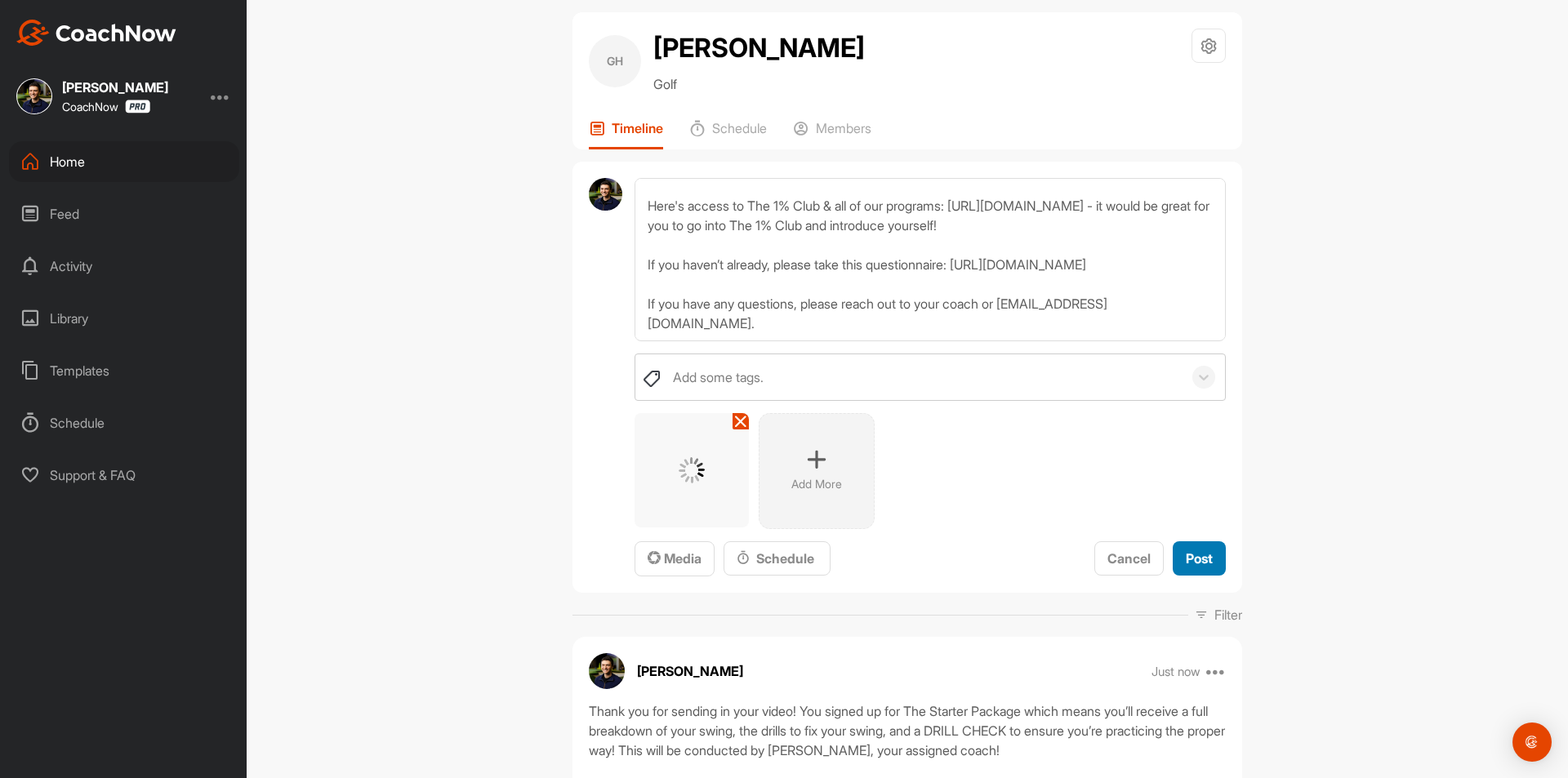
click at [1186, 561] on span "Post" at bounding box center [1200, 558] width 27 height 16
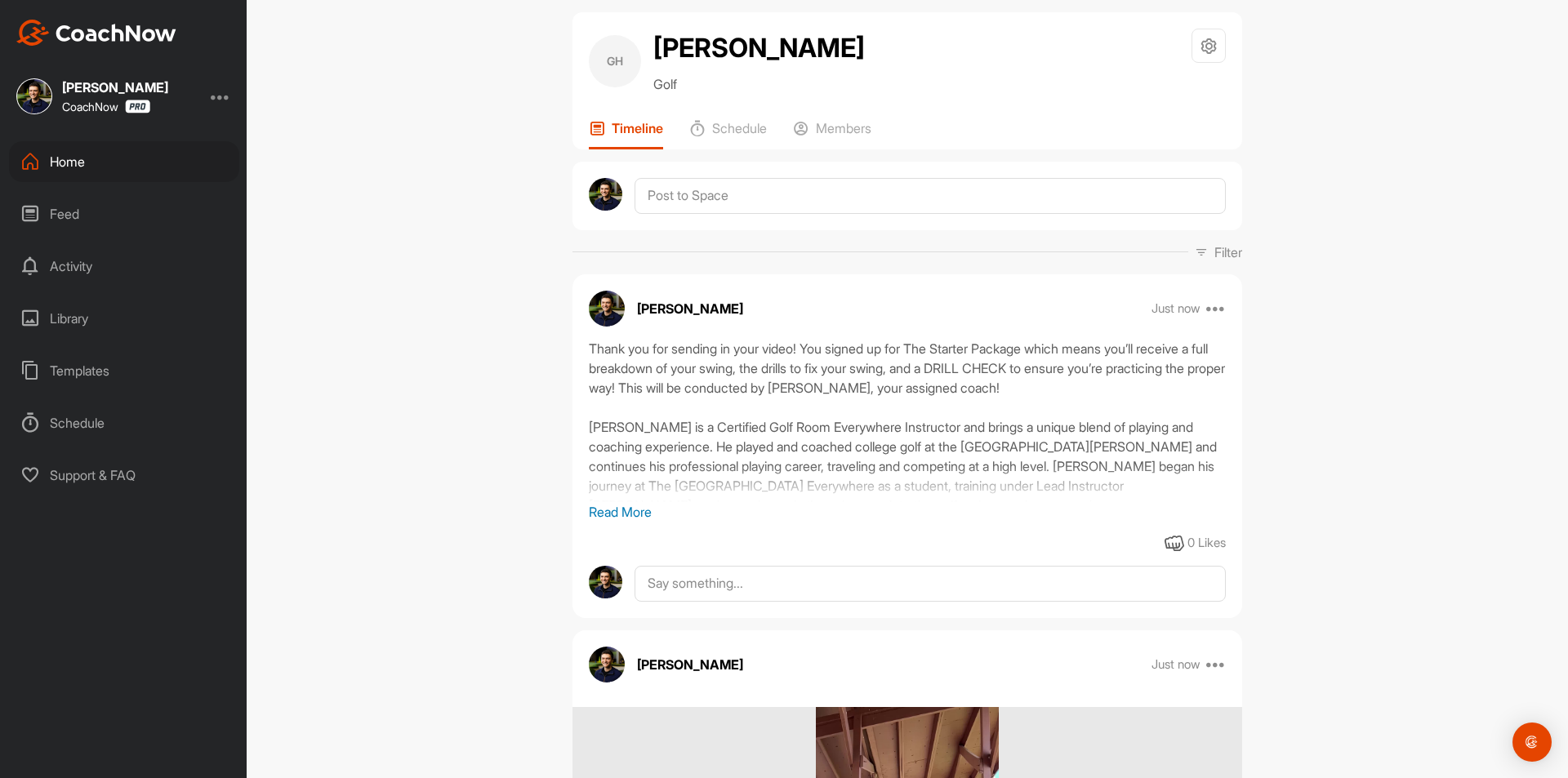
scroll to position [0, 0]
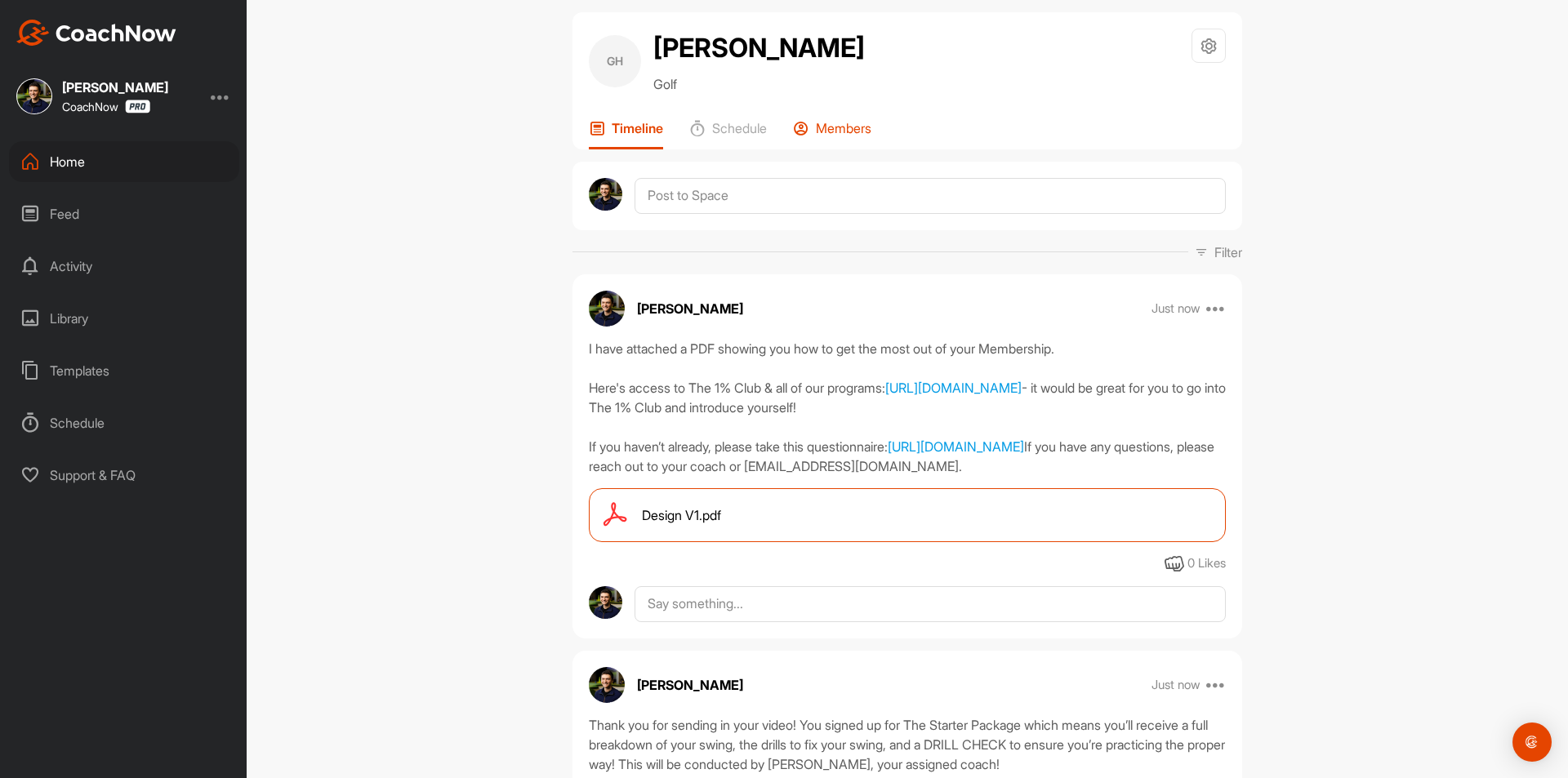
click at [844, 136] on p "Members" at bounding box center [844, 128] width 55 height 16
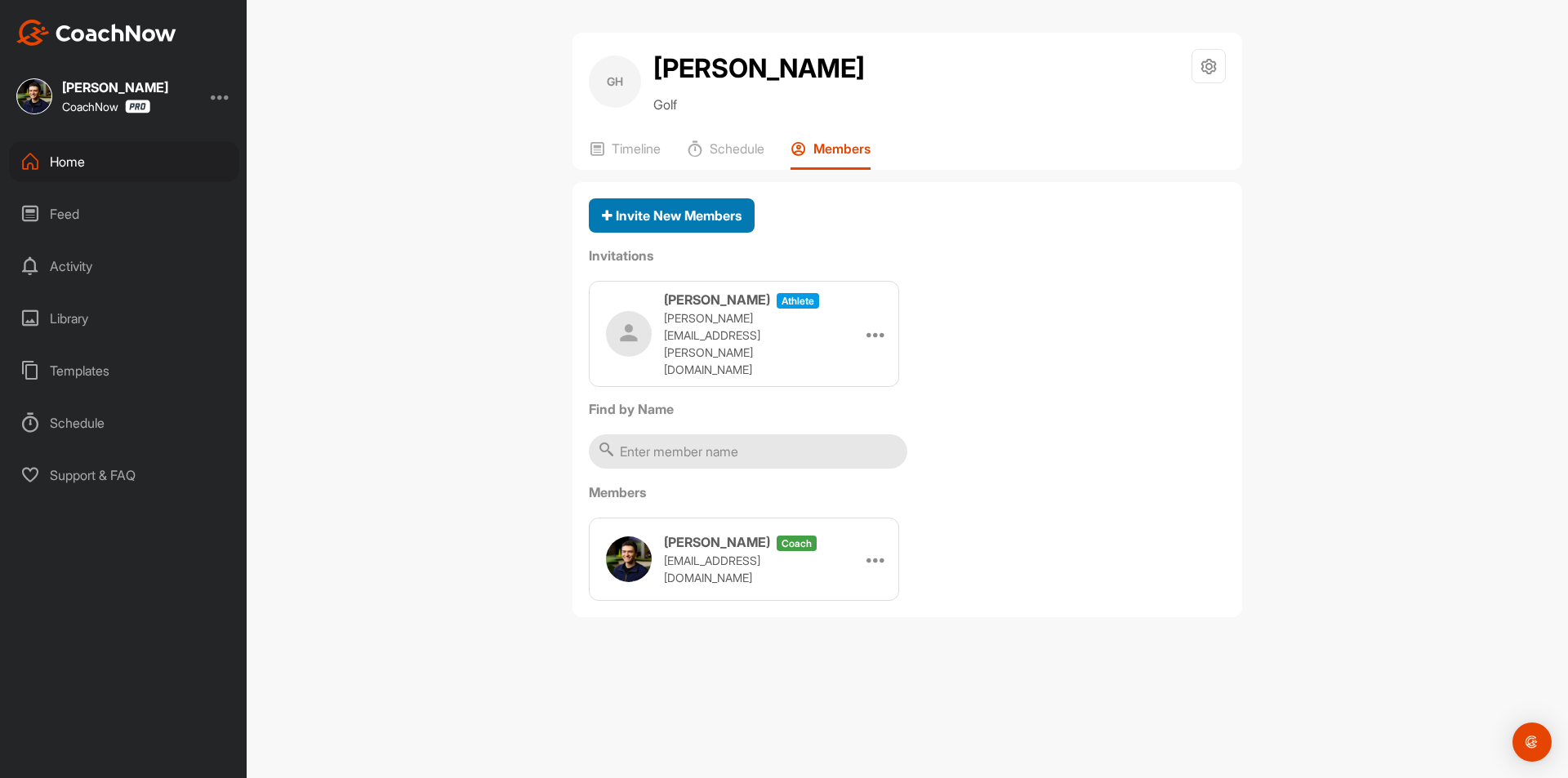
click at [688, 218] on span "Invite New Members" at bounding box center [672, 215] width 139 height 16
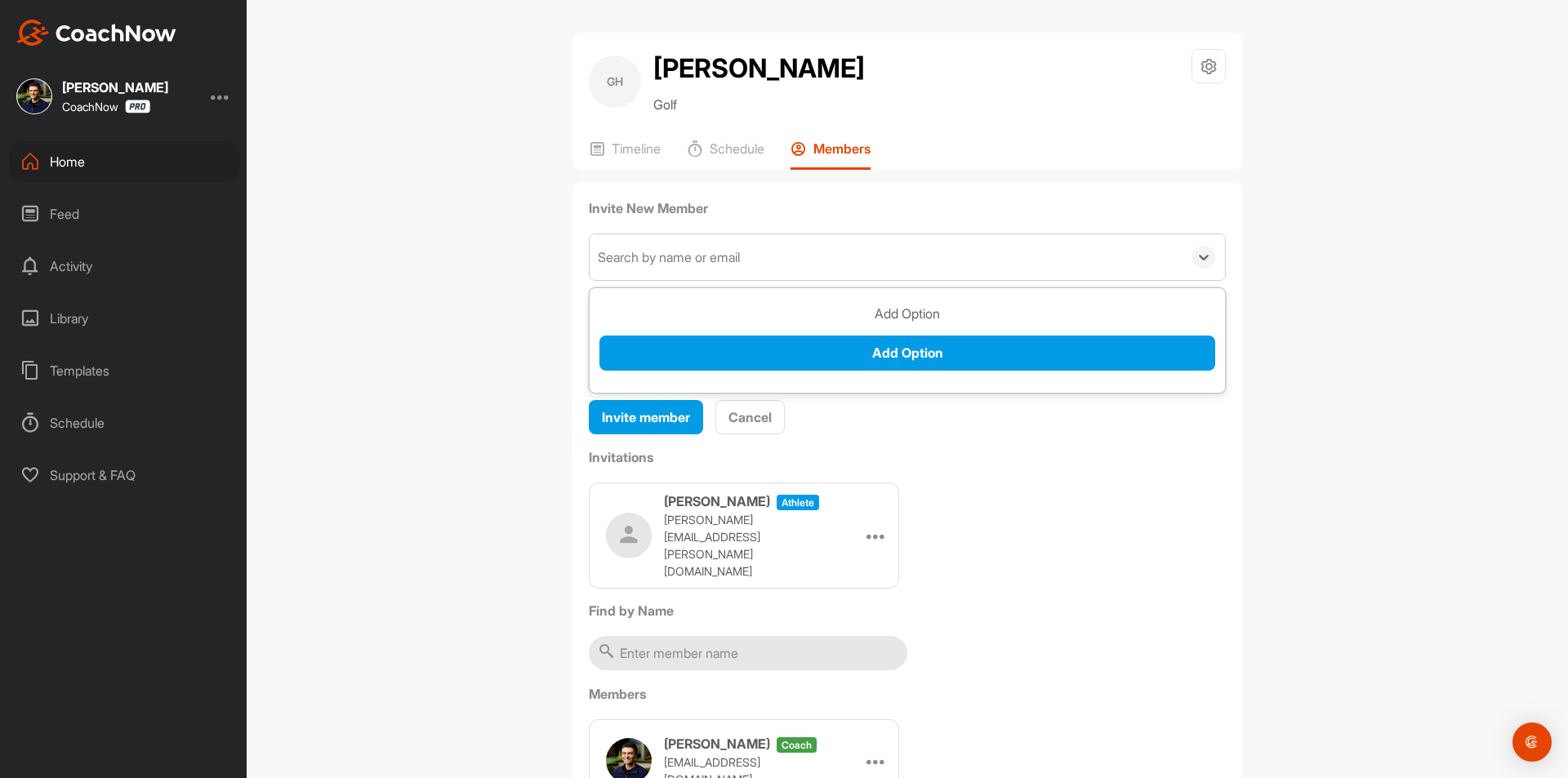
click at [683, 261] on div "Search by name or email" at bounding box center [668, 257] width 142 height 19
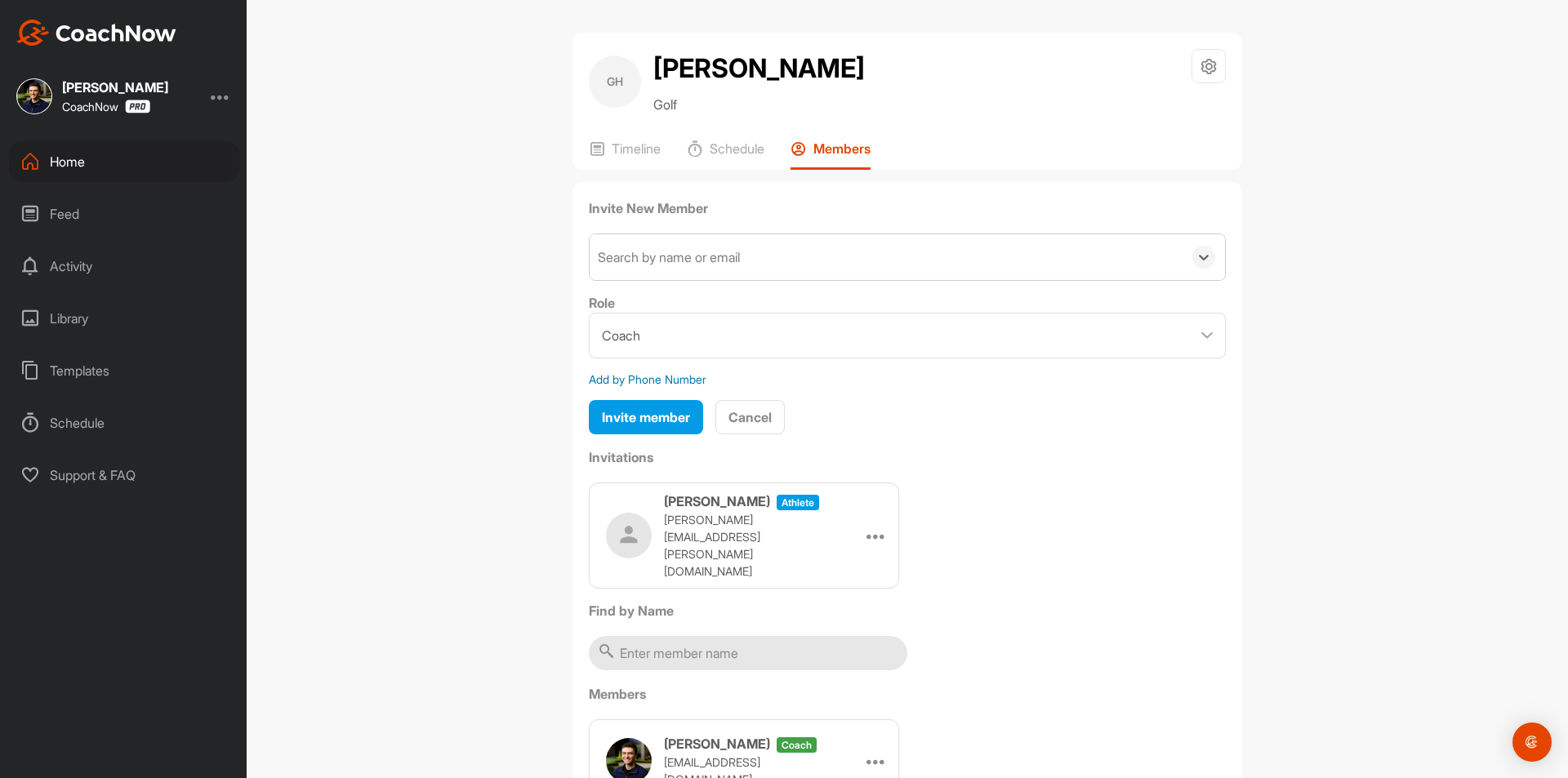
click at [687, 259] on div "Search by name or email" at bounding box center [668, 257] width 142 height 19
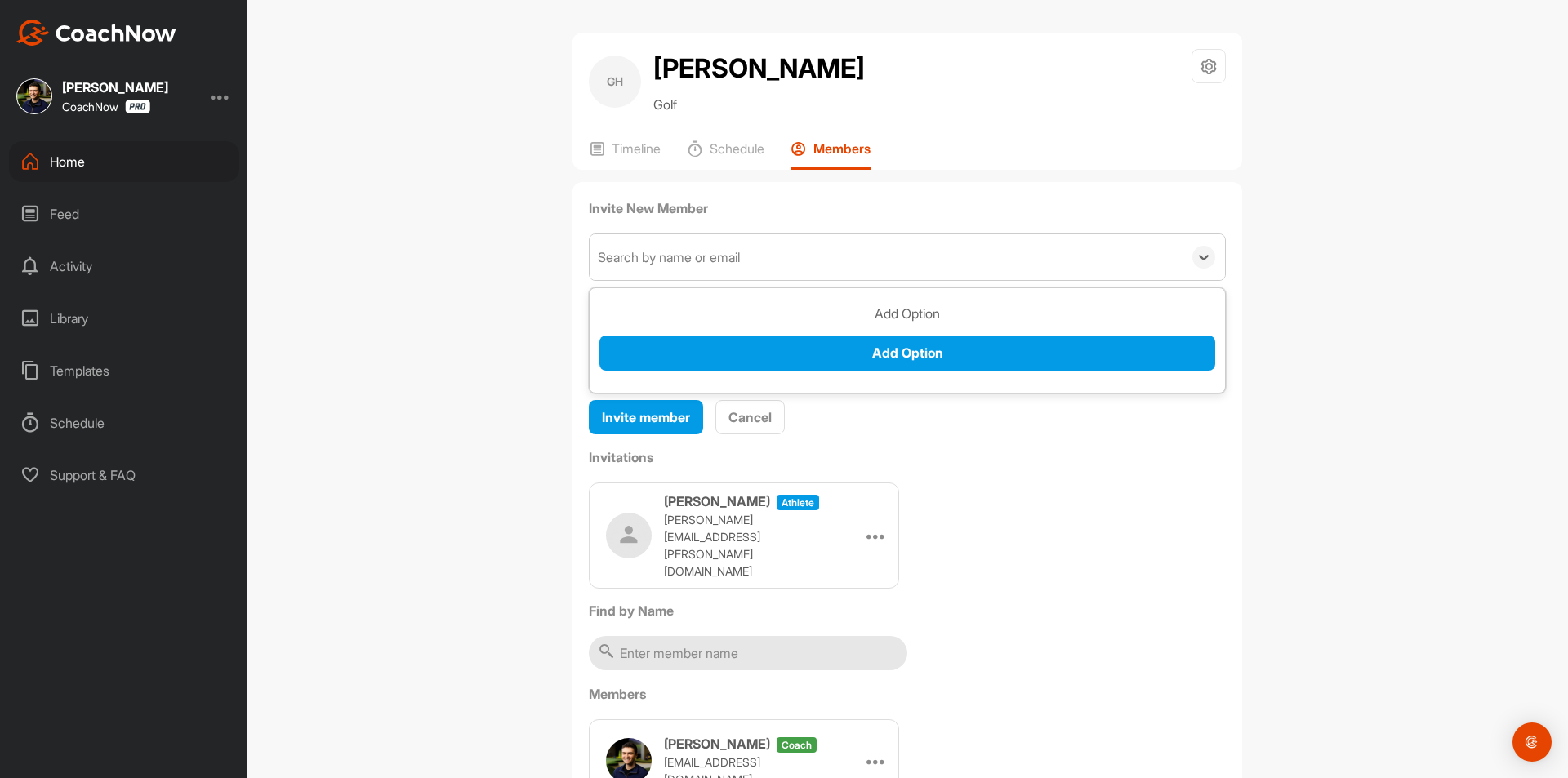
click at [687, 259] on div "Search by name or email" at bounding box center [668, 257] width 142 height 19
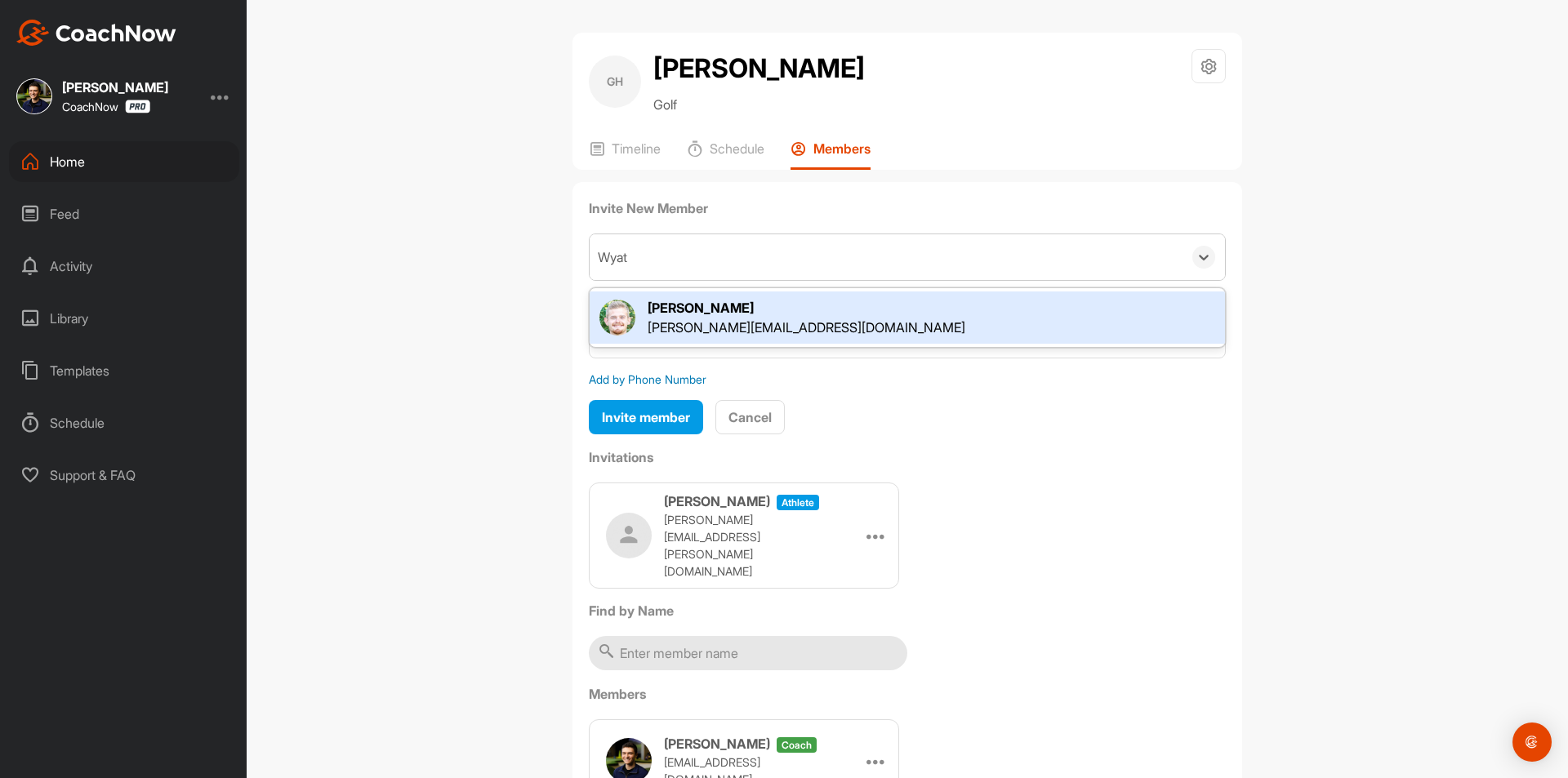
type input "[PERSON_NAME]"
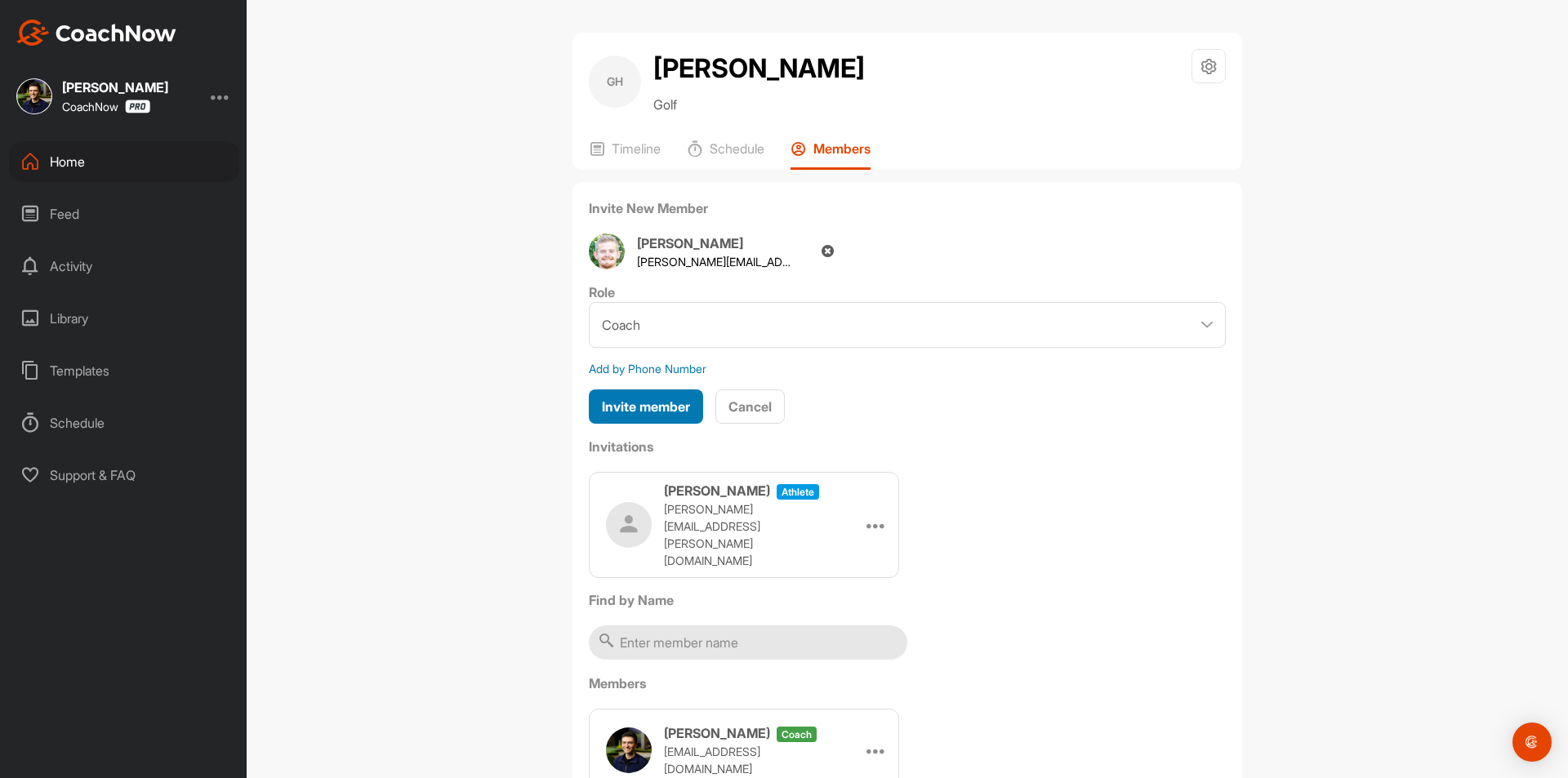
click at [662, 412] on span "Invite member" at bounding box center [645, 406] width 88 height 16
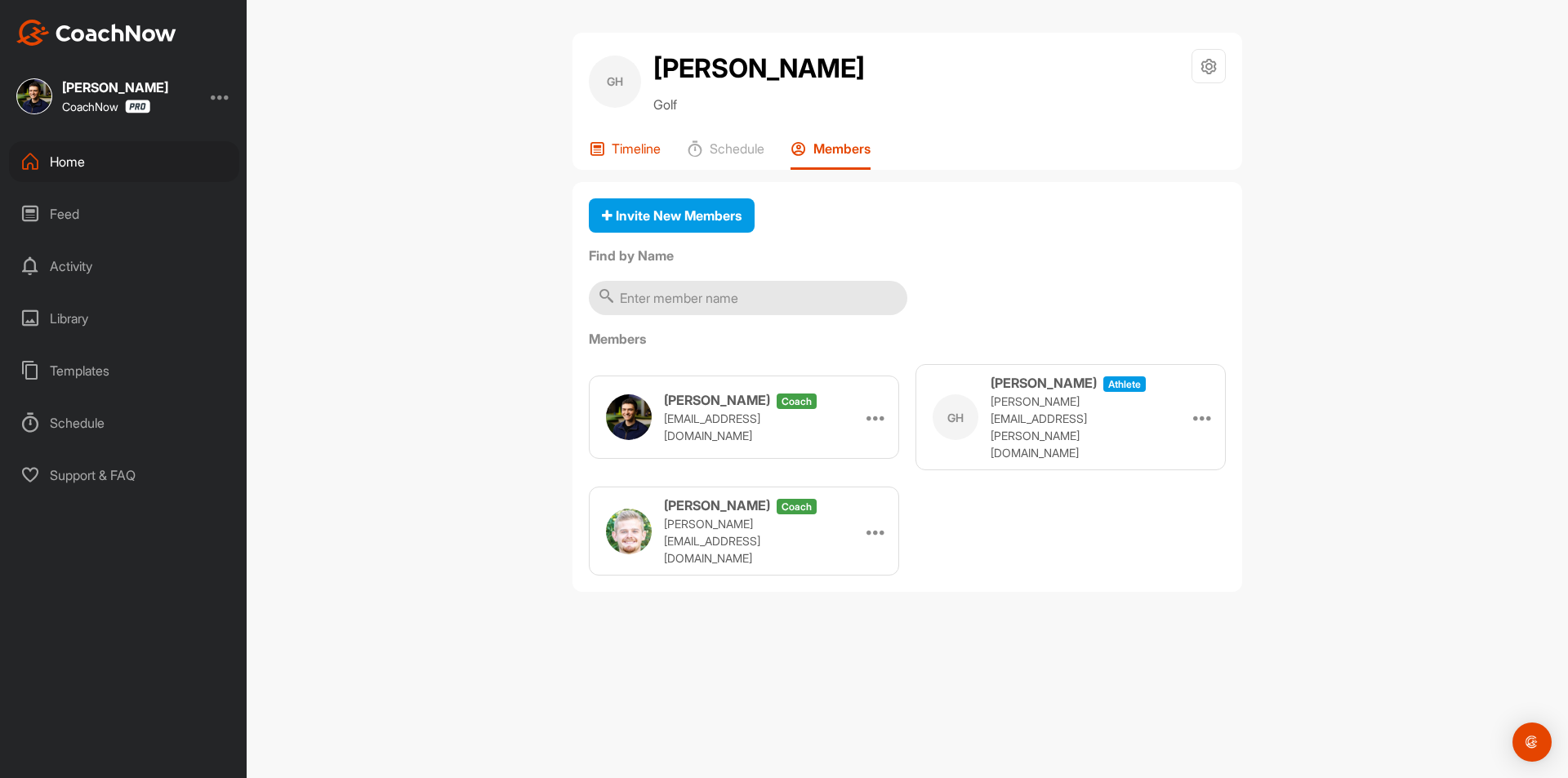
click at [651, 147] on p "Timeline" at bounding box center [636, 148] width 49 height 16
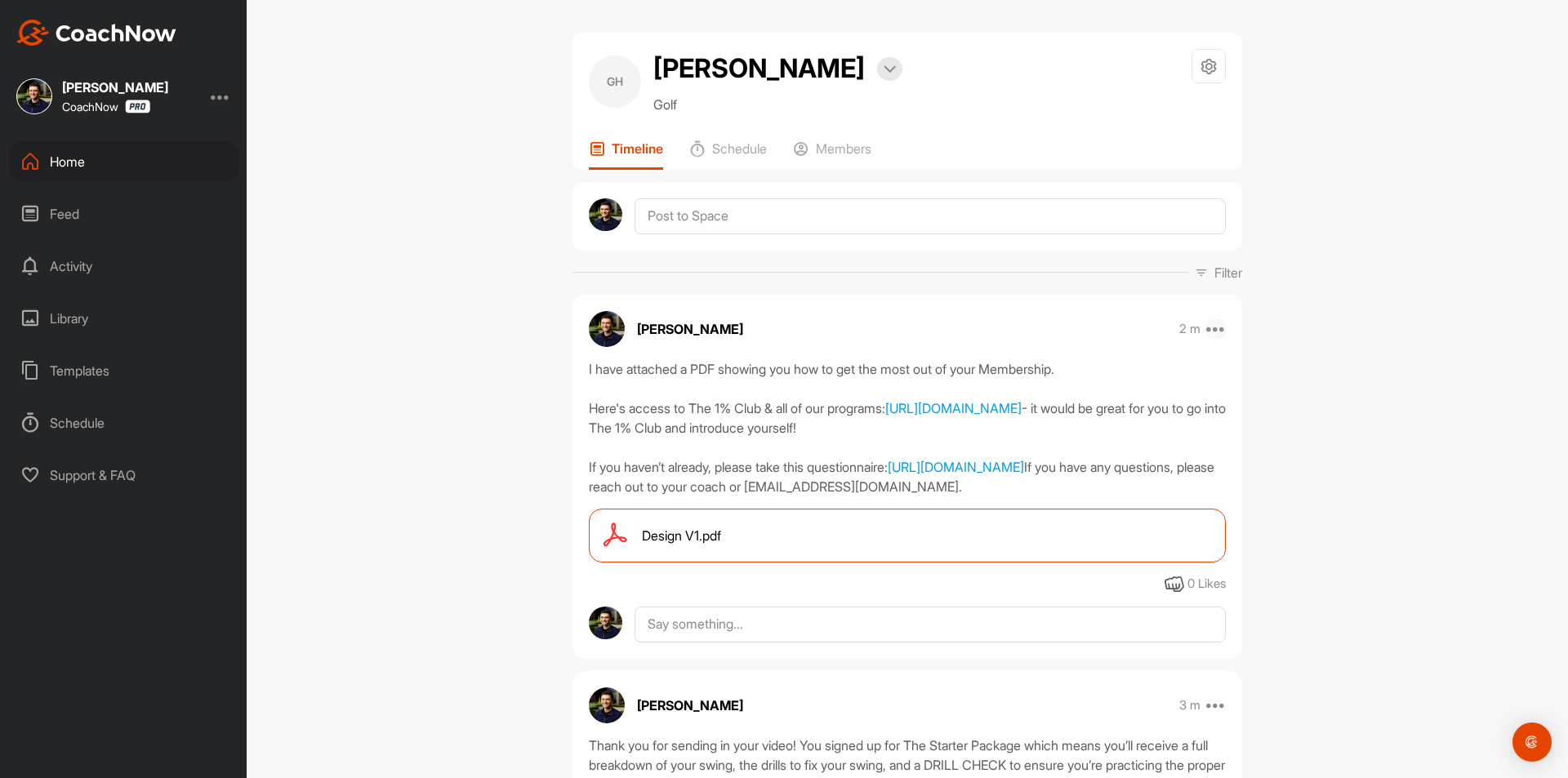
click at [1216, 331] on icon at bounding box center [1215, 328] width 19 height 19
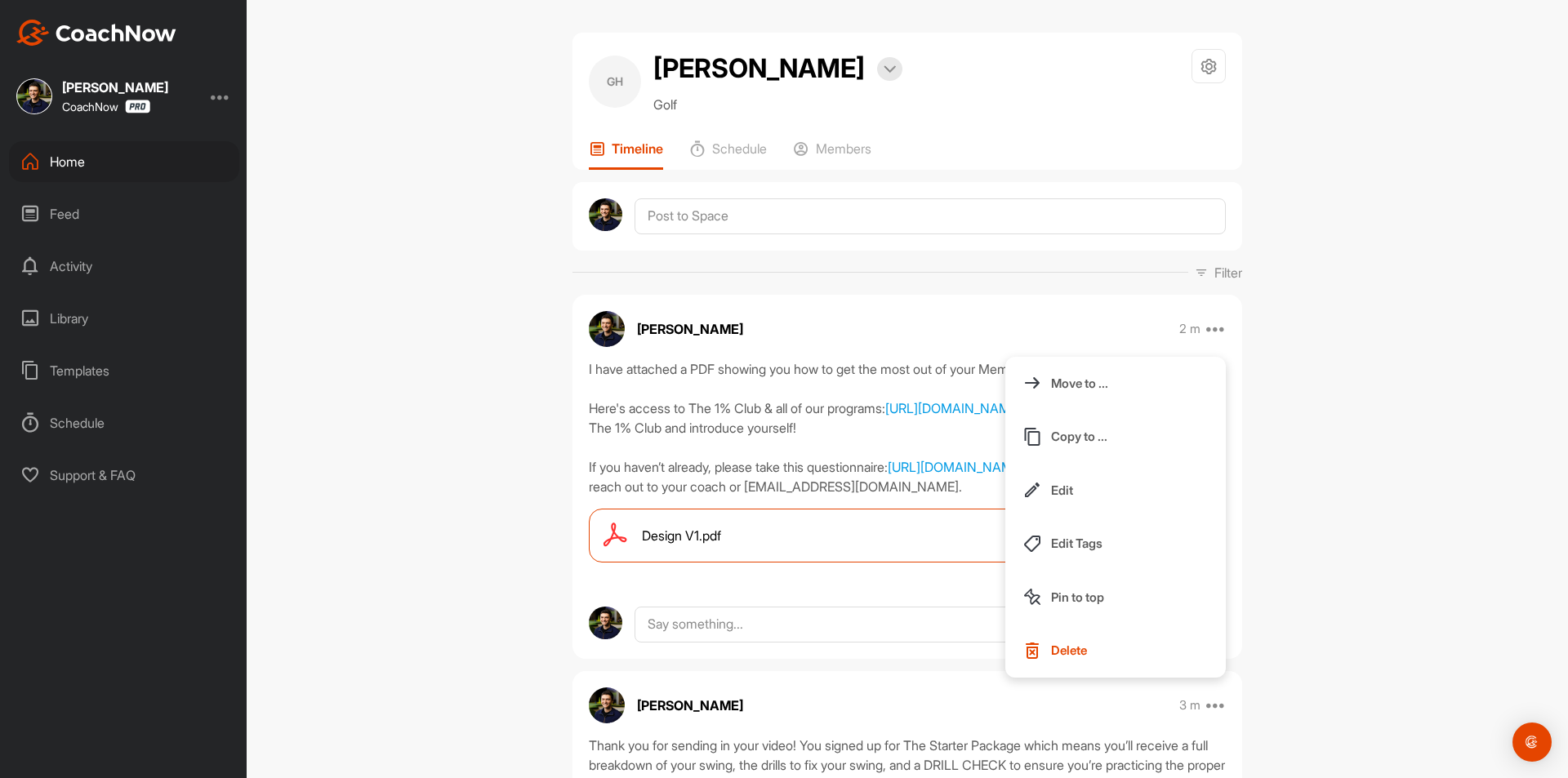
click at [750, 473] on div "I have attached a PDF showing you how to get the most out of your Membership. H…" at bounding box center [907, 427] width 637 height 137
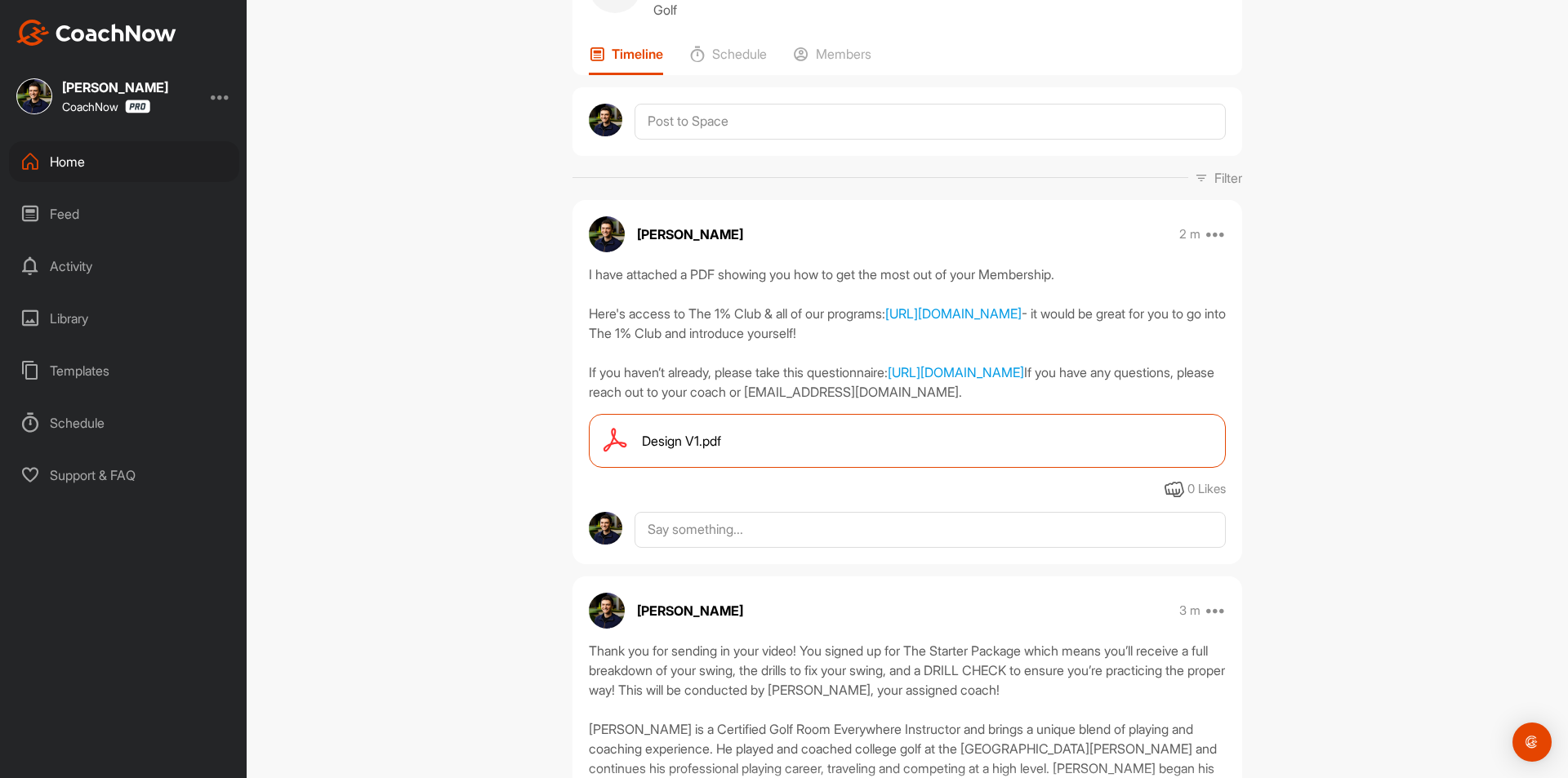
scroll to position [81, 0]
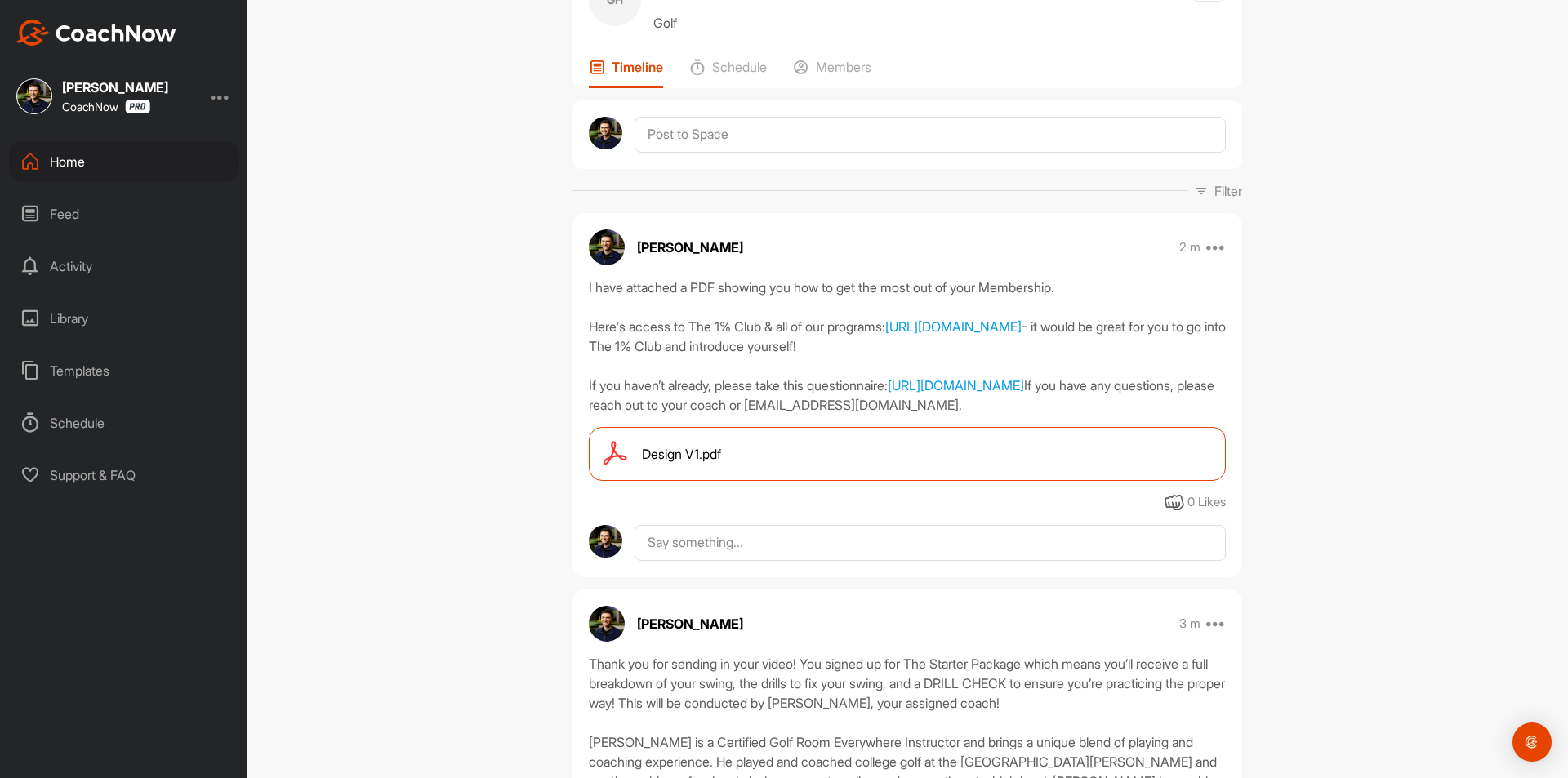
click at [837, 435] on div "I have attached a PDF showing you how to get the most out of your Membership. H…" at bounding box center [907, 395] width 670 height 235
click at [837, 415] on div "I have attached a PDF showing you how to get the most out of your Membership. H…" at bounding box center [907, 346] width 637 height 137
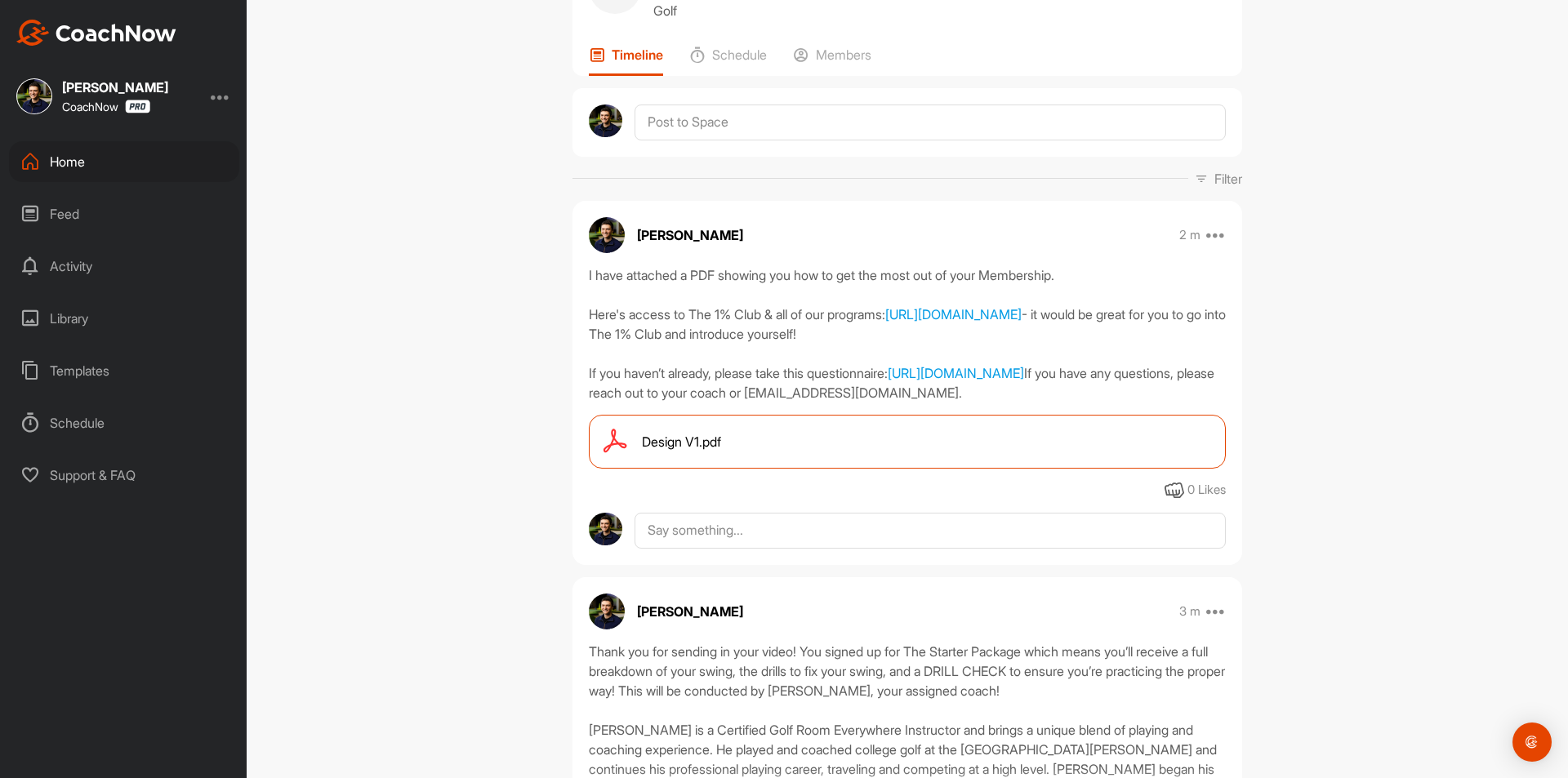
scroll to position [0, 0]
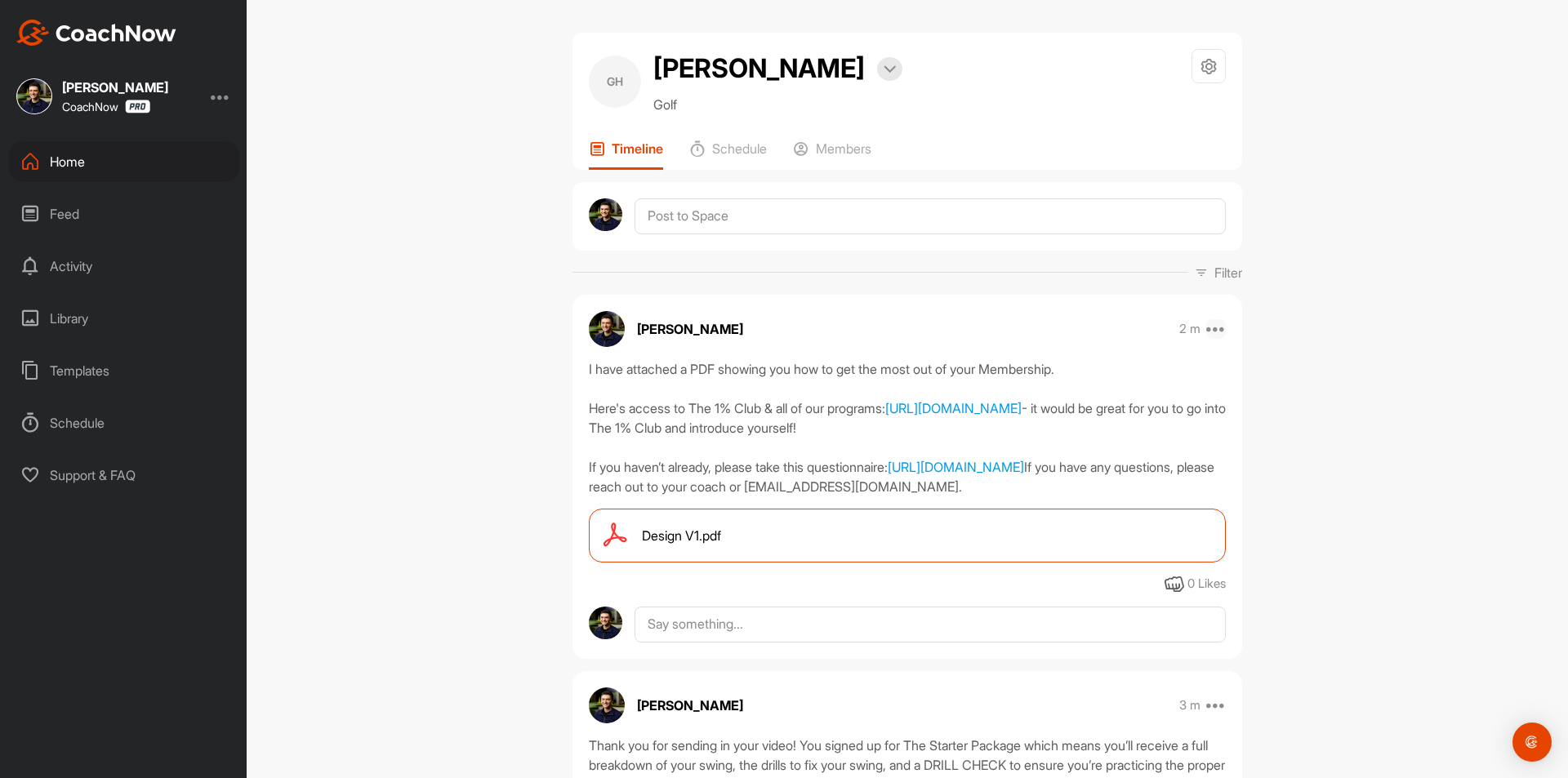
click at [1218, 327] on icon at bounding box center [1215, 328] width 19 height 19
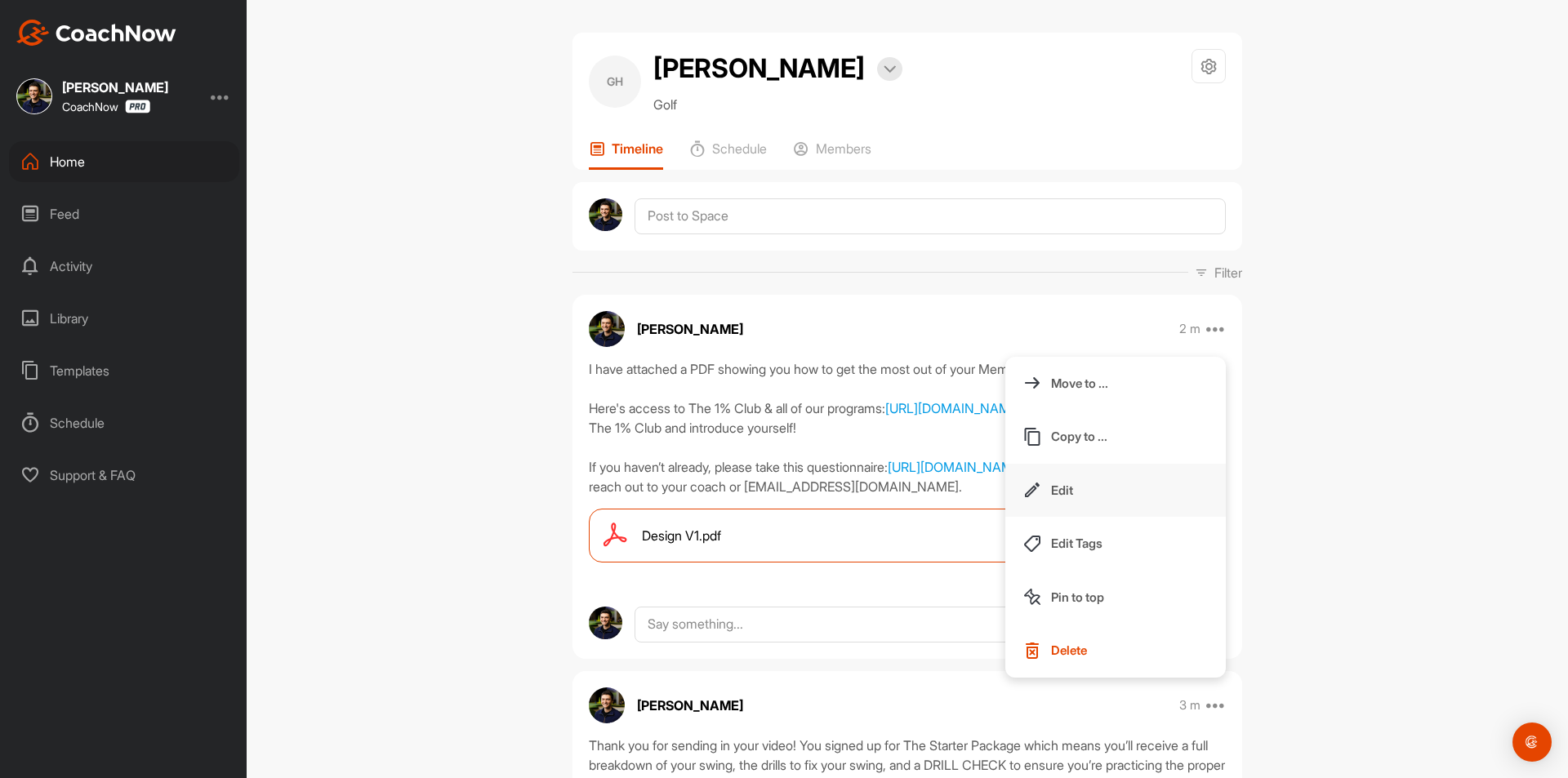
click at [1101, 497] on button "Edit" at bounding box center [1116, 491] width 221 height 54
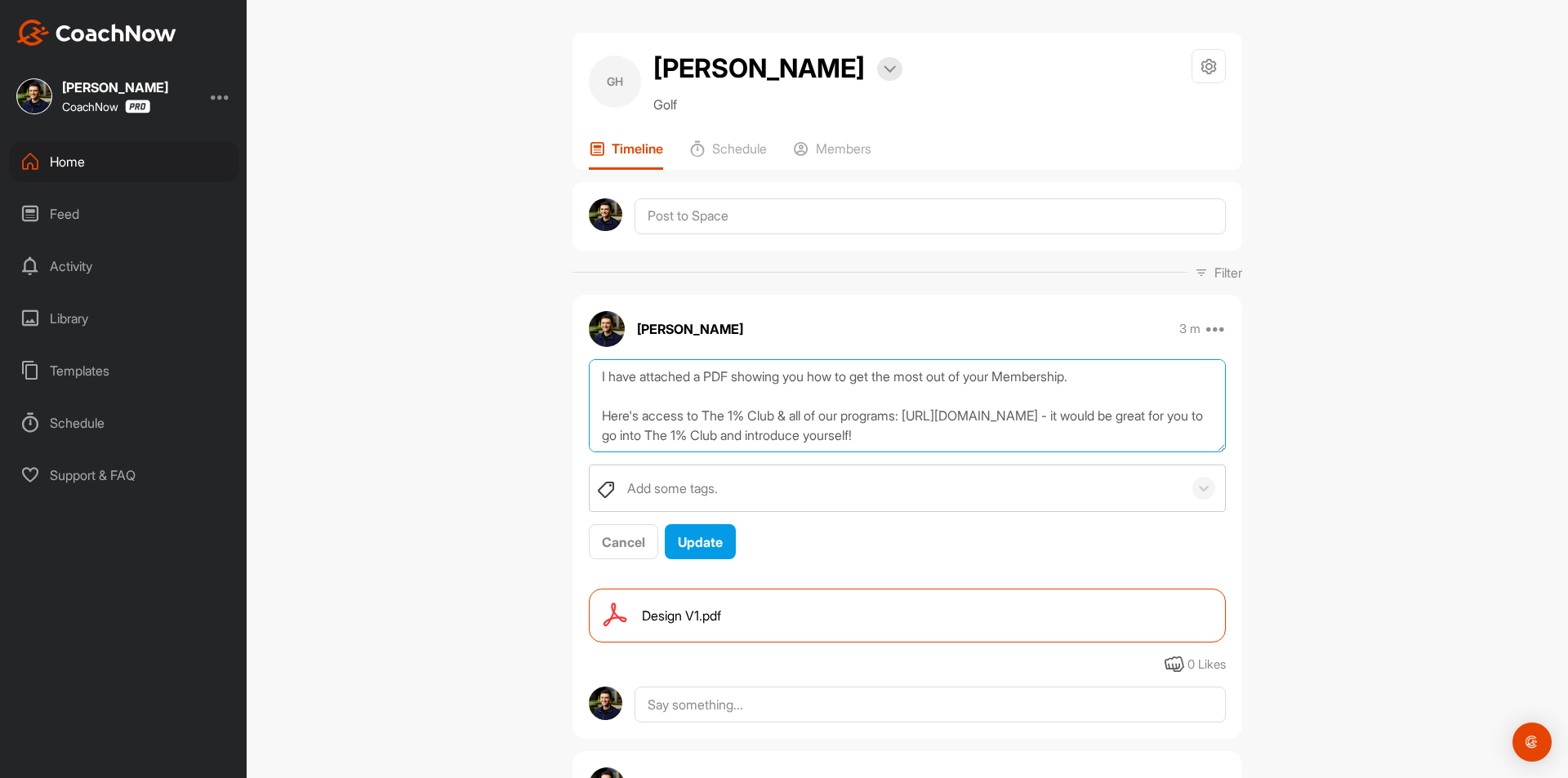
click at [785, 384] on textarea "I have attached a PDF showing you how to get the most out of your Membership. H…" at bounding box center [907, 406] width 637 height 94
paste textarea "[player name], I am pinning a post here at the top of your CoachNow Space with …"
drag, startPoint x: 678, startPoint y: 377, endPoint x: 557, endPoint y: 379, distance: 121.0
type textarea "Graha, I am pinning a post here at the top of your CoachNow Space with some imp…"
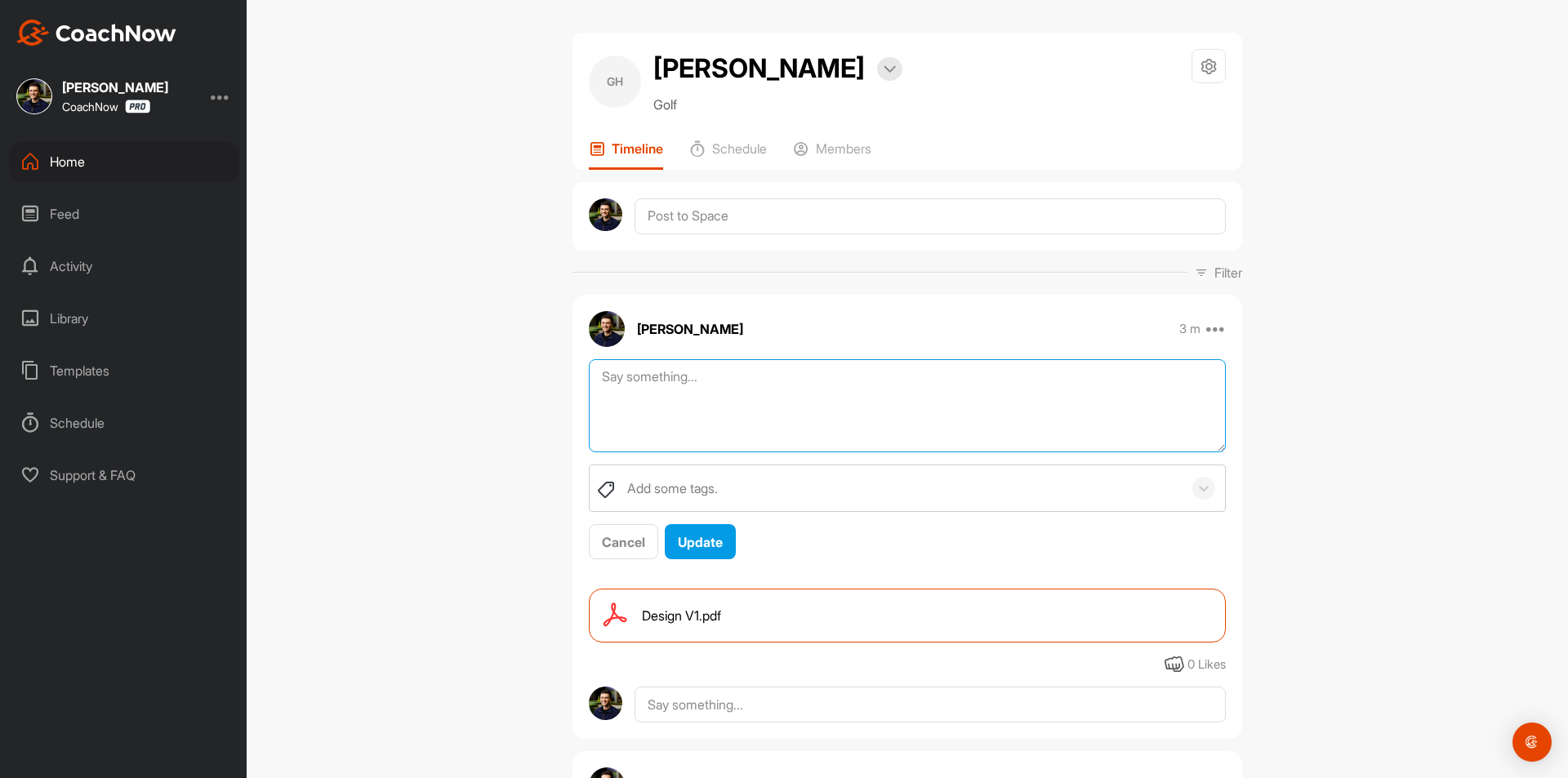
click at [657, 388] on textarea at bounding box center [907, 406] width 637 height 94
paste textarea "I have attached a PDF showing you how to get the most out of your Membership. H…"
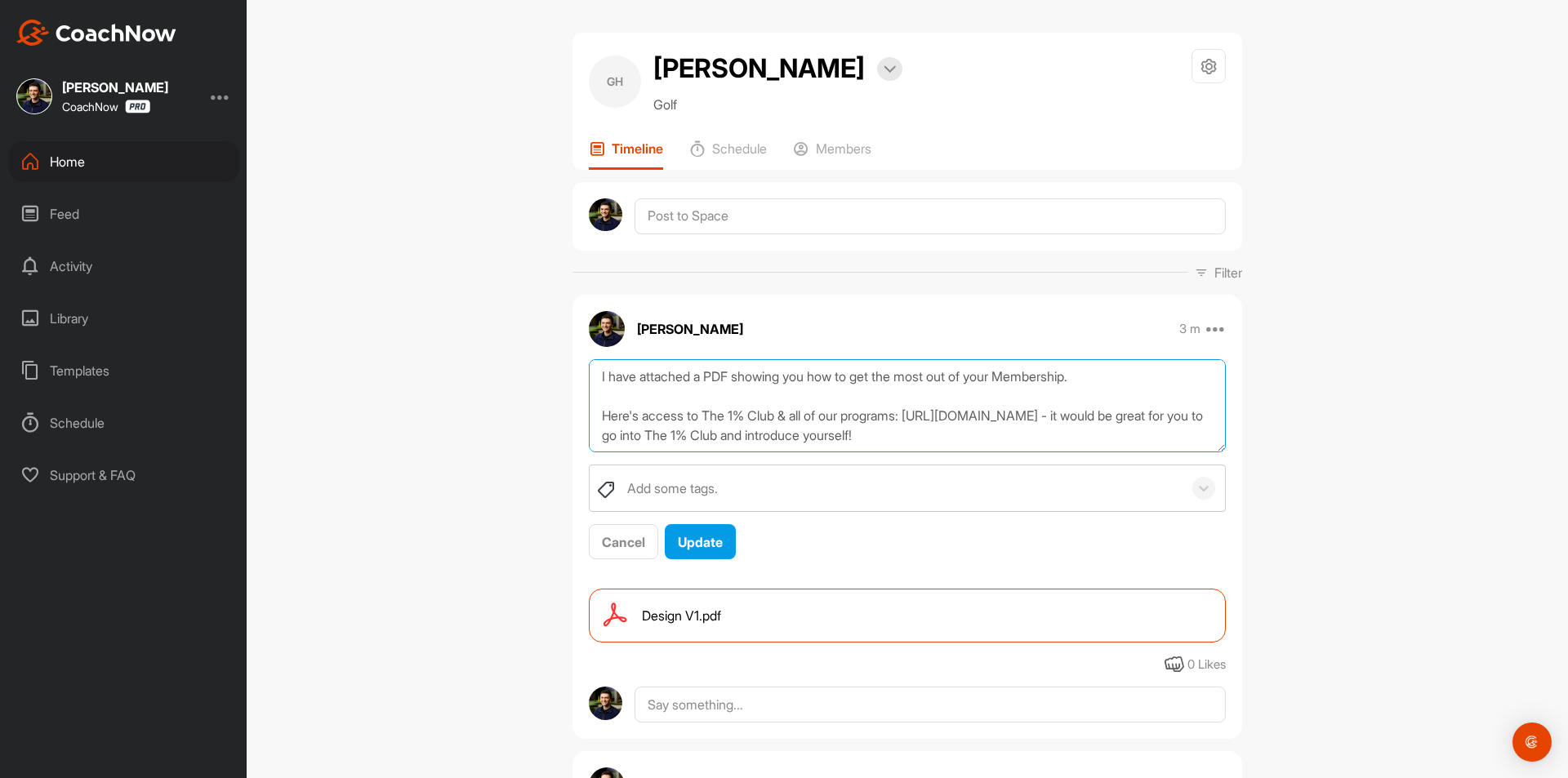
scroll to position [98, 0]
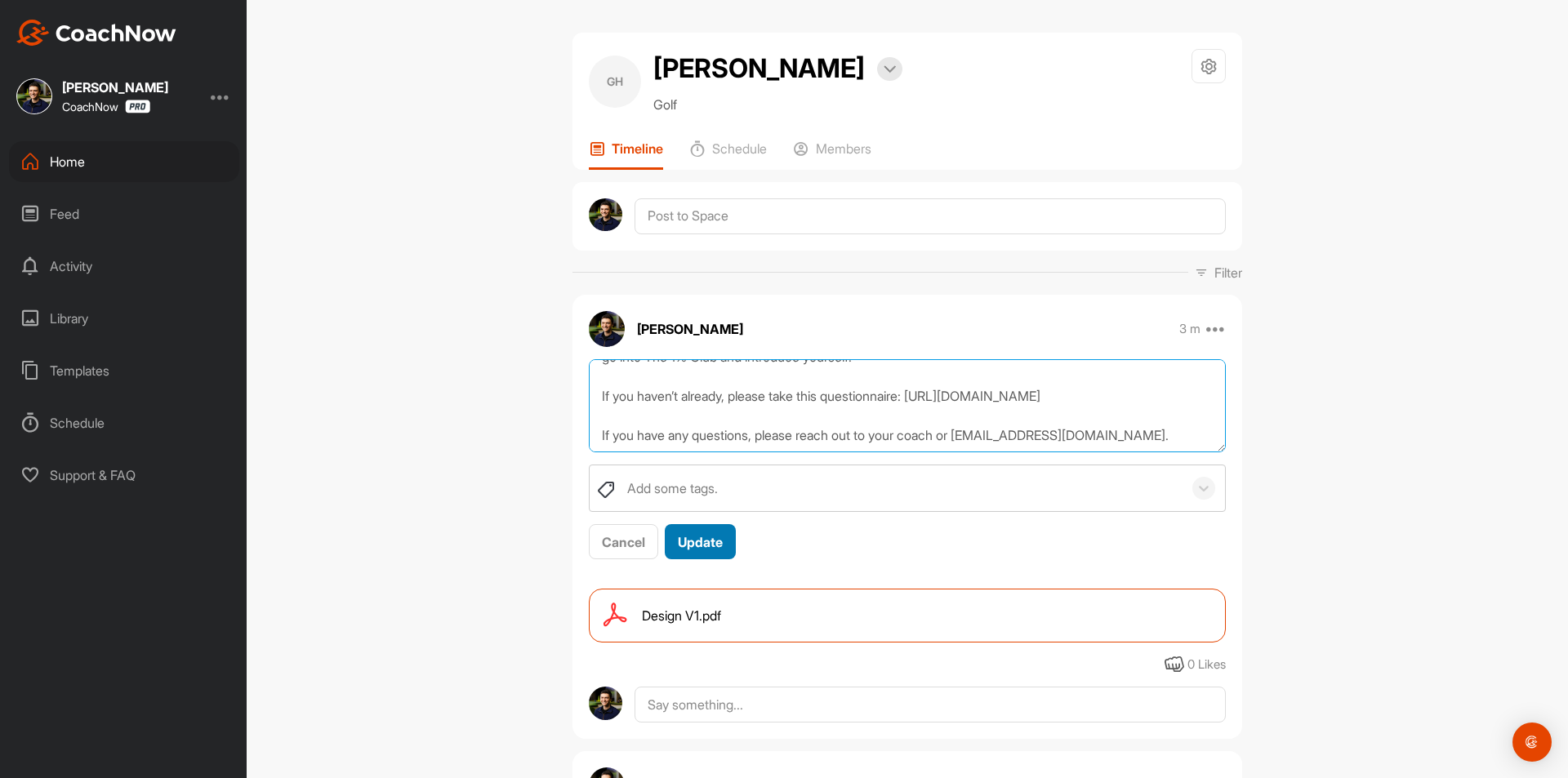
type textarea "I have attached a PDF showing you how to get the most out of your Membership. H…"
click at [688, 543] on span "Update" at bounding box center [701, 541] width 45 height 16
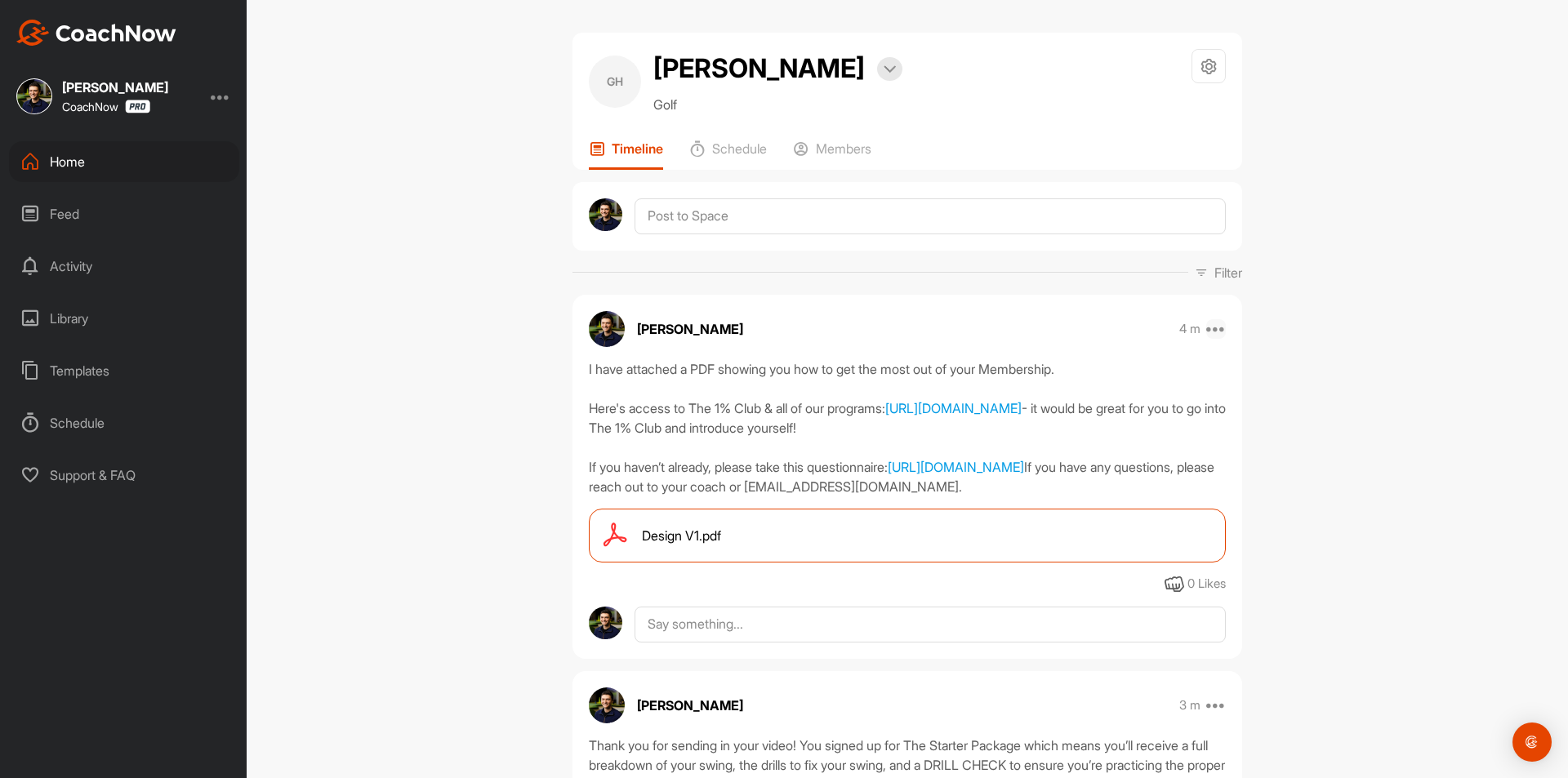
click at [1216, 328] on icon at bounding box center [1215, 328] width 19 height 19
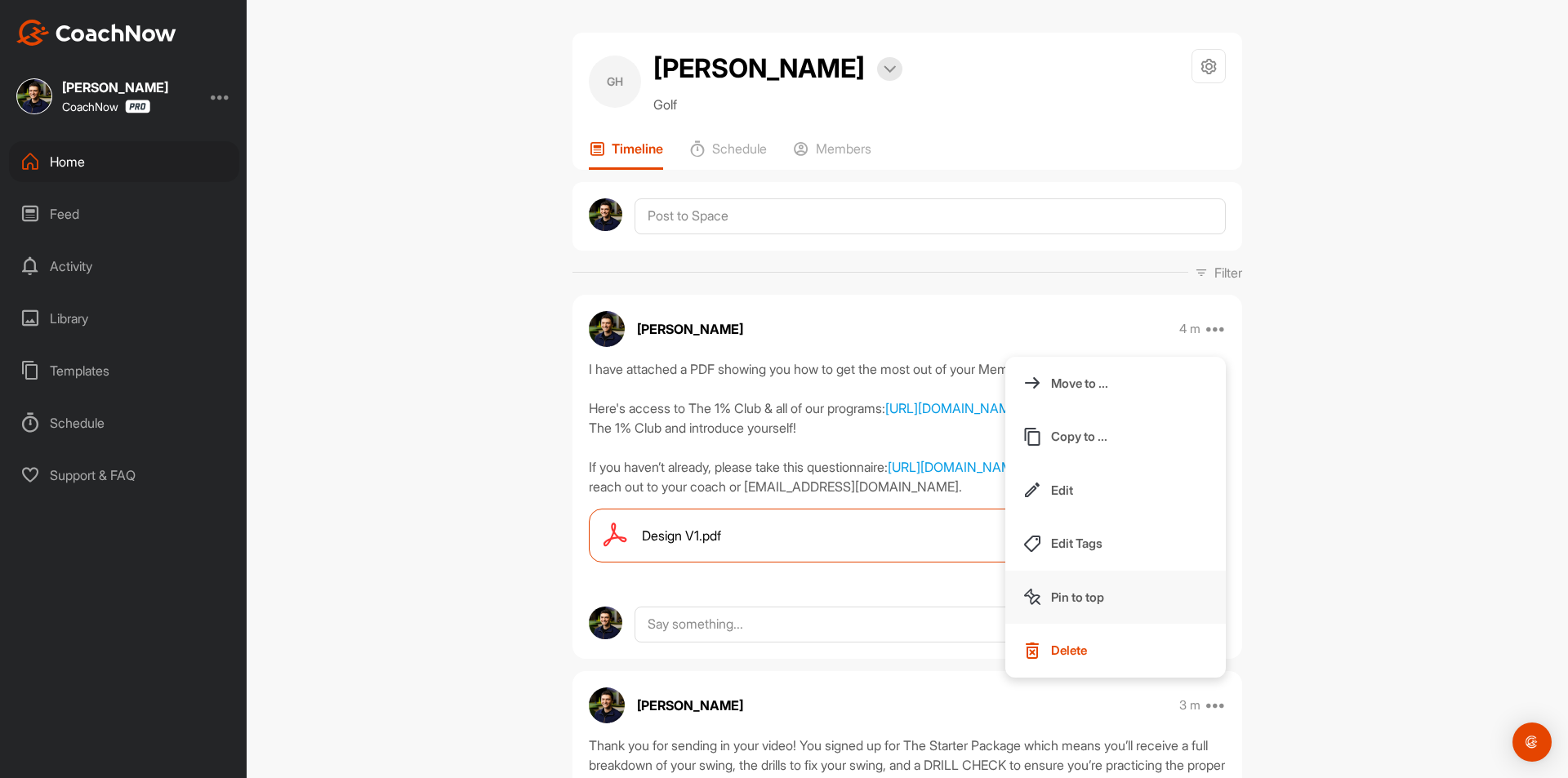
click at [1094, 599] on p "Pin to top" at bounding box center [1077, 597] width 53 height 17
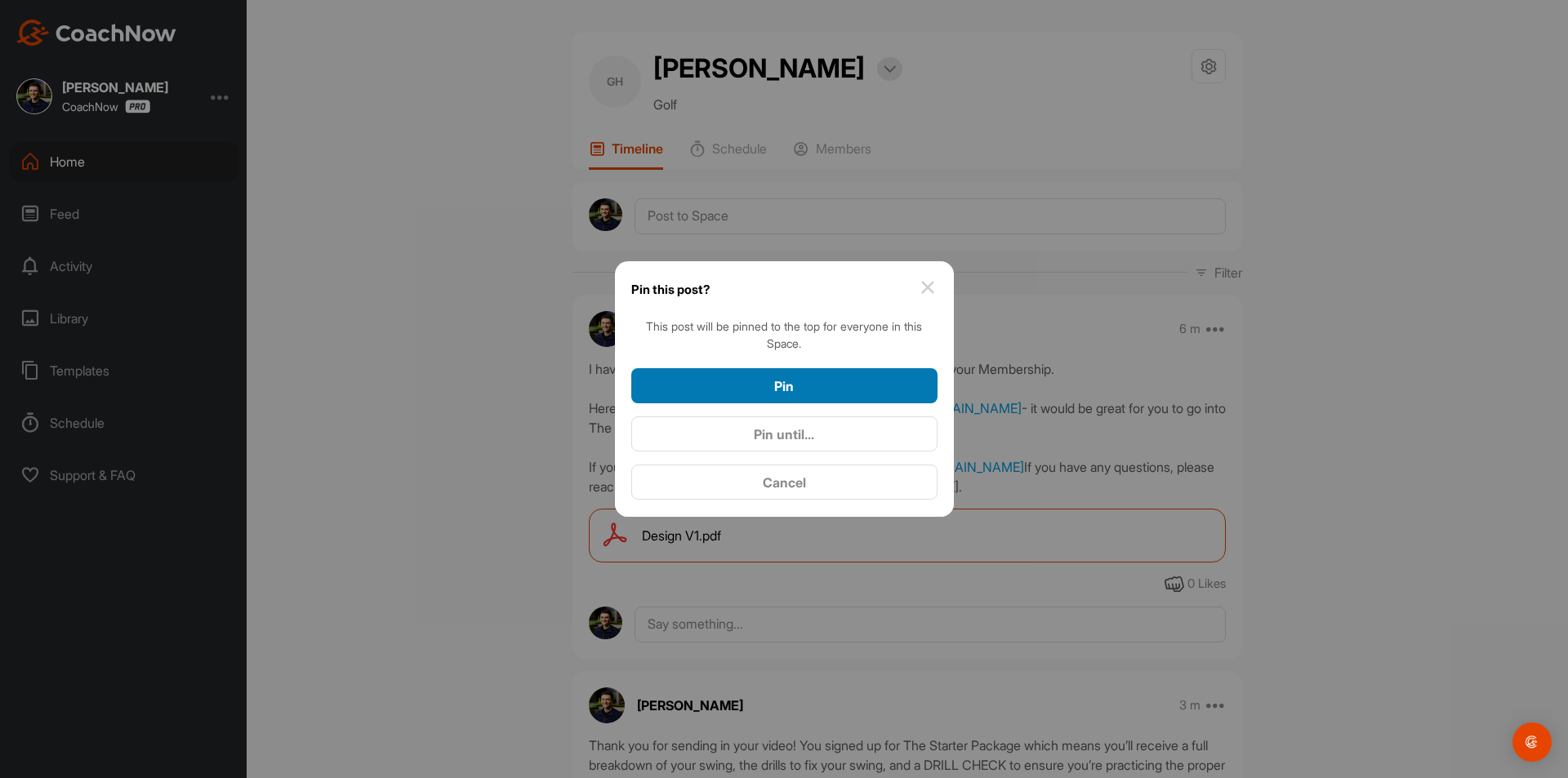
click at [797, 380] on div "Pin" at bounding box center [785, 386] width 280 height 19
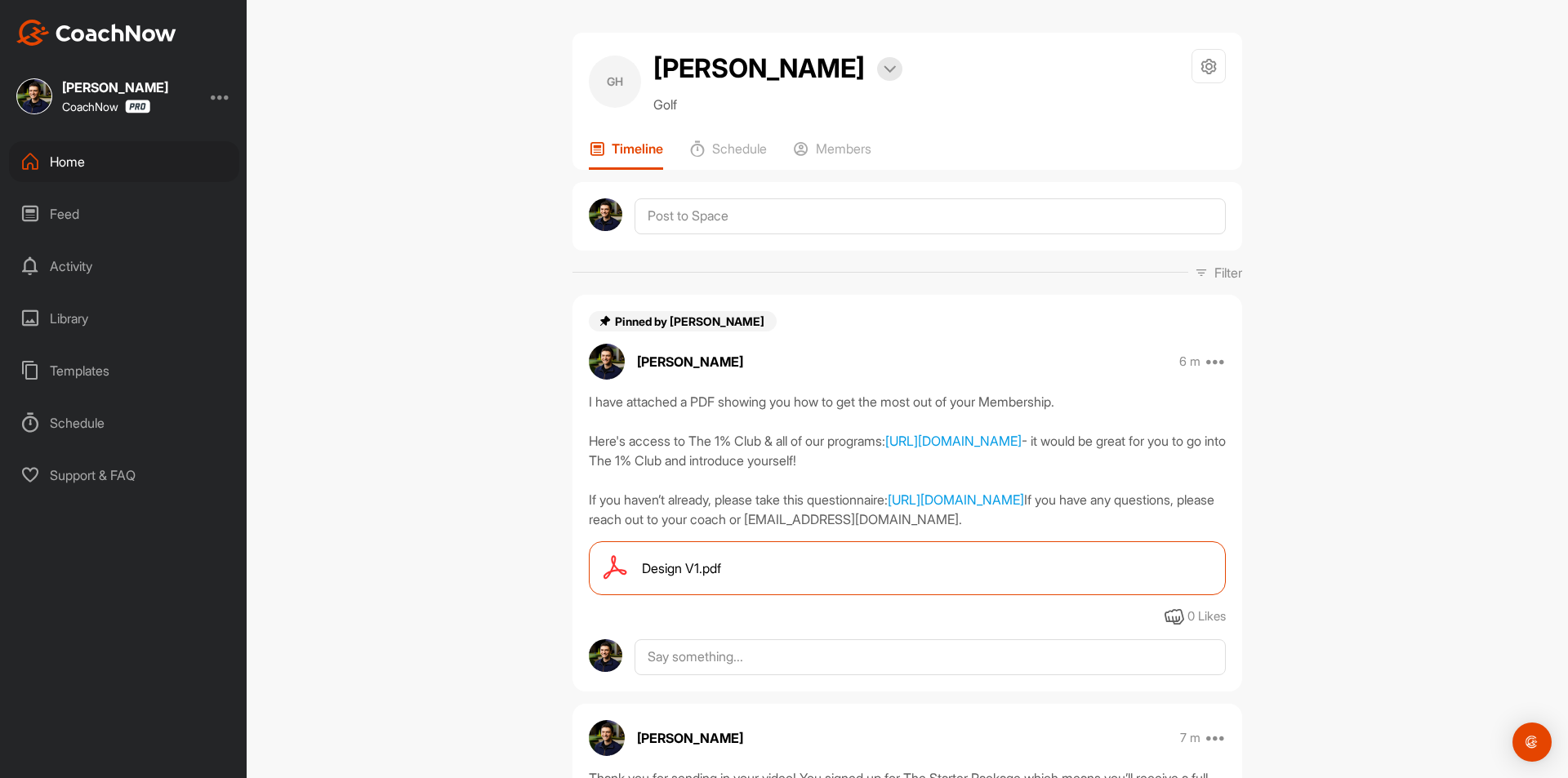
click at [154, 164] on div "Home" at bounding box center [124, 161] width 230 height 41
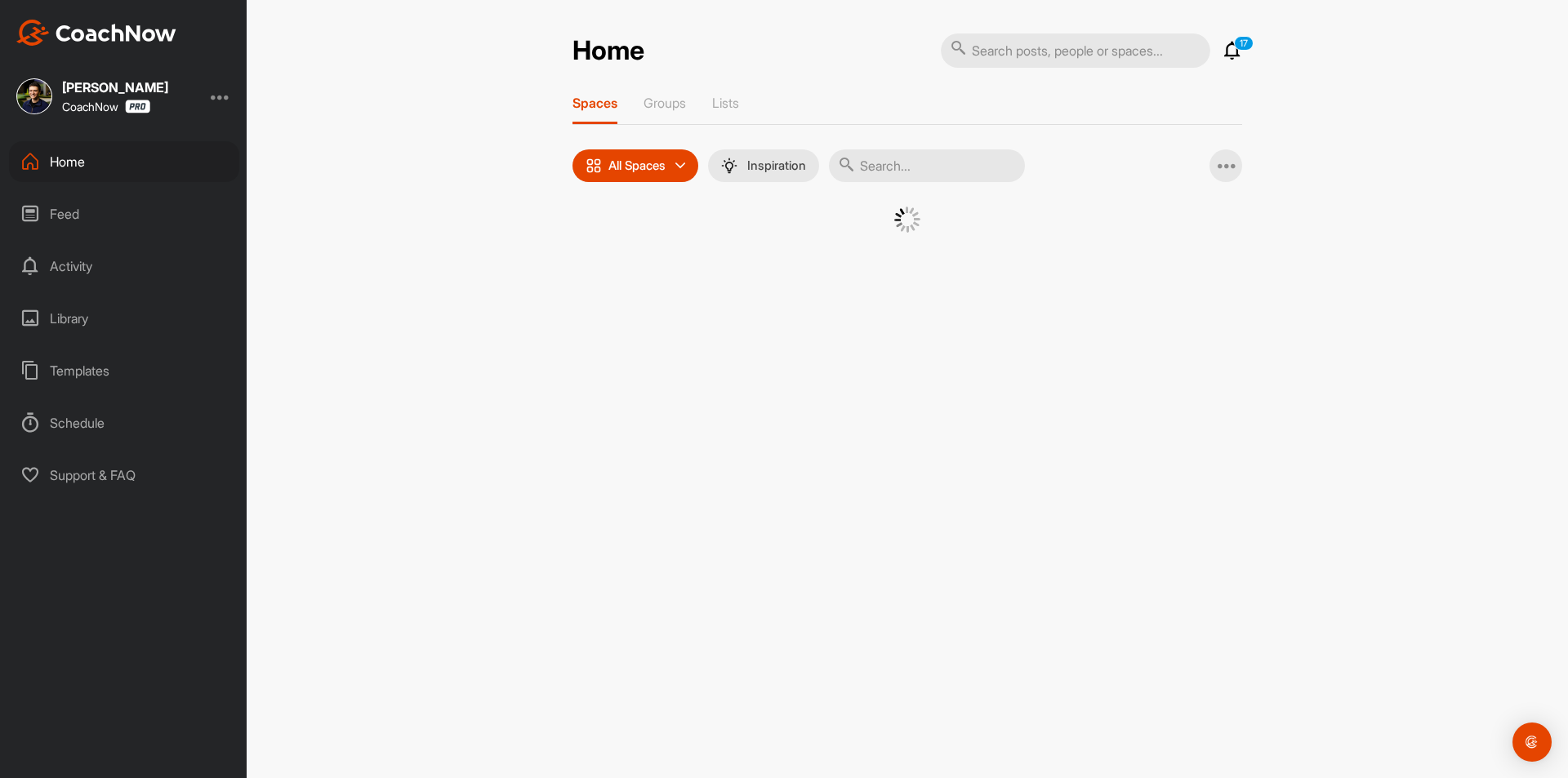
click at [886, 166] on input "text" at bounding box center [927, 165] width 196 height 33
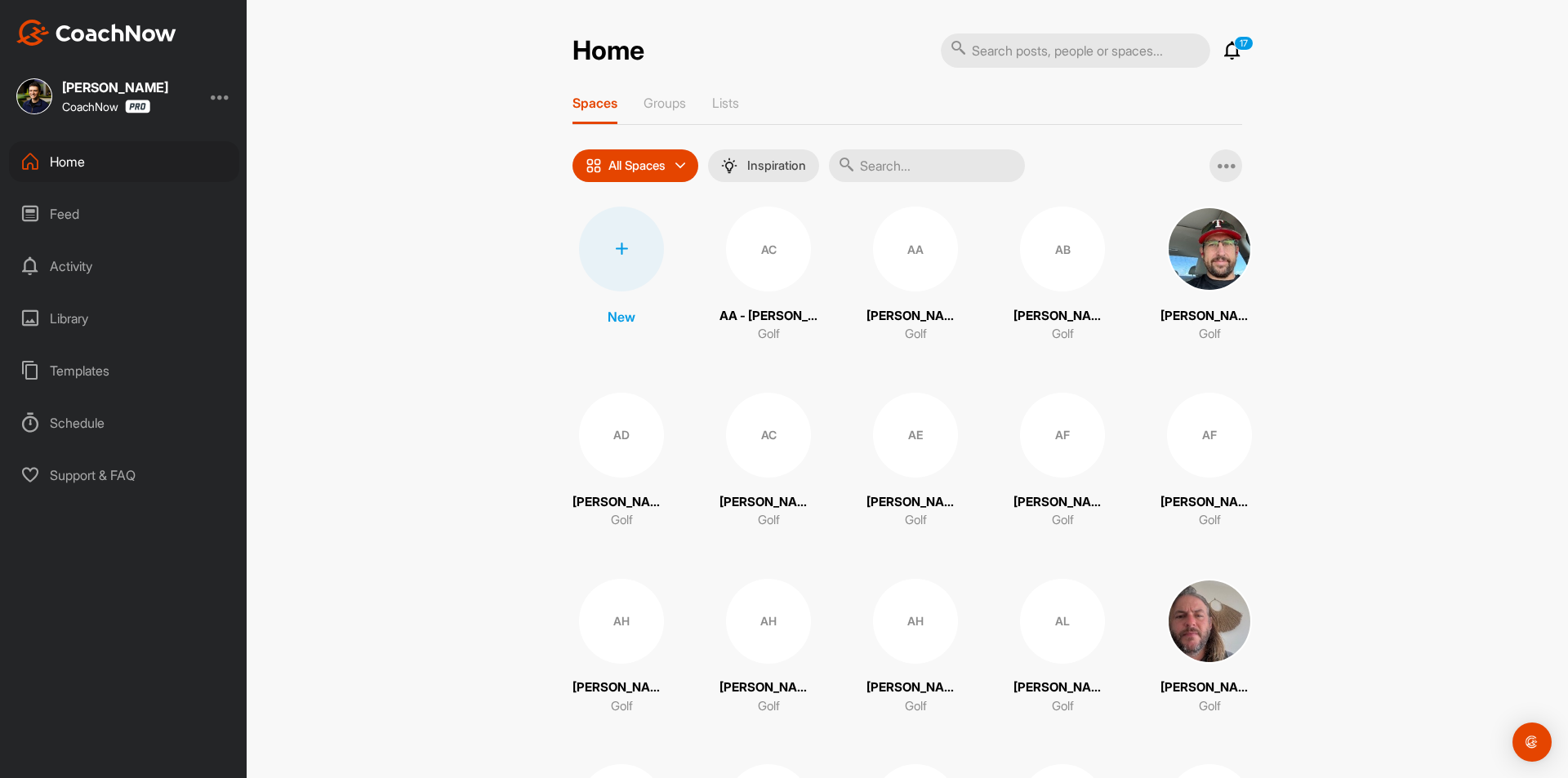
paste input "[PERSON_NAME]"
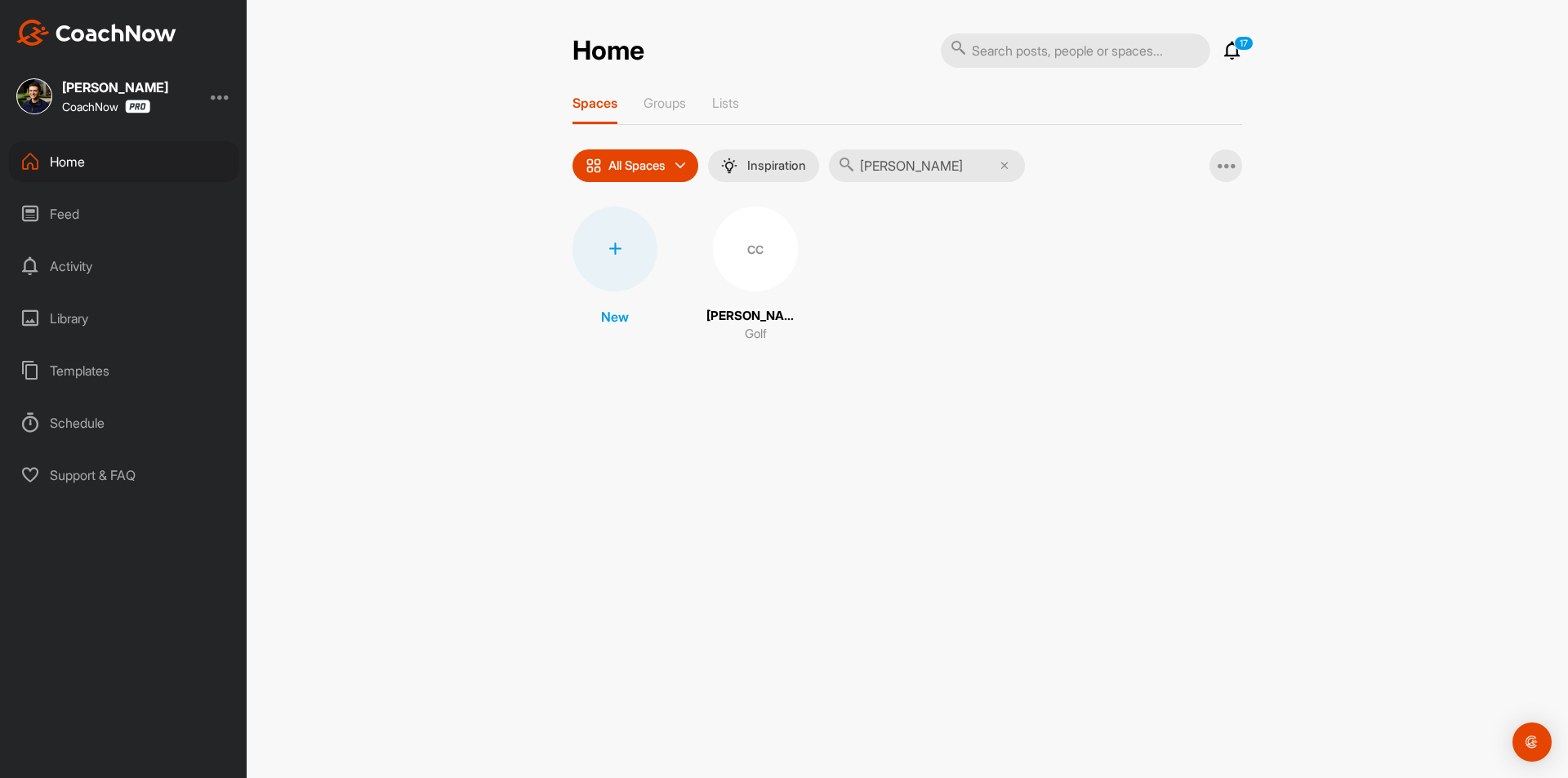
type input "[PERSON_NAME]"
click at [734, 275] on div "CC" at bounding box center [755, 248] width 85 height 85
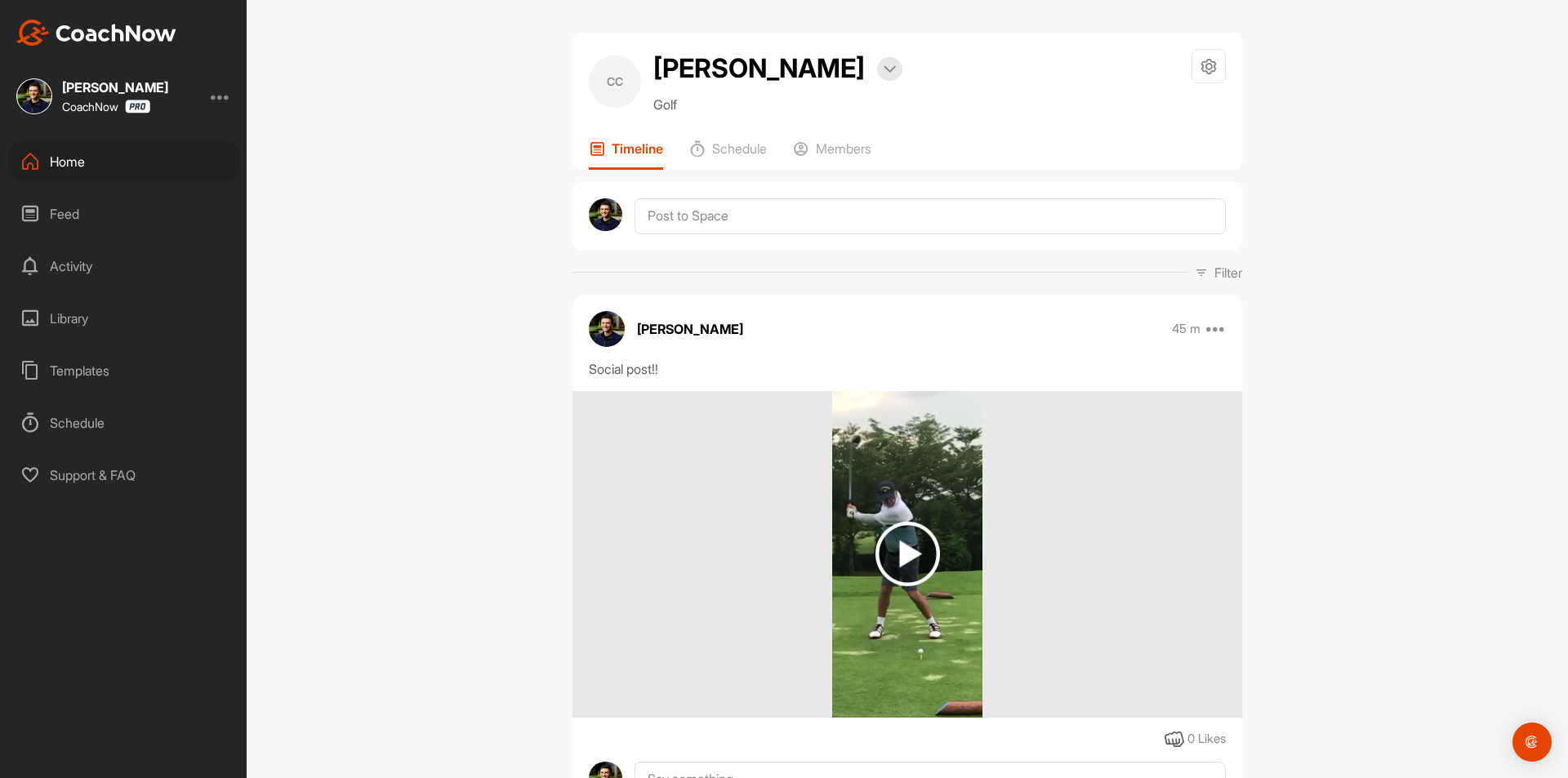
click at [377, 352] on div "CC [PERSON_NAME] Bookings Golf Space Settings Your Notifications Timeline Sched…" at bounding box center [907, 389] width 1321 height 778
click at [109, 156] on div "Home" at bounding box center [124, 161] width 230 height 41
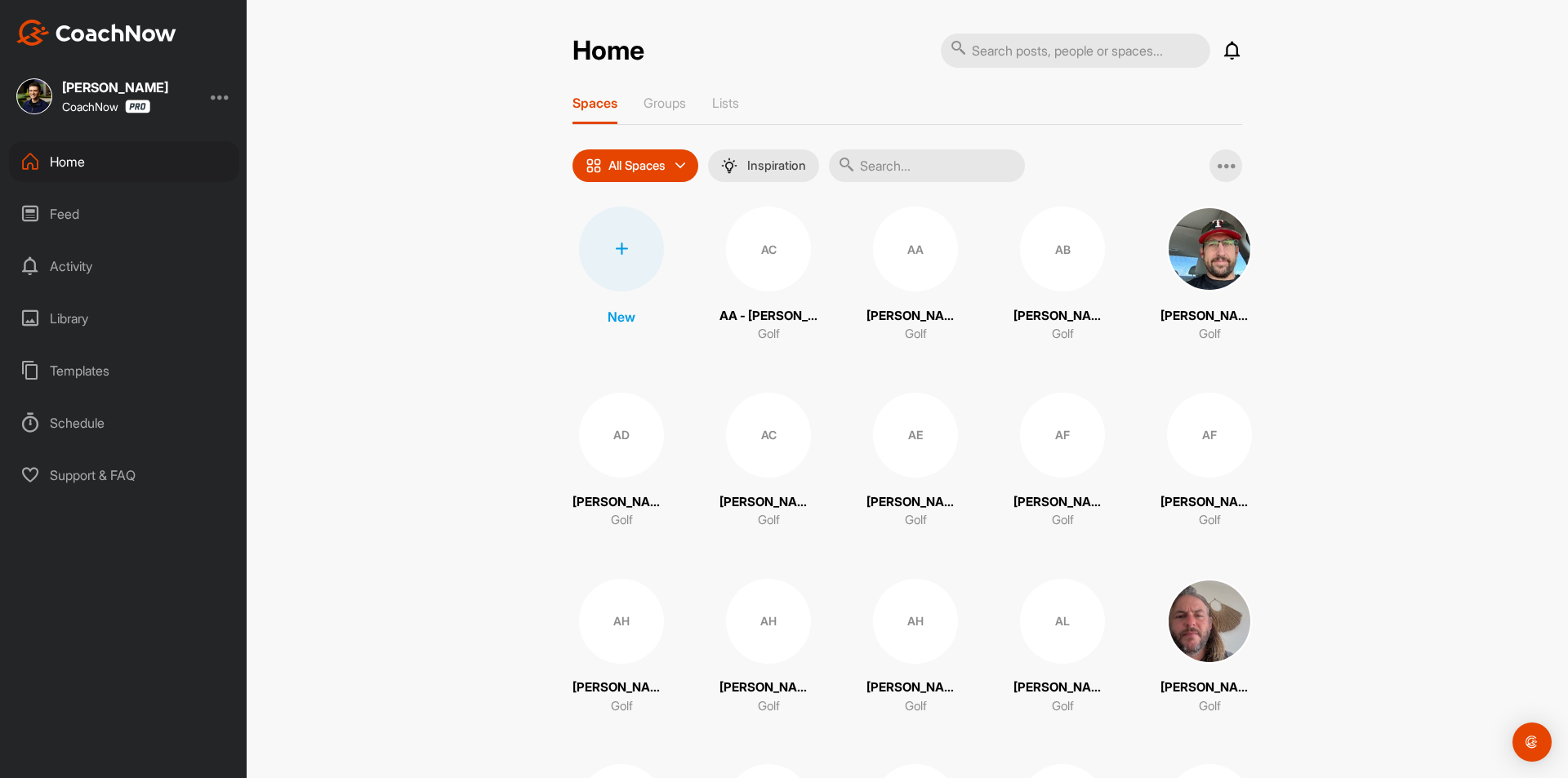
click at [618, 250] on icon at bounding box center [622, 249] width 13 height 13
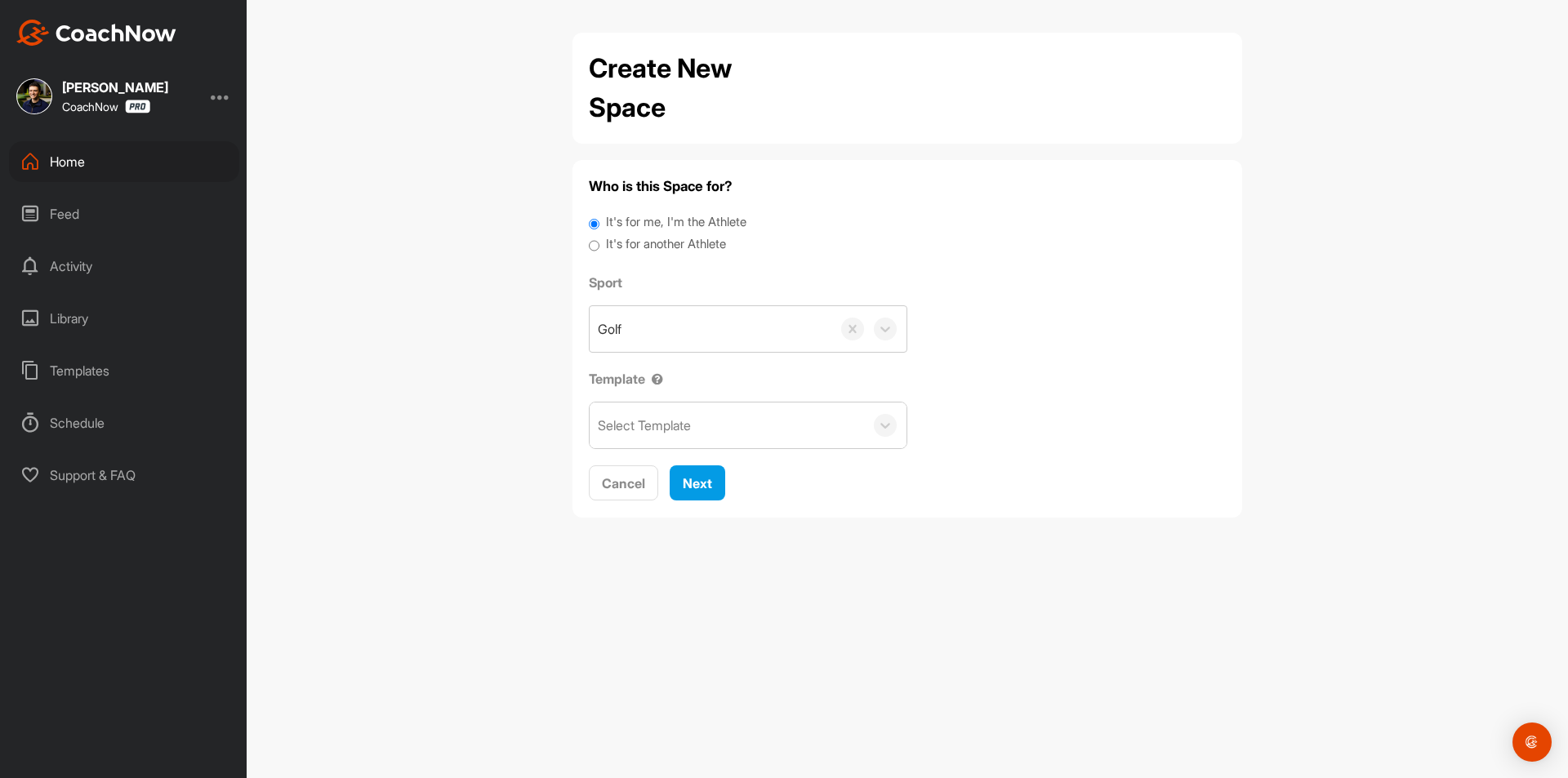
click at [652, 246] on label "It's for another Athlete" at bounding box center [666, 244] width 120 height 18
click at [599, 246] on input "It's for another Athlete" at bounding box center [593, 246] width 11 height 22
radio input "true"
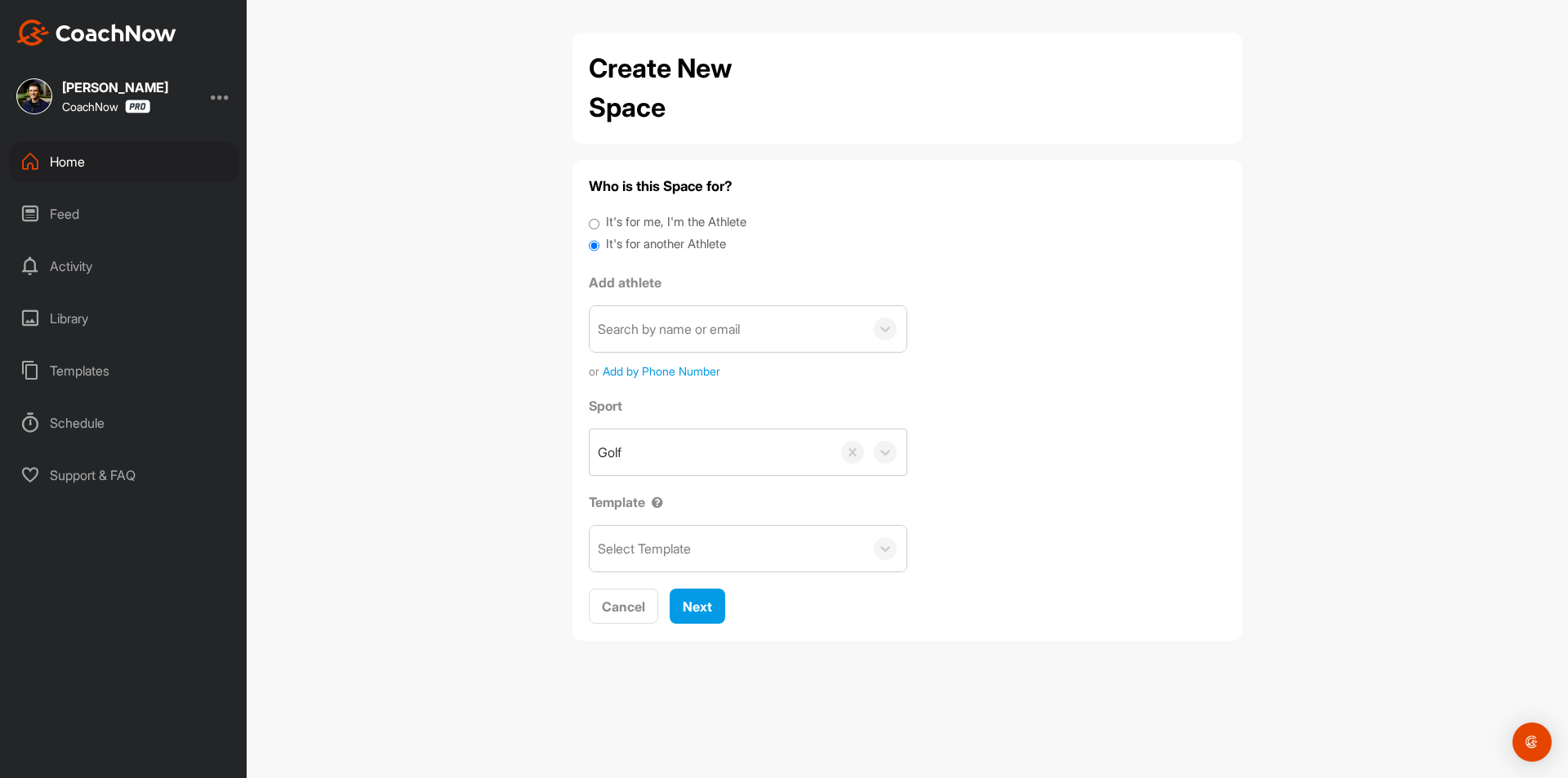
click at [664, 323] on div "Search by name or email" at bounding box center [668, 328] width 142 height 19
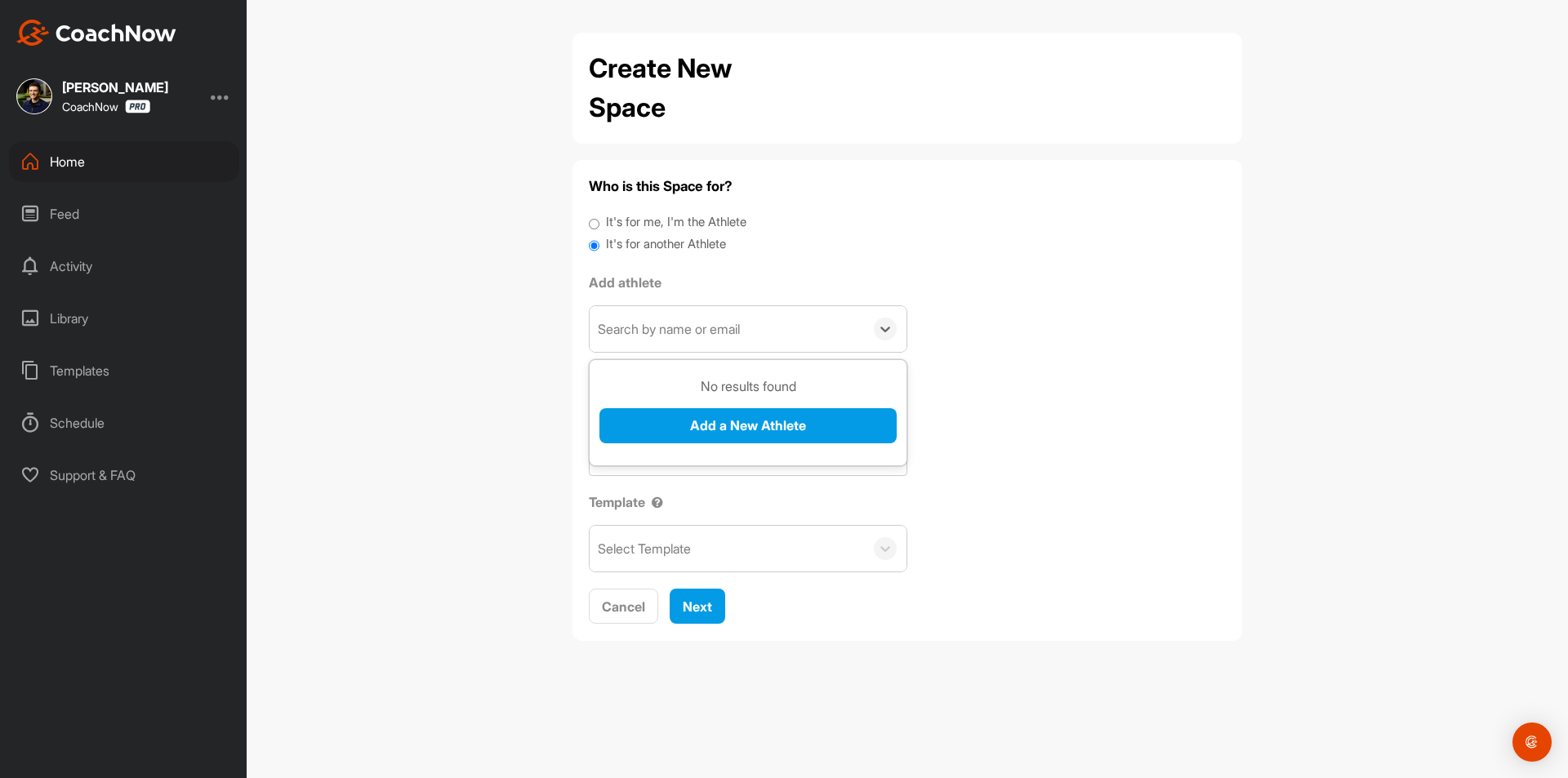
paste input "[EMAIL_ADDRESS][DOMAIN_NAME]"
type input "[EMAIL_ADDRESS][DOMAIN_NAME]"
click at [682, 409] on button "Add a New Athlete" at bounding box center [748, 426] width 297 height 35
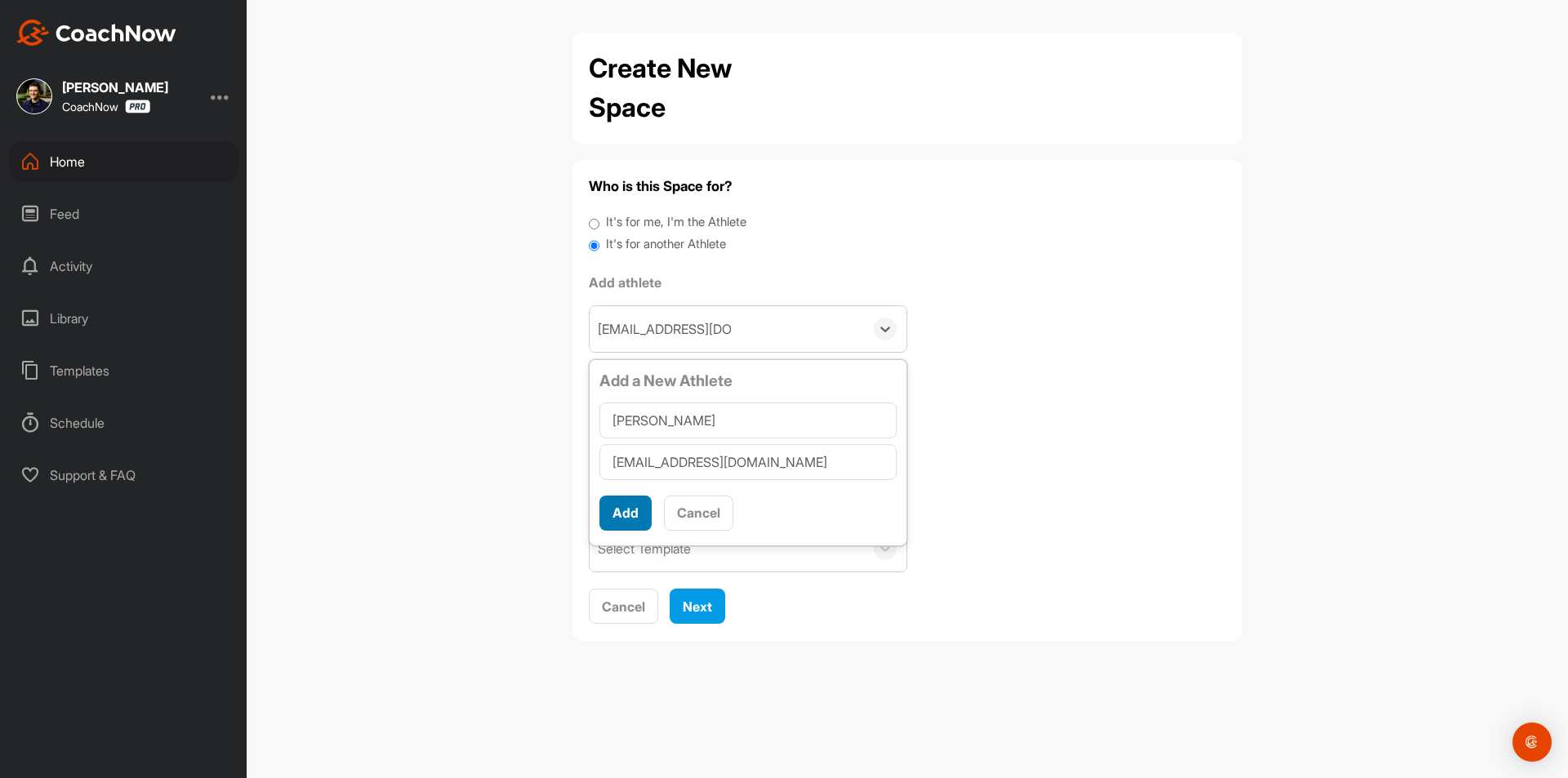
type input "[PERSON_NAME]"
click at [617, 521] on button "Add" at bounding box center [625, 514] width 52 height 35
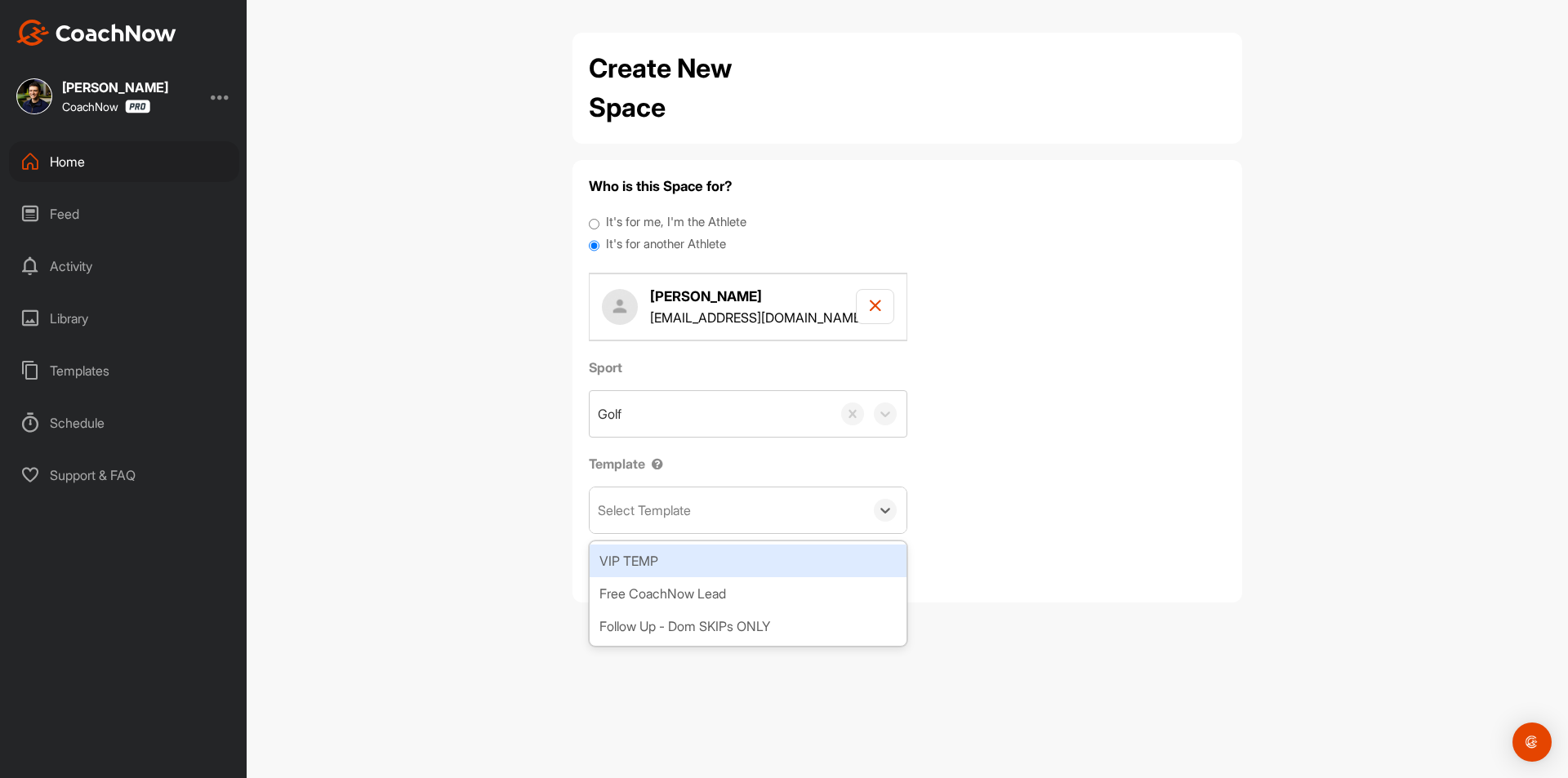
click at [710, 519] on div "Select Template" at bounding box center [726, 510] width 274 height 45
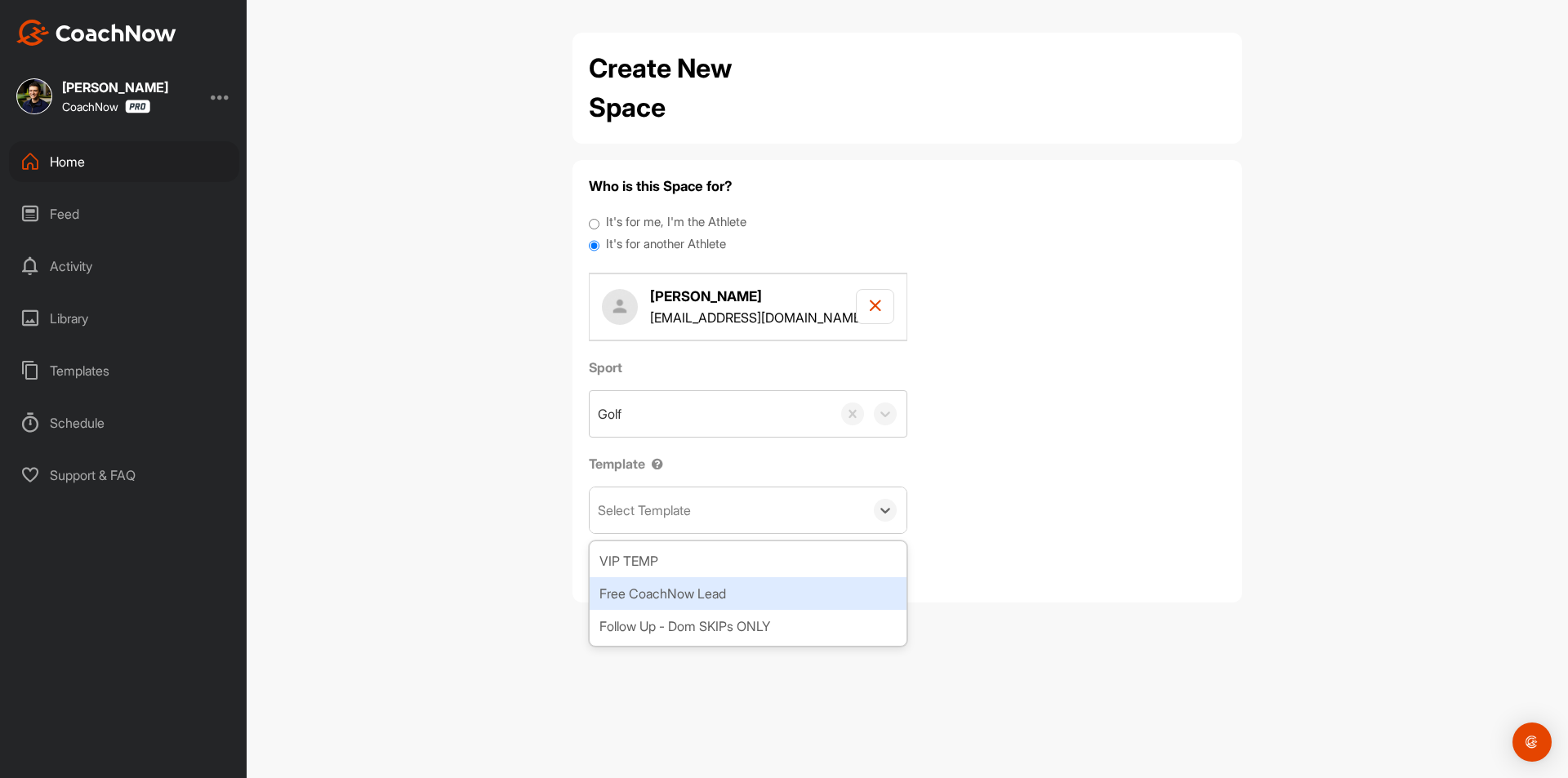
click at [729, 601] on div "Free CoachNow Lead" at bounding box center [747, 593] width 316 height 33
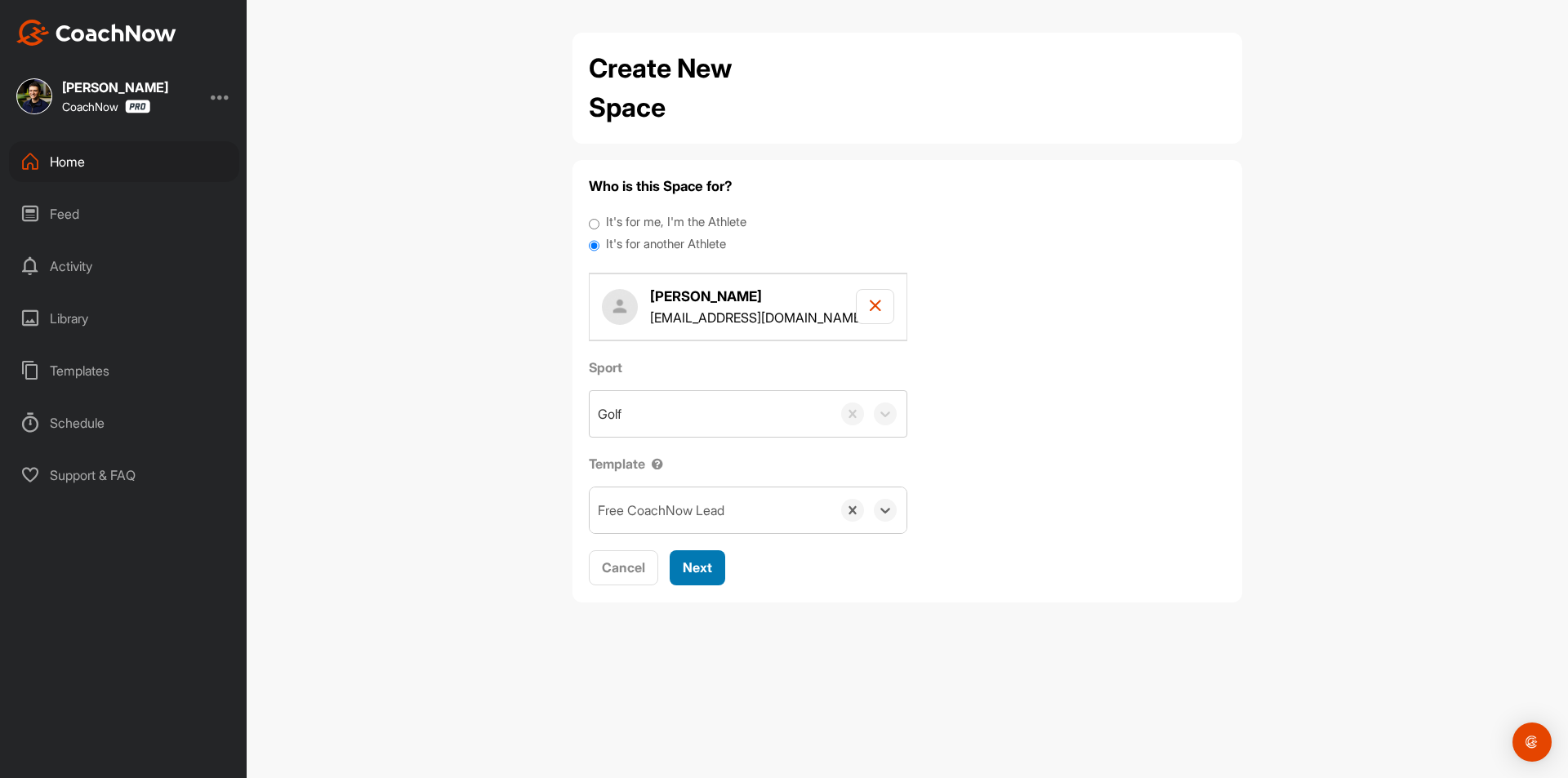
click at [708, 569] on span "Next" at bounding box center [697, 567] width 29 height 16
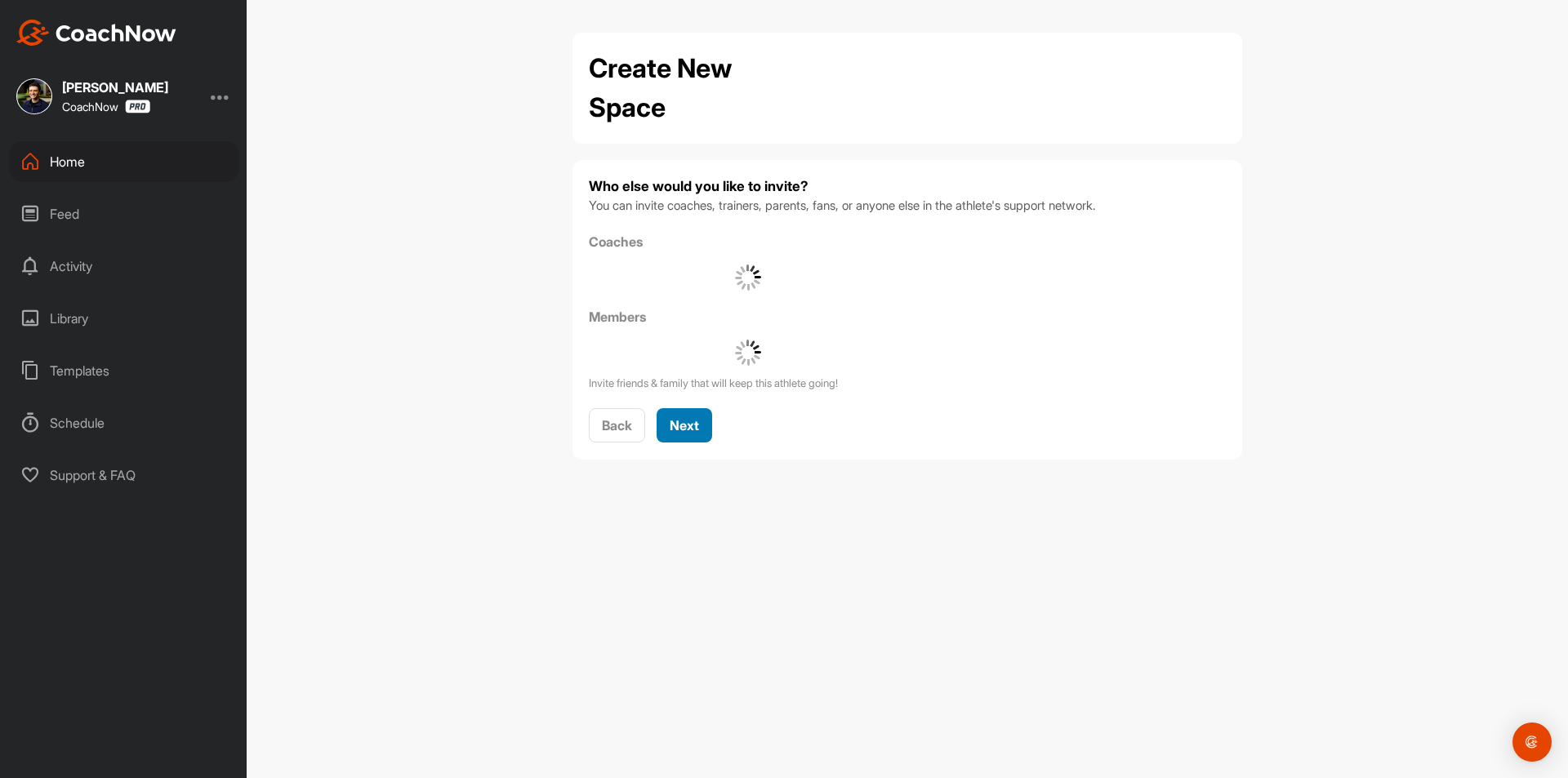
click at [684, 422] on span "Next" at bounding box center [684, 425] width 29 height 16
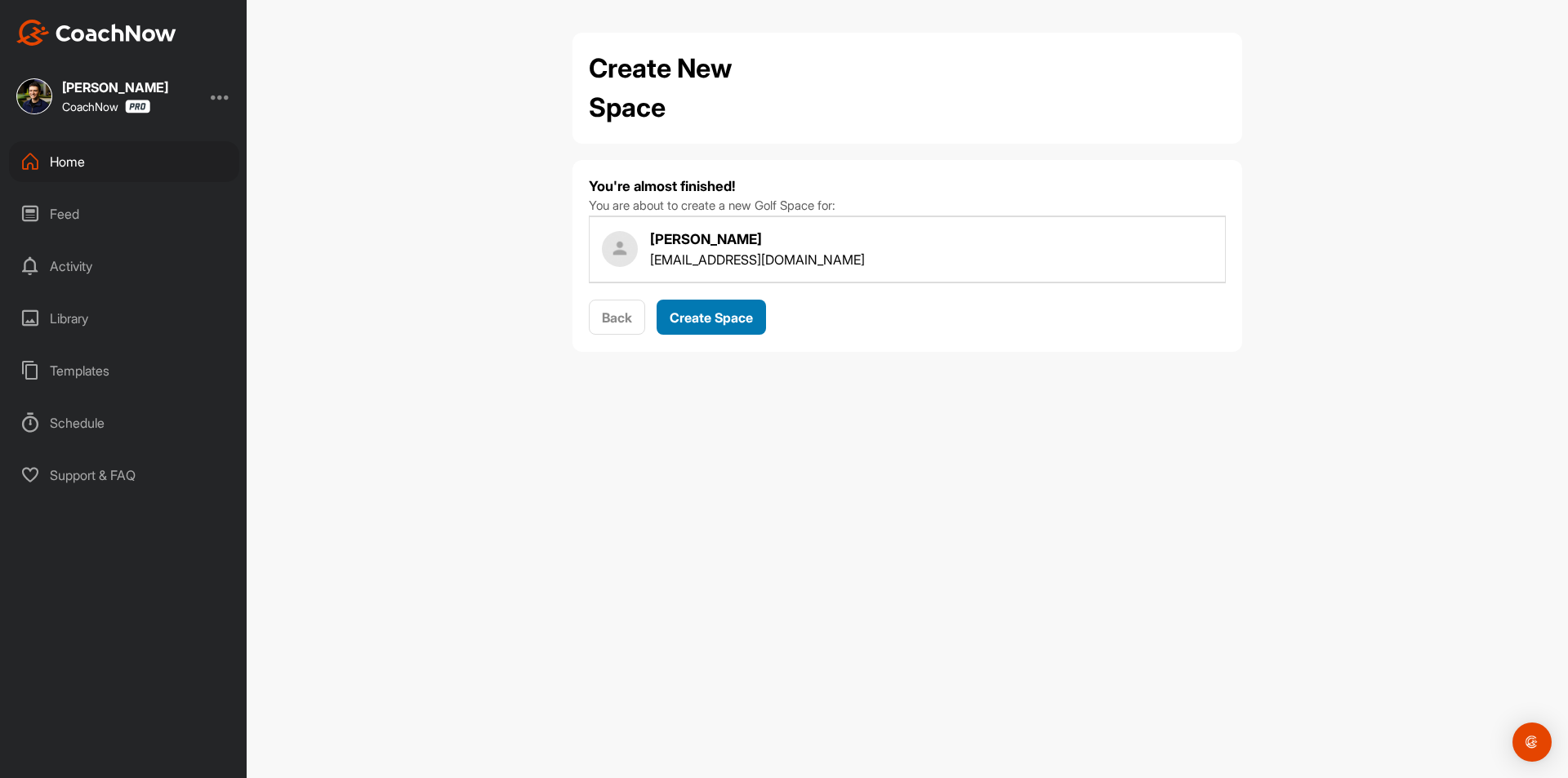
click at [724, 319] on span "Create Space" at bounding box center [711, 317] width 83 height 16
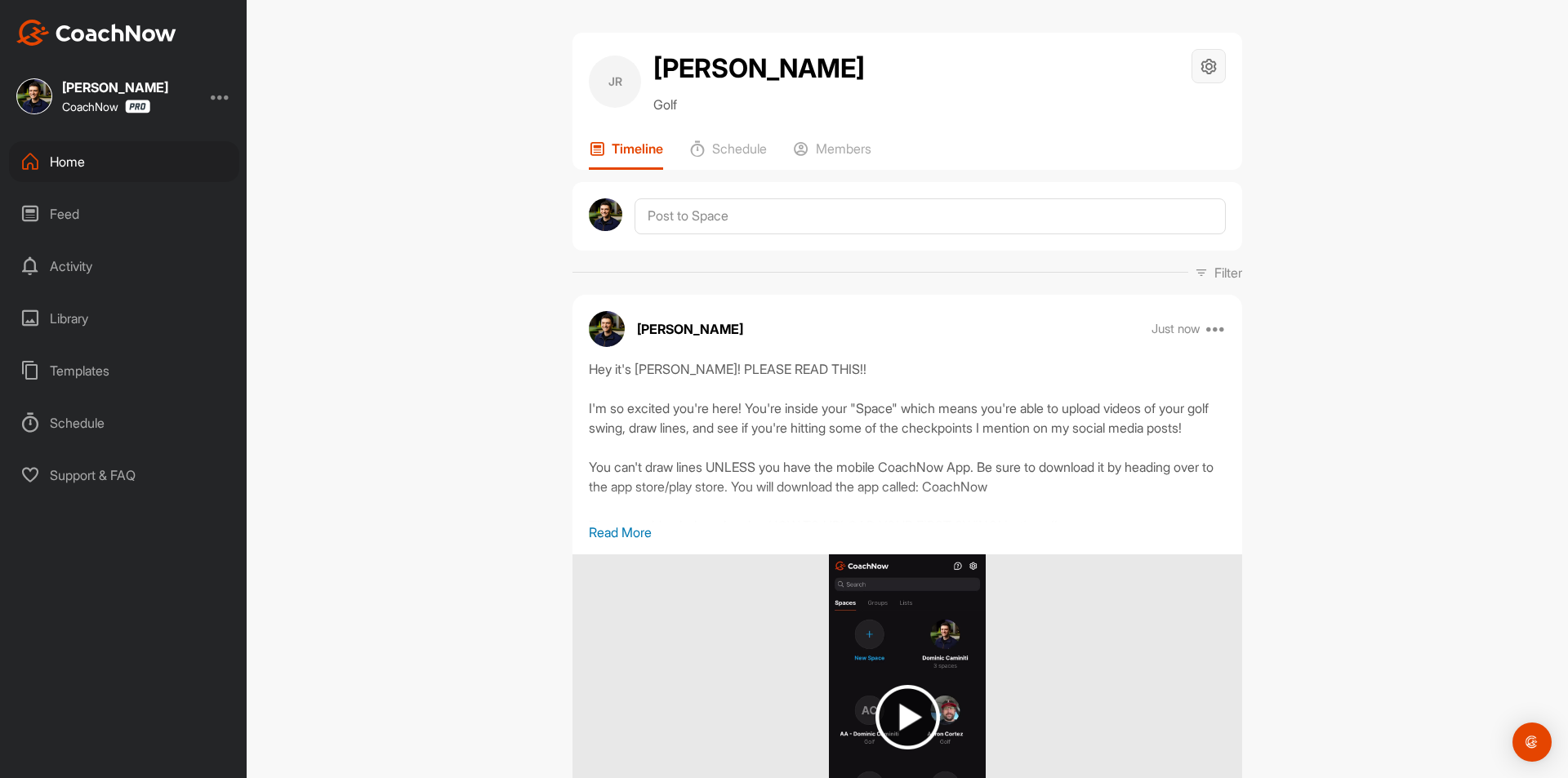
click at [1205, 68] on icon at bounding box center [1209, 66] width 18 height 18
click at [1150, 111] on li "Space Settings" at bounding box center [1160, 112] width 133 height 52
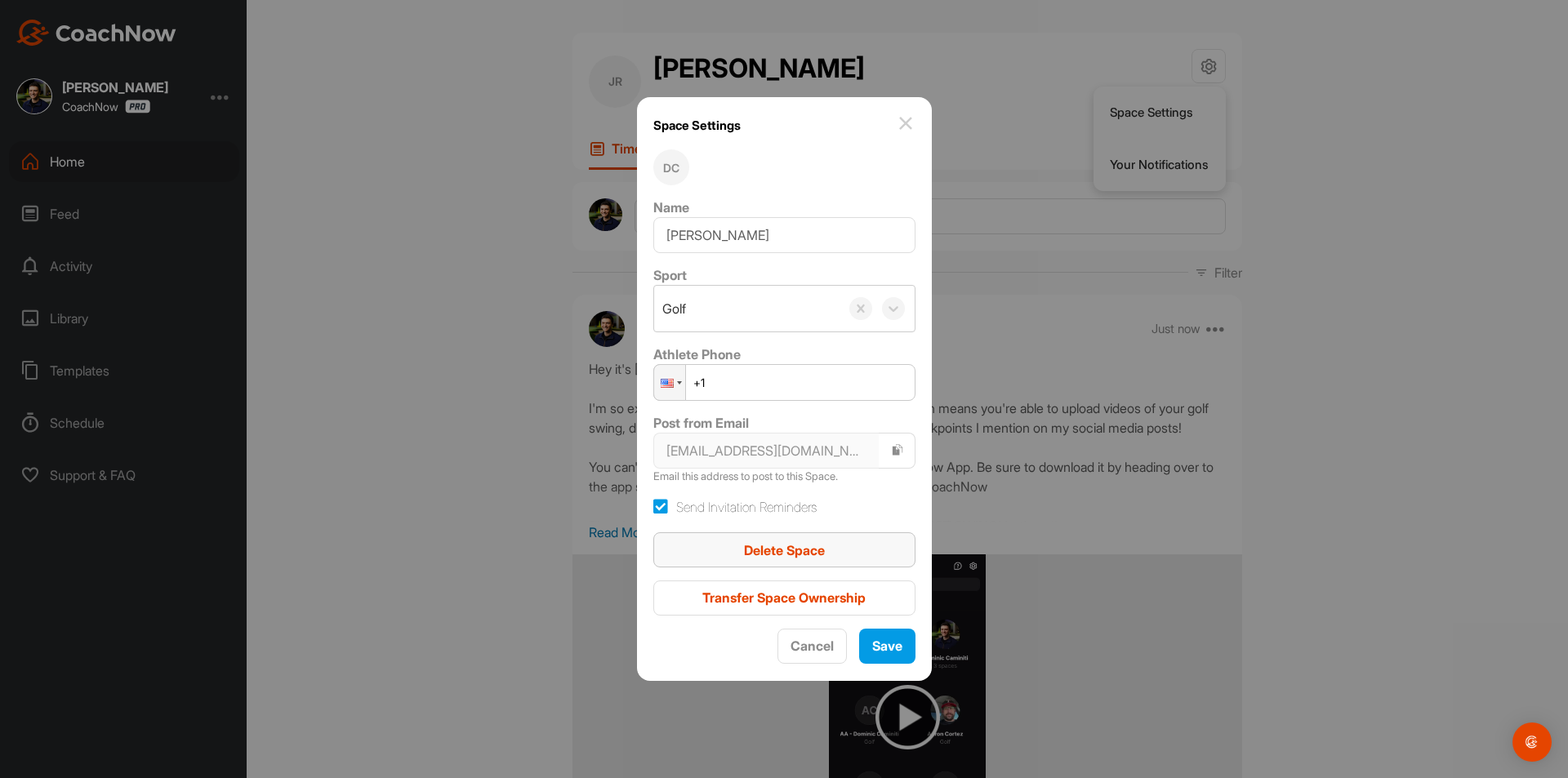
click at [827, 551] on div "Delete Space" at bounding box center [784, 550] width 236 height 19
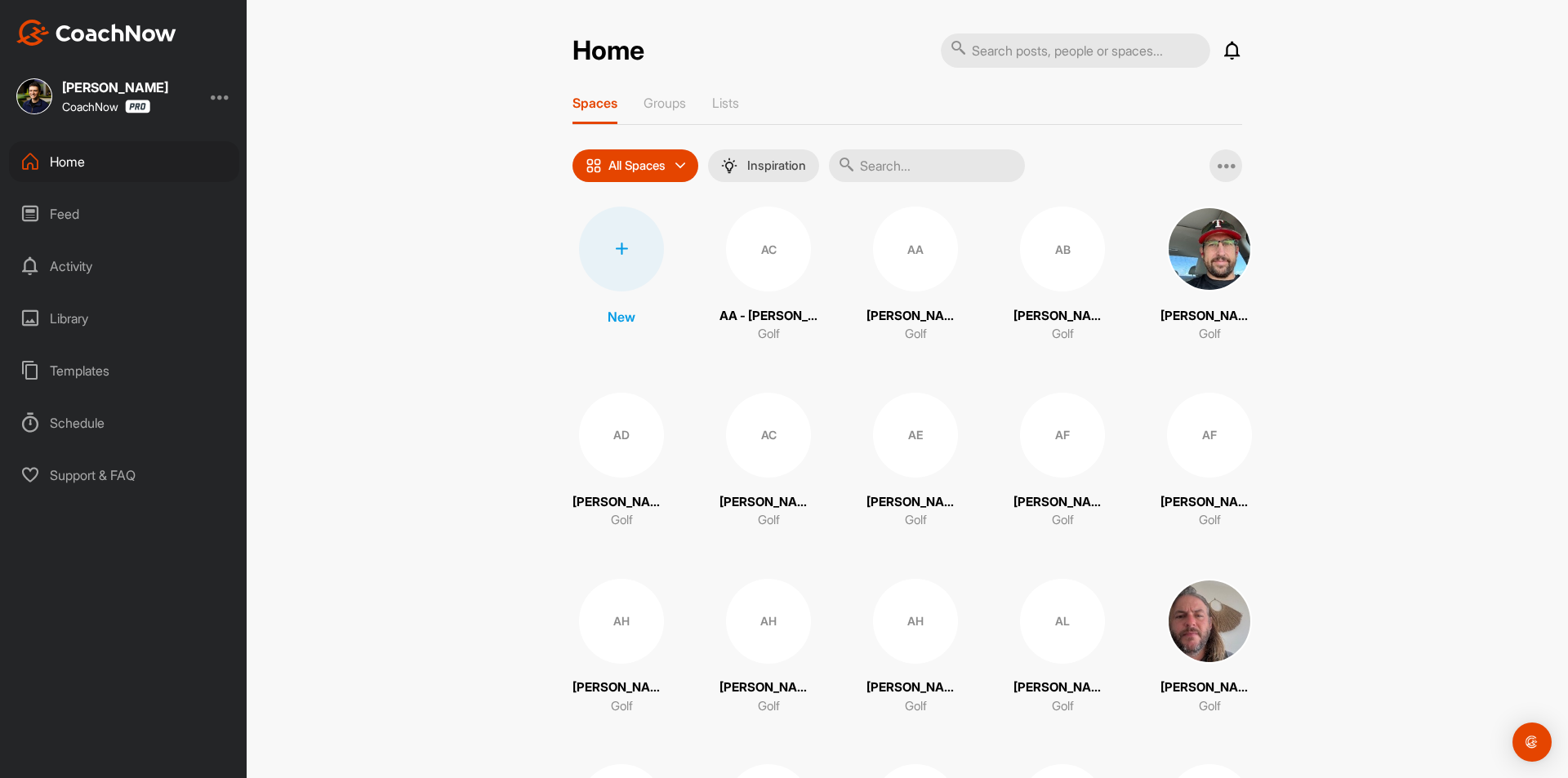
click at [598, 257] on div at bounding box center [621, 248] width 85 height 85
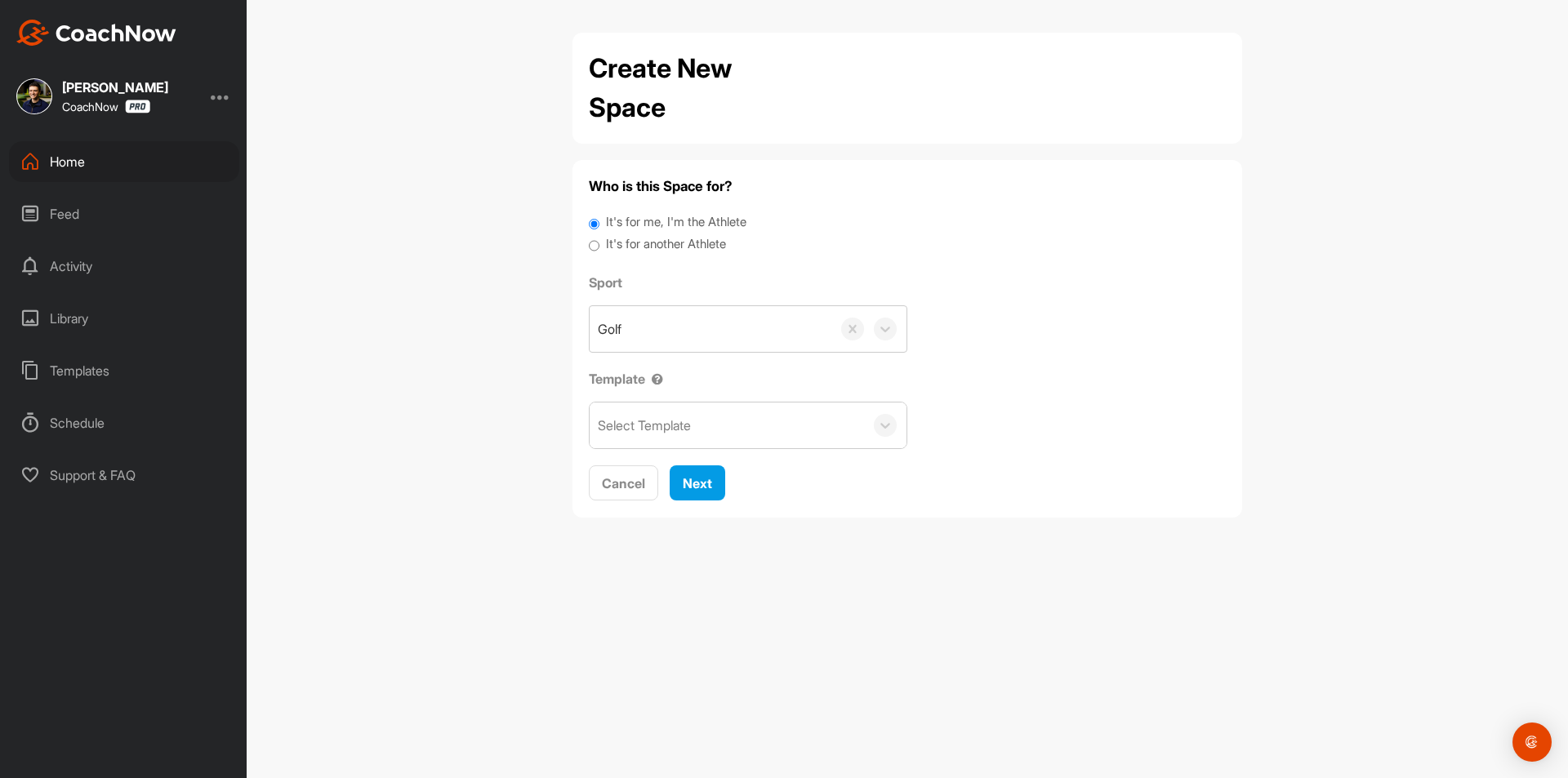
click at [657, 243] on label "It's for another Athlete" at bounding box center [666, 244] width 120 height 18
click at [599, 243] on input "It's for another Athlete" at bounding box center [593, 246] width 11 height 22
radio input "true"
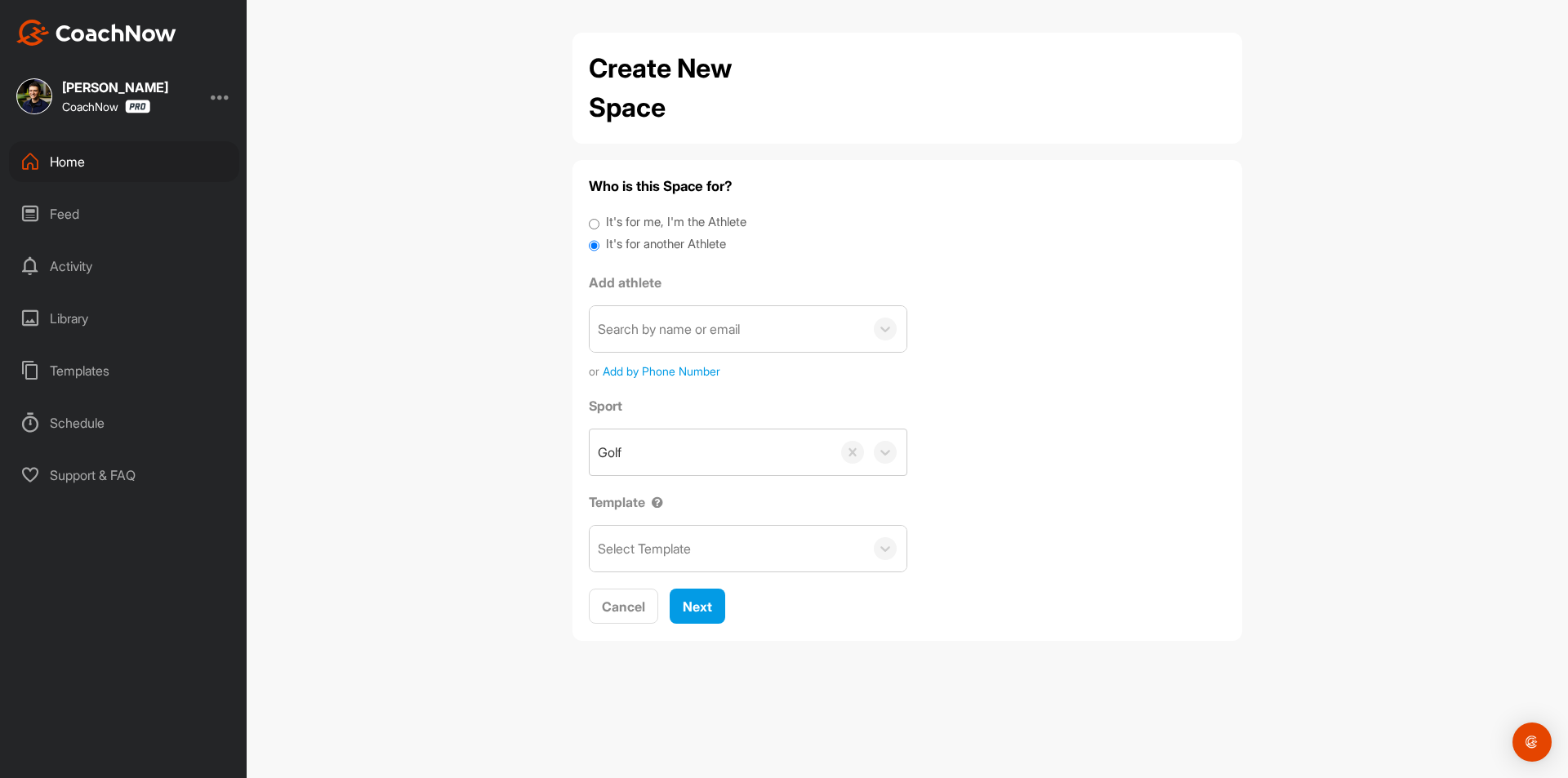
click at [648, 321] on div "Search by name or email" at bounding box center [668, 328] width 142 height 19
click at [699, 340] on div "Search by name or email" at bounding box center [726, 329] width 274 height 45
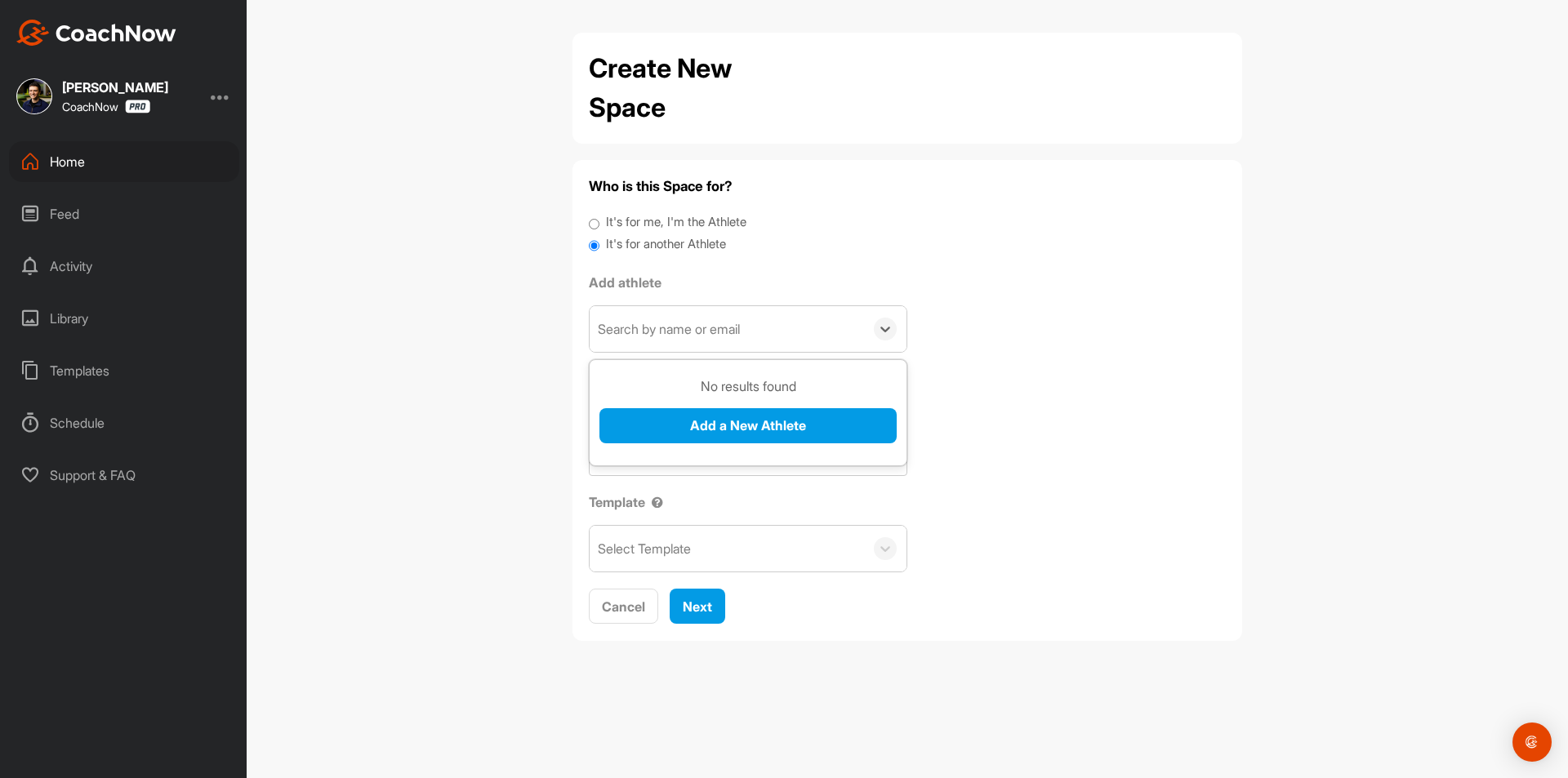
click at [700, 337] on div "Search by name or email" at bounding box center [668, 328] width 142 height 19
paste input "[EMAIL_ADDRESS][DOMAIN_NAME]"
type input "[EMAIL_ADDRESS][DOMAIN_NAME]"
click at [733, 423] on button "Add a New Athlete" at bounding box center [748, 426] width 297 height 35
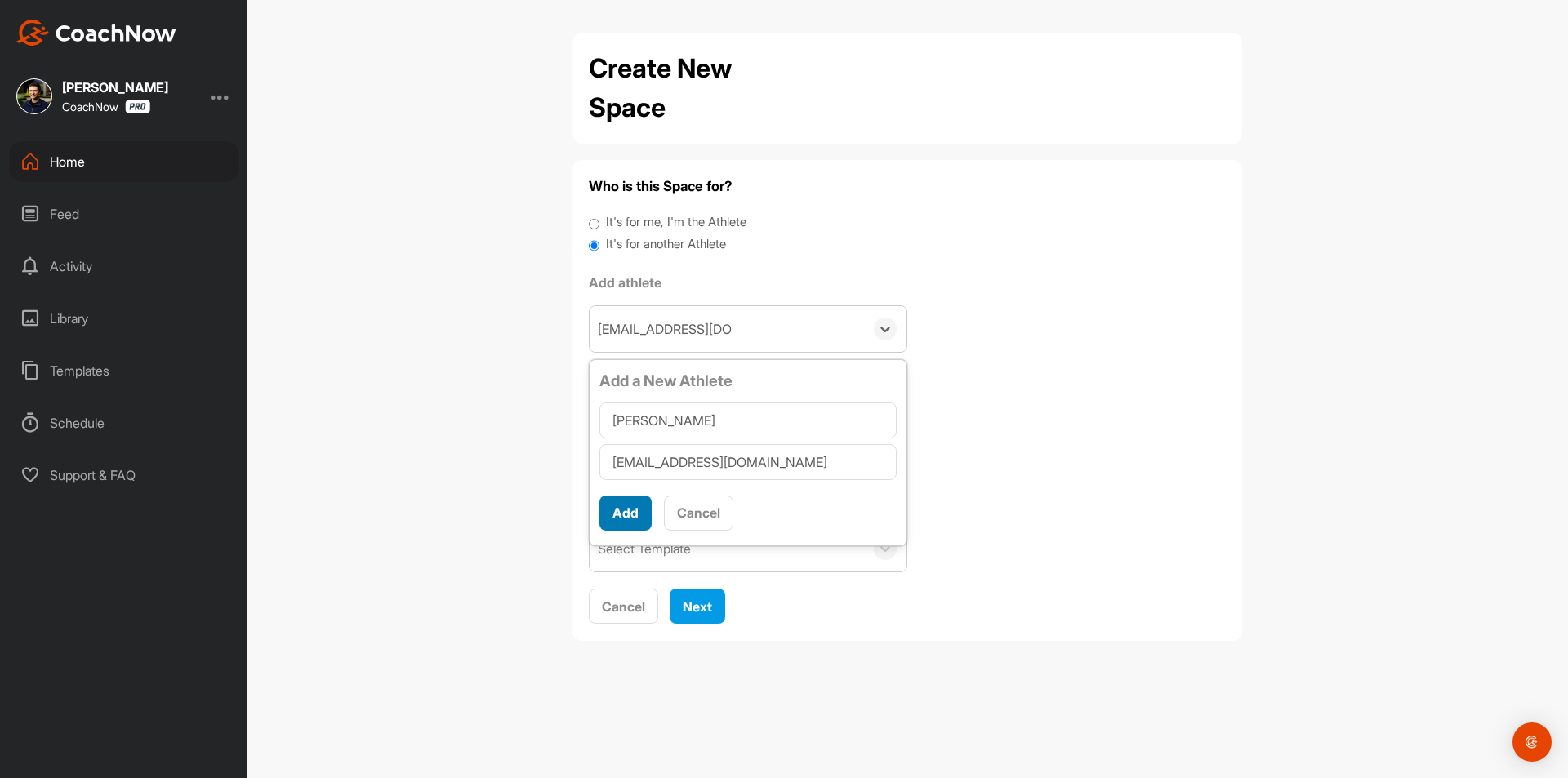
type input "[PERSON_NAME]"
click at [624, 508] on button "Add" at bounding box center [625, 514] width 52 height 35
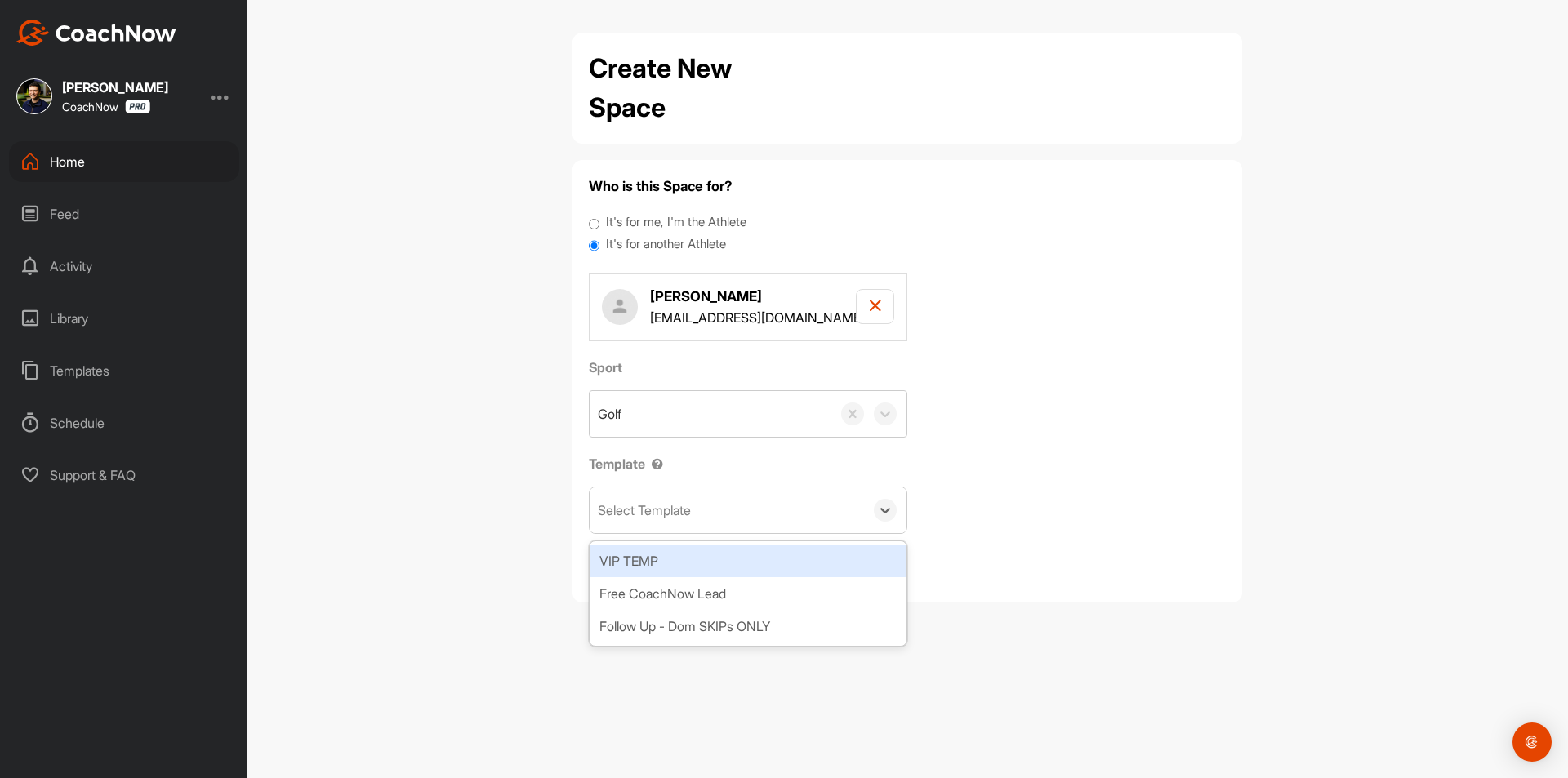
click at [703, 500] on div "Select Template" at bounding box center [726, 510] width 274 height 45
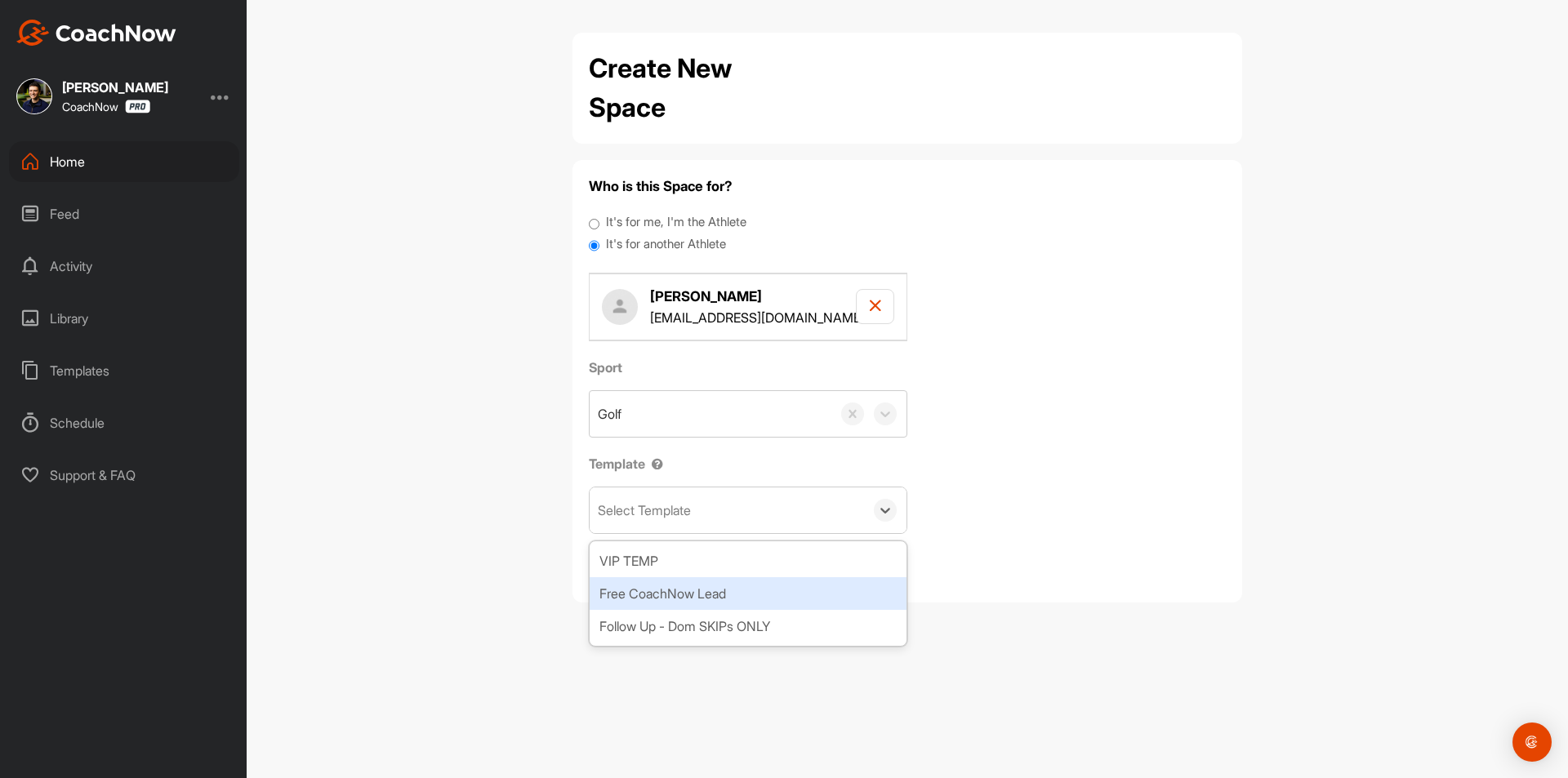
click at [699, 588] on div "Free CoachNow Lead" at bounding box center [747, 593] width 316 height 33
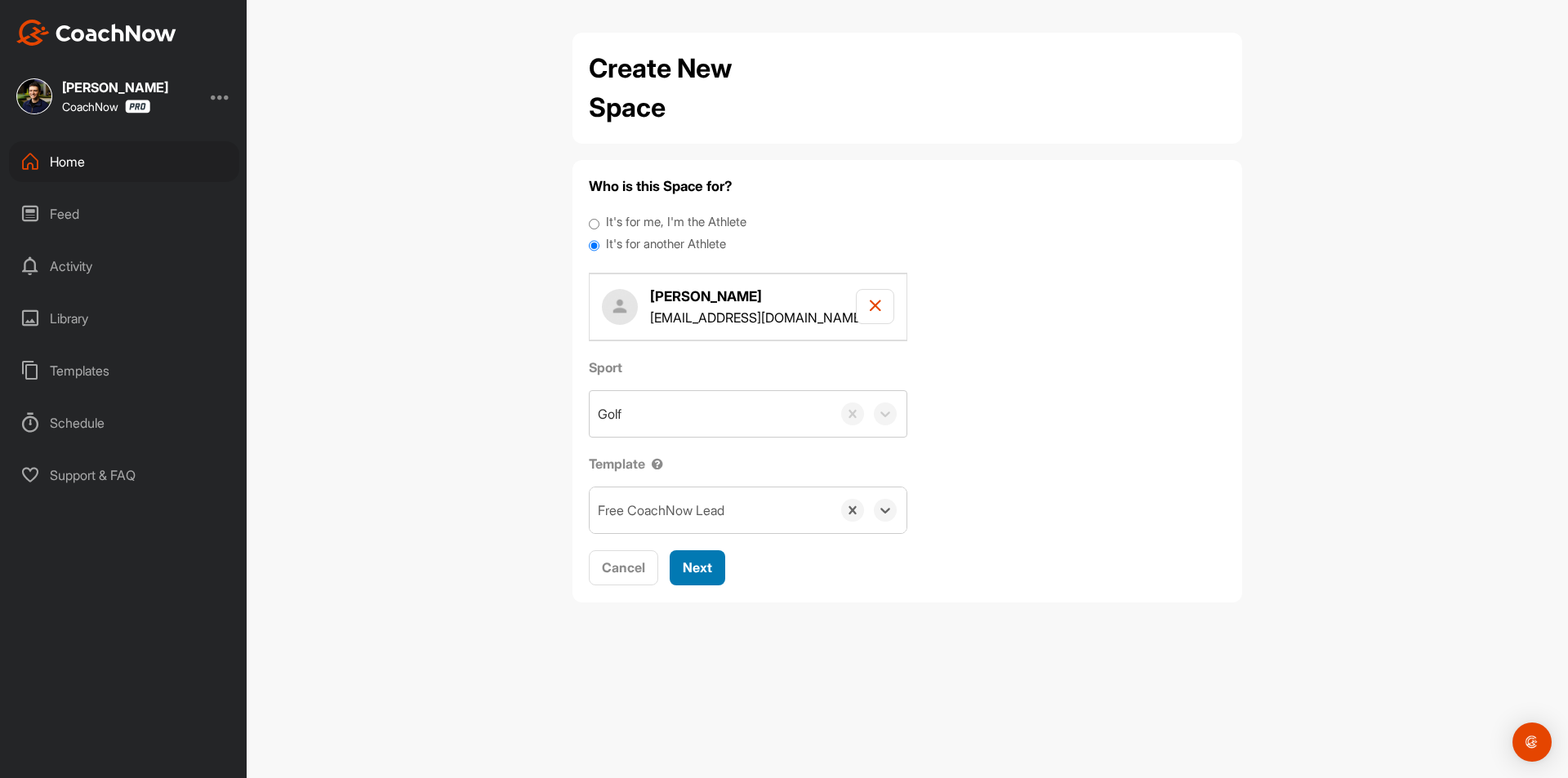
click at [696, 564] on span "Next" at bounding box center [697, 567] width 29 height 16
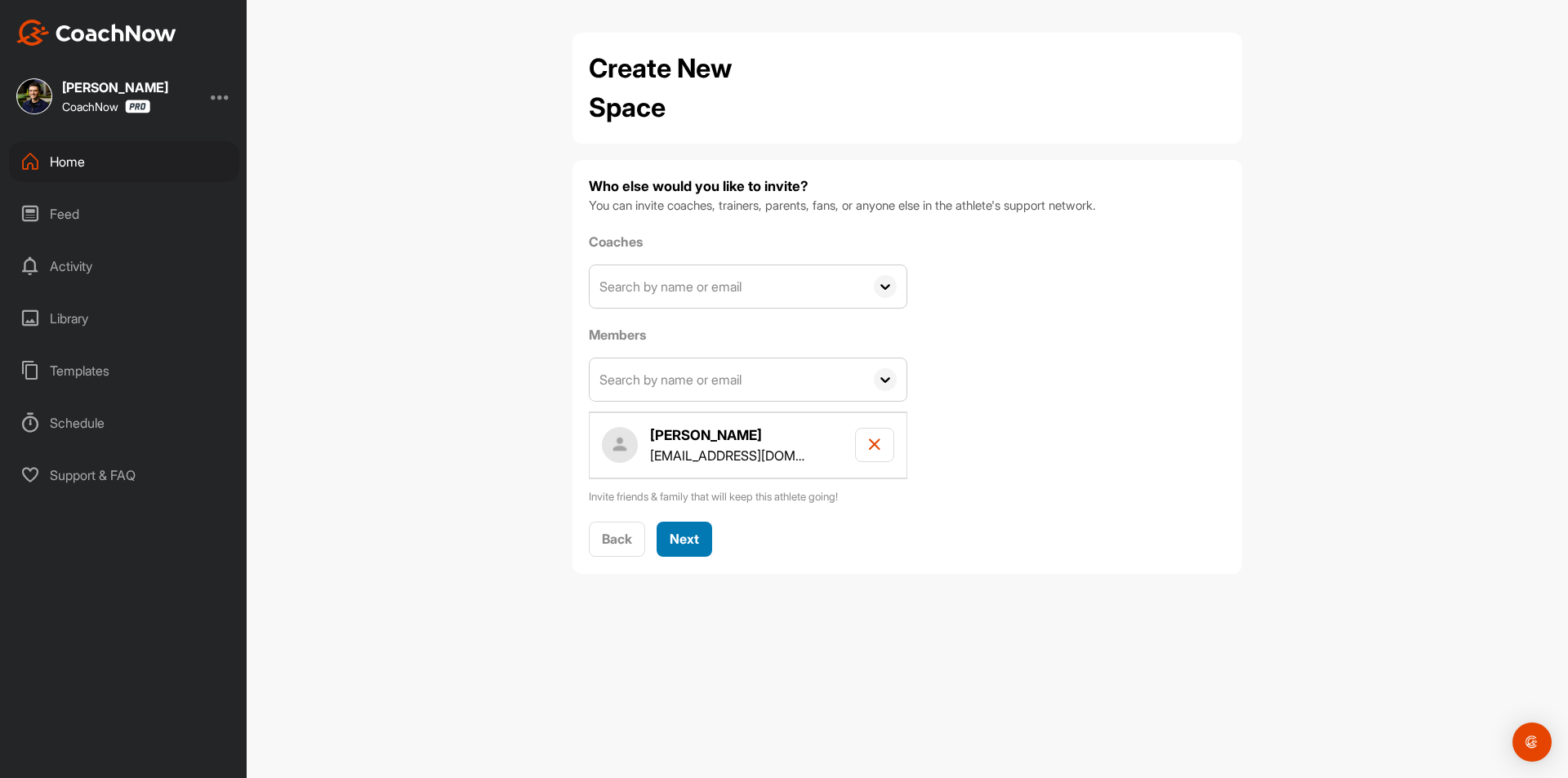
click at [696, 538] on span "Next" at bounding box center [684, 538] width 29 height 16
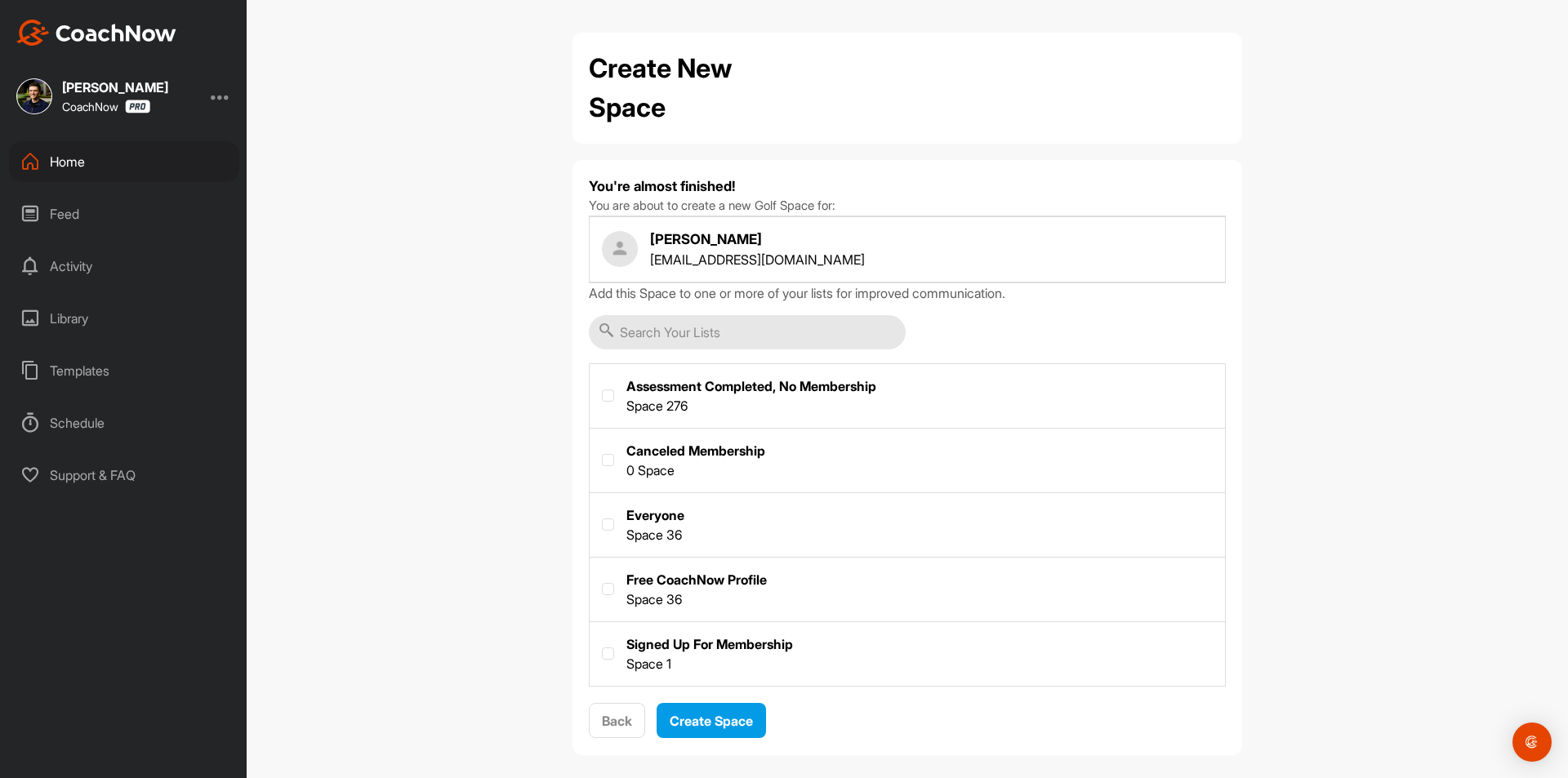
click at [724, 578] on label at bounding box center [907, 587] width 635 height 60
click at [603, 583] on input "checkbox" at bounding box center [602, 583] width 1 height 1
checkbox input "true"
click at [727, 716] on span "Create Space" at bounding box center [711, 720] width 83 height 16
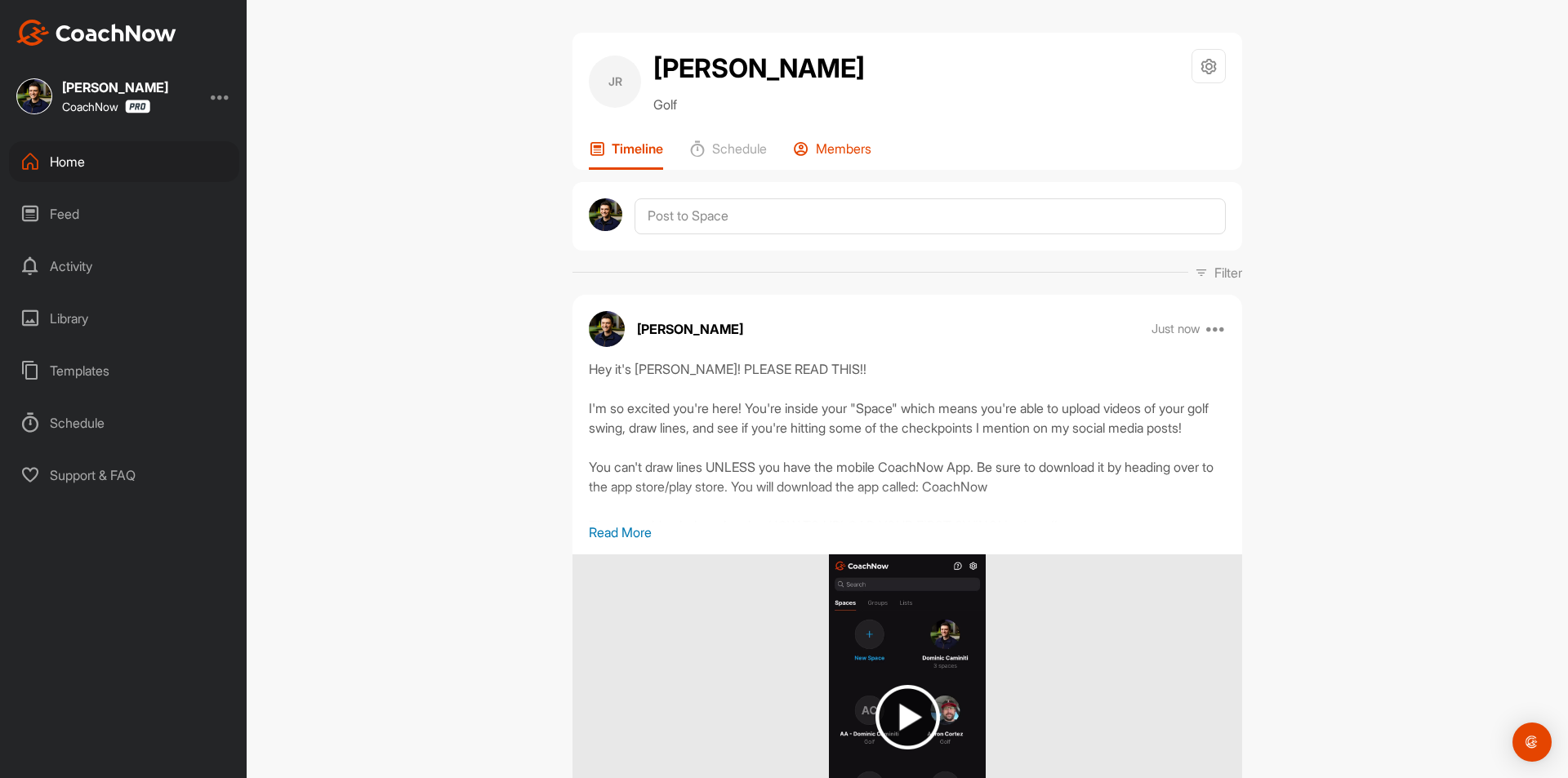
click at [838, 159] on div "Members" at bounding box center [832, 154] width 78 height 29
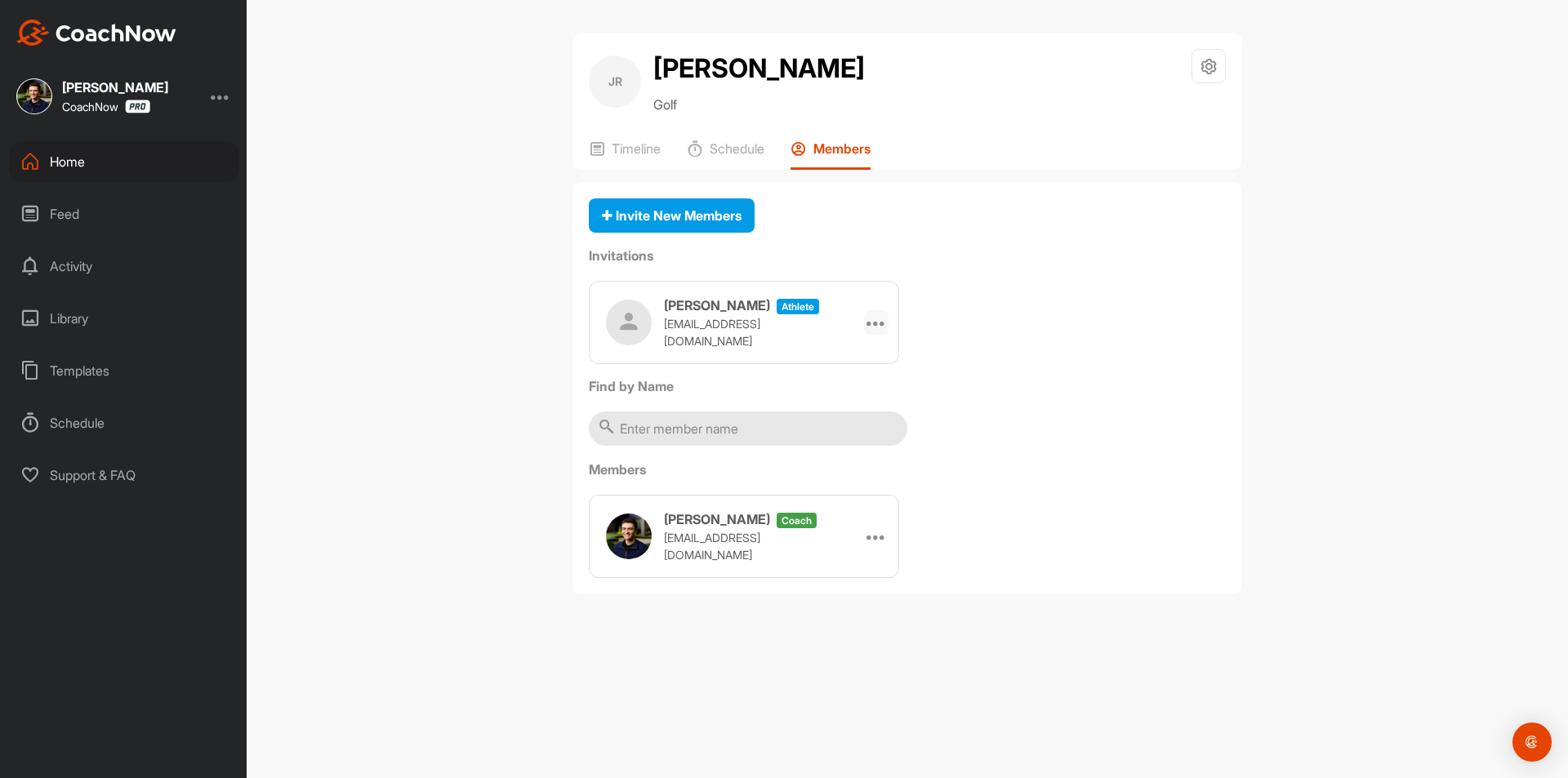
click at [881, 326] on icon at bounding box center [875, 322] width 19 height 19
click at [852, 477] on li "Copy Link" at bounding box center [844, 470] width 87 height 51
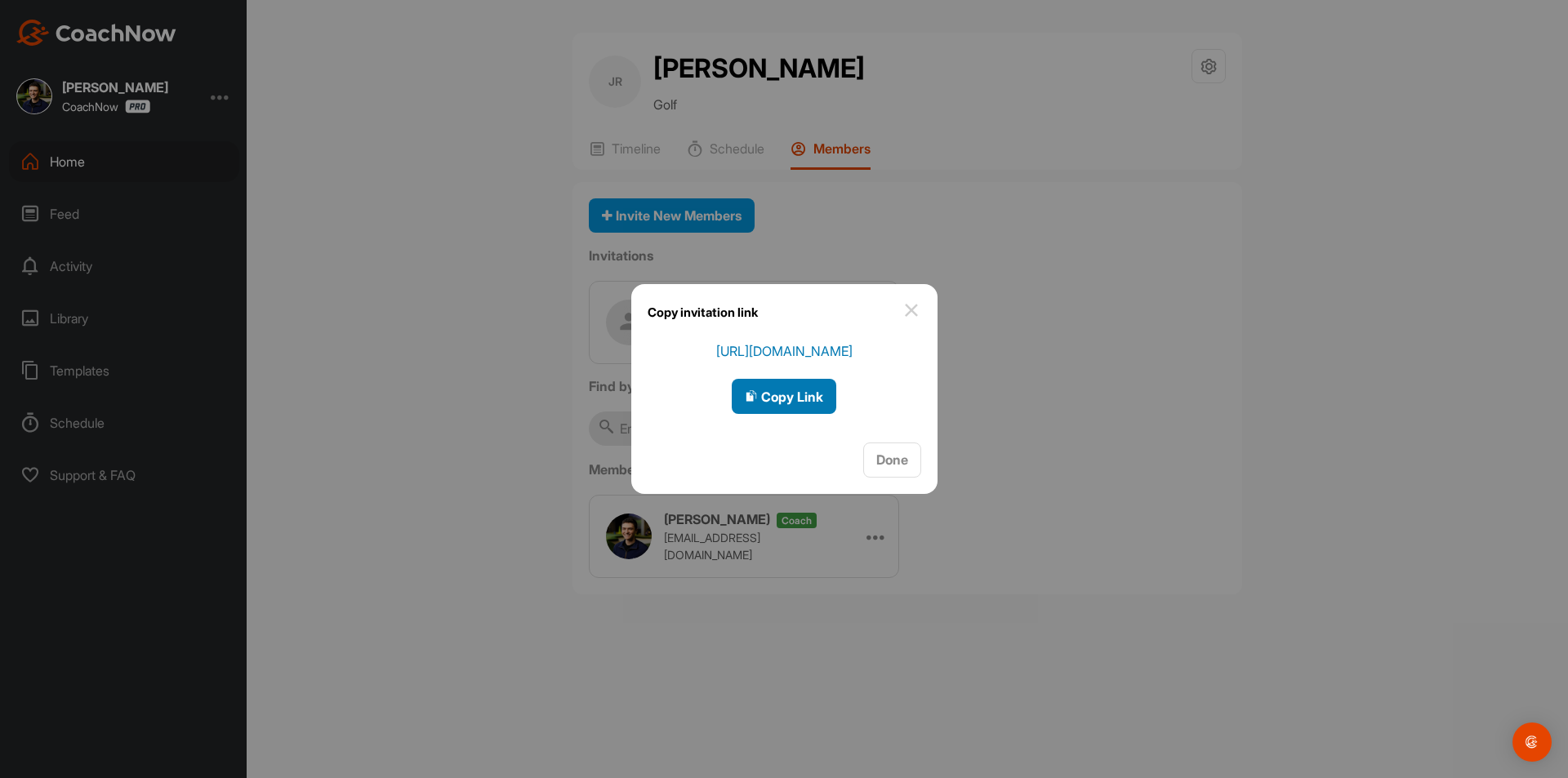
click at [781, 406] on div "Copy Link" at bounding box center [783, 396] width 78 height 19
drag, startPoint x: 890, startPoint y: 464, endPoint x: 885, endPoint y: 286, distance: 178.1
click at [890, 463] on span "Done" at bounding box center [892, 459] width 32 height 16
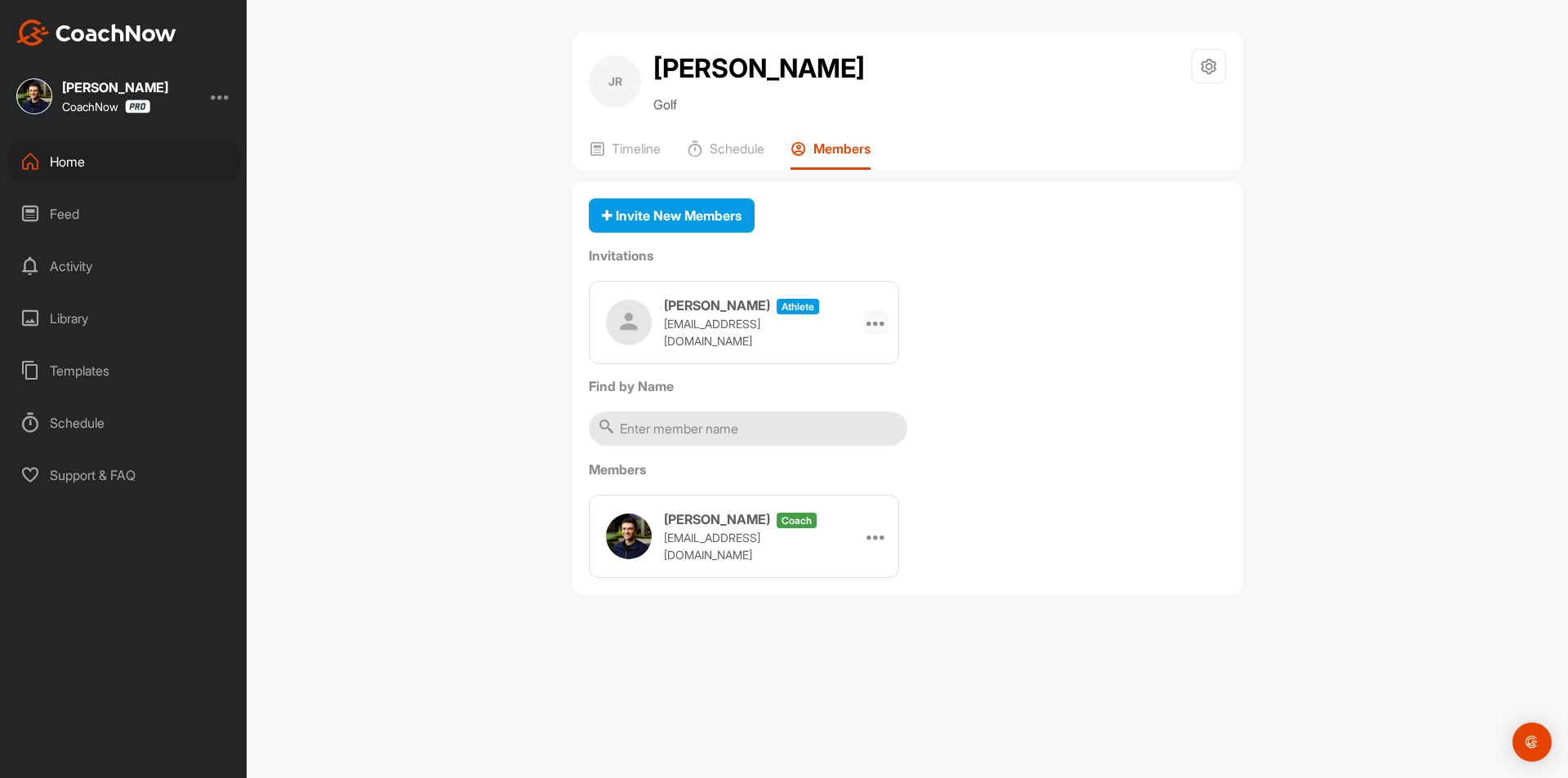
click at [877, 327] on icon at bounding box center [875, 322] width 19 height 19
click at [859, 474] on li "Copy Link" at bounding box center [844, 470] width 87 height 51
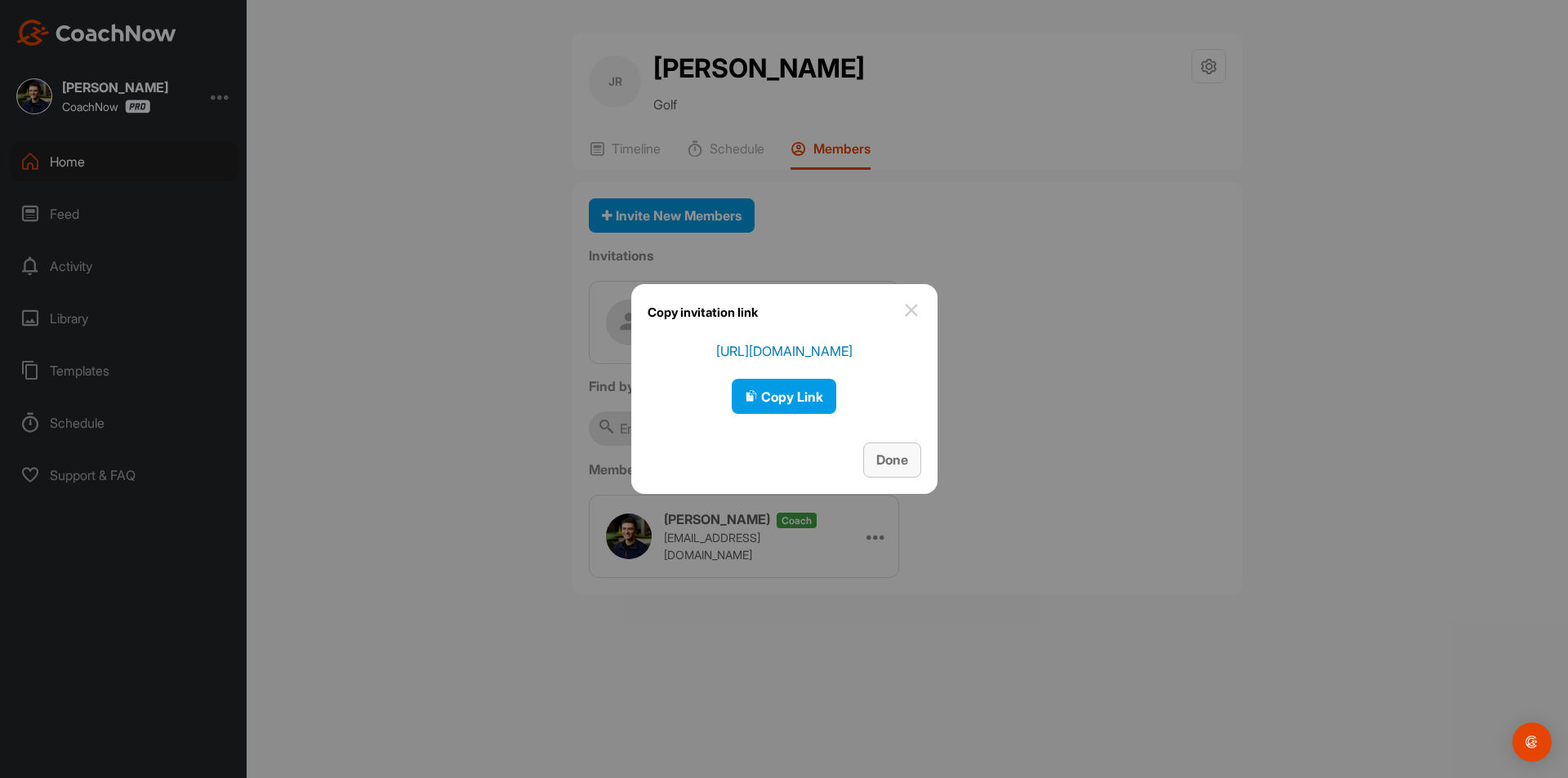
click at [905, 462] on span "Done" at bounding box center [892, 459] width 32 height 16
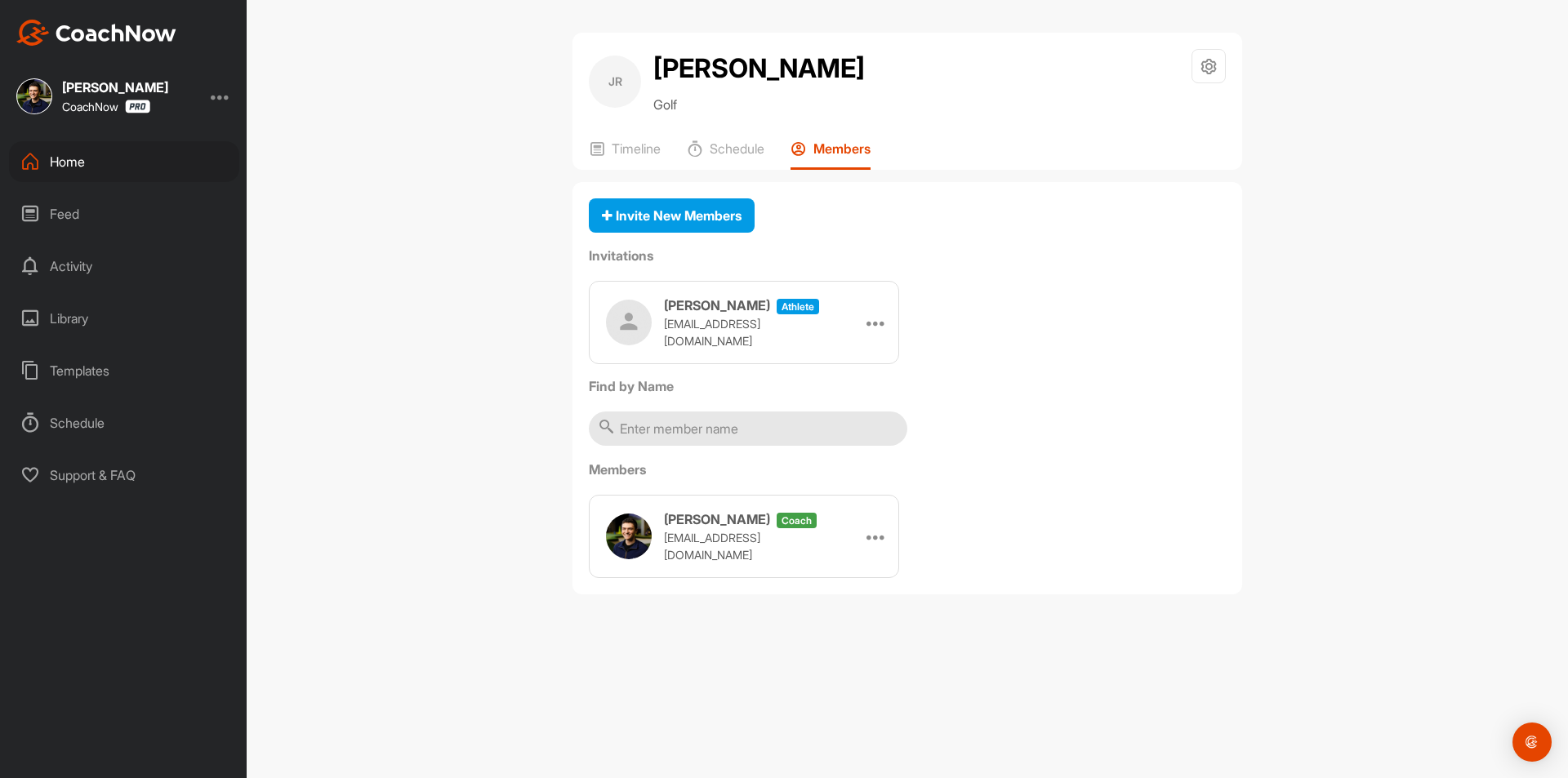
click at [139, 167] on div "Home" at bounding box center [124, 161] width 230 height 41
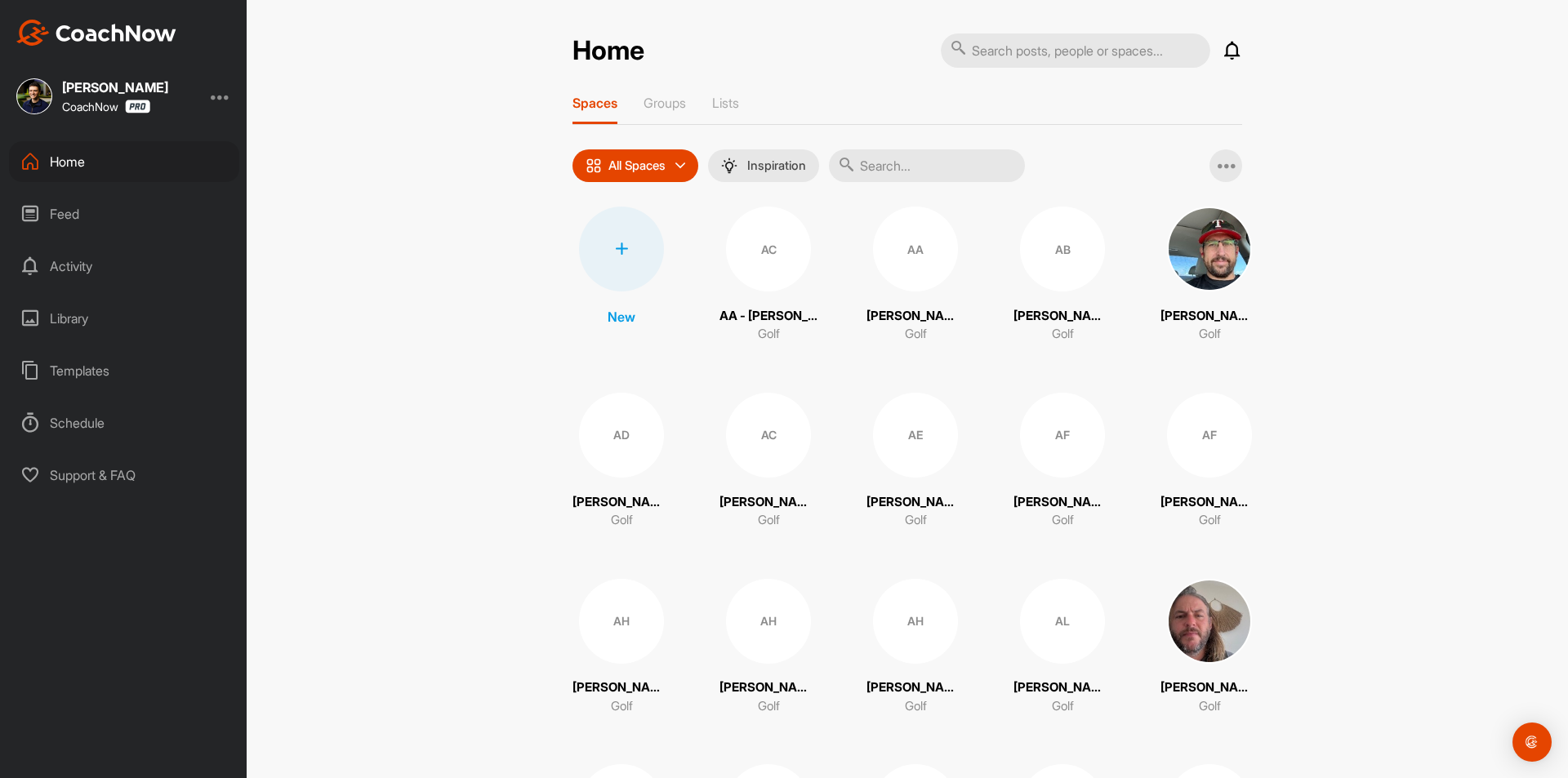
click at [638, 253] on div at bounding box center [621, 248] width 85 height 85
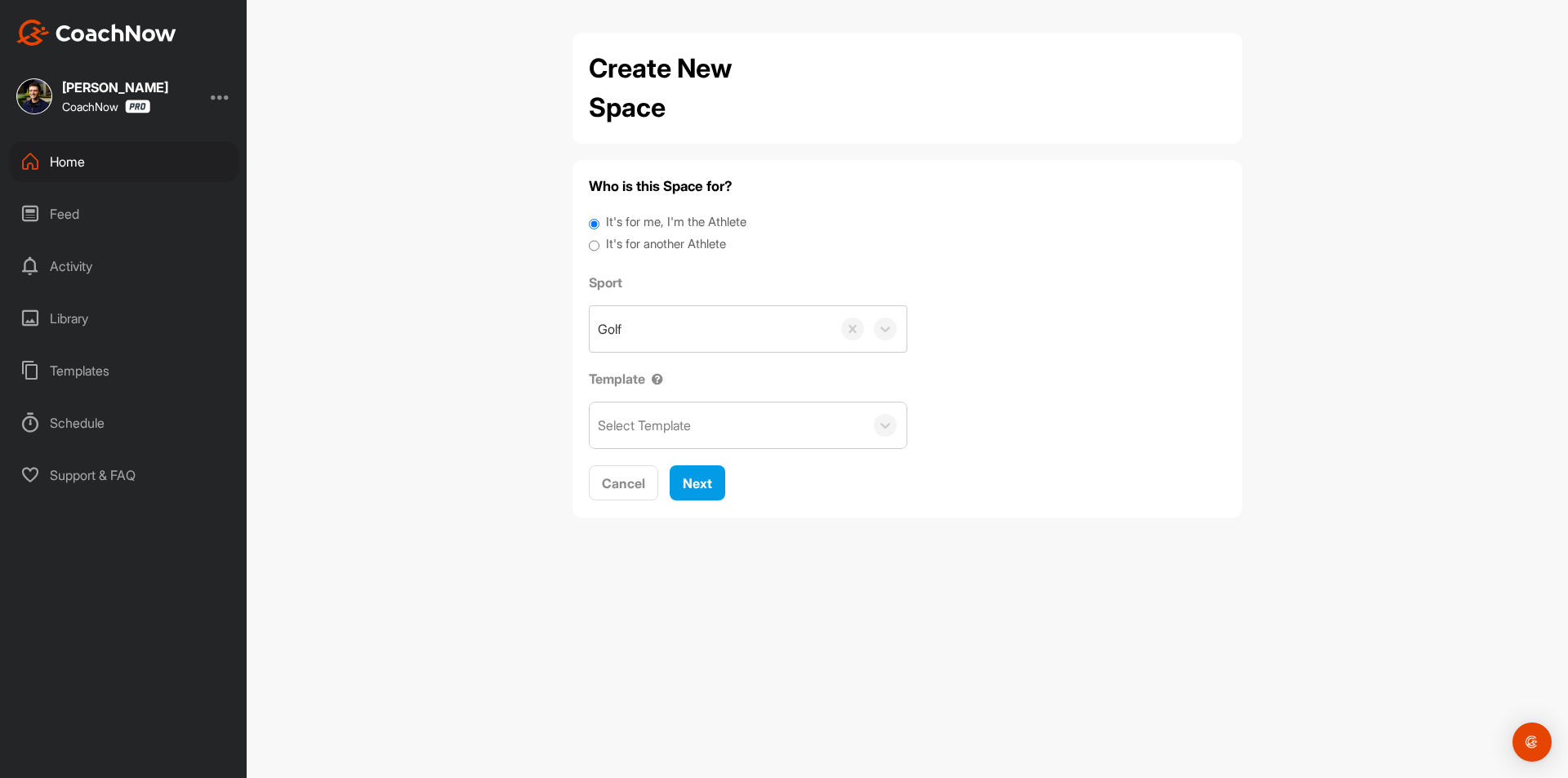
click at [650, 243] on label "It's for another Athlete" at bounding box center [666, 244] width 120 height 18
click at [599, 243] on input "It's for another Athlete" at bounding box center [593, 246] width 11 height 22
radio input "true"
click at [653, 240] on label "It's for another Athlete" at bounding box center [666, 244] width 120 height 18
click at [599, 240] on input "It's for another Athlete" at bounding box center [593, 246] width 11 height 22
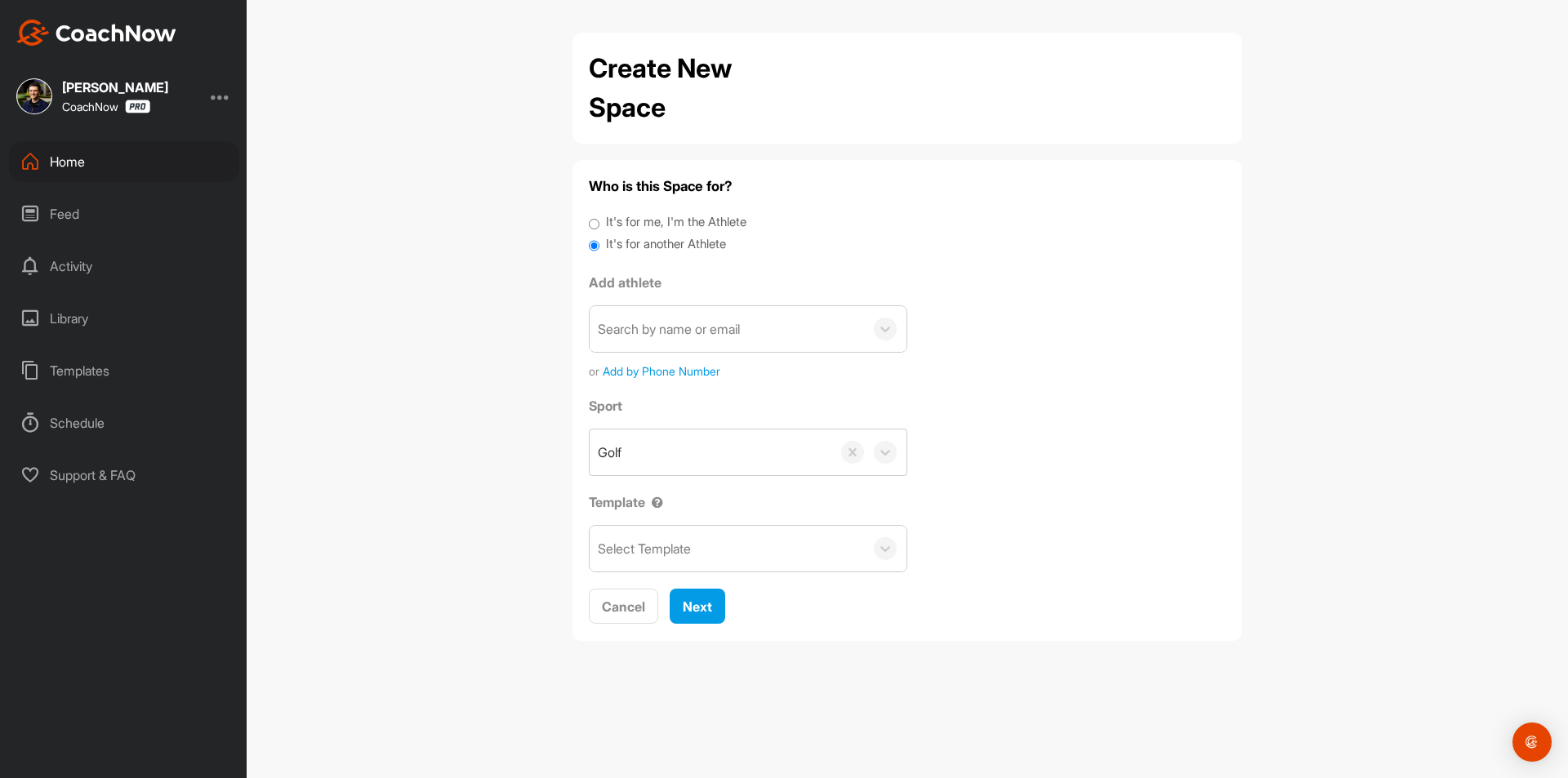
click at [664, 326] on div "Search by name or email" at bounding box center [668, 328] width 142 height 19
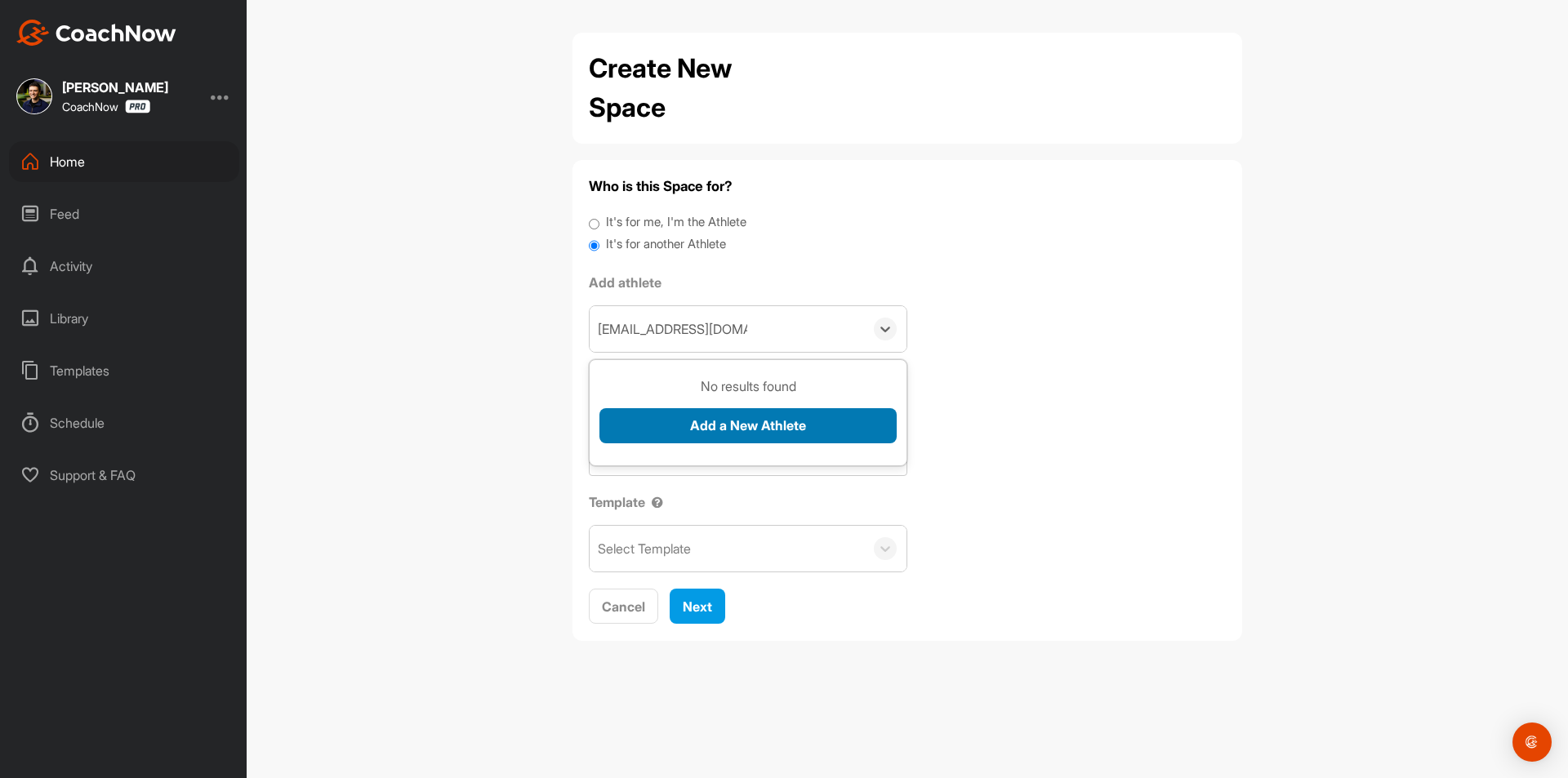
click at [727, 425] on button "Add a New Athlete" at bounding box center [748, 426] width 297 height 35
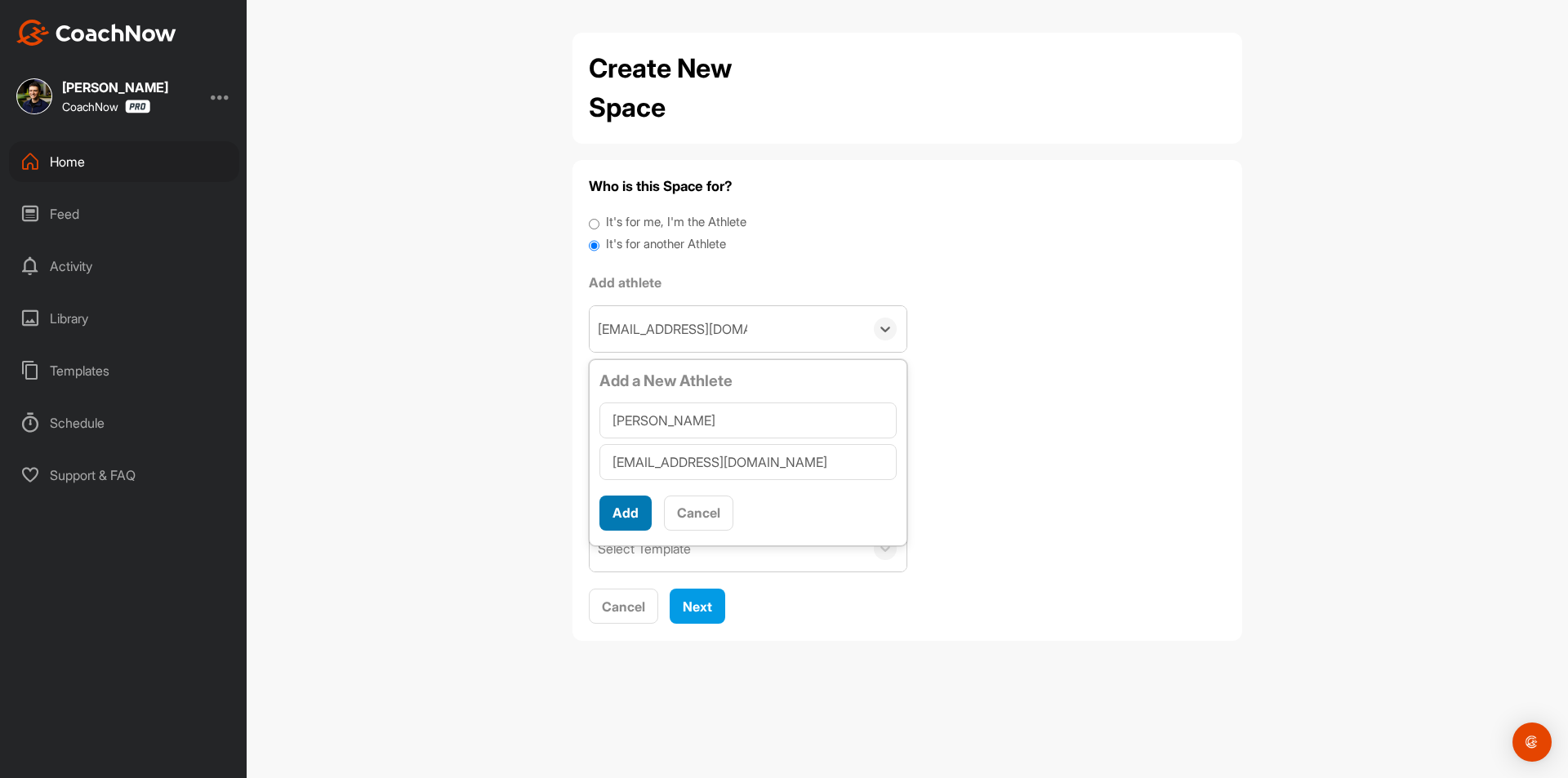
type input "[PERSON_NAME]"
click at [622, 511] on button "Add" at bounding box center [625, 514] width 52 height 35
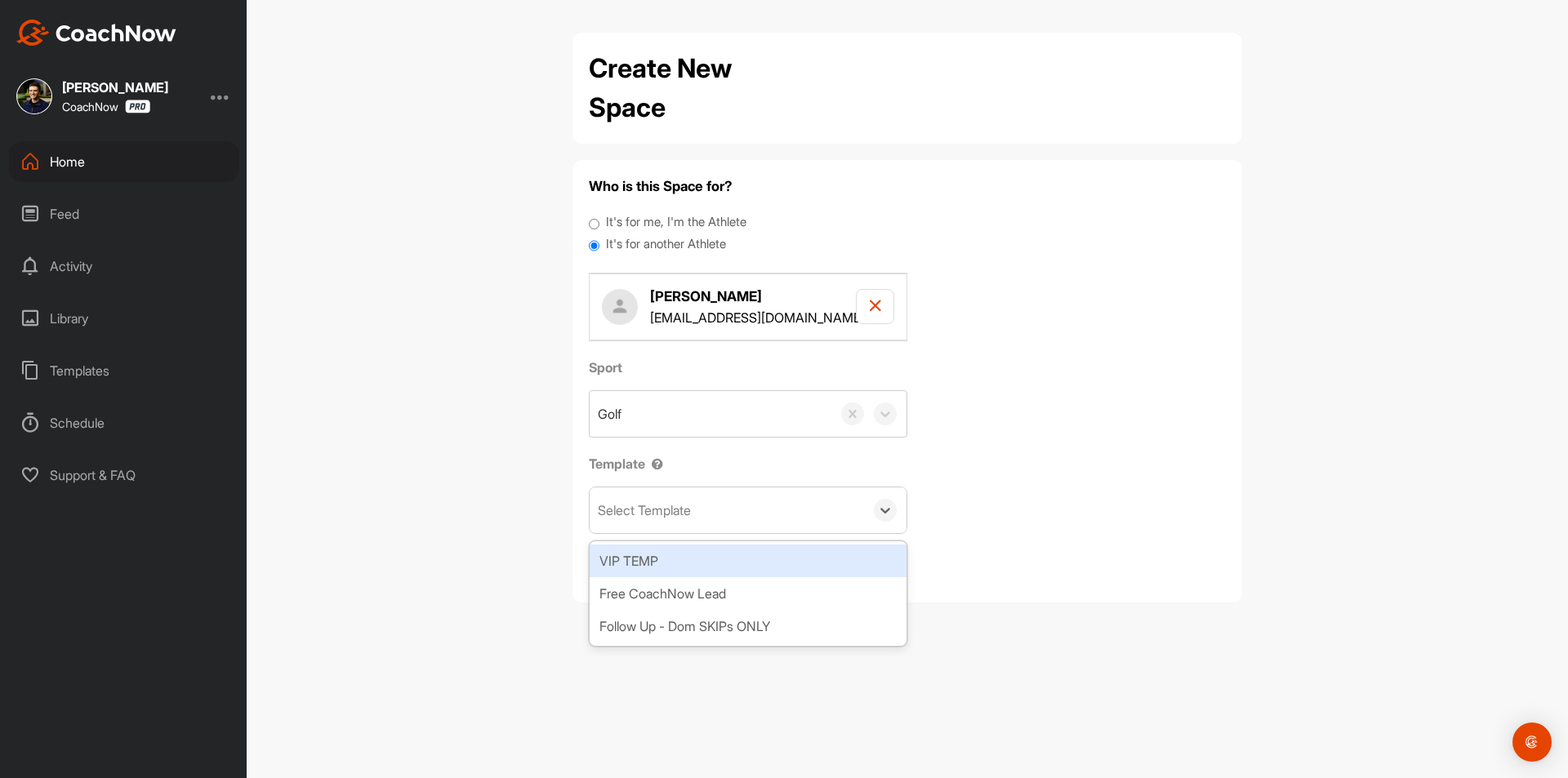
click at [669, 515] on div "Select Template" at bounding box center [644, 509] width 93 height 19
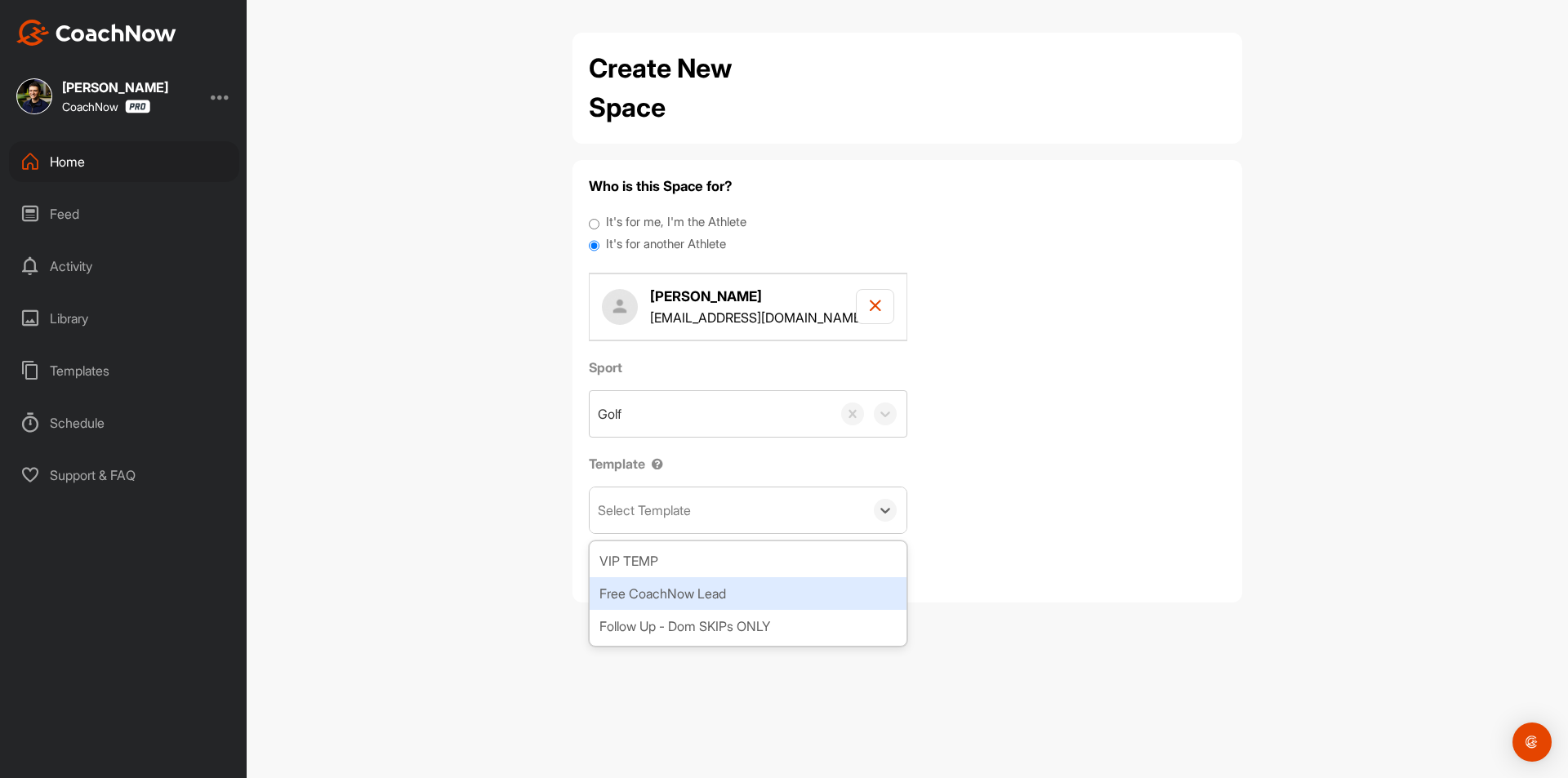
click at [694, 587] on div "Free CoachNow Lead" at bounding box center [747, 593] width 316 height 33
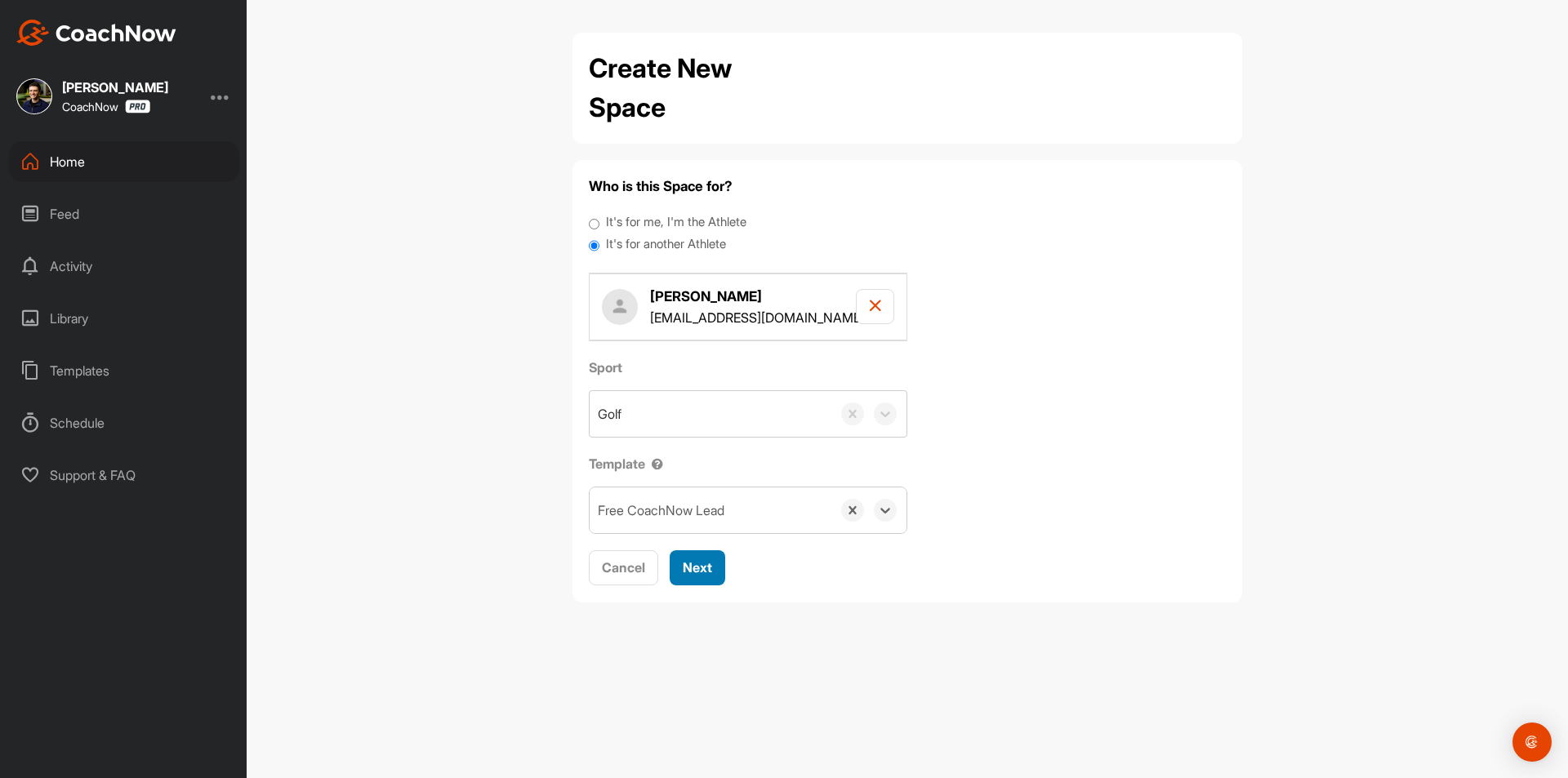
click at [700, 567] on span "Next" at bounding box center [697, 567] width 29 height 16
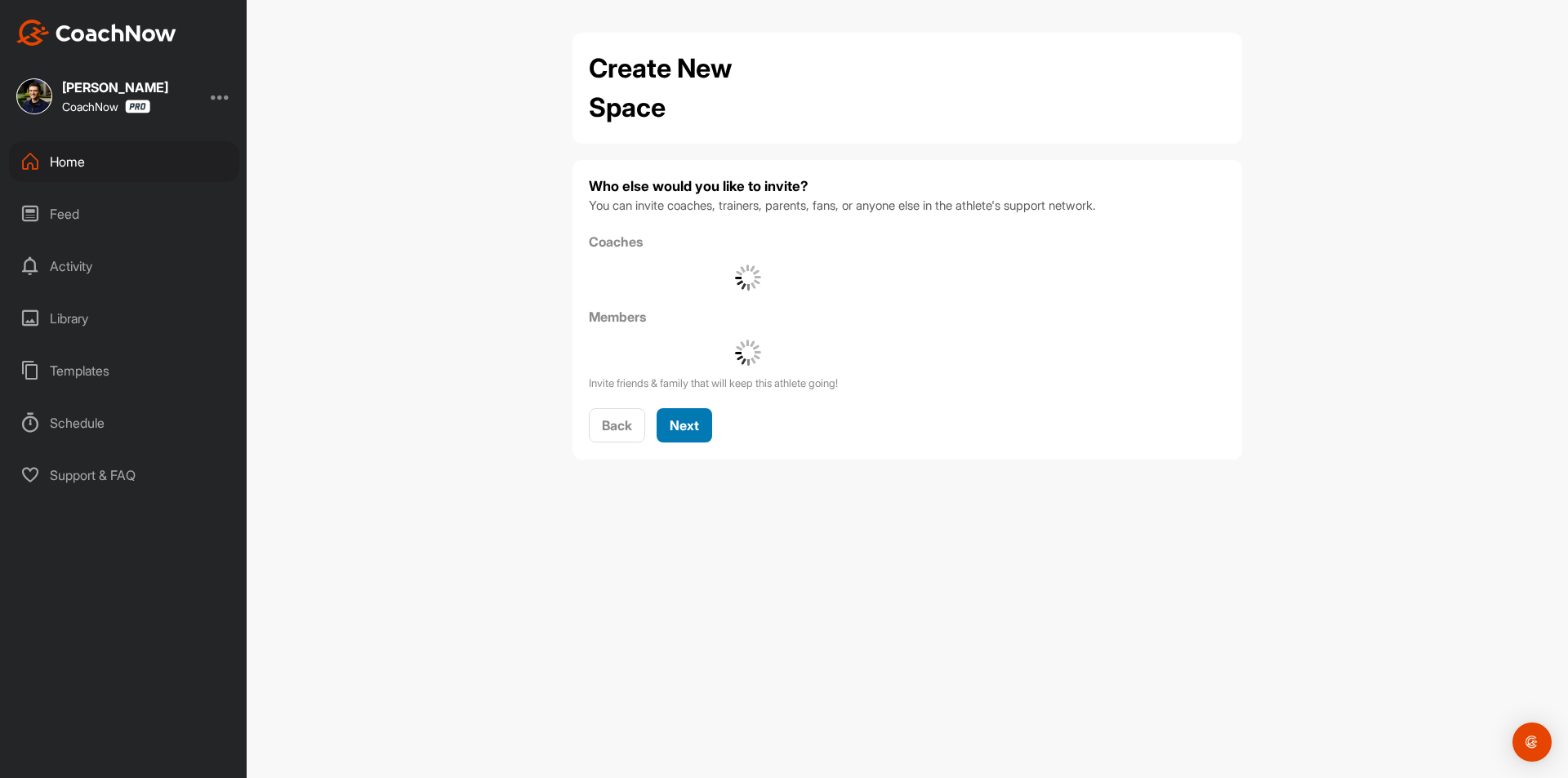
click at [699, 424] on span "Next" at bounding box center [684, 425] width 29 height 16
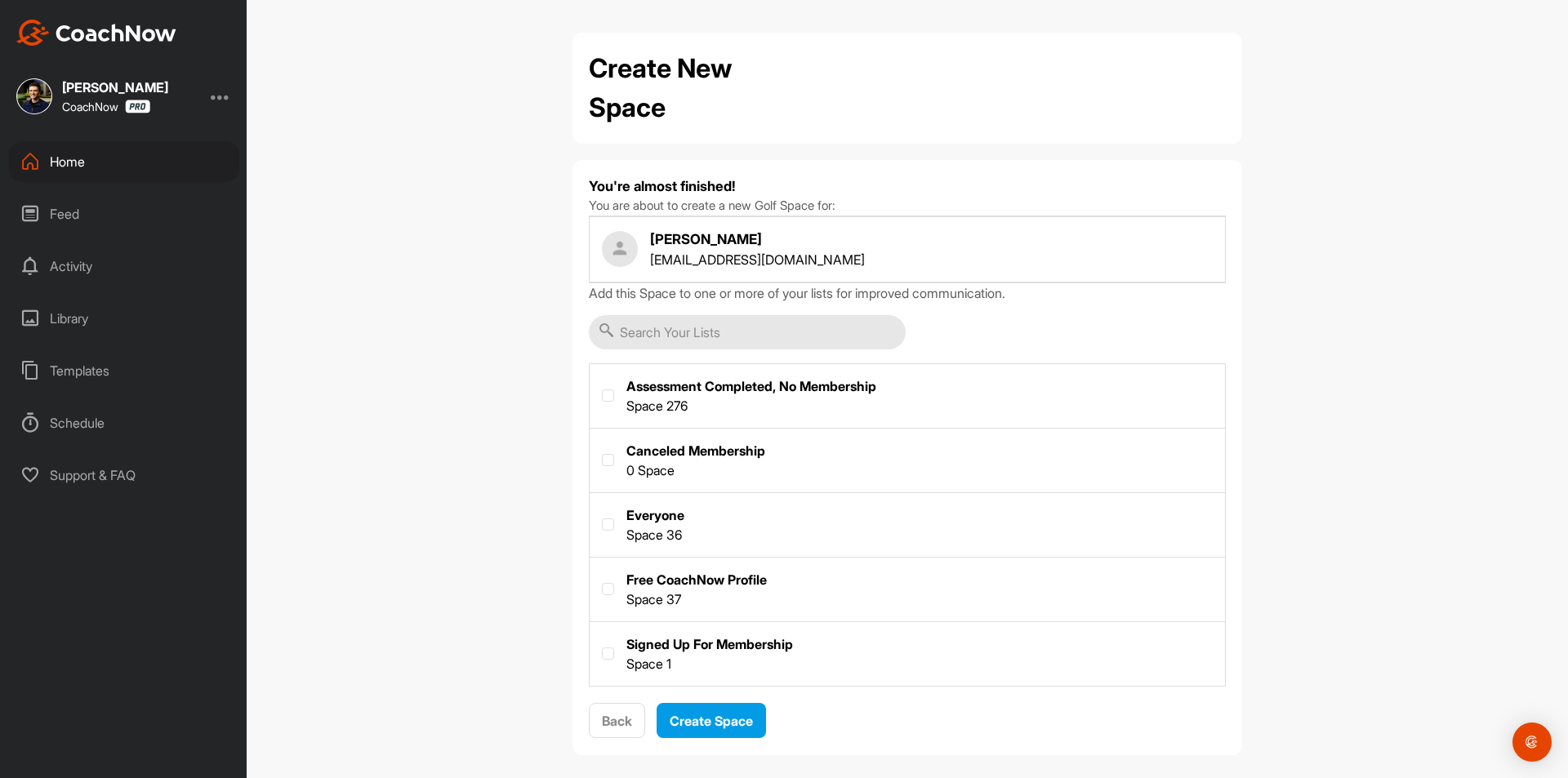
click at [676, 580] on label at bounding box center [907, 587] width 635 height 60
click at [603, 583] on input "checkbox" at bounding box center [602, 583] width 1 height 1
checkbox input "true"
click at [740, 718] on span "Create Space" at bounding box center [711, 720] width 83 height 16
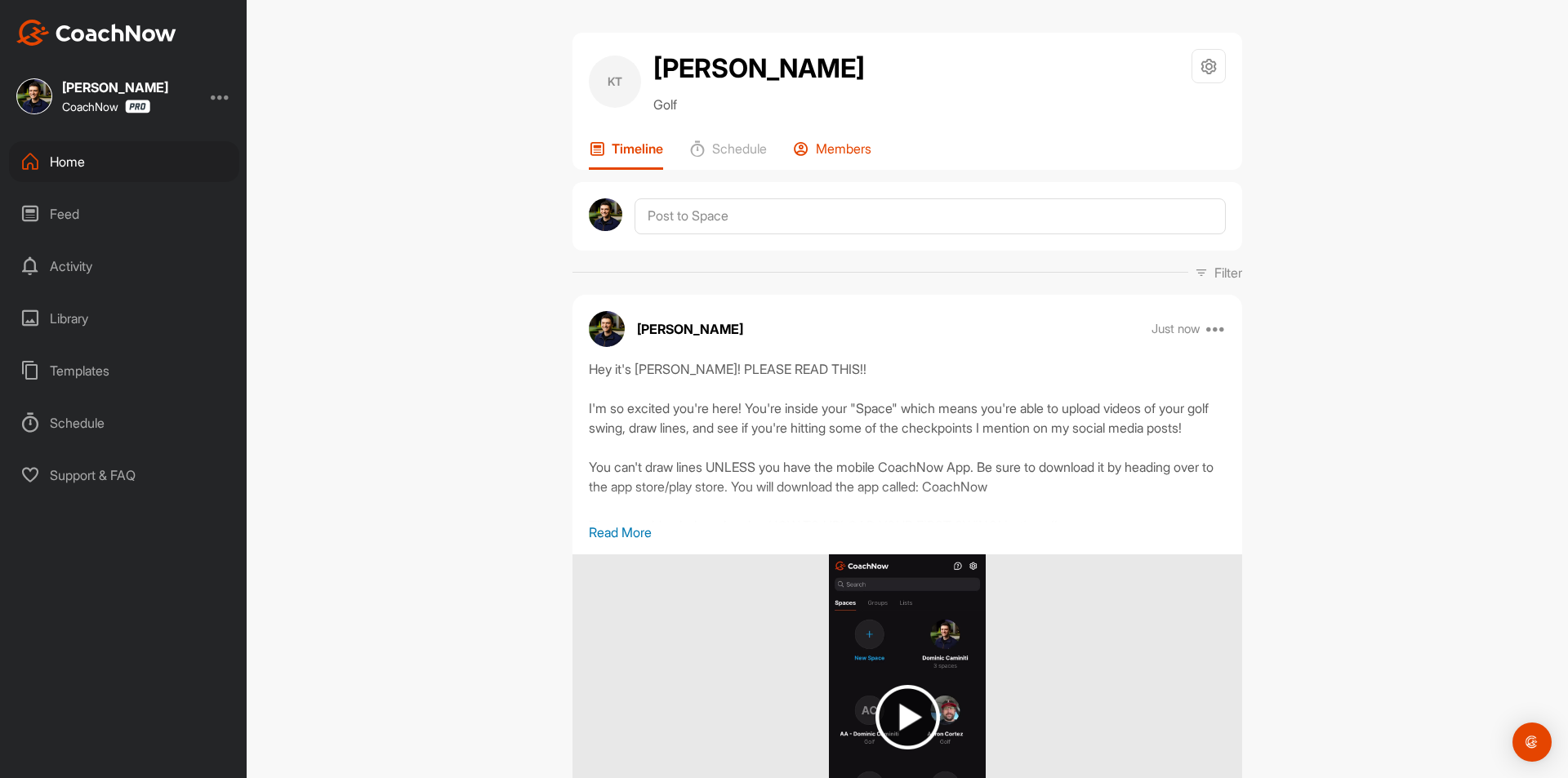
click at [843, 156] on p "Members" at bounding box center [844, 148] width 55 height 16
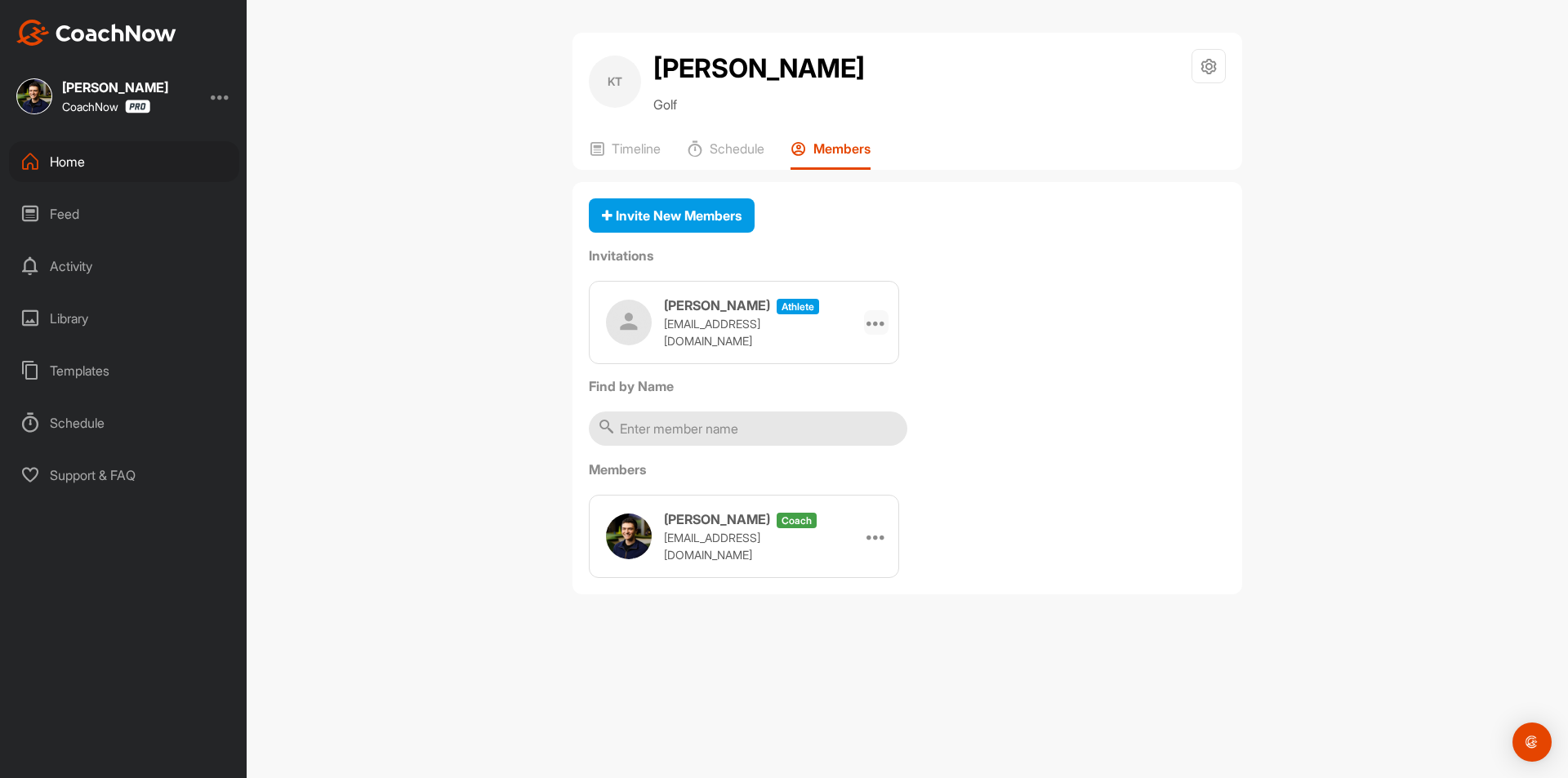
click at [874, 324] on icon at bounding box center [875, 322] width 19 height 19
click at [849, 473] on li "Copy Link" at bounding box center [844, 470] width 87 height 51
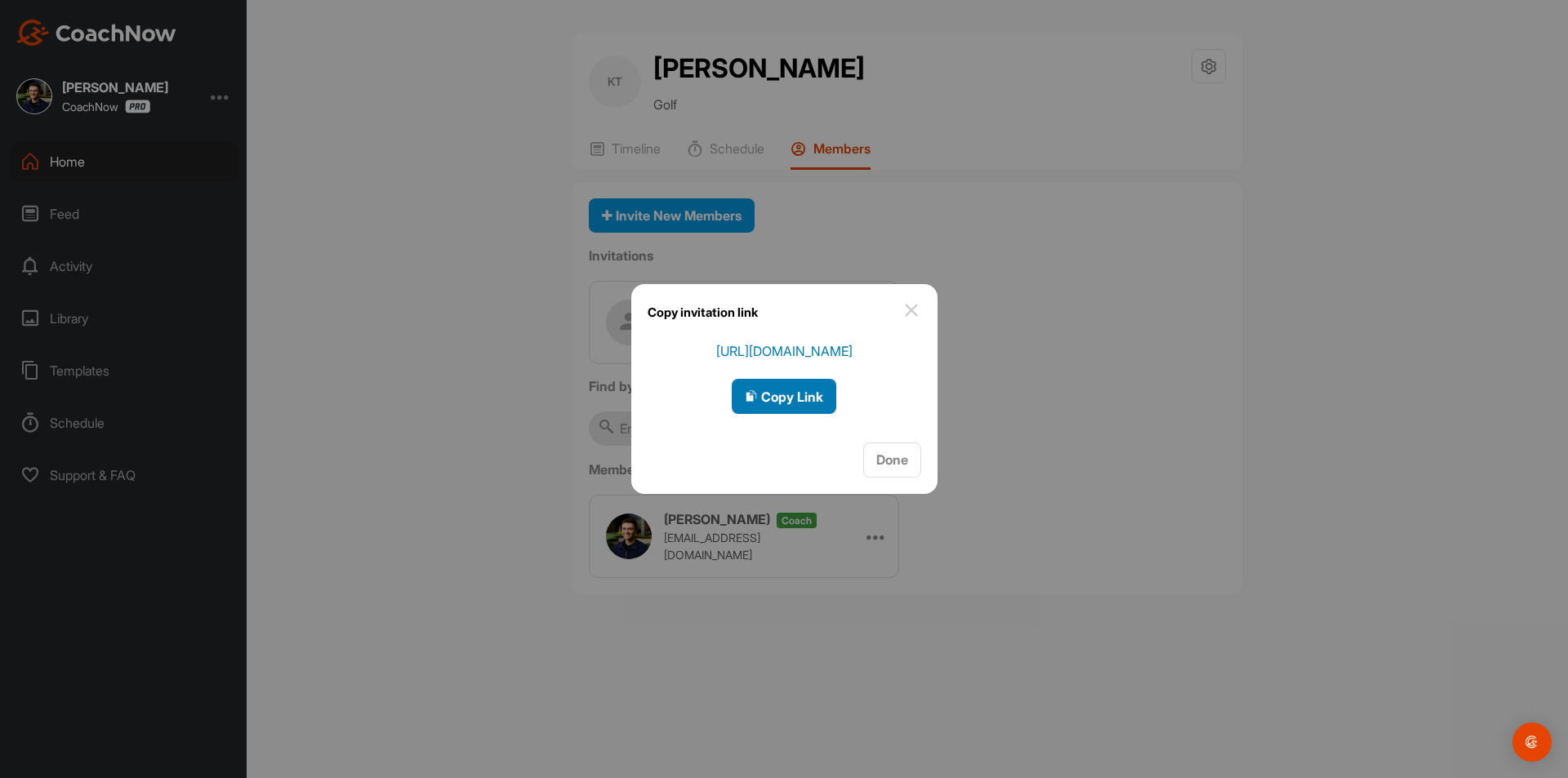
click at [778, 399] on span "Copy Link" at bounding box center [783, 396] width 78 height 16
drag, startPoint x: 901, startPoint y: 465, endPoint x: 378, endPoint y: 299, distance: 548.7
click at [900, 465] on span "Done" at bounding box center [892, 459] width 32 height 16
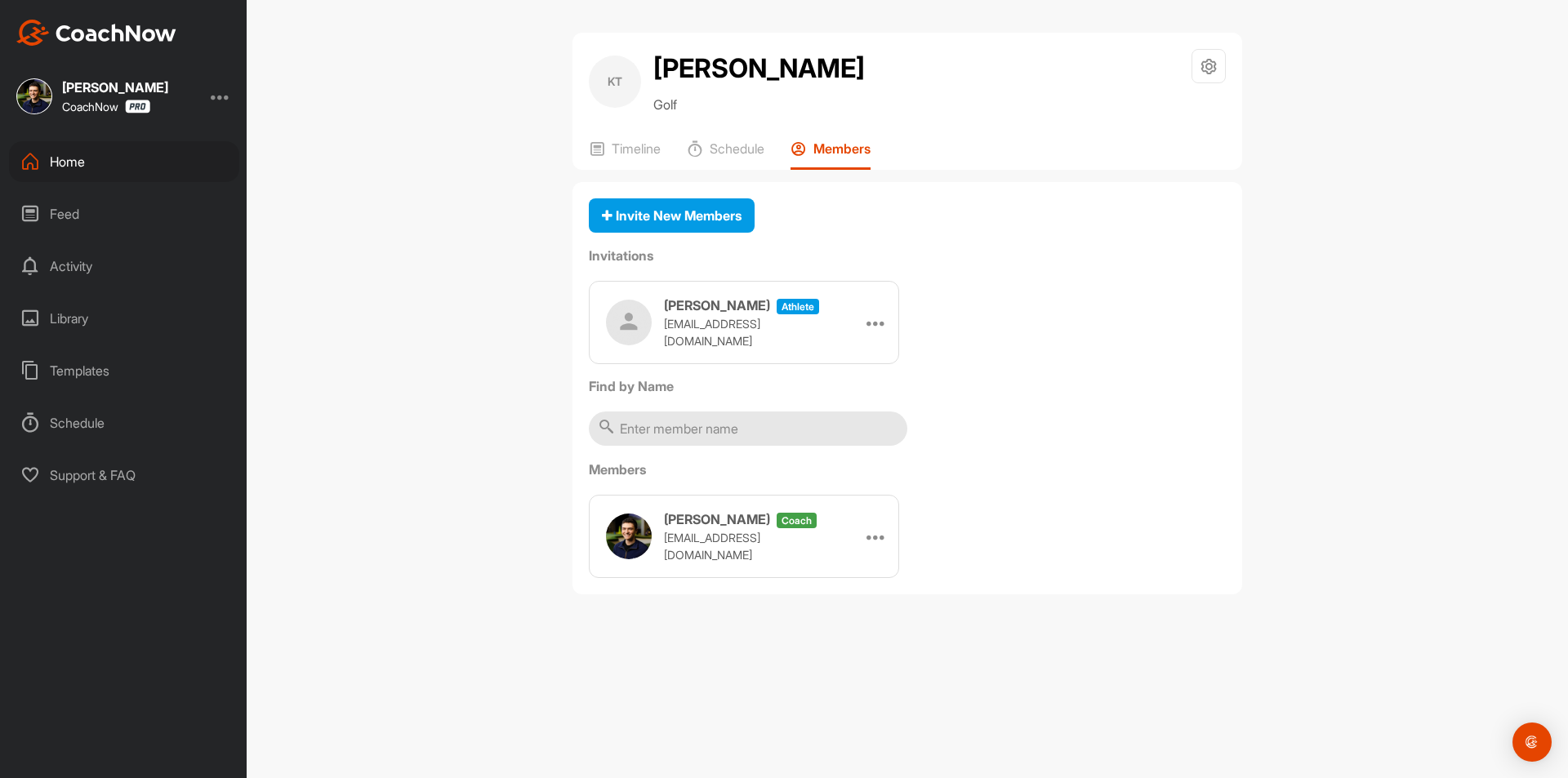
click at [176, 171] on div "Home" at bounding box center [124, 161] width 230 height 41
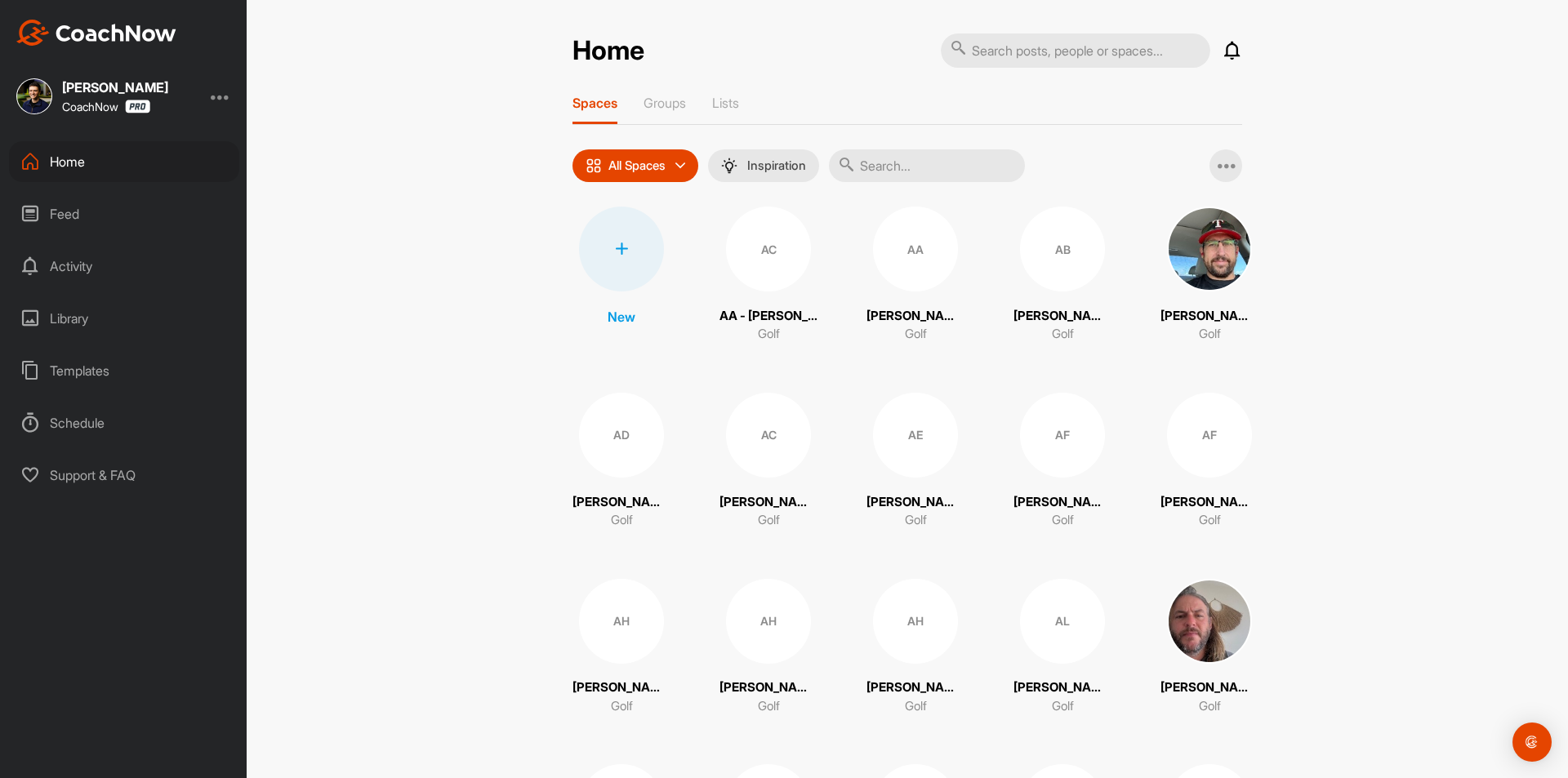
click at [875, 172] on input "text" at bounding box center [927, 165] width 196 height 33
paste input "[PERSON_NAME]"
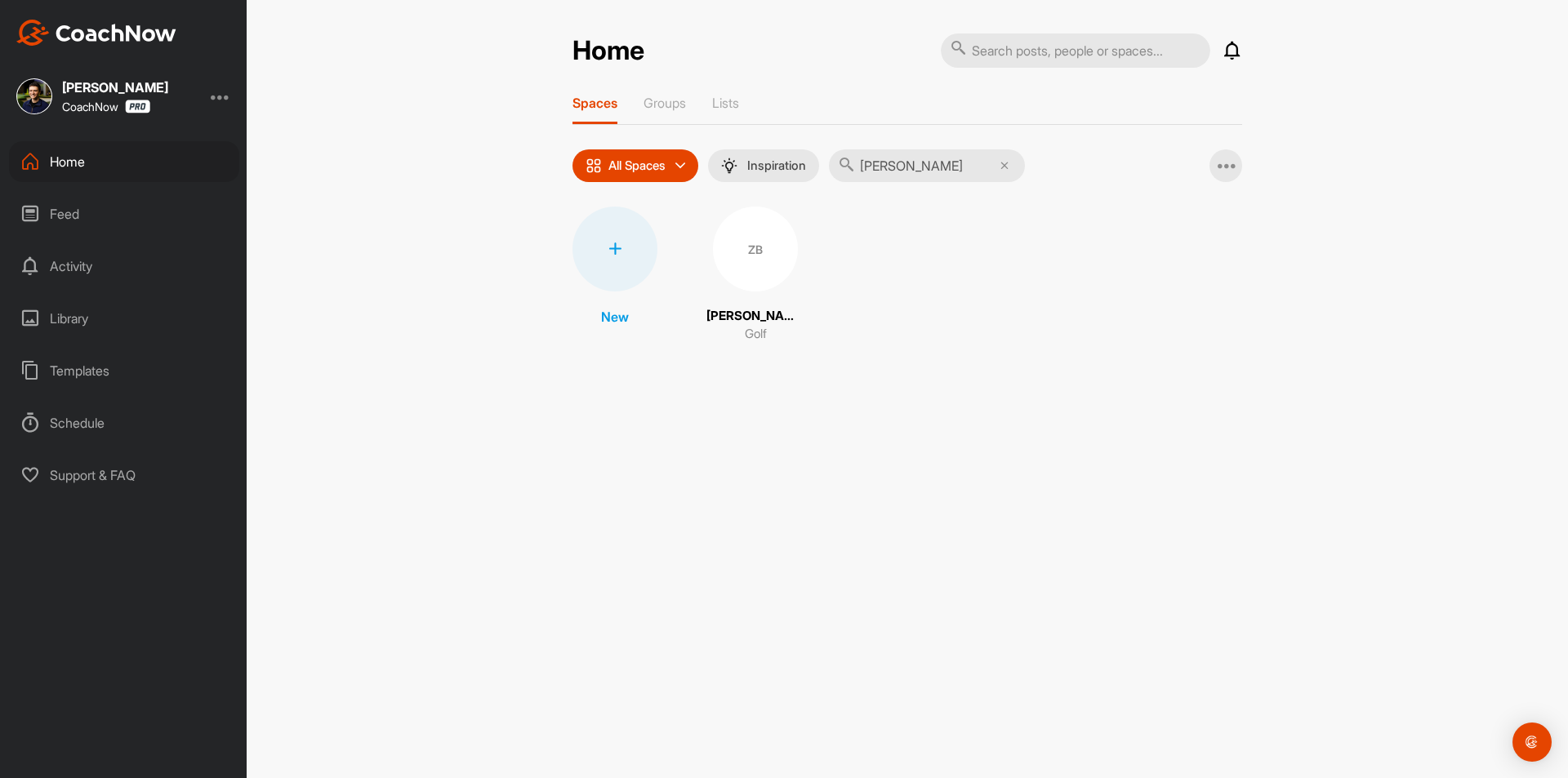
type input "[PERSON_NAME]"
click at [740, 260] on div "ZB" at bounding box center [755, 248] width 85 height 85
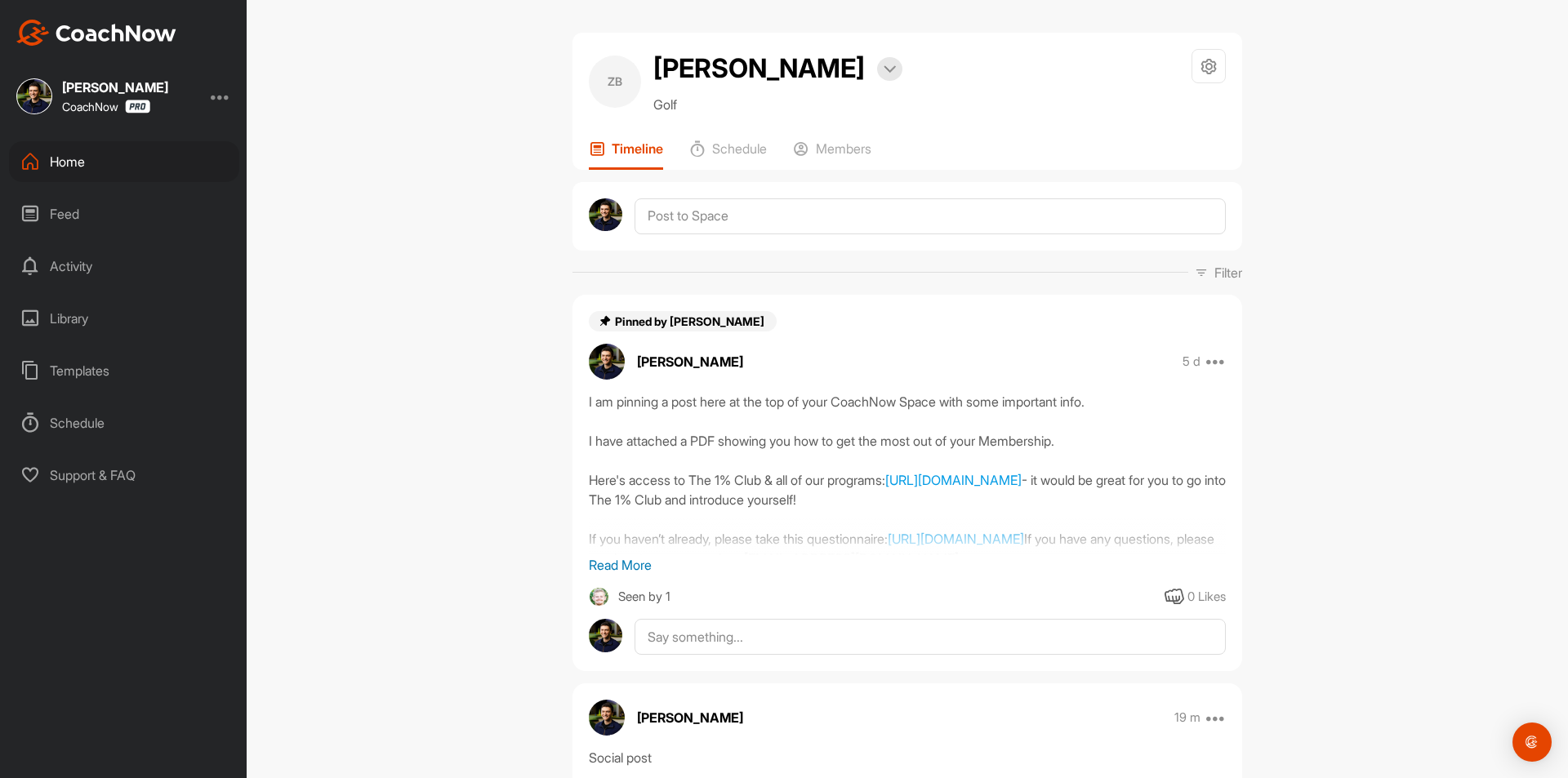
click at [424, 175] on div "ZB [PERSON_NAME] Bookings Golf Space Settings Your Notifications Timeline Sched…" at bounding box center [907, 389] width 1321 height 778
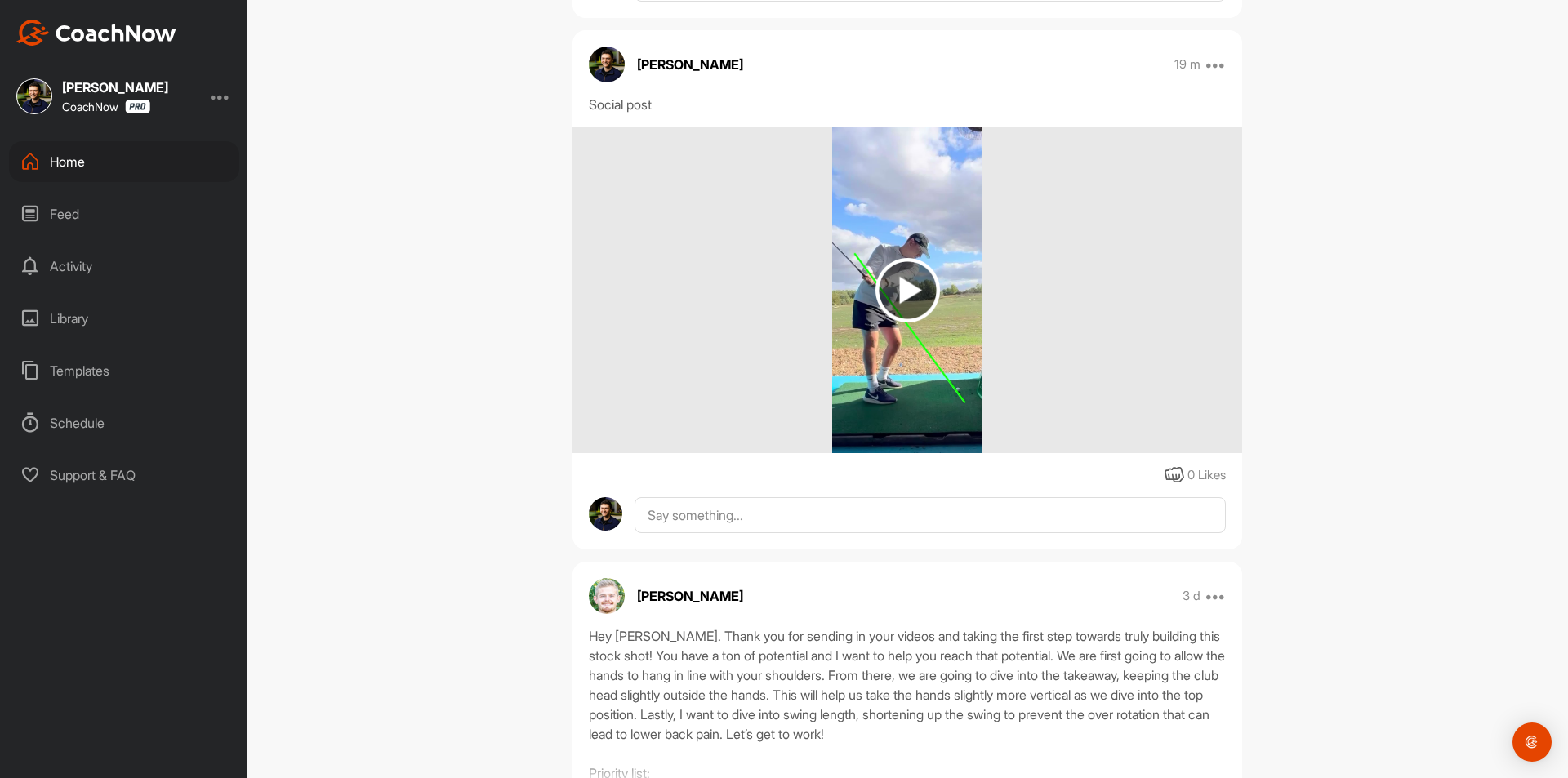
scroll to position [979, 0]
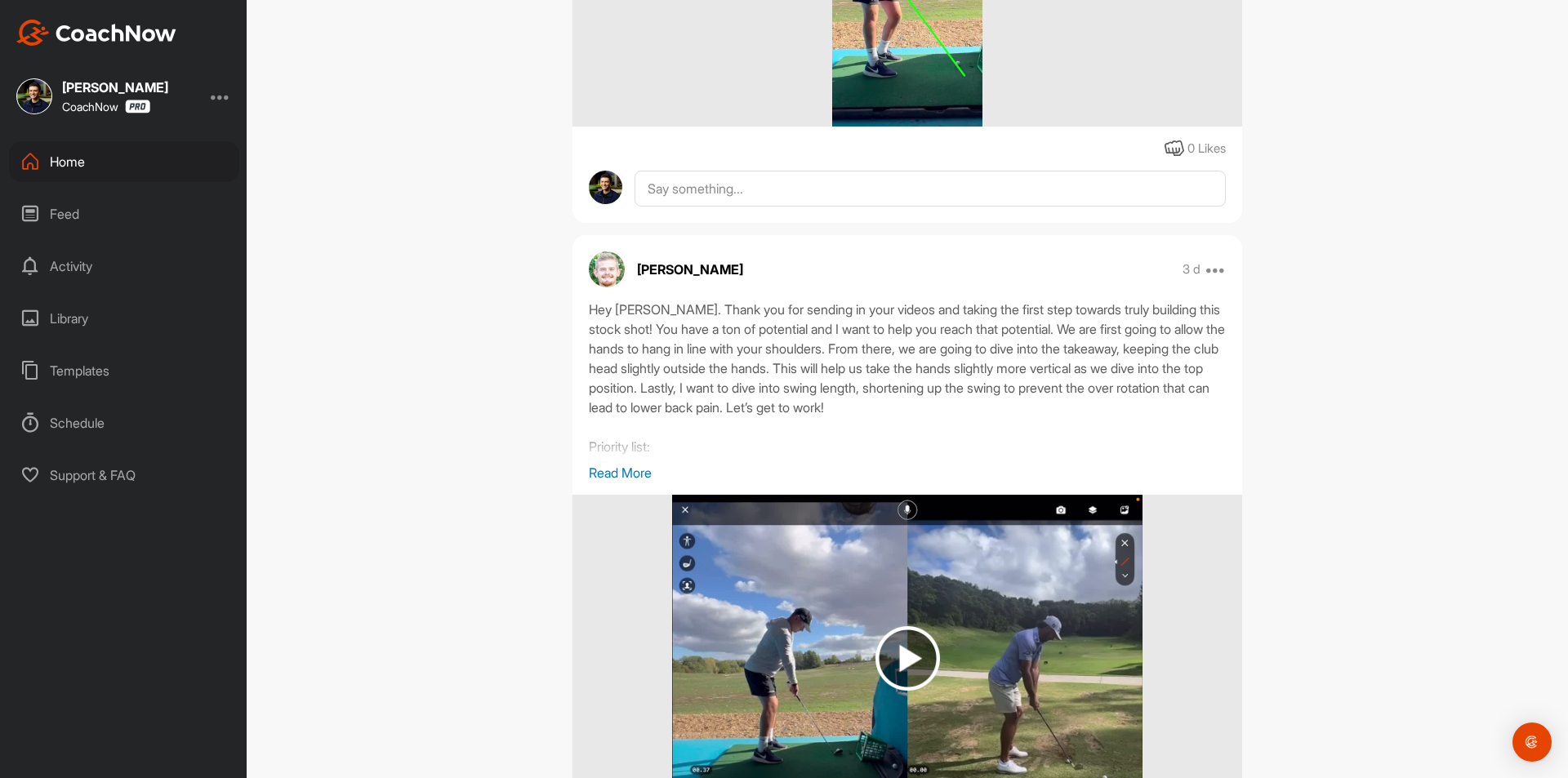
click at [153, 151] on div "Home" at bounding box center [124, 161] width 230 height 41
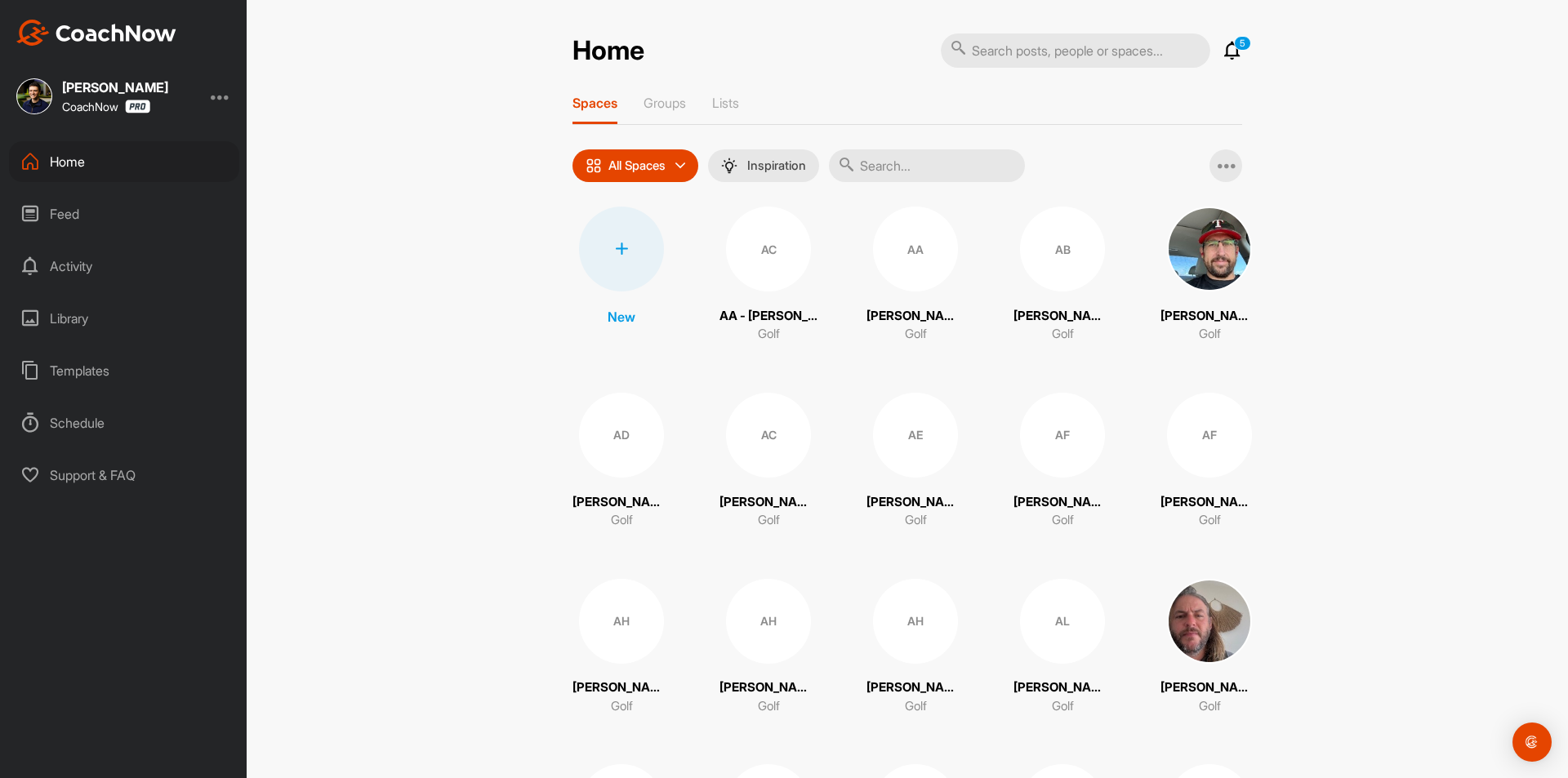
click at [904, 175] on input "text" at bounding box center [927, 165] width 196 height 33
paste input "[PERSON_NAME]"
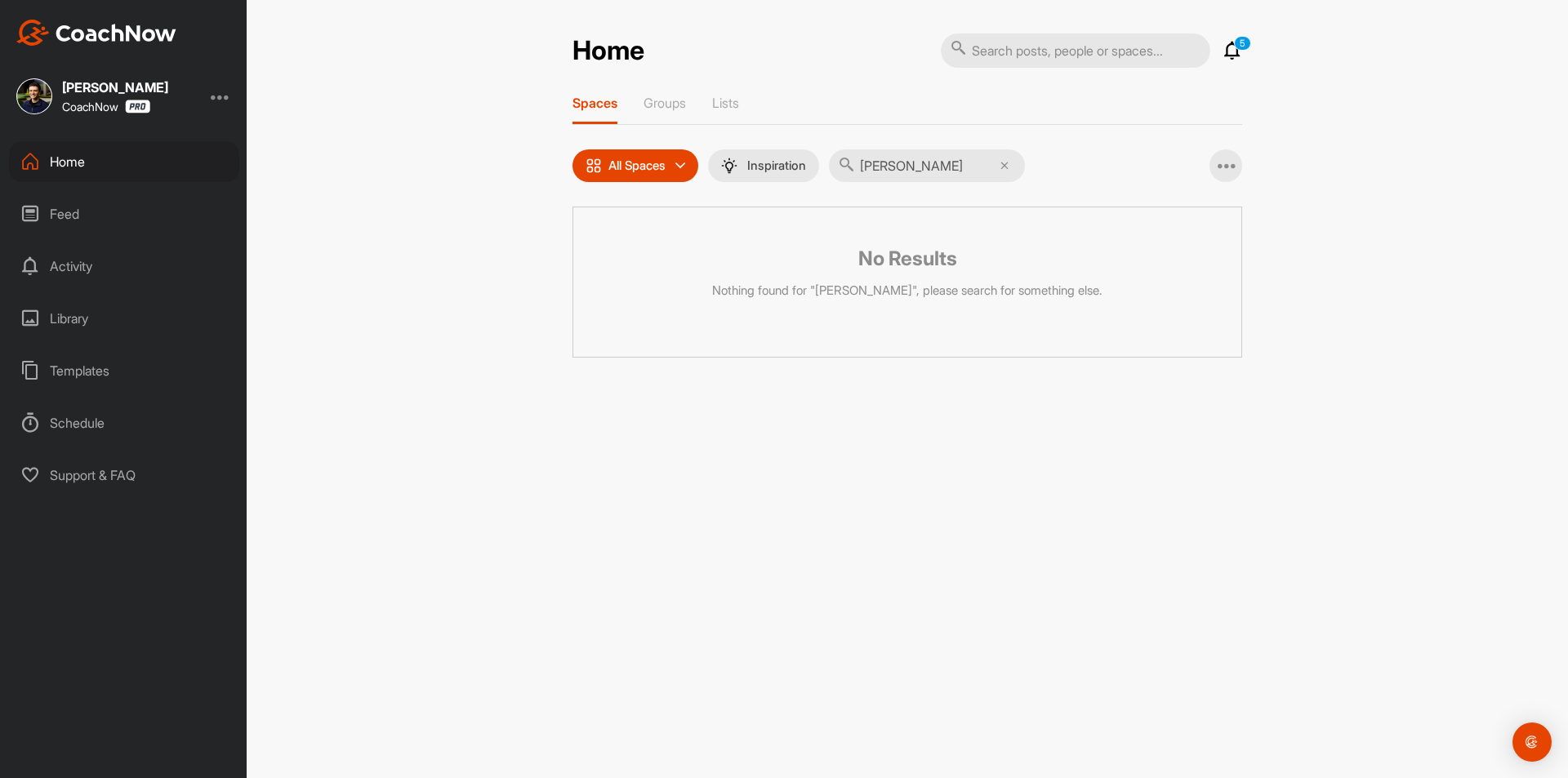
type input "[PERSON_NAME]"
